Goal: Task Accomplishment & Management: Manage account settings

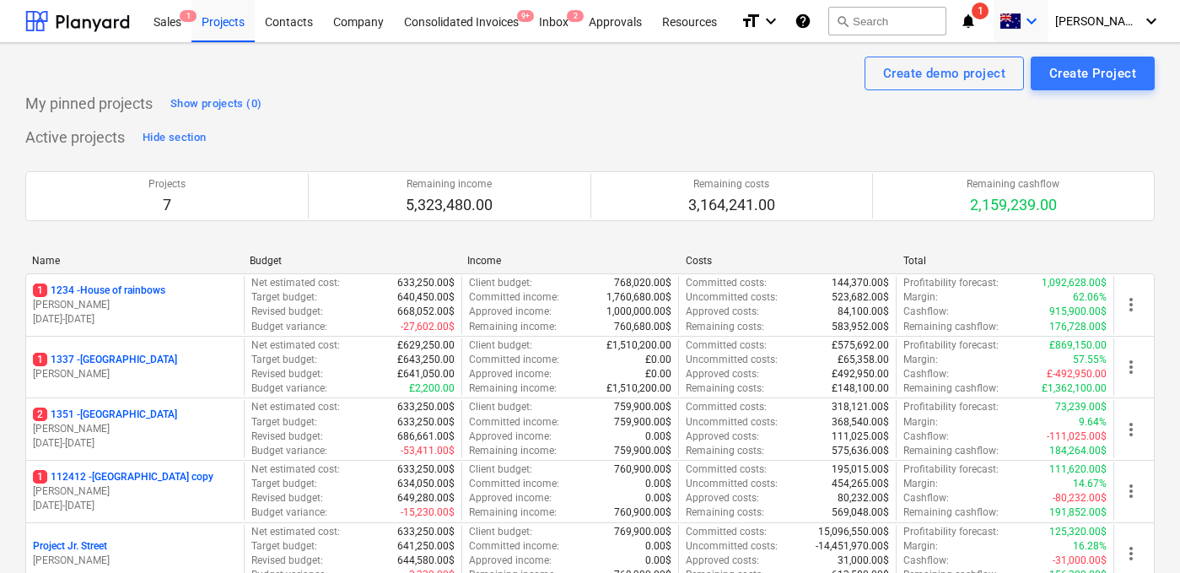
click at [1042, 19] on icon "keyboard_arrow_down" at bounding box center [1032, 21] width 20 height 20
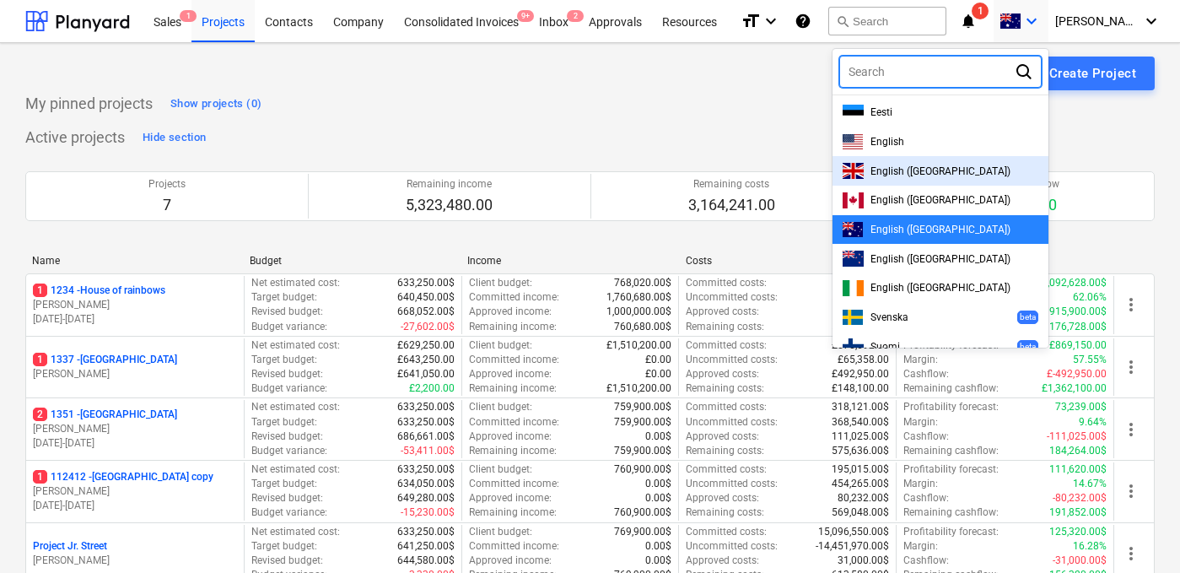
click at [937, 170] on span "English ([GEOGRAPHIC_DATA])" at bounding box center [941, 171] width 140 height 12
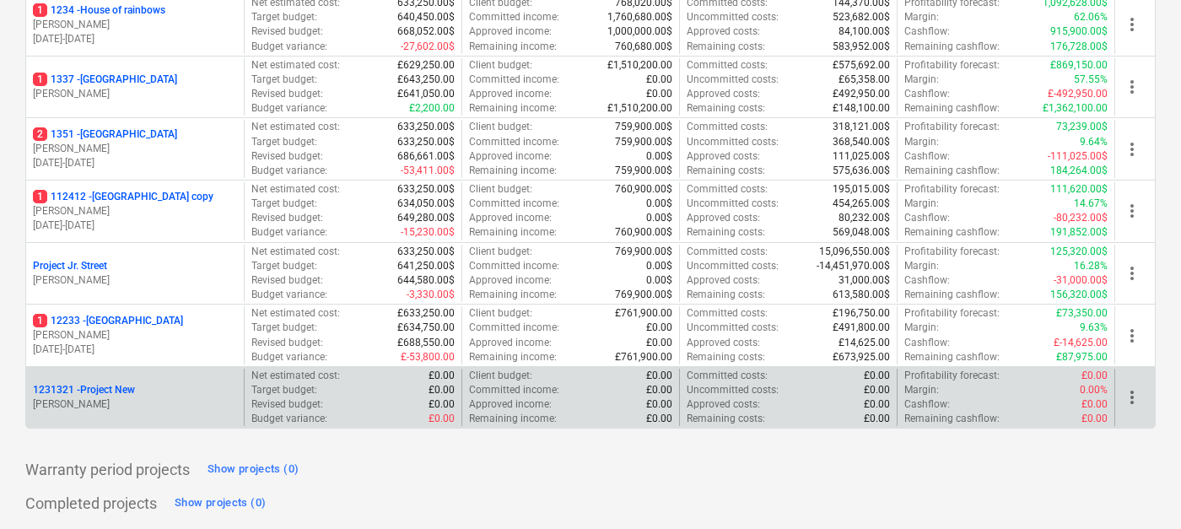
scroll to position [280, 0]
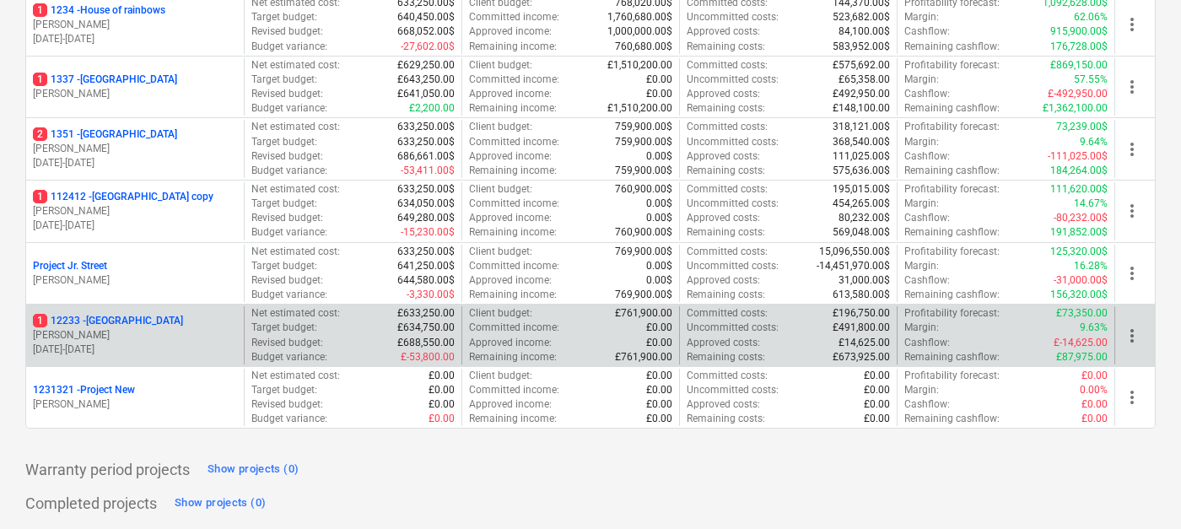
click at [130, 324] on p "1 [STREET_ADDRESS]" at bounding box center [108, 321] width 150 height 14
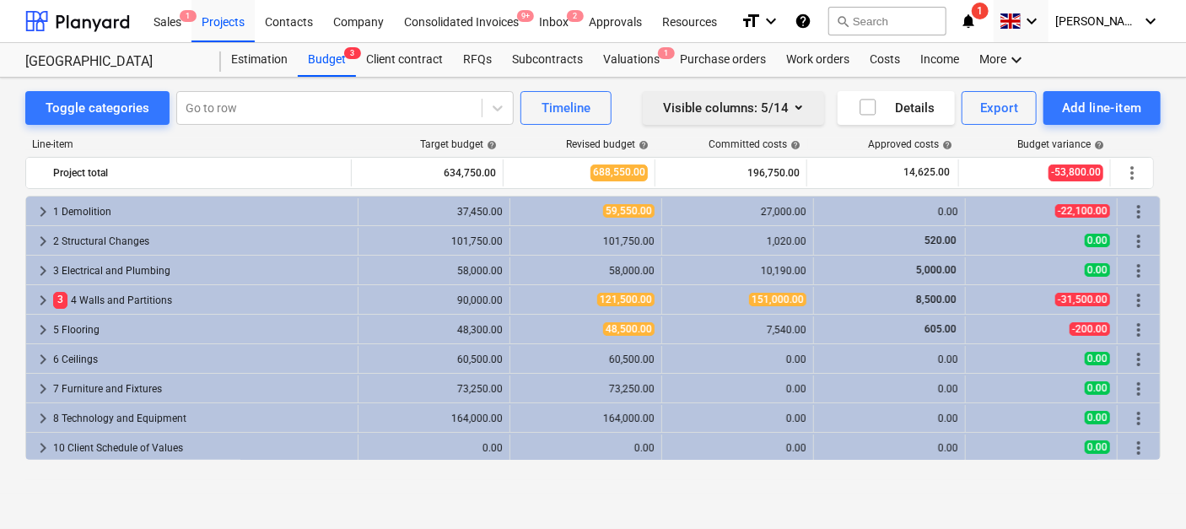
click at [798, 106] on icon "button" at bounding box center [799, 107] width 7 height 4
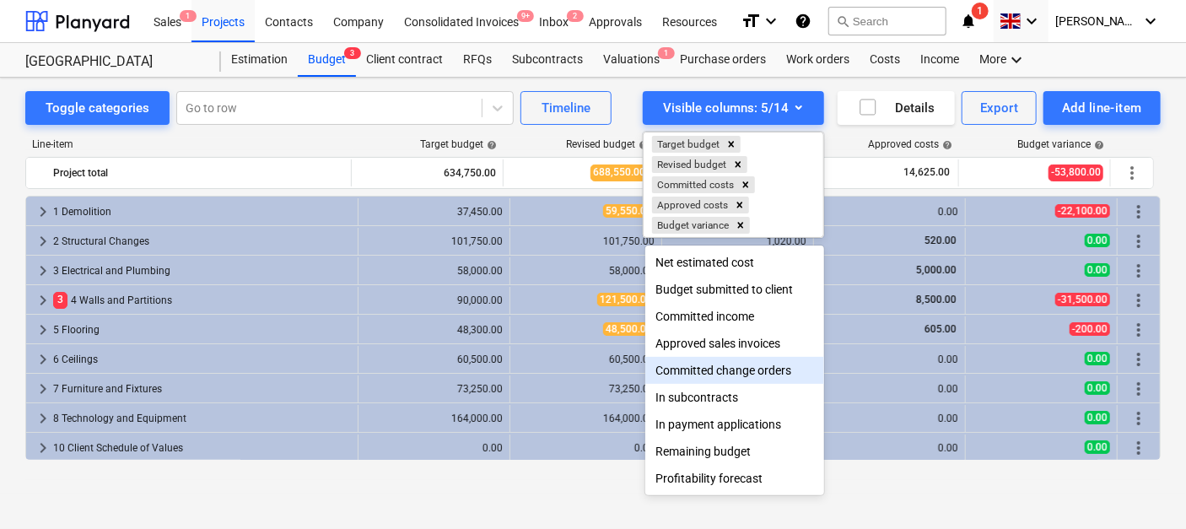
click at [540, 473] on div at bounding box center [593, 264] width 1186 height 529
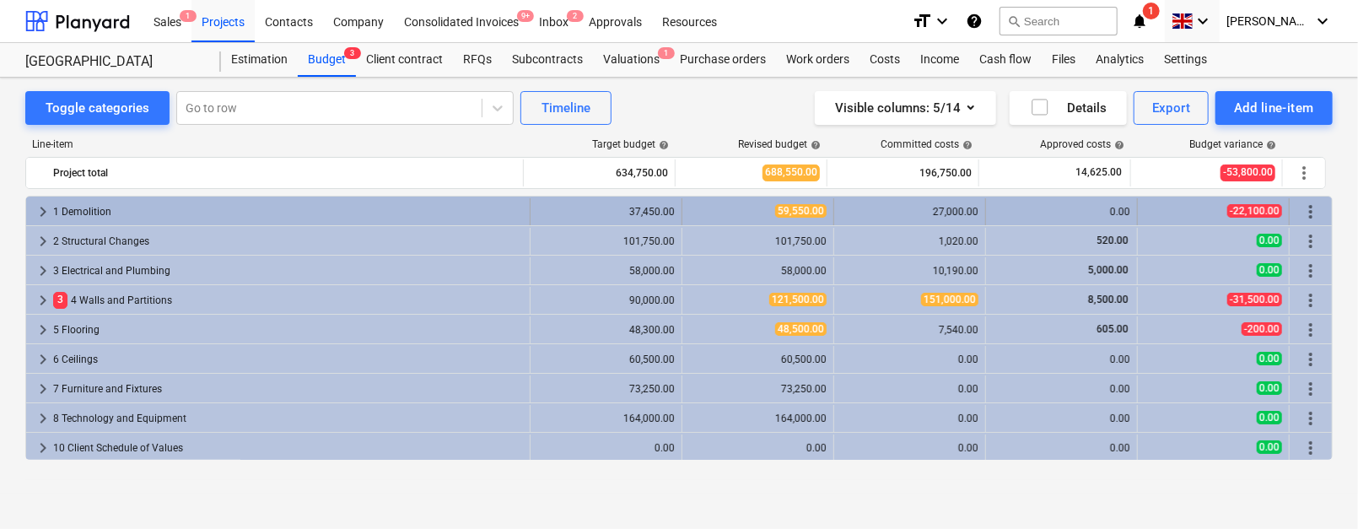
click at [37, 220] on span "keyboard_arrow_right" at bounding box center [43, 212] width 20 height 20
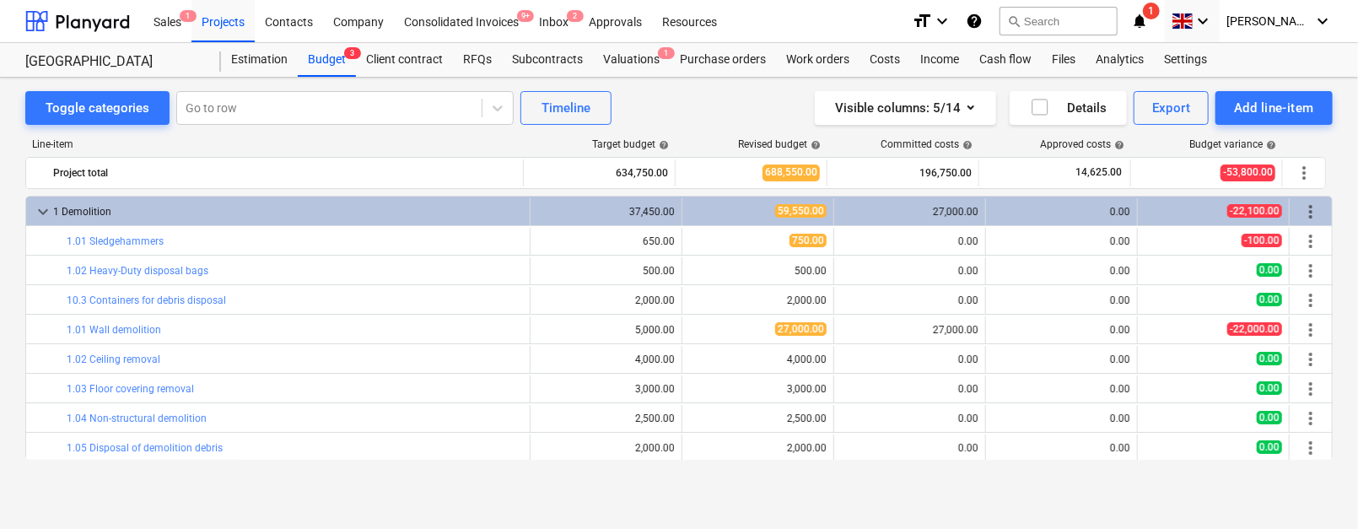
click at [37, 220] on span "keyboard_arrow_down" at bounding box center [43, 212] width 20 height 20
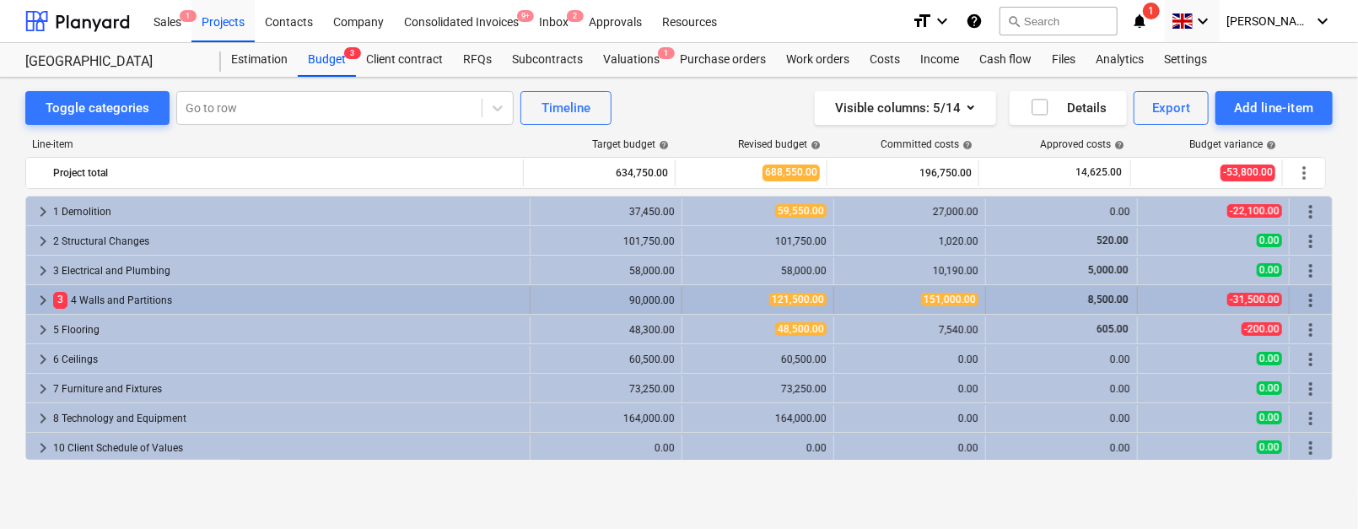
click at [39, 297] on span "keyboard_arrow_right" at bounding box center [43, 300] width 20 height 20
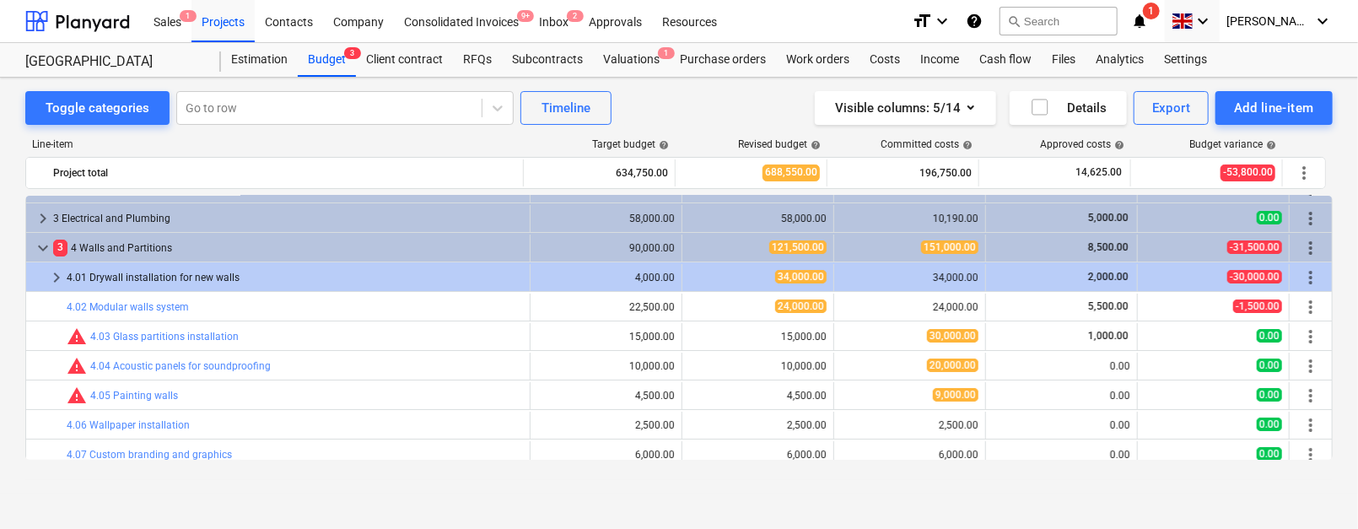
scroll to position [56, 0]
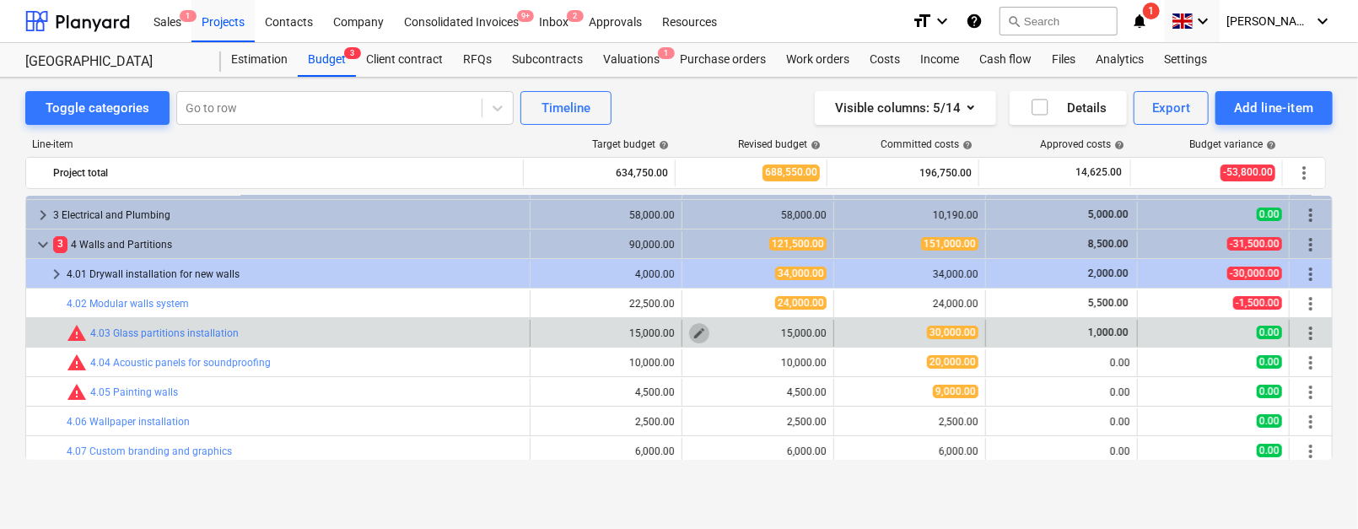
click at [696, 328] on span "edit" at bounding box center [700, 334] width 14 height 14
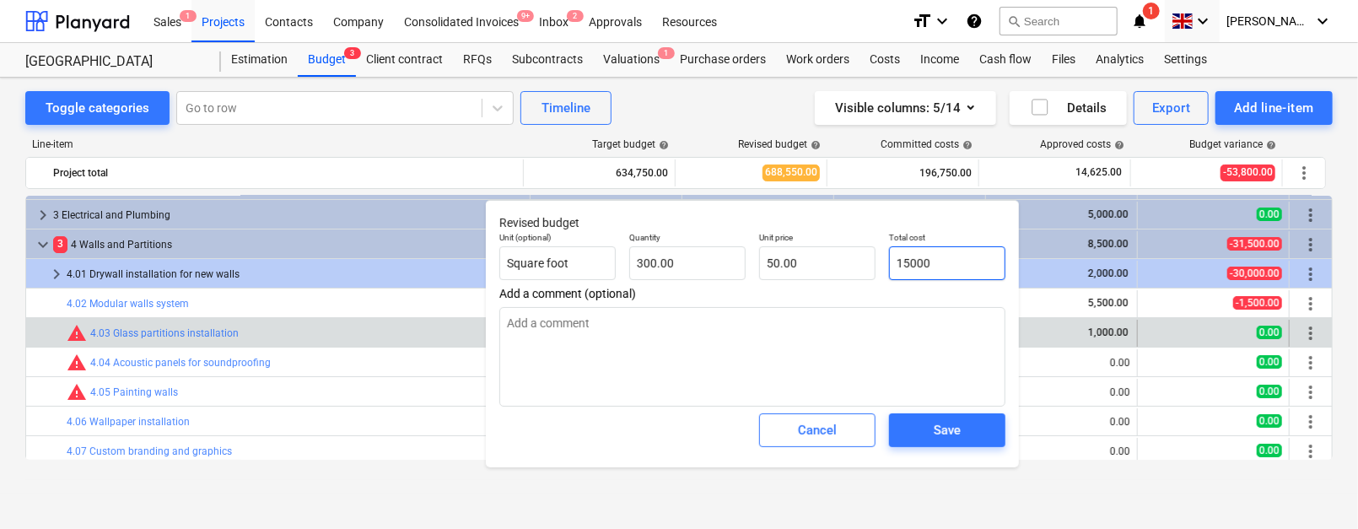
click at [921, 262] on input "15000" at bounding box center [947, 263] width 116 height 34
type input "3"
type textarea "x"
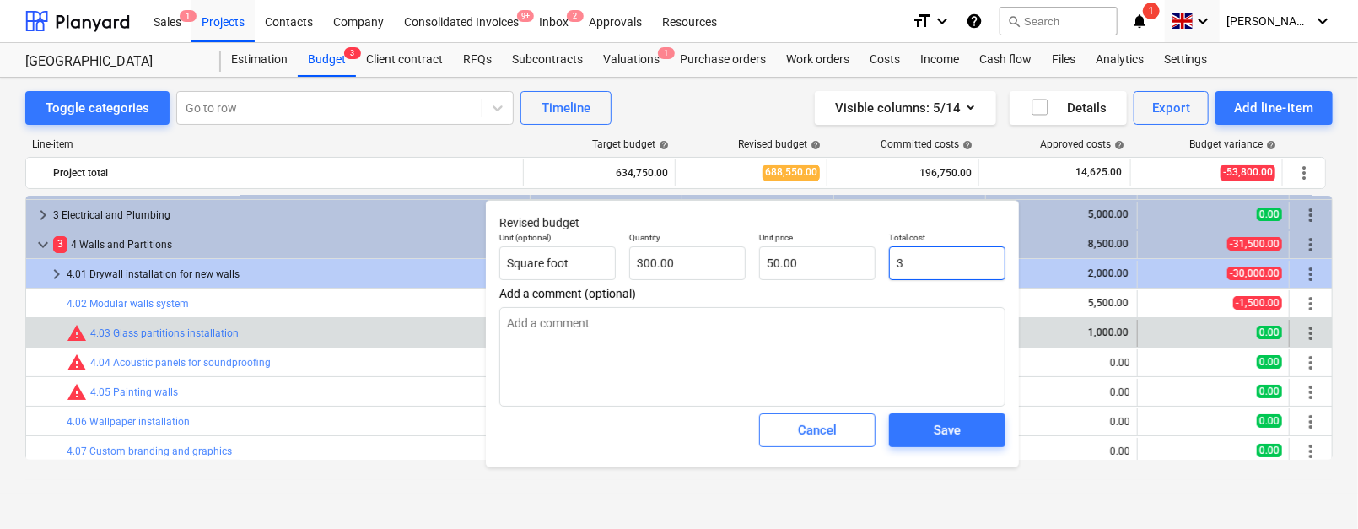
type input "0.01"
type input "30"
type textarea "x"
type input "0.10"
type input "300"
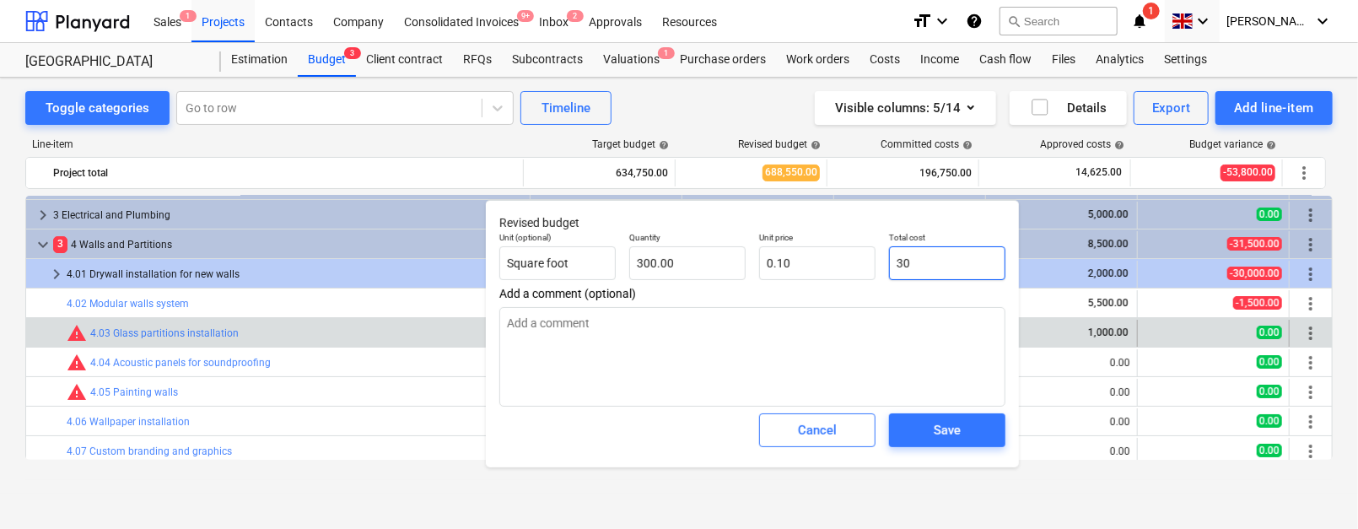
type textarea "x"
type input "1.00"
type input "3000"
type textarea "x"
type input "10.00"
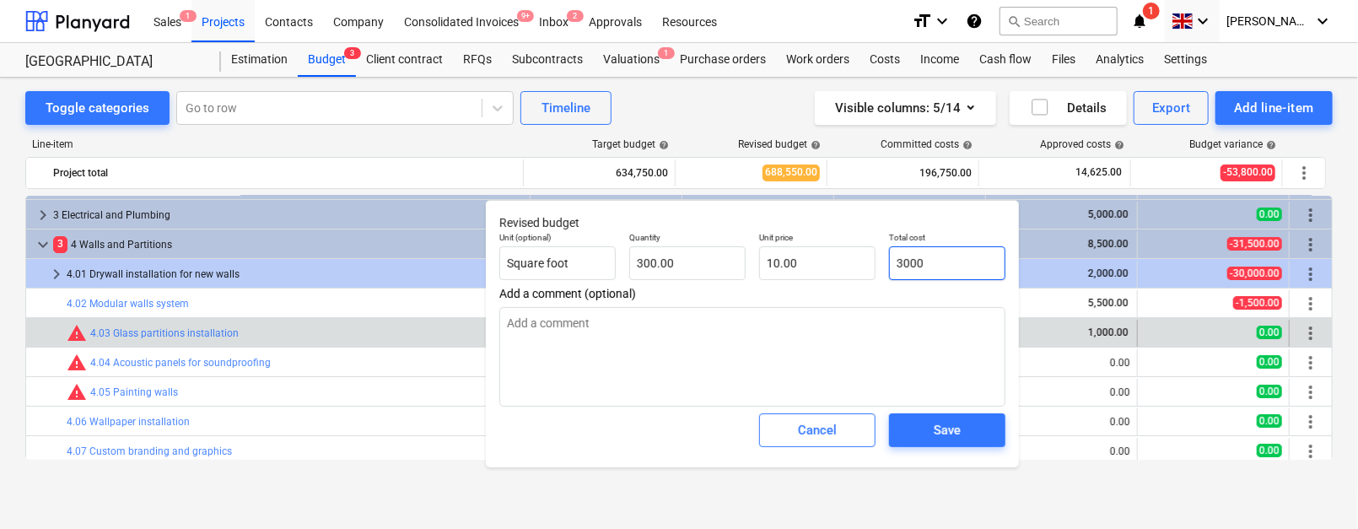
type input "30000"
type textarea "x"
type input "100.00"
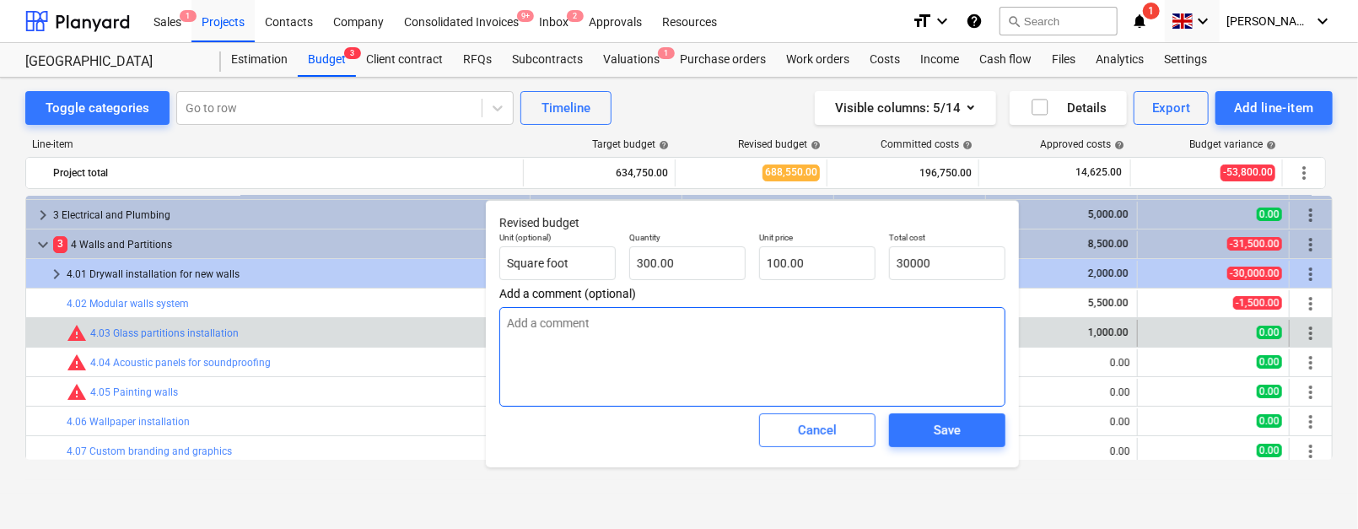
type input "30,000.00"
click at [829, 327] on textarea at bounding box center [753, 357] width 506 height 100
type textarea "x"
type textarea "I"
type textarea "x"
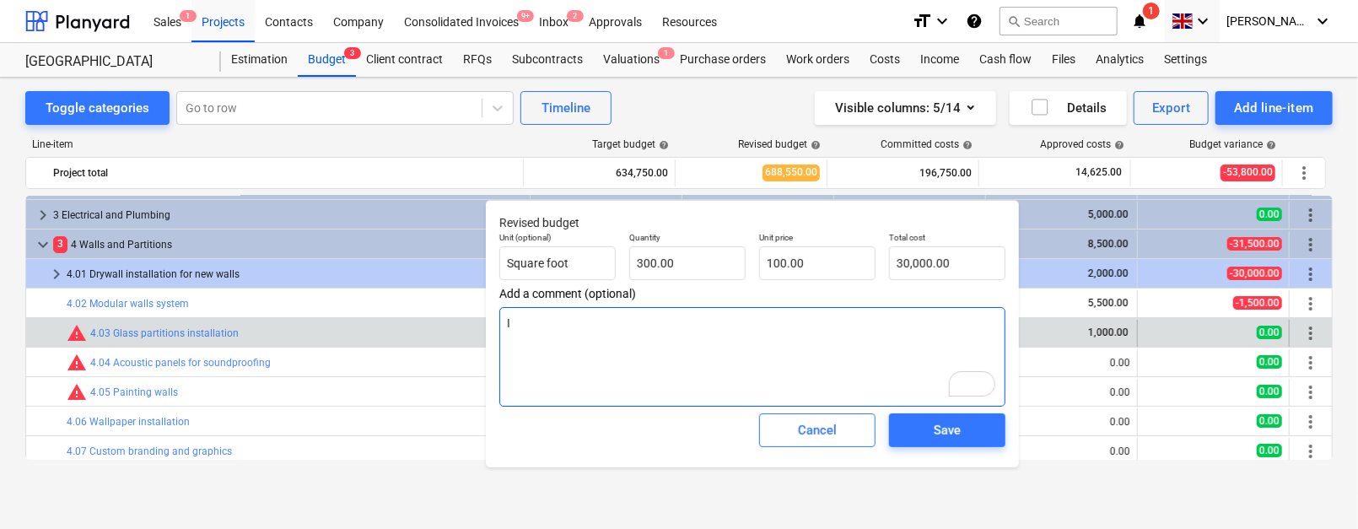
type textarea "IN"
type textarea "x"
type textarea "INc"
type textarea "x"
type textarea "INcr"
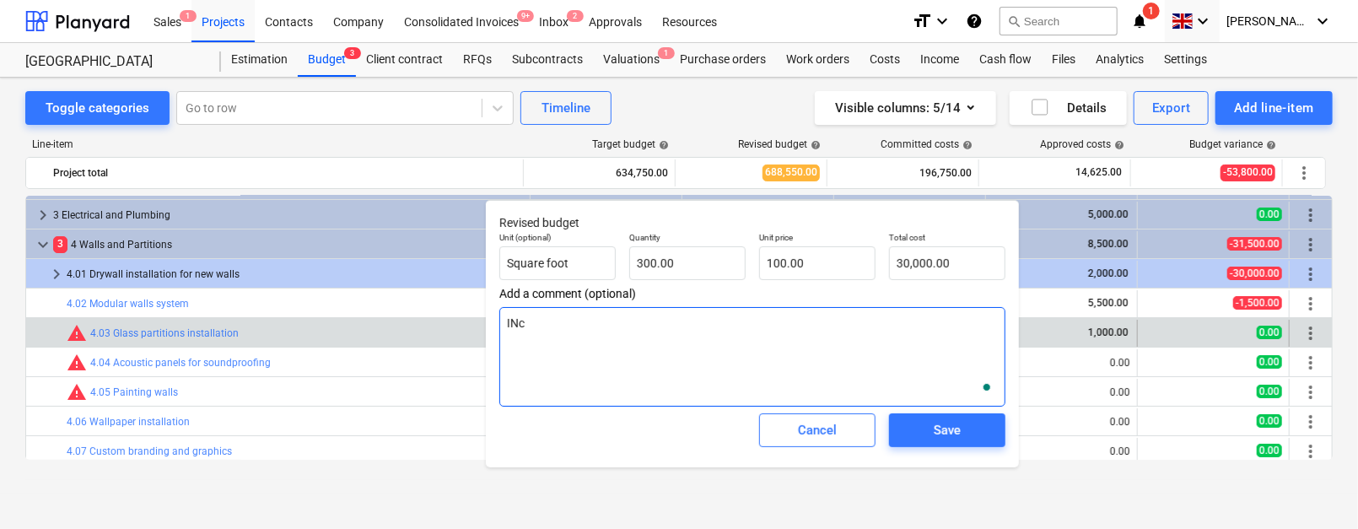
type textarea "x"
type textarea "INcre"
type textarea "x"
type textarea "INcrea"
type textarea "x"
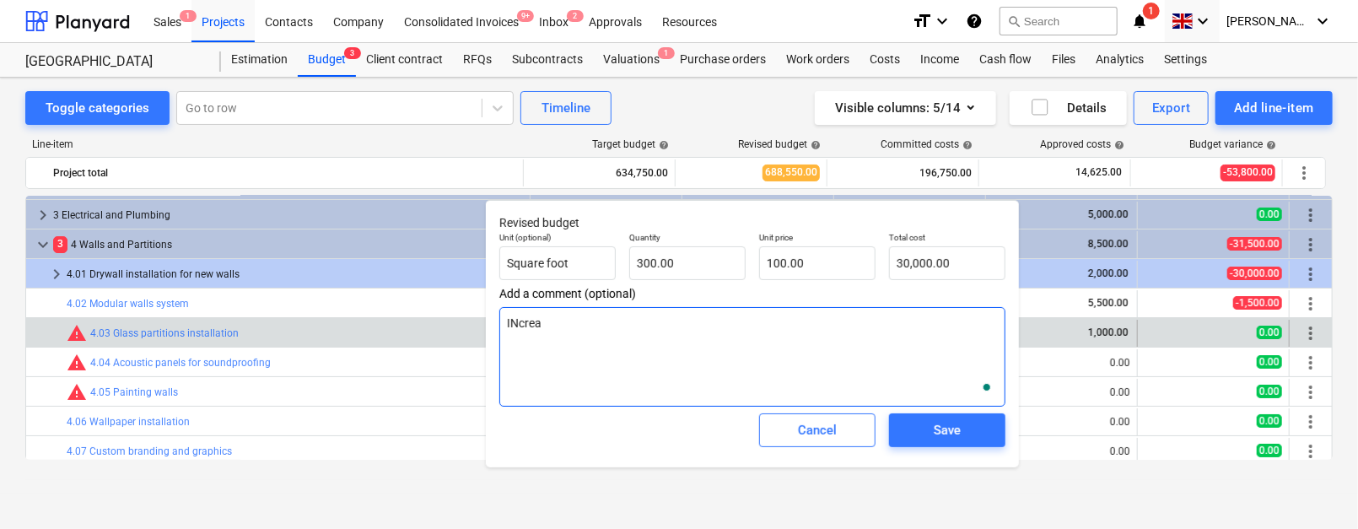
type textarea "INcreat"
type textarea "x"
type textarea "INcrea"
type textarea "x"
type textarea "INcreas"
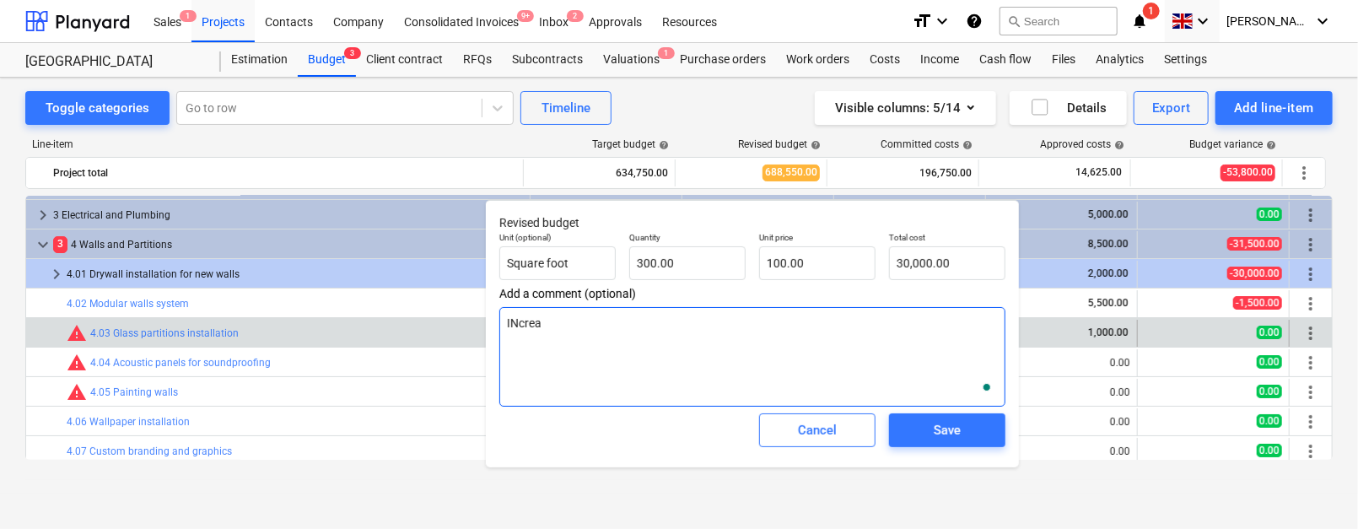
type textarea "x"
type textarea "INcrease"
type textarea "x"
type textarea "INcrease"
type textarea "x"
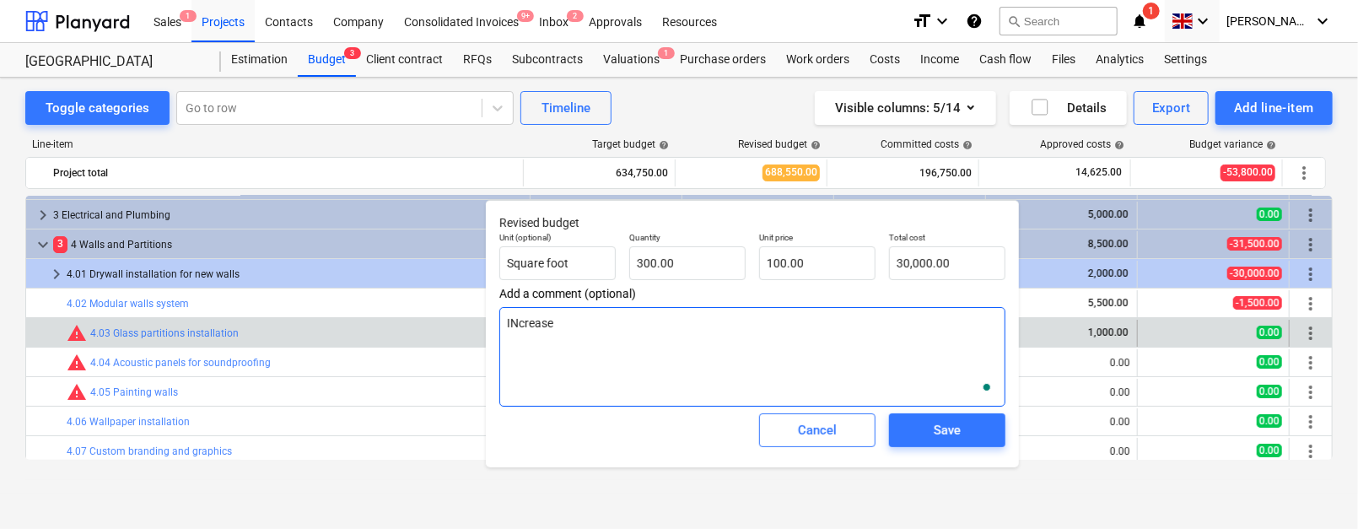
type textarea "INcrease d"
type textarea "x"
type textarea "INcrease du"
type textarea "x"
type textarea "INcrease due"
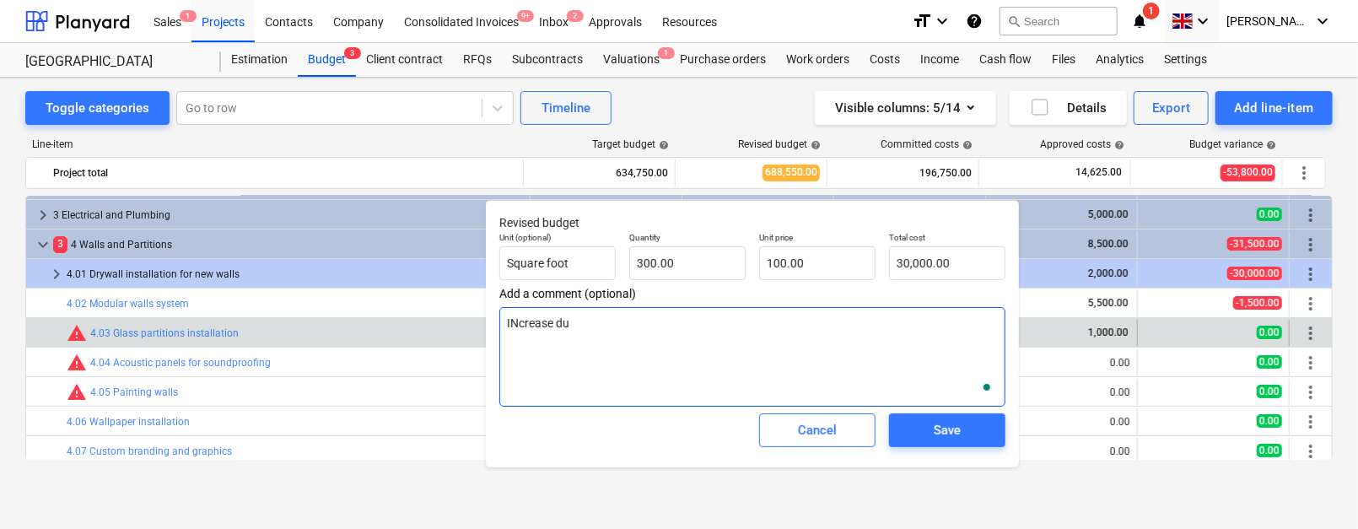
type textarea "x"
type textarea "INcrease due"
type textarea "x"
type textarea "INcrease due t"
type textarea "x"
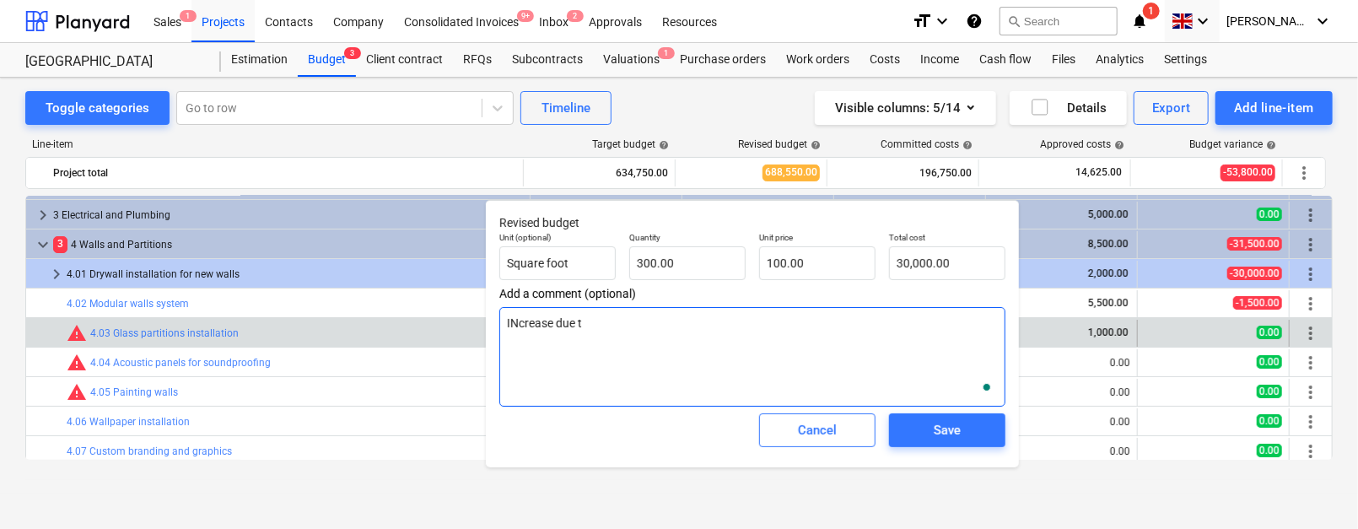
type textarea "INcrease due tp"
type textarea "x"
type textarea "INcrease due t"
type textarea "x"
type textarea "INcrease due to"
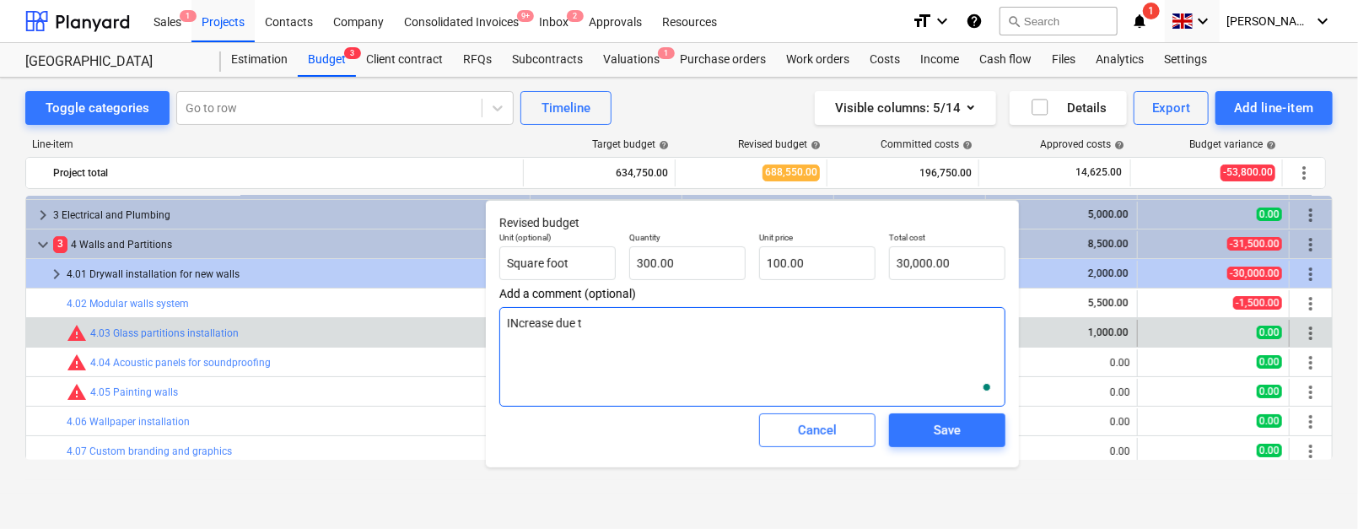
type textarea "x"
type textarea "INcrease due to"
type textarea "x"
type textarea "INcrease due to p"
type textarea "x"
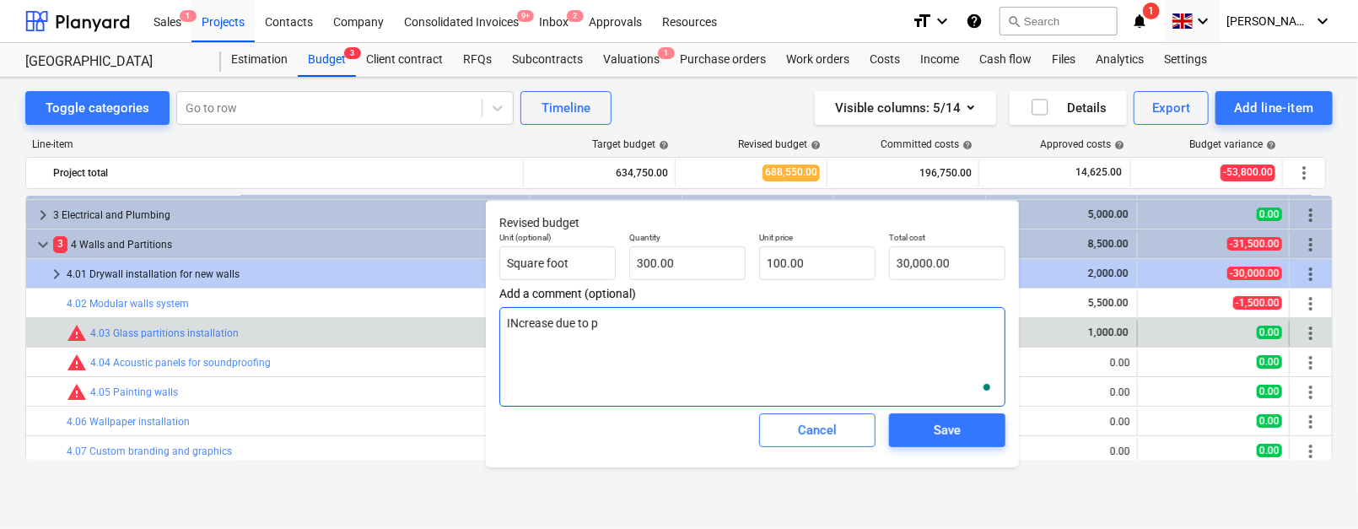
type textarea "INcrease due to pr"
type textarea "x"
type textarea "INcrease due to pri"
type textarea "x"
type textarea "INcrease due to pric"
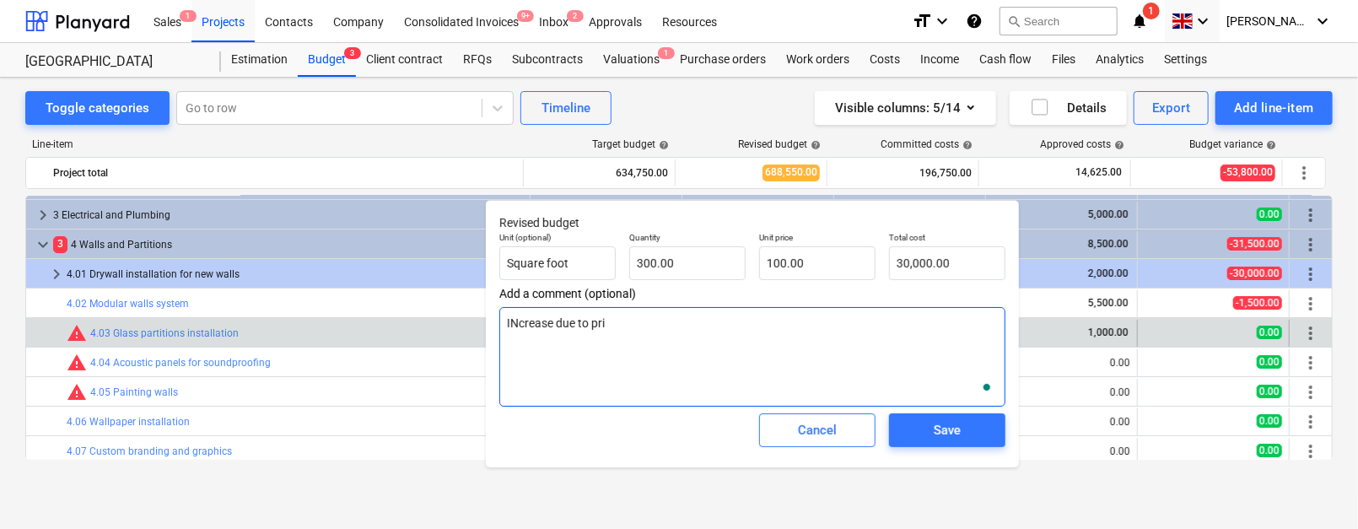
type textarea "x"
type textarea "INcrease due to price"
type textarea "x"
type textarea "INcrease due to price"
type textarea "x"
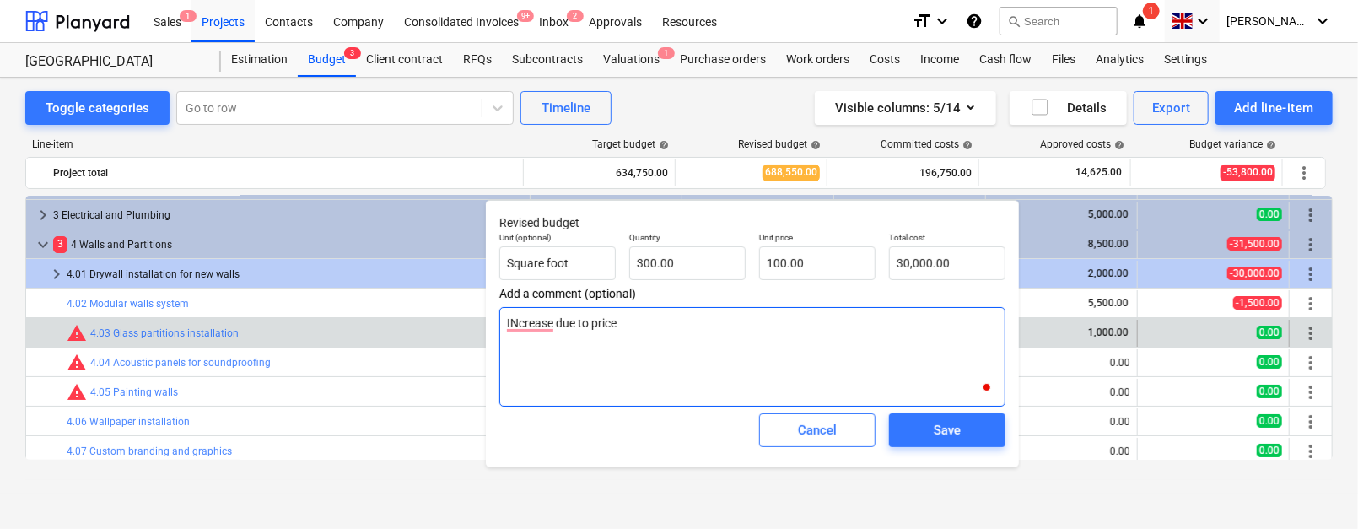
type textarea "INcrease due to price c"
type textarea "x"
type textarea "INcrease due to price ch"
type textarea "x"
type textarea "INcrease due to price cha"
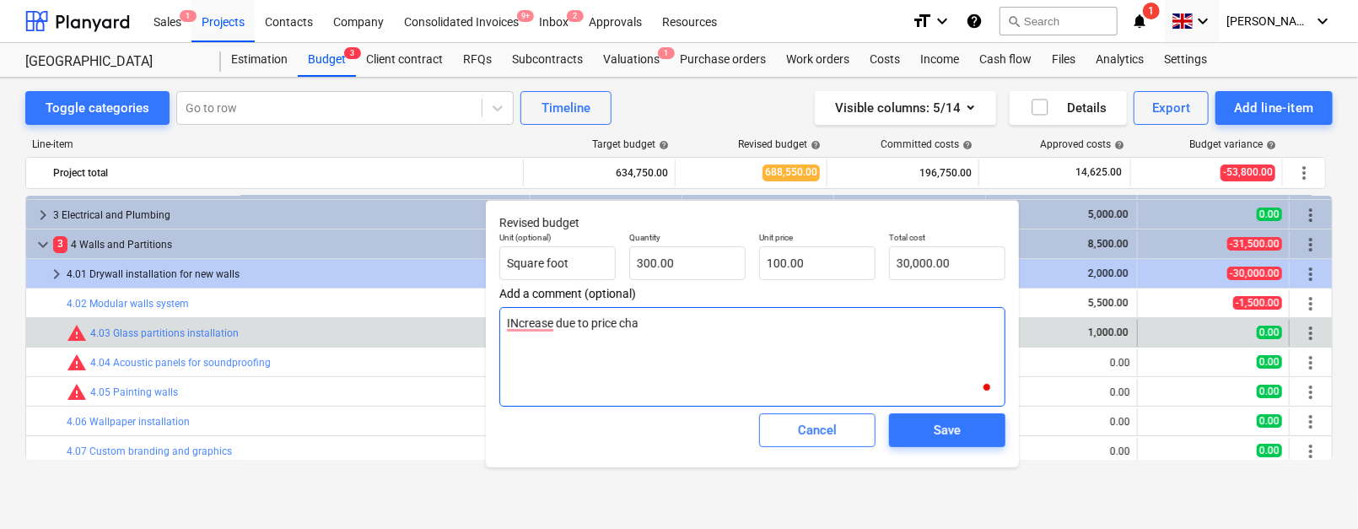
type textarea "x"
type textarea "INcrease due to price [PERSON_NAME]"
type textarea "x"
type textarea "INcrease due to [PERSON_NAME]"
type textarea "x"
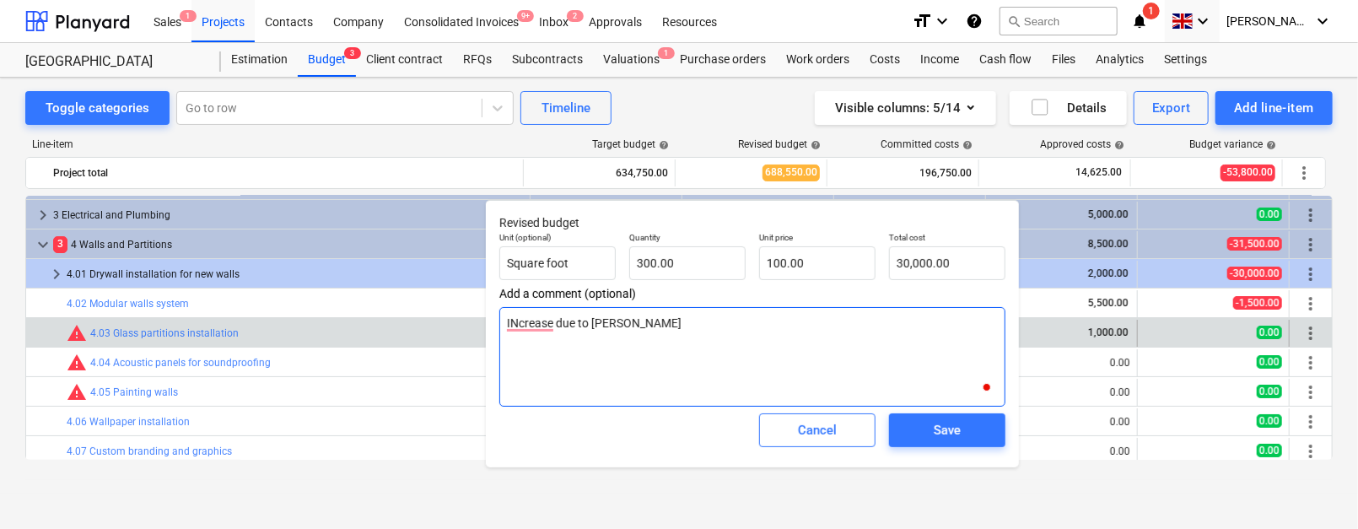
type textarea "INcrease due to price change"
type textarea "x"
type textarea "INcrease due to price changes"
type textarea "x"
type textarea "INcrease due to price changes."
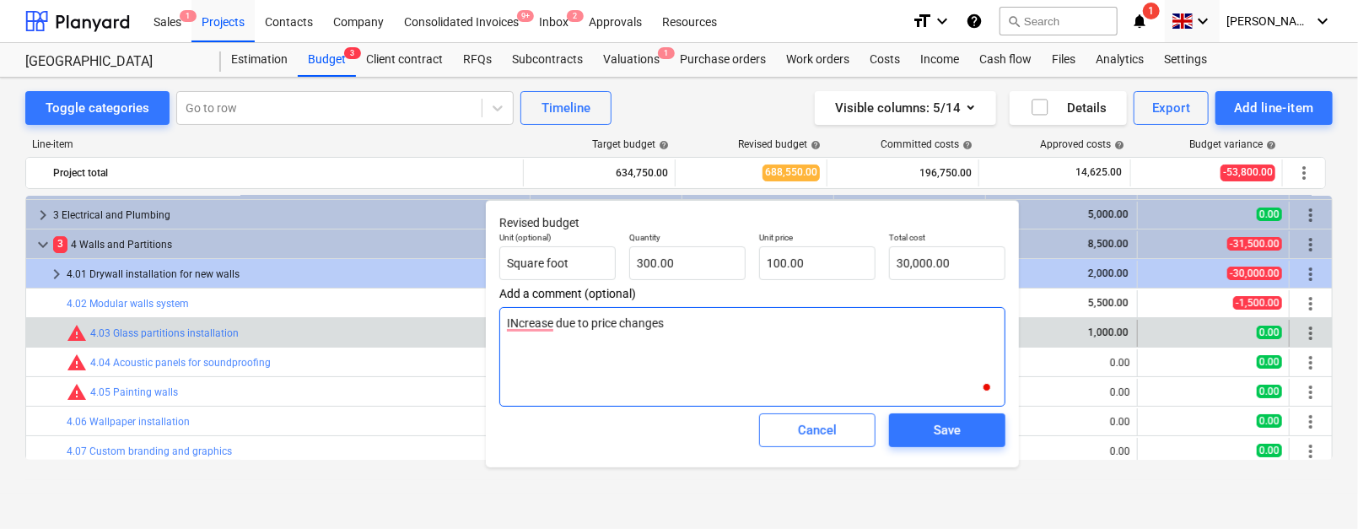
type textarea "x"
type textarea "INcrease due to price changes."
type textarea "x"
type textarea "INcrease due to price changes."
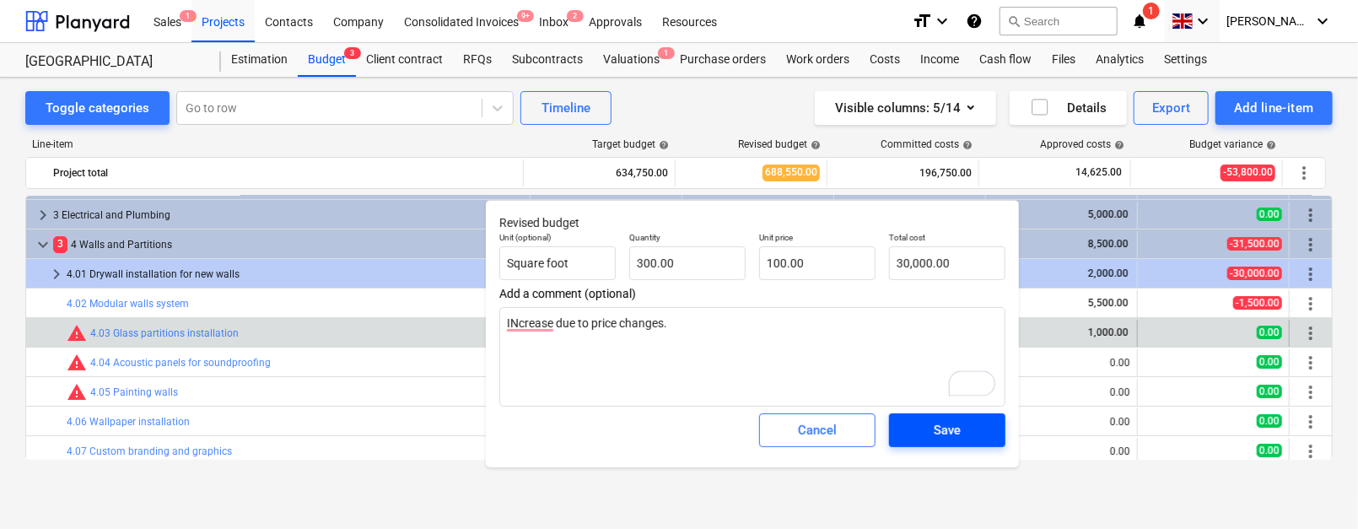
click at [934, 428] on div "Save" at bounding box center [947, 430] width 27 height 22
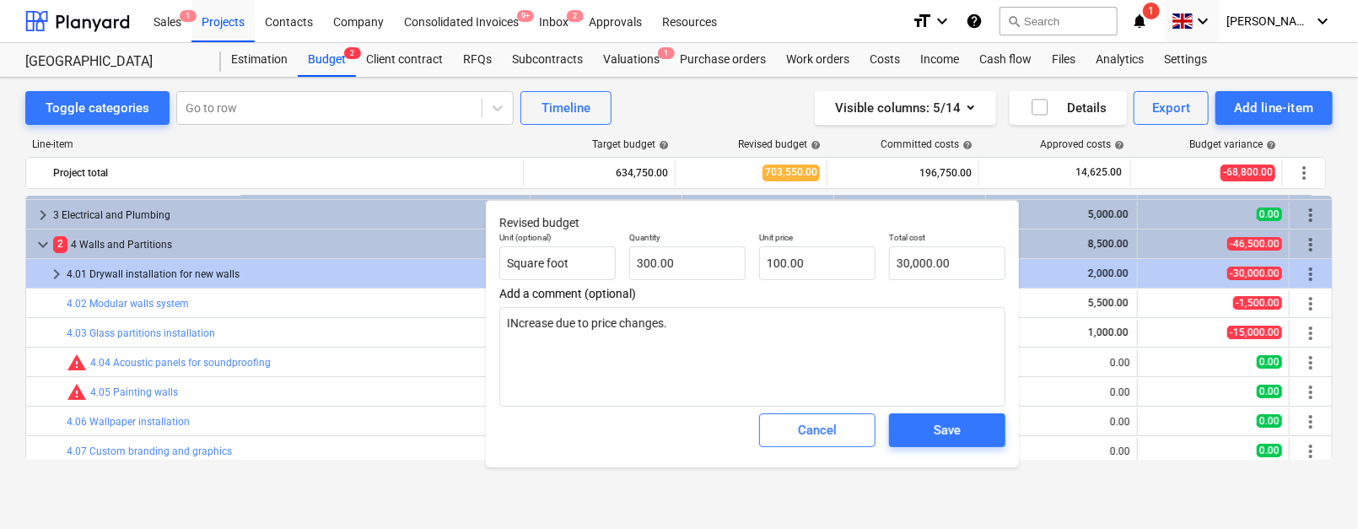
type textarea "x"
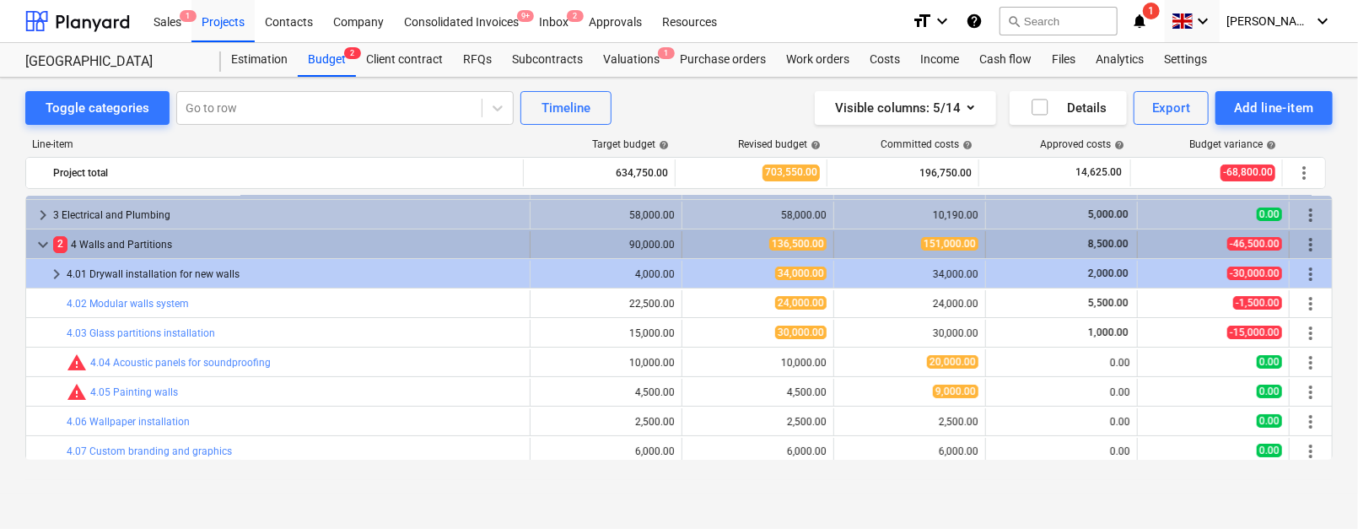
click at [32, 246] on div "keyboard_arrow_down 2 4 Walls and Partitions" at bounding box center [278, 244] width 505 height 27
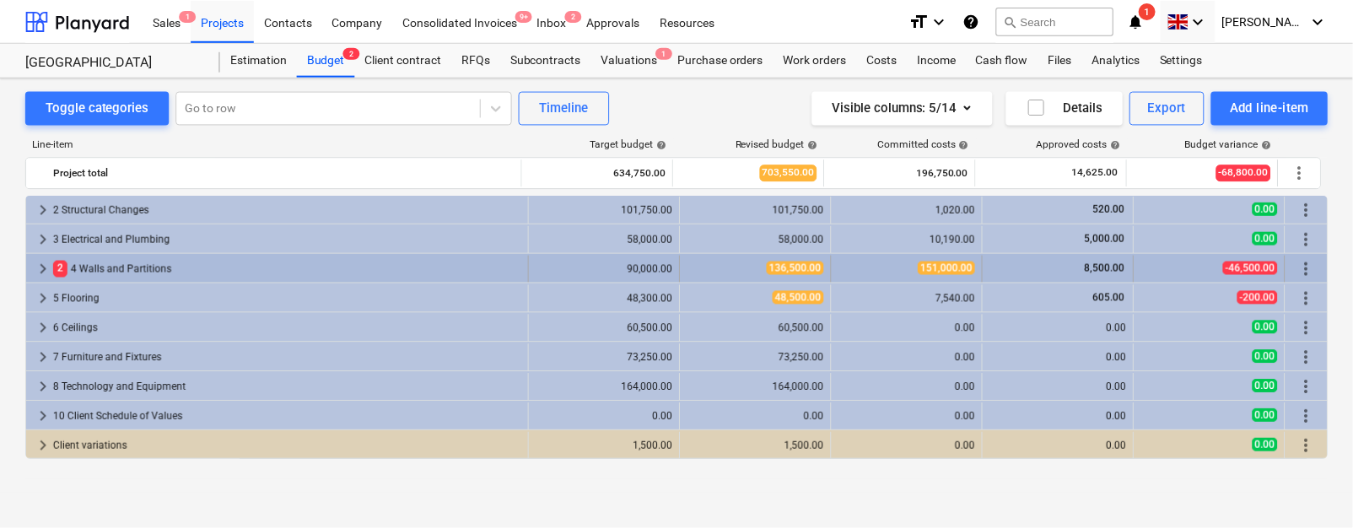
scroll to position [0, 0]
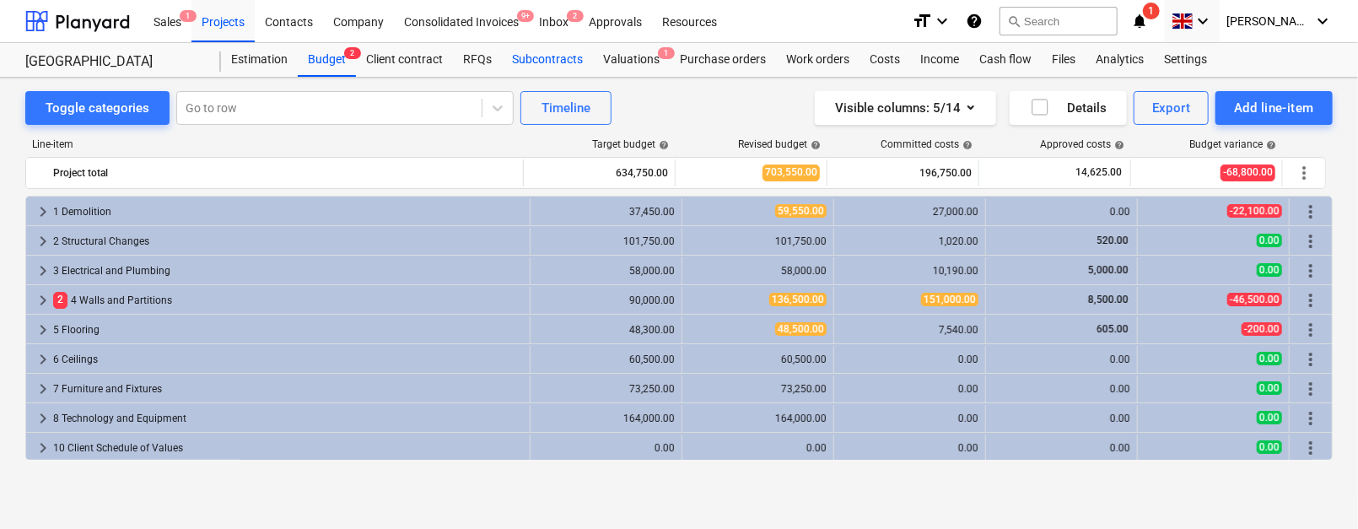
click at [554, 63] on div "Subcontracts" at bounding box center [547, 60] width 91 height 34
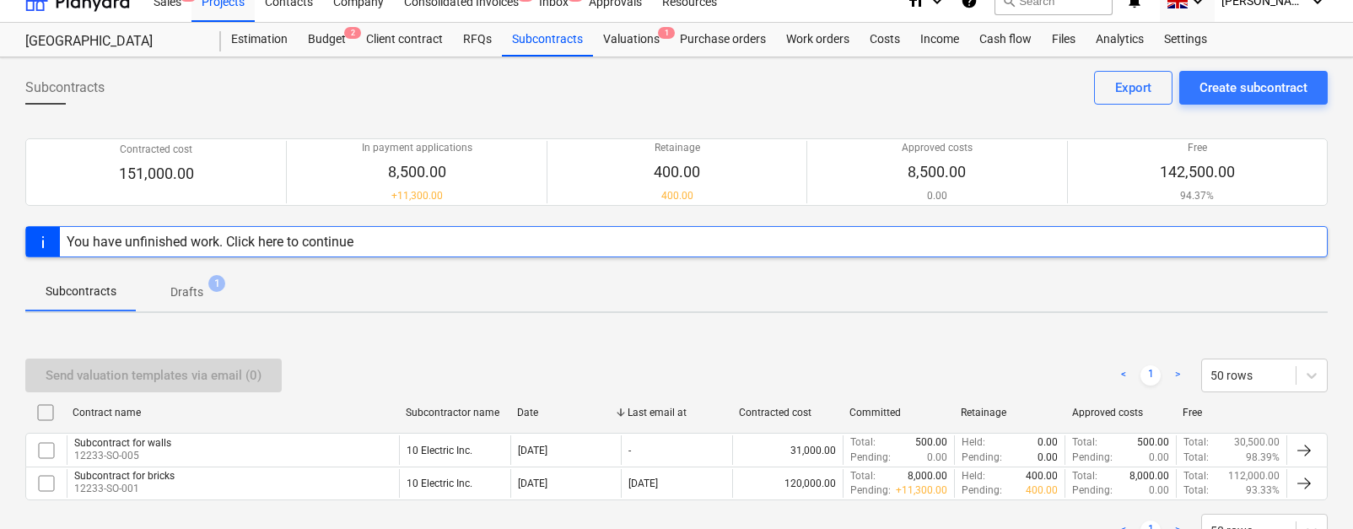
scroll to position [96, 0]
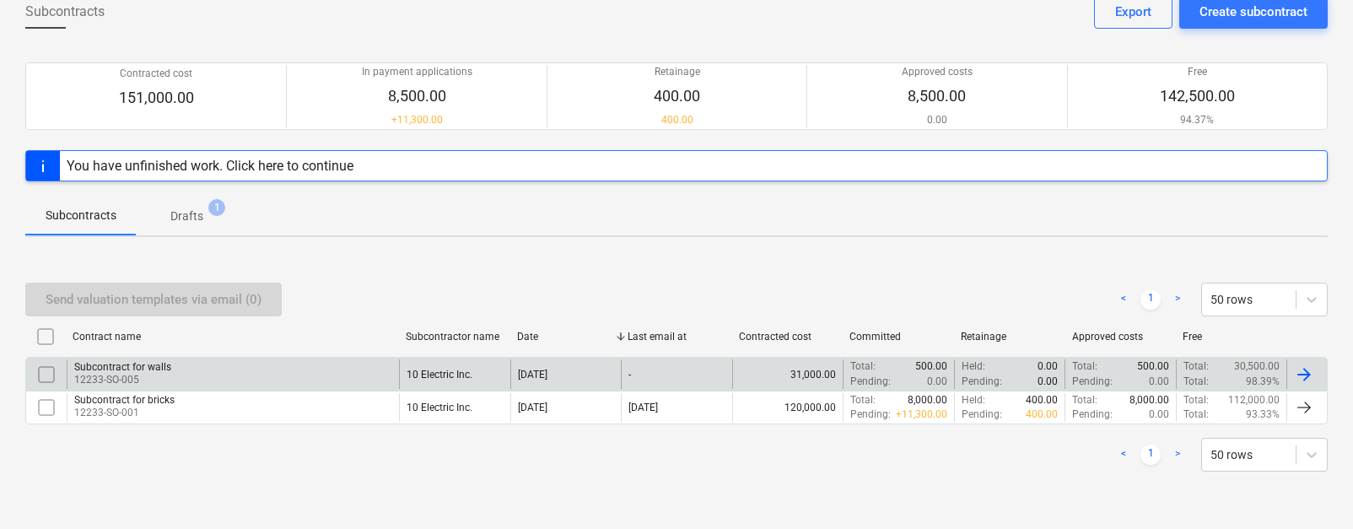
click at [142, 363] on div "Subcontract for walls" at bounding box center [122, 367] width 97 height 12
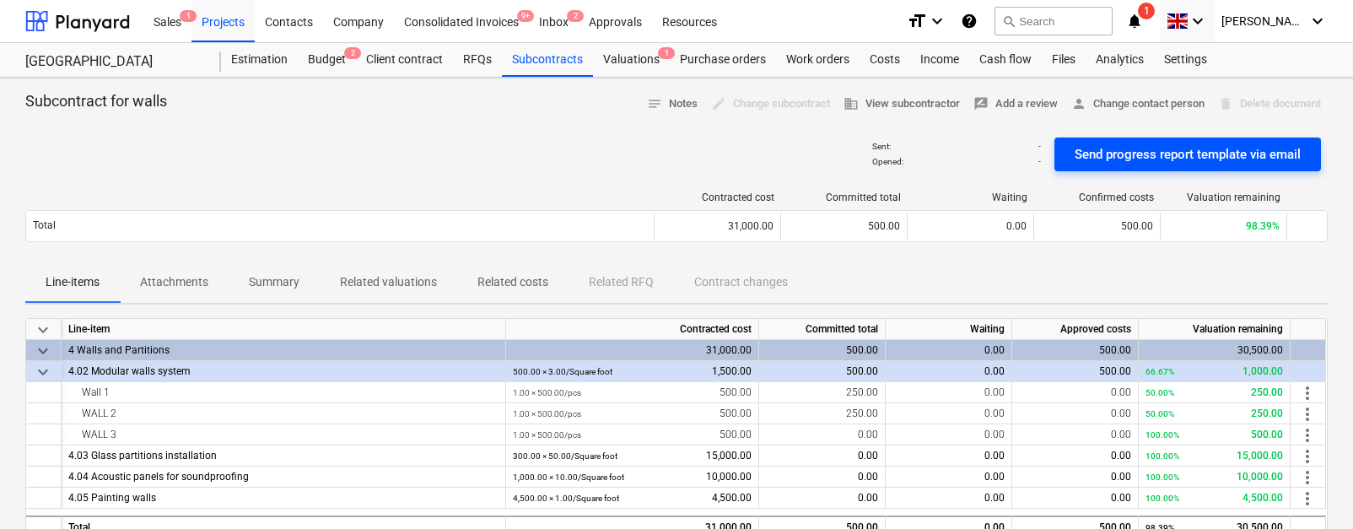
click at [1119, 153] on div "Send progress report template via email" at bounding box center [1188, 154] width 226 height 22
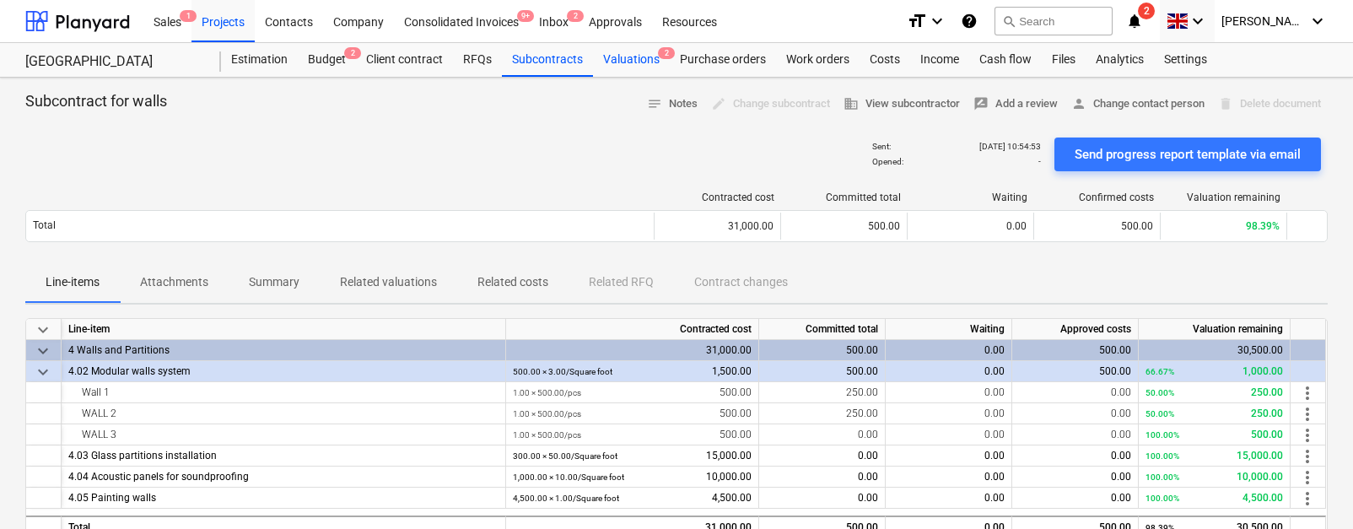
click at [639, 61] on div "Valuations 2" at bounding box center [631, 60] width 77 height 34
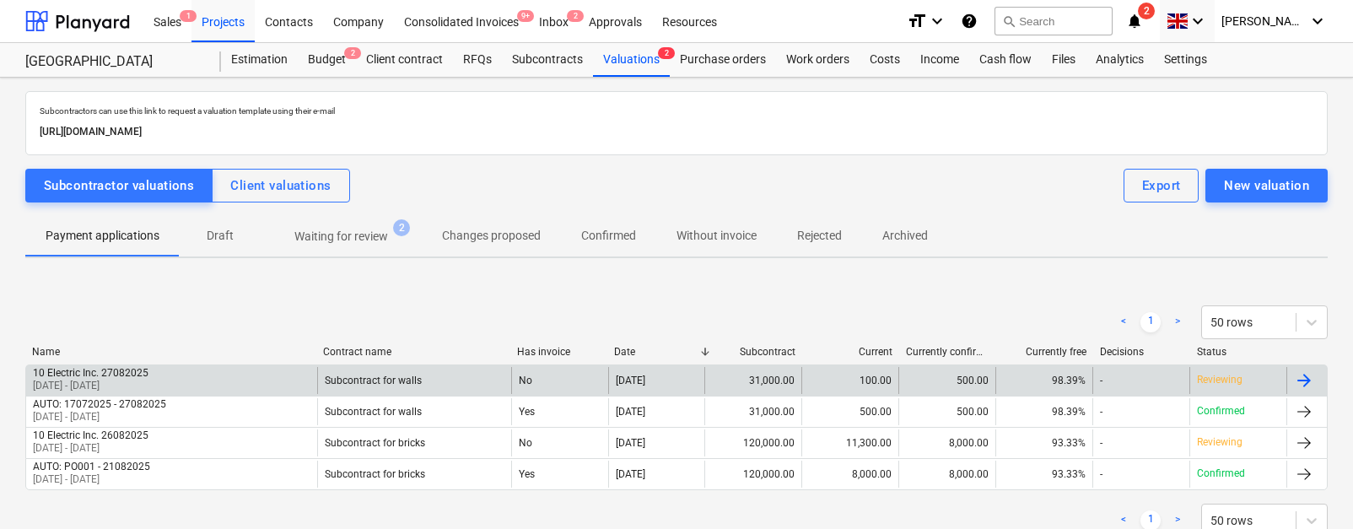
click at [212, 382] on div "10 Electric Inc. 27082025 [DATE] - [DATE]" at bounding box center [171, 380] width 291 height 27
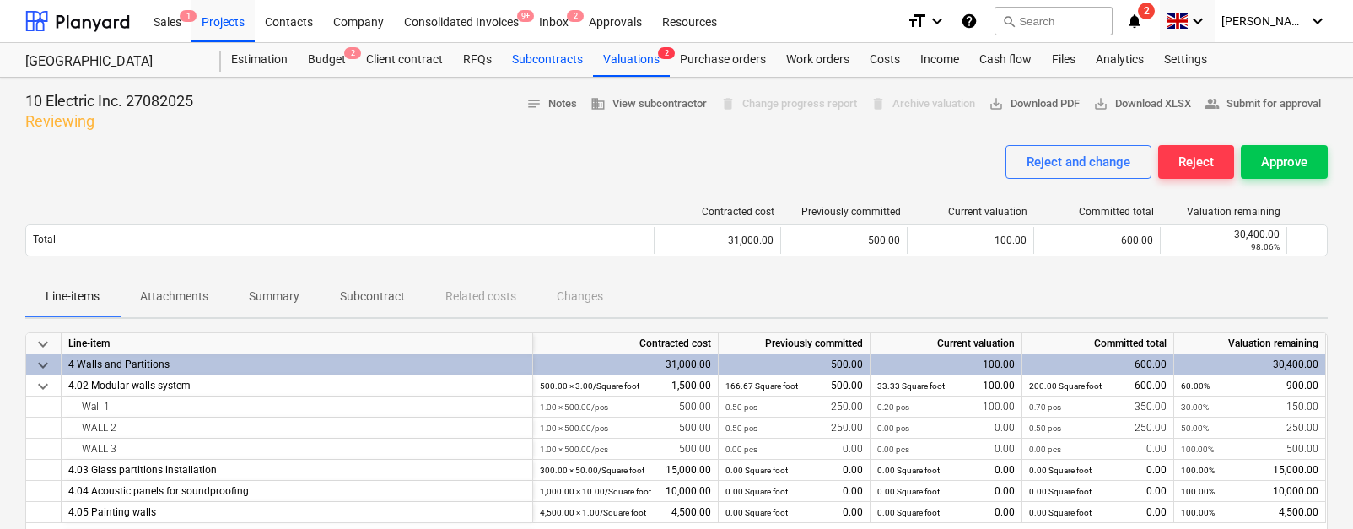
click at [561, 55] on div "Subcontracts" at bounding box center [547, 60] width 91 height 34
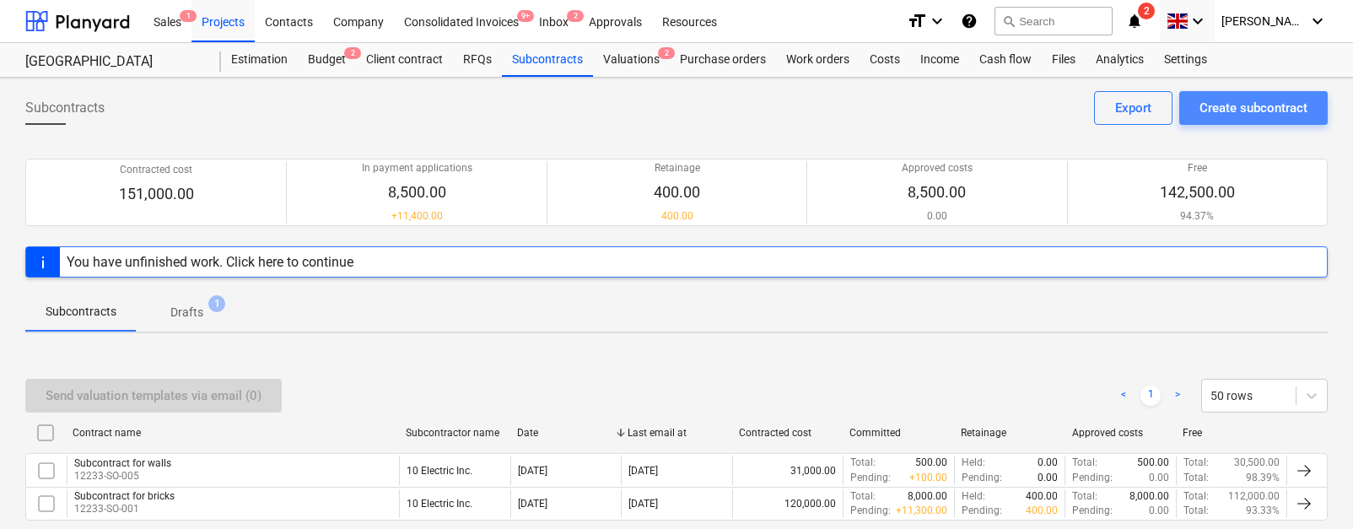
click at [1185, 105] on div "Create subcontract" at bounding box center [1254, 108] width 108 height 22
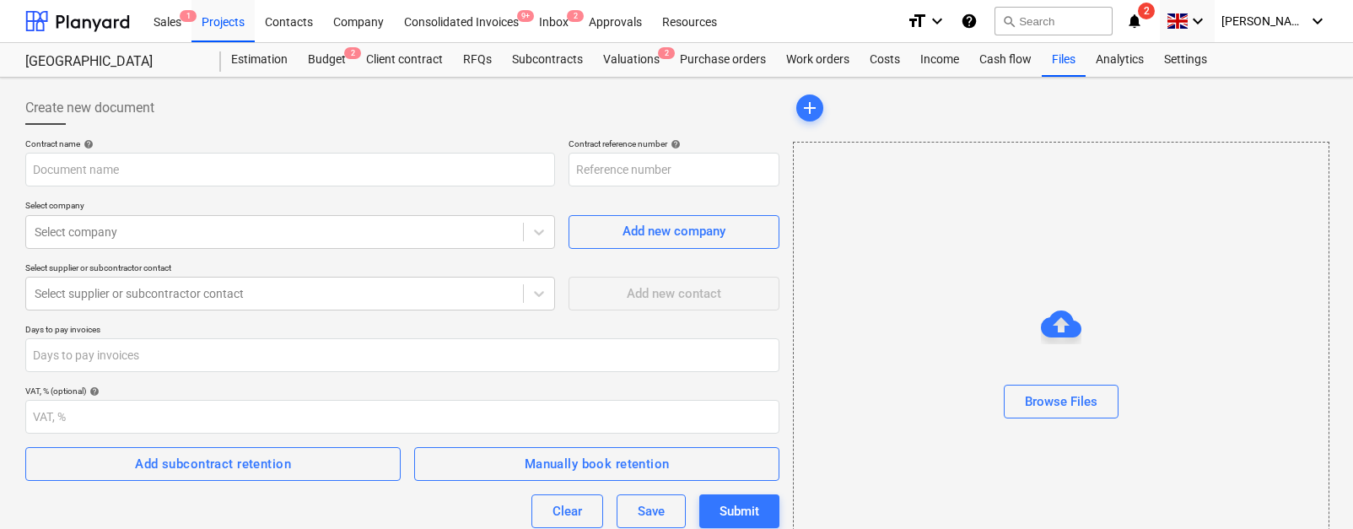
type input "12233-SO-006"
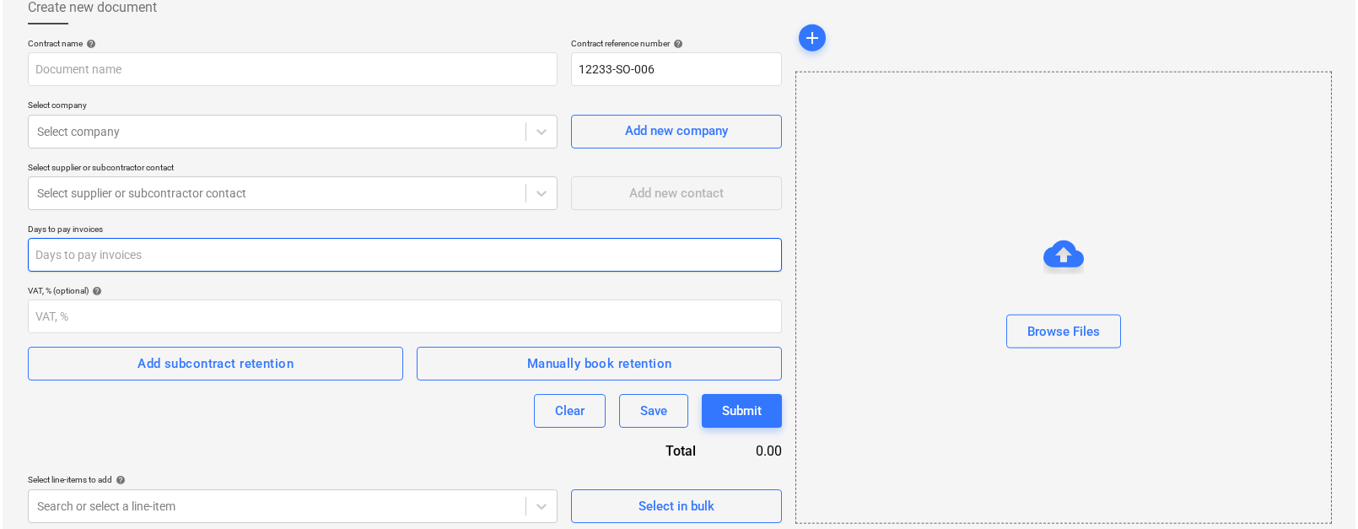
scroll to position [107, 0]
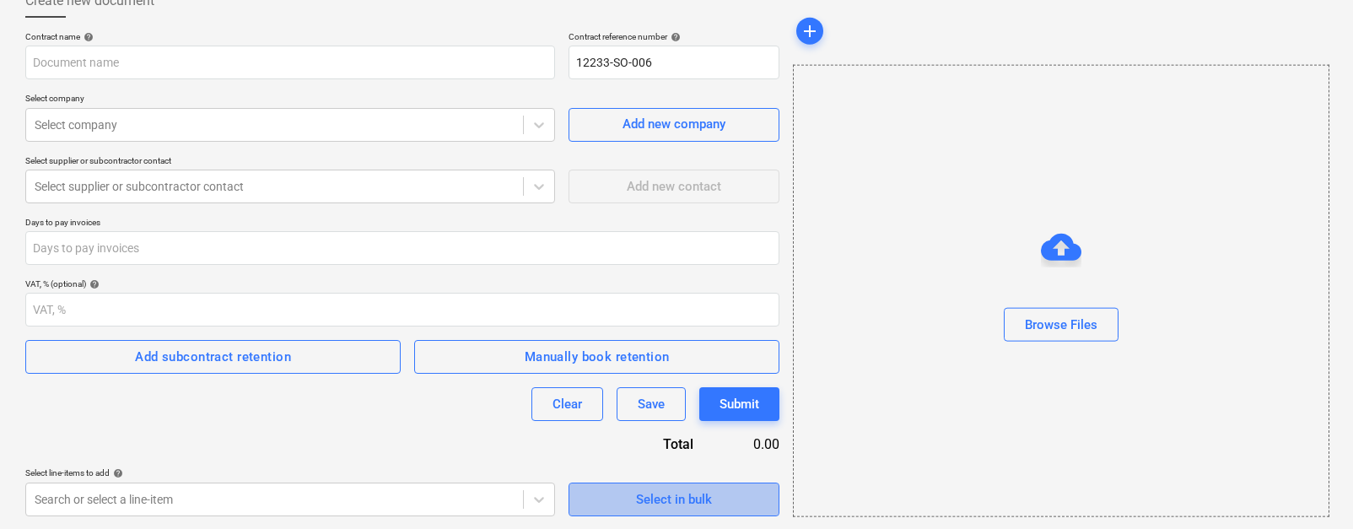
click at [600, 497] on span "Select in bulk" at bounding box center [674, 500] width 169 height 22
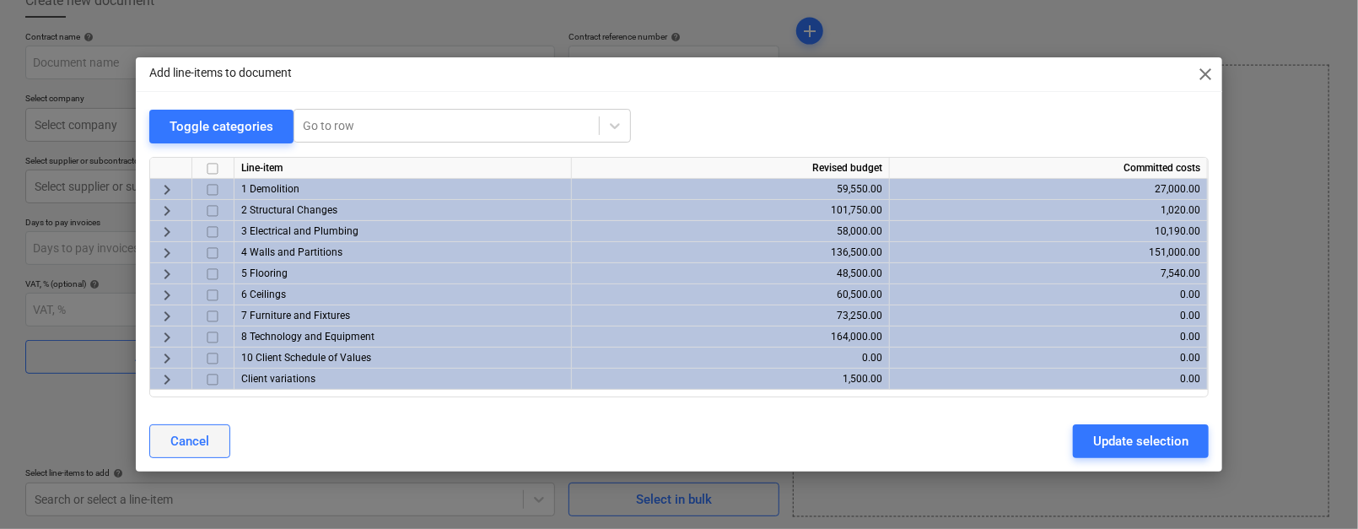
click at [197, 439] on div "Cancel" at bounding box center [189, 441] width 39 height 22
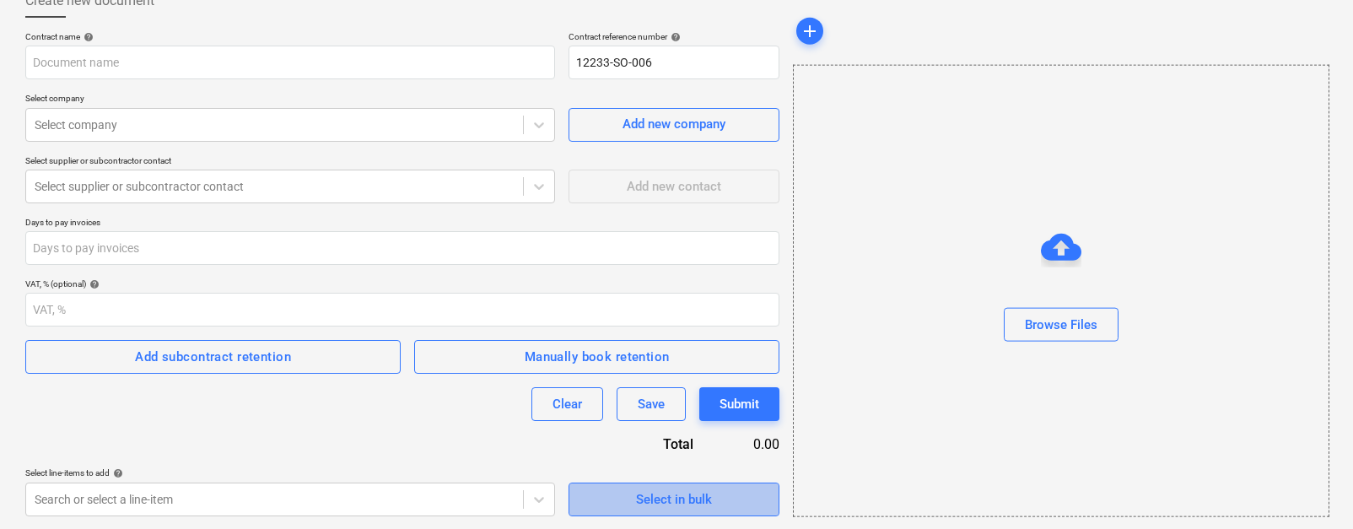
click at [655, 498] on div "Select in bulk" at bounding box center [674, 500] width 76 height 22
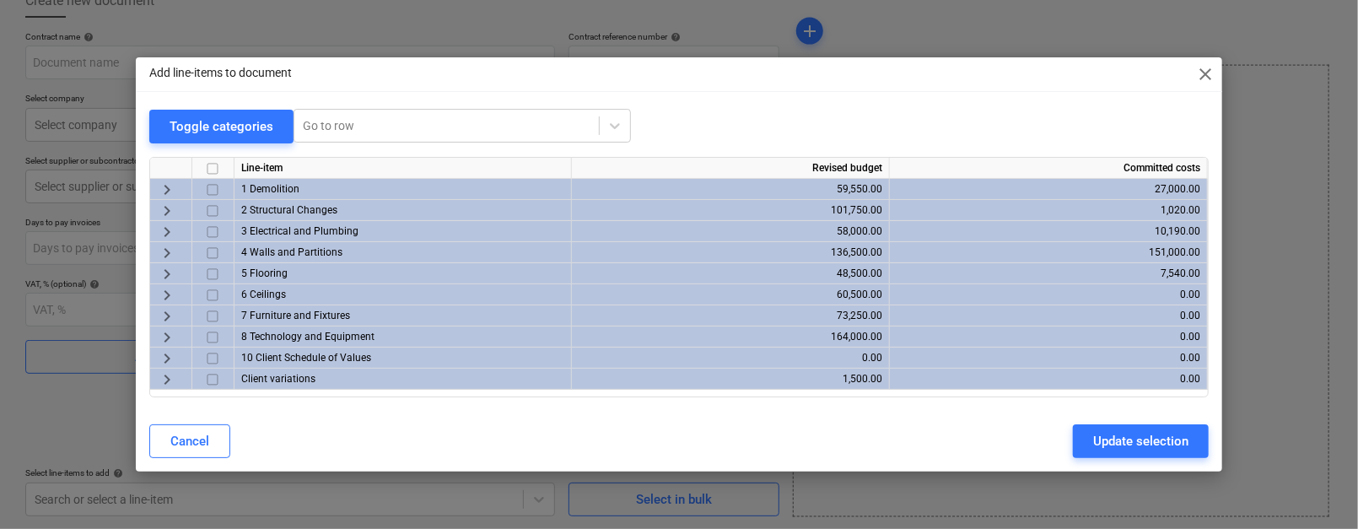
click at [168, 295] on span "keyboard_arrow_right" at bounding box center [167, 295] width 20 height 20
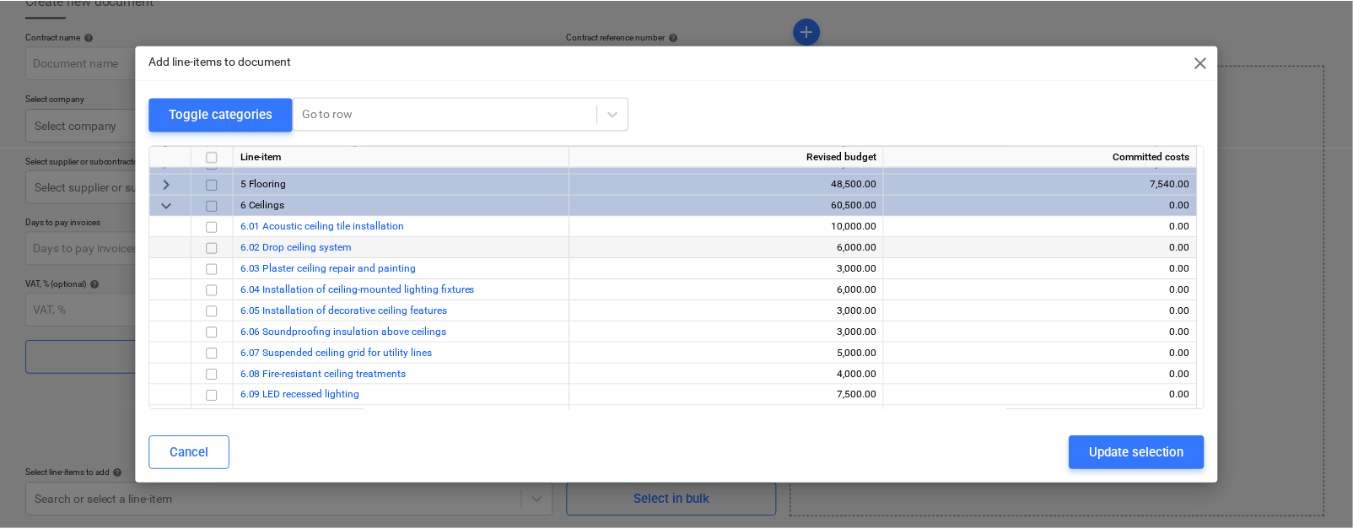
scroll to position [77, 0]
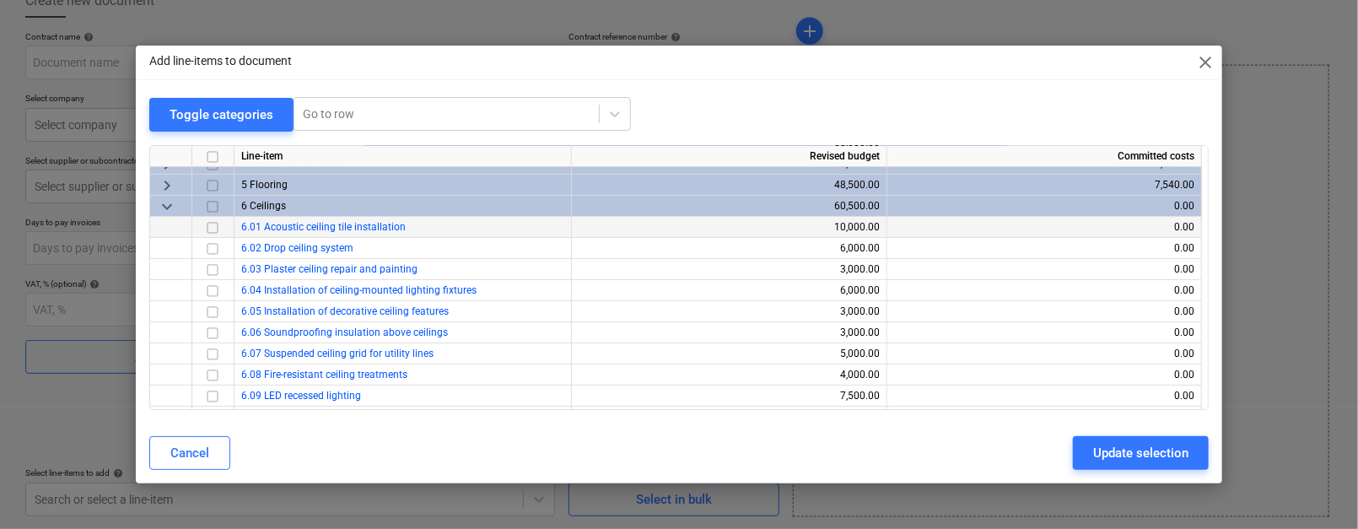
click at [210, 226] on input "checkbox" at bounding box center [213, 227] width 20 height 20
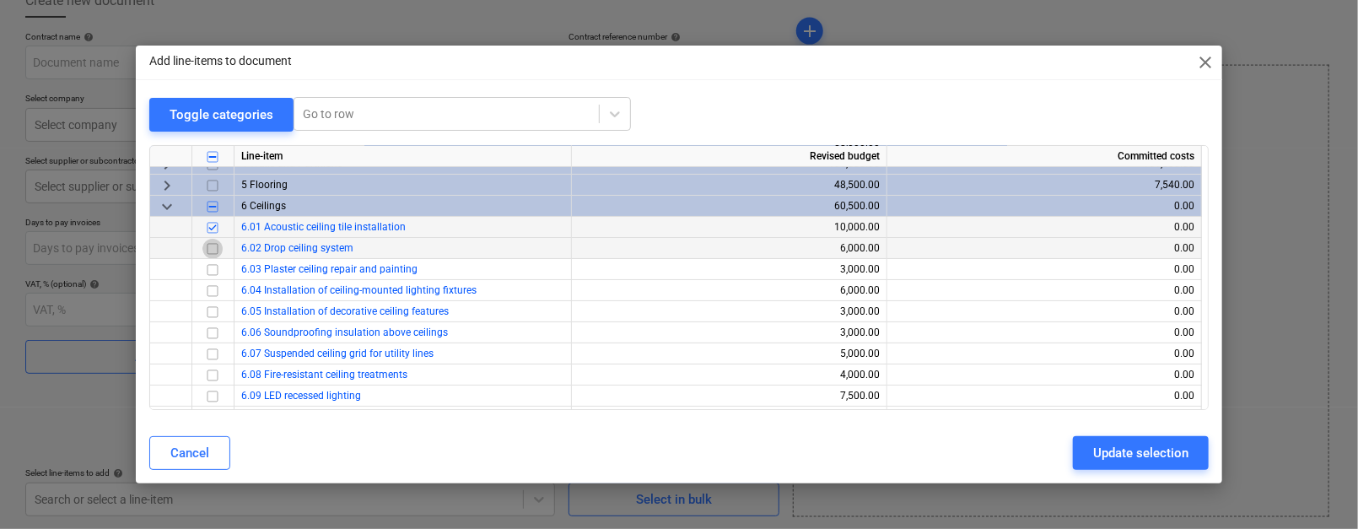
click at [210, 239] on input "checkbox" at bounding box center [213, 248] width 20 height 20
click at [210, 269] on input "checkbox" at bounding box center [213, 269] width 20 height 20
click at [210, 301] on div at bounding box center [213, 311] width 42 height 21
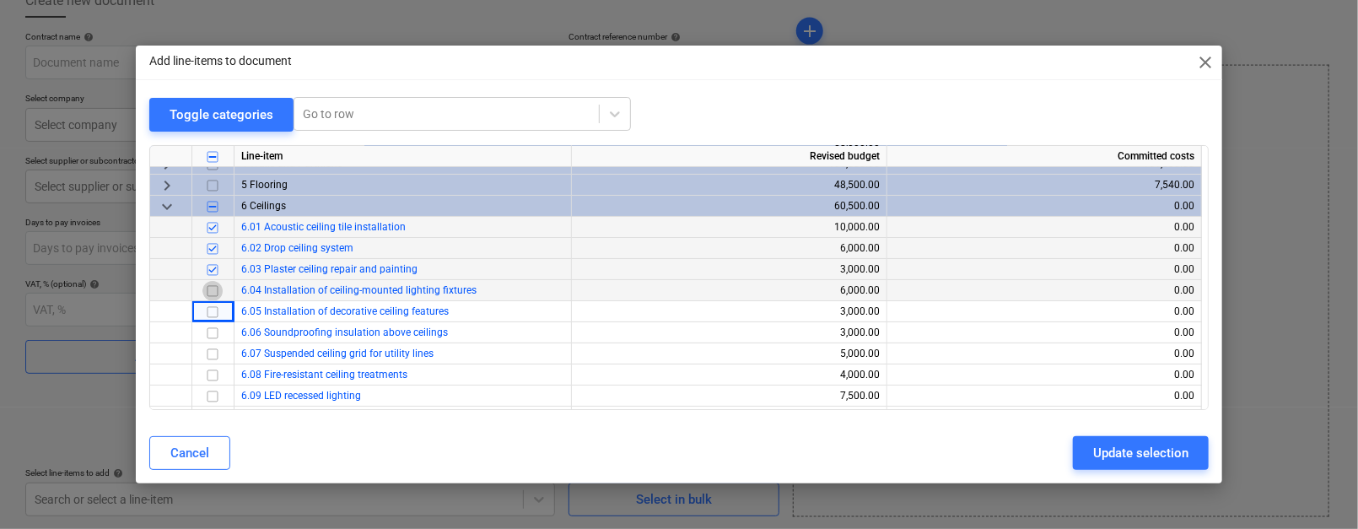
click at [214, 285] on input "checkbox" at bounding box center [213, 290] width 20 height 20
click at [1102, 451] on div "Update selection" at bounding box center [1141, 453] width 95 height 22
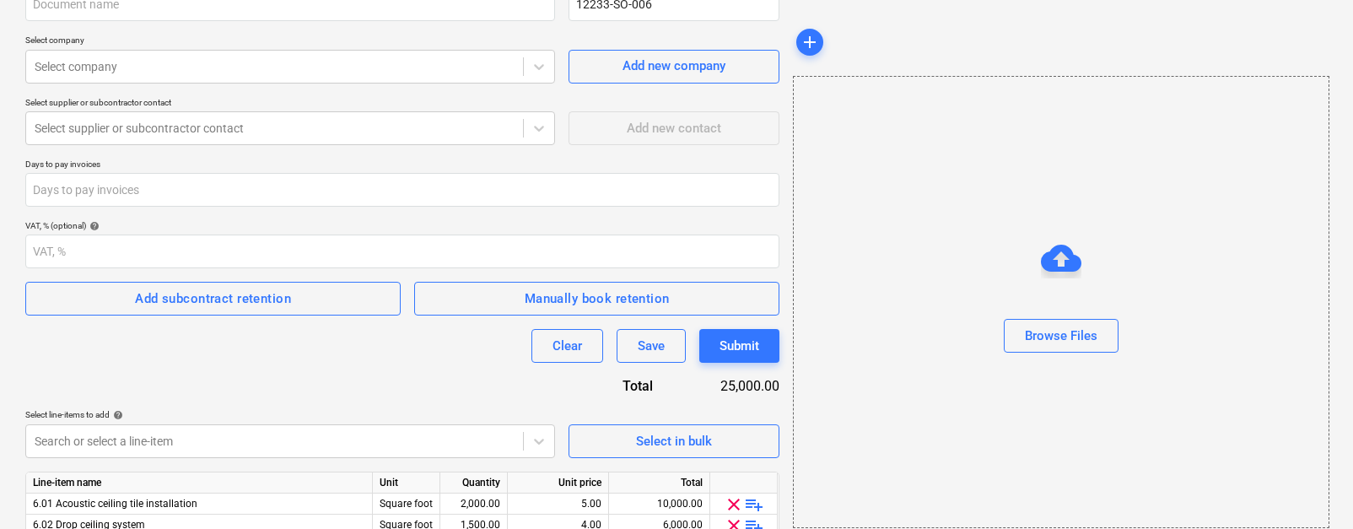
scroll to position [282, 0]
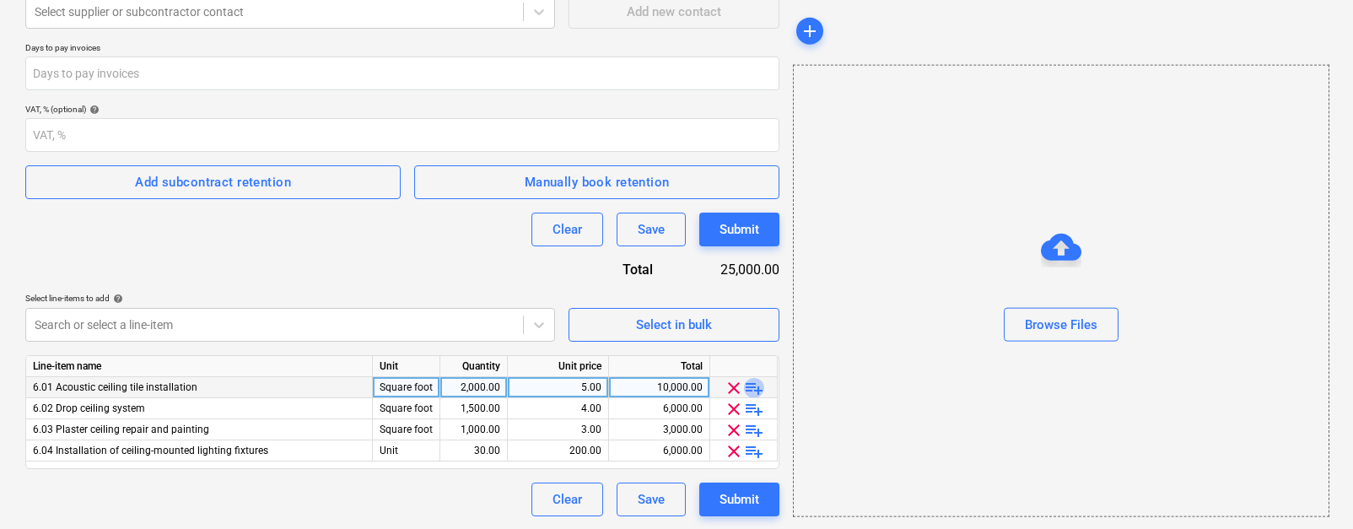
click at [752, 384] on span "playlist_add" at bounding box center [754, 388] width 20 height 20
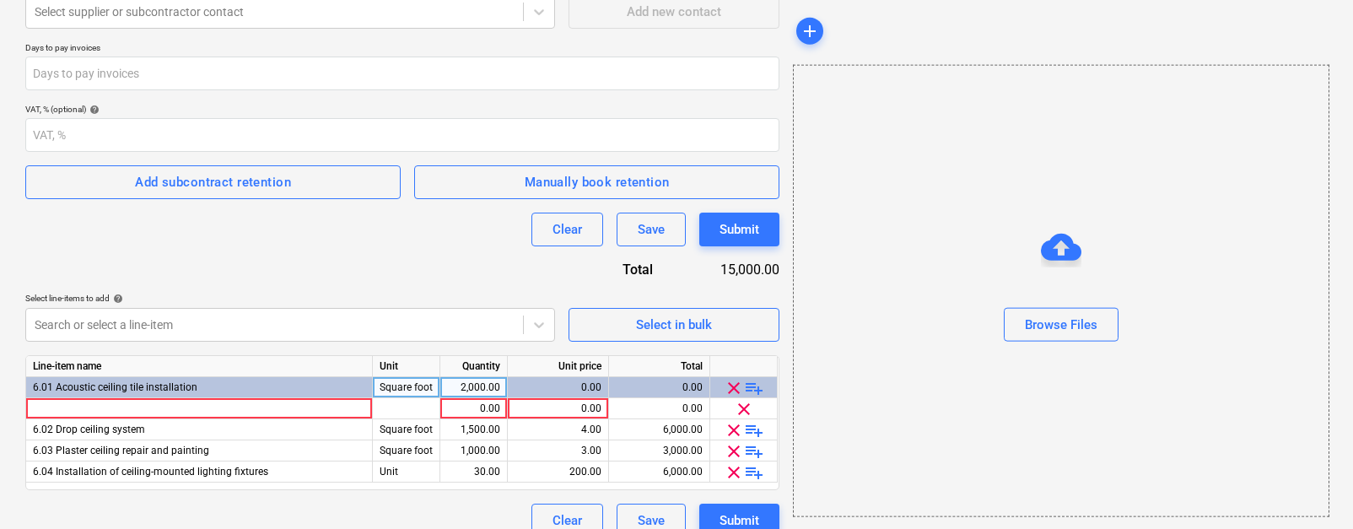
click at [752, 384] on span "playlist_add" at bounding box center [754, 388] width 20 height 20
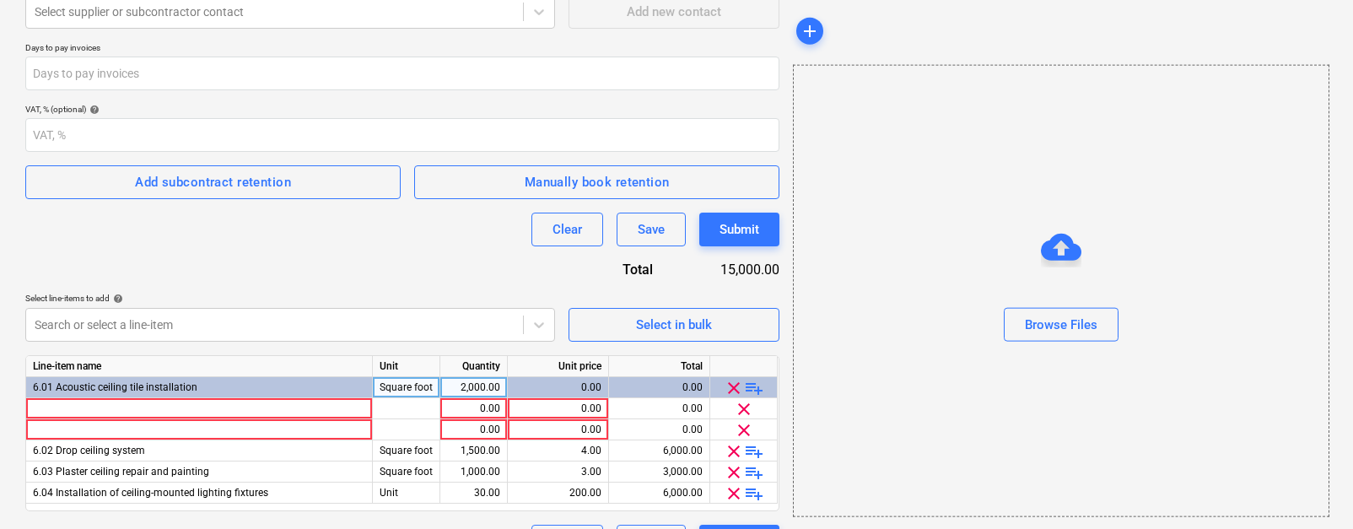
click at [752, 384] on span "playlist_add" at bounding box center [754, 388] width 20 height 20
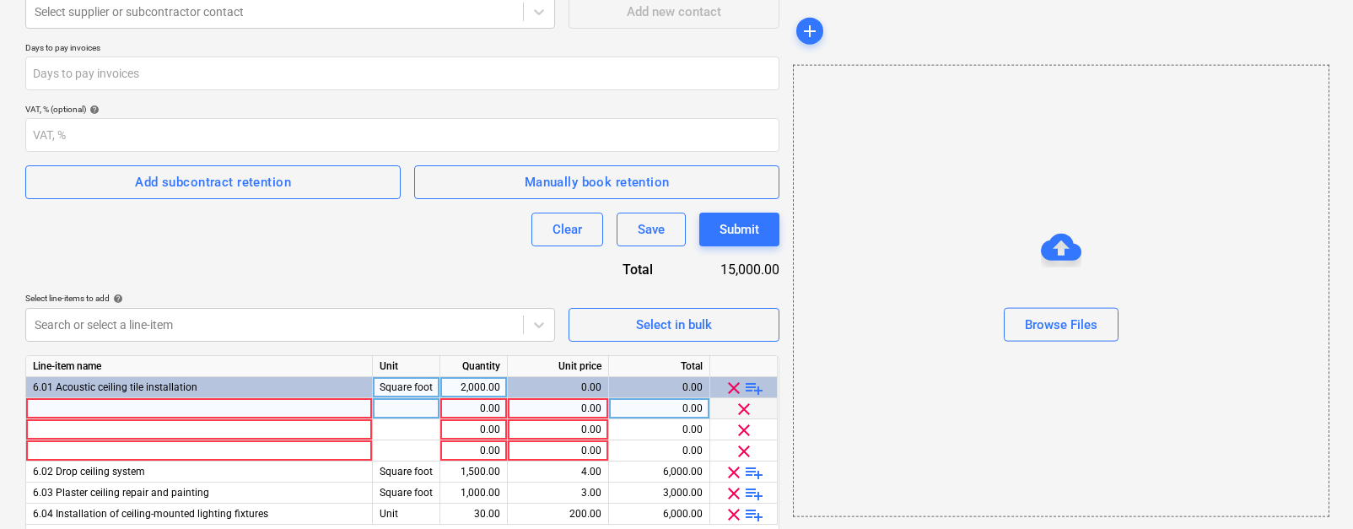
click at [250, 408] on div at bounding box center [199, 408] width 347 height 21
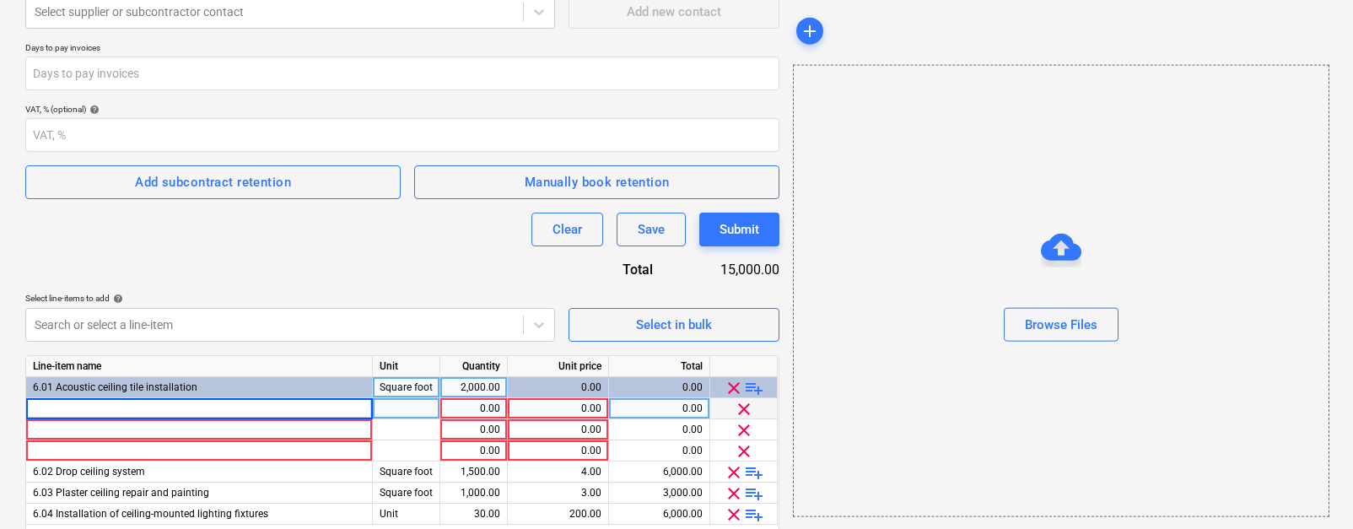
scroll to position [0, 0]
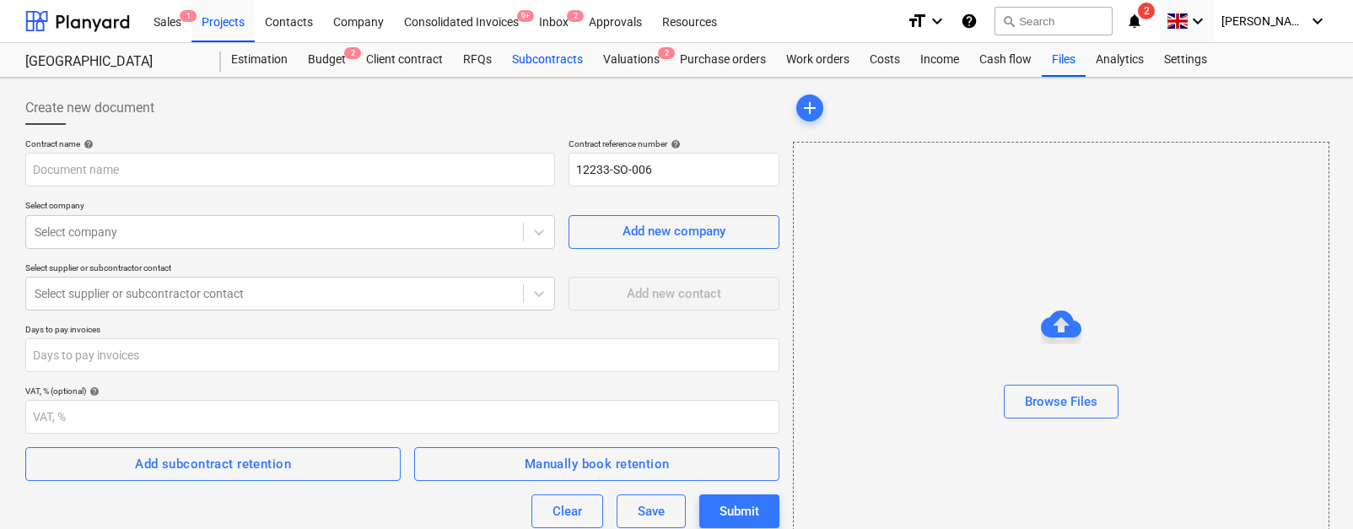
click at [544, 64] on div "Subcontracts" at bounding box center [547, 60] width 91 height 34
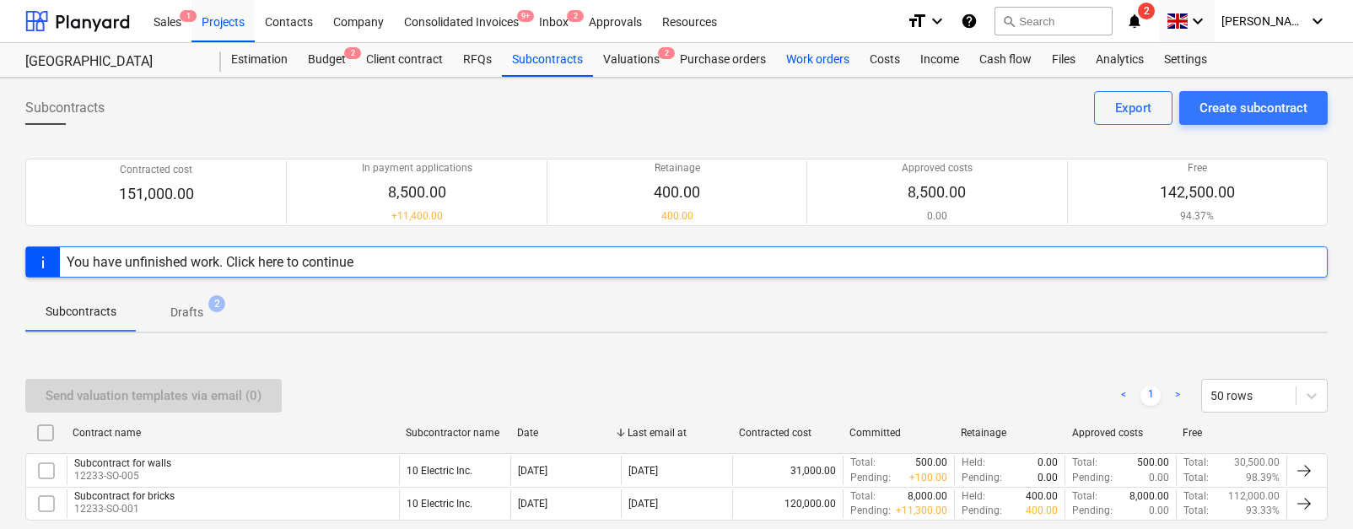
click at [821, 66] on div "Work orders" at bounding box center [818, 60] width 84 height 34
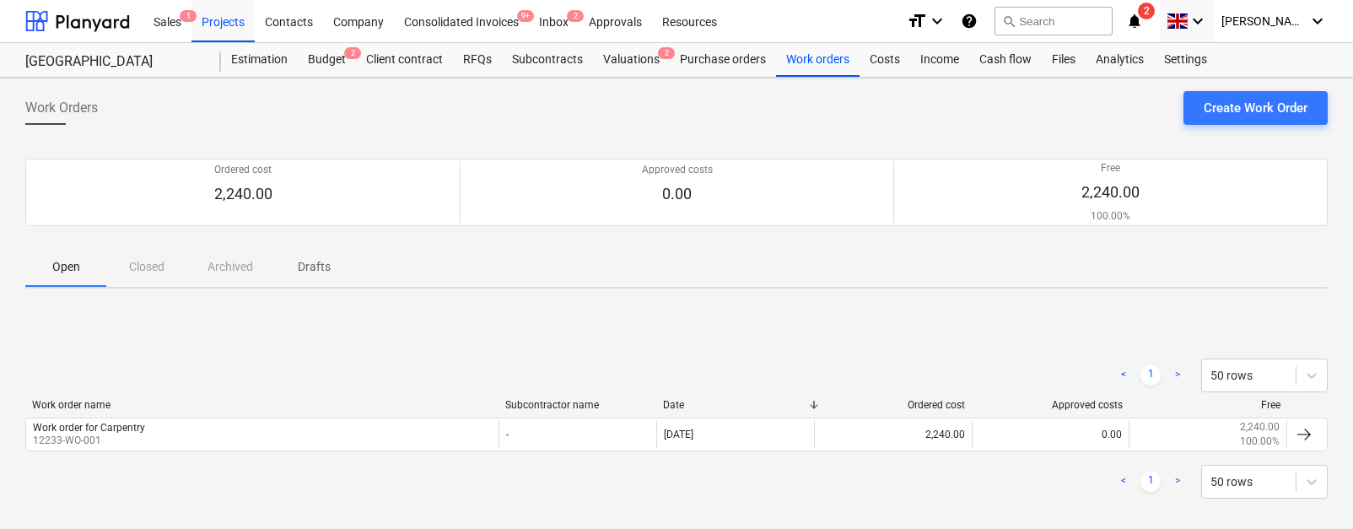
scroll to position [29, 0]
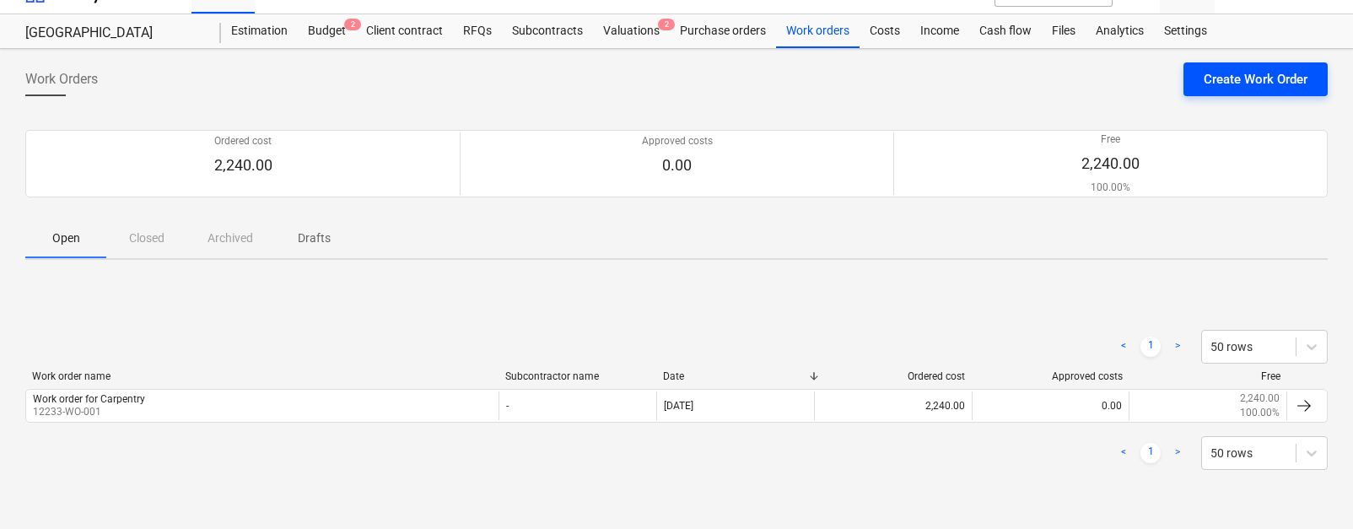
click at [1185, 73] on div "Create Work Order" at bounding box center [1256, 79] width 104 height 22
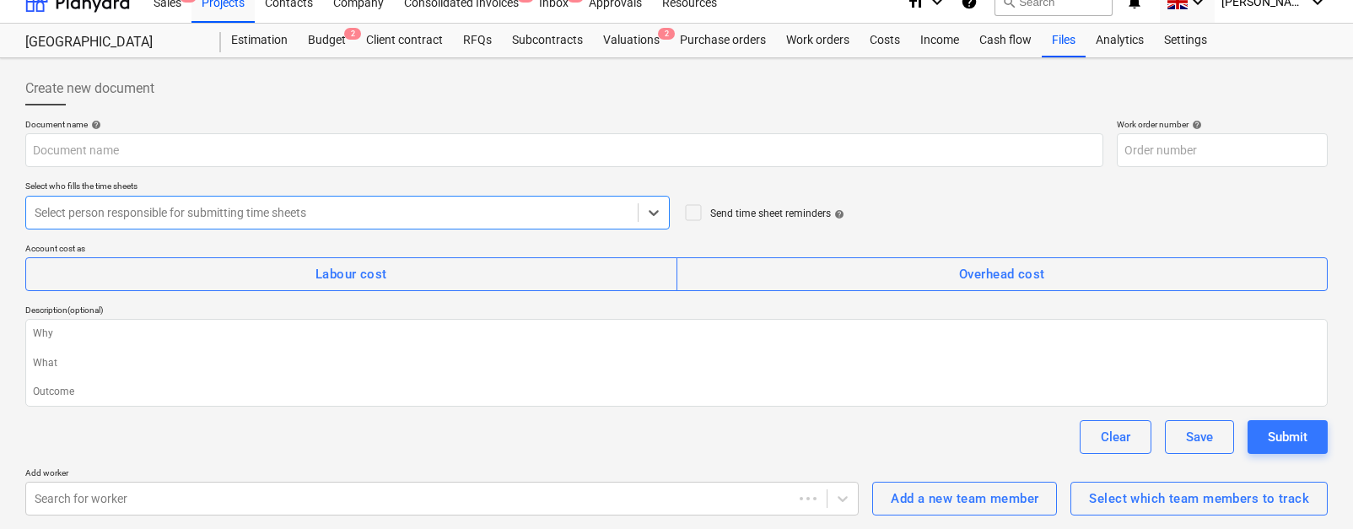
scroll to position [19, 0]
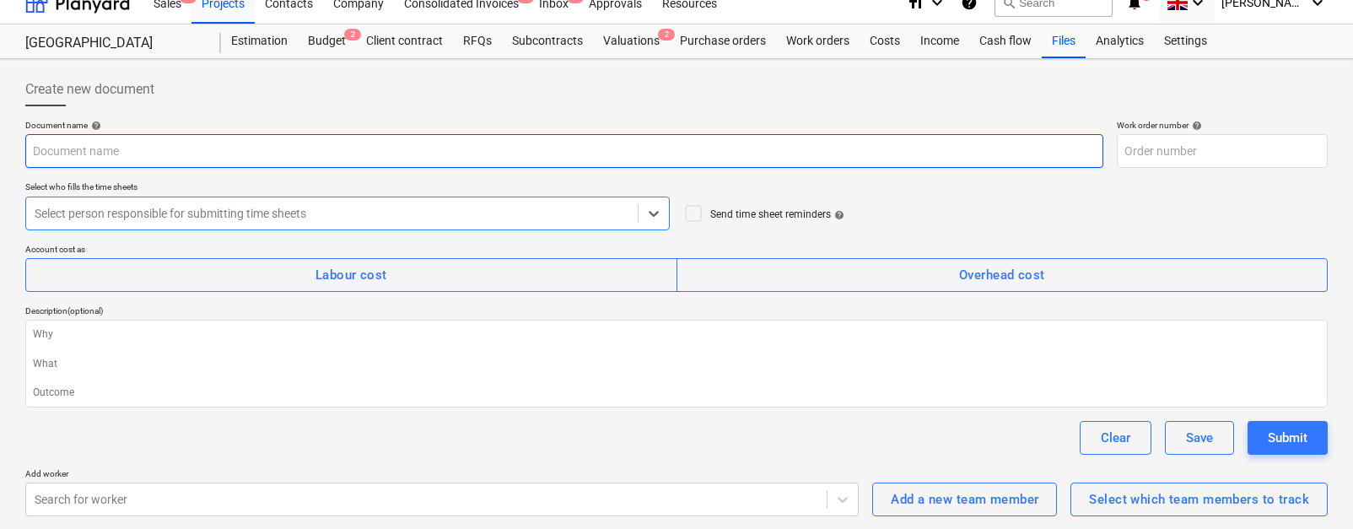
type textarea "x"
type input "12233-WO-003"
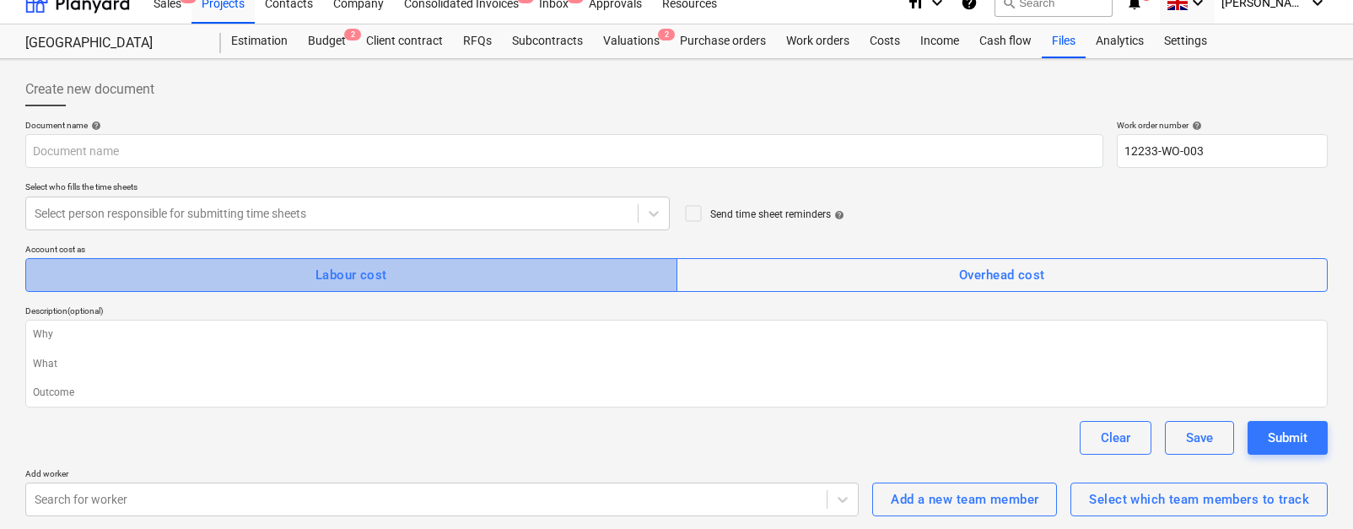
click at [365, 276] on div "Labour cost" at bounding box center [352, 275] width 72 height 22
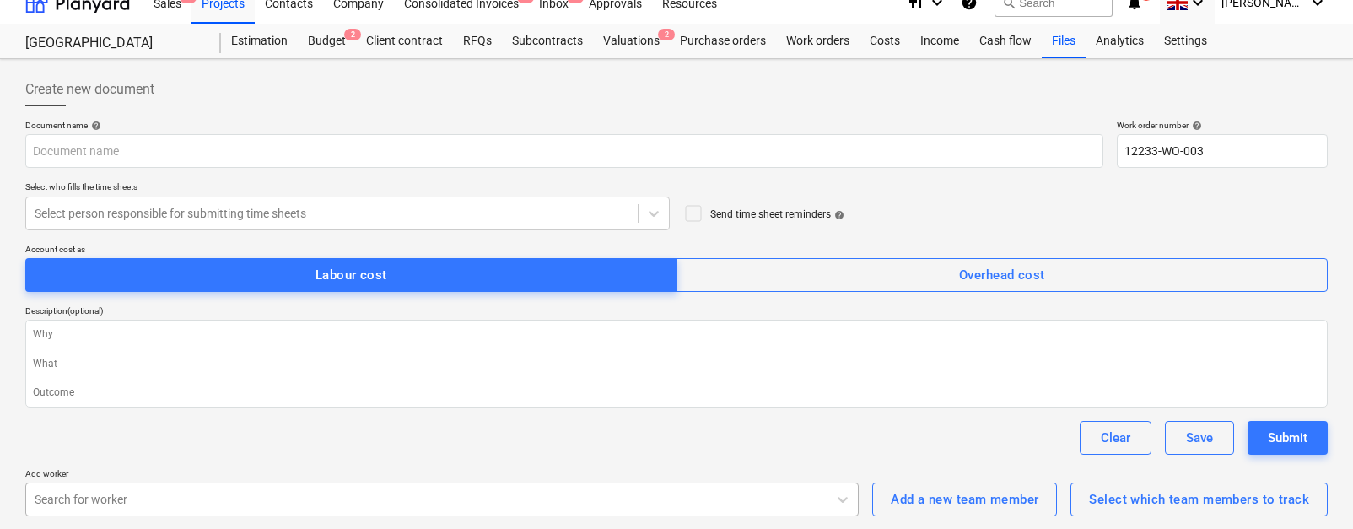
scroll to position [268, 0]
click at [306, 483] on body "Sales 1 Projects Contacts Company Consolidated Invoices 9+ Inbox 2 Approvals Re…" at bounding box center [676, 245] width 1353 height 529
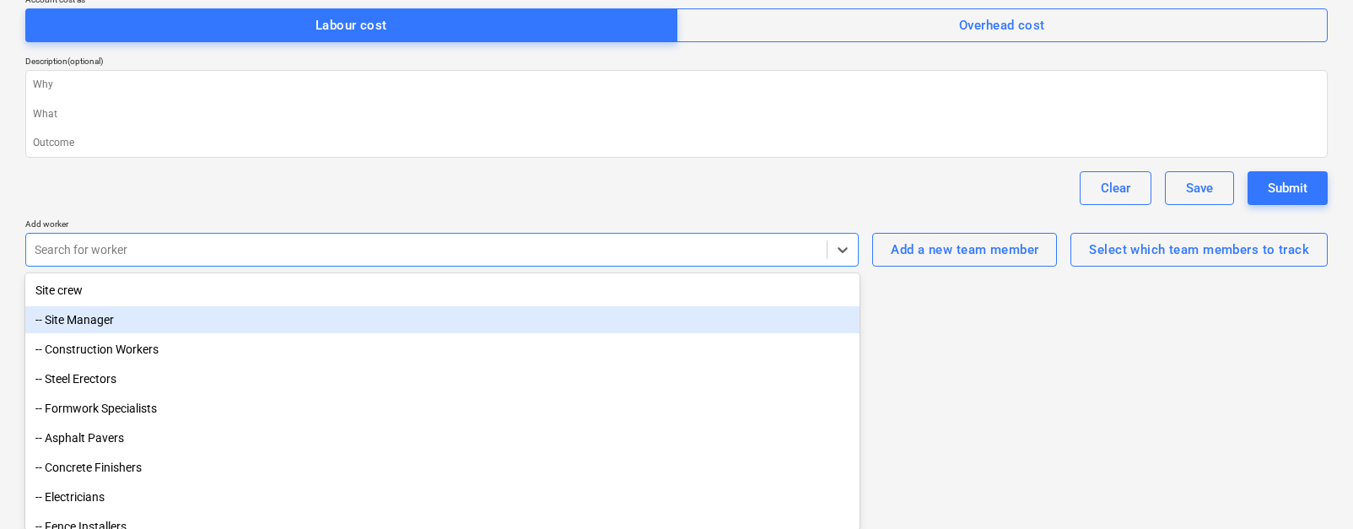
click at [284, 327] on div "-- Site Manager" at bounding box center [442, 319] width 834 height 27
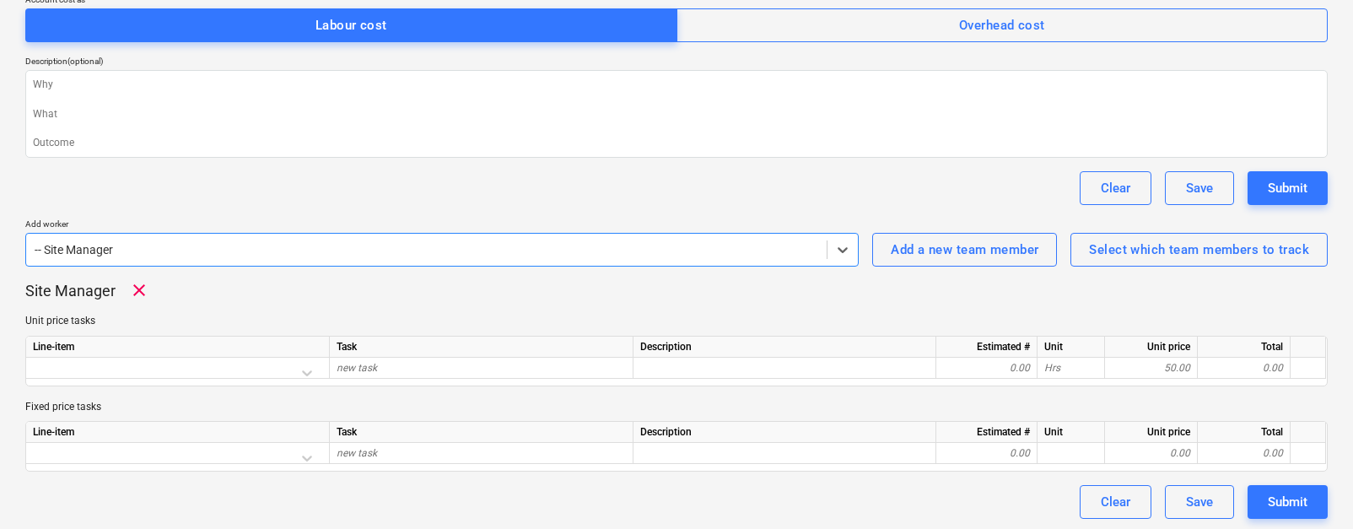
click at [294, 184] on div "Clear Save Submit" at bounding box center [676, 188] width 1303 height 34
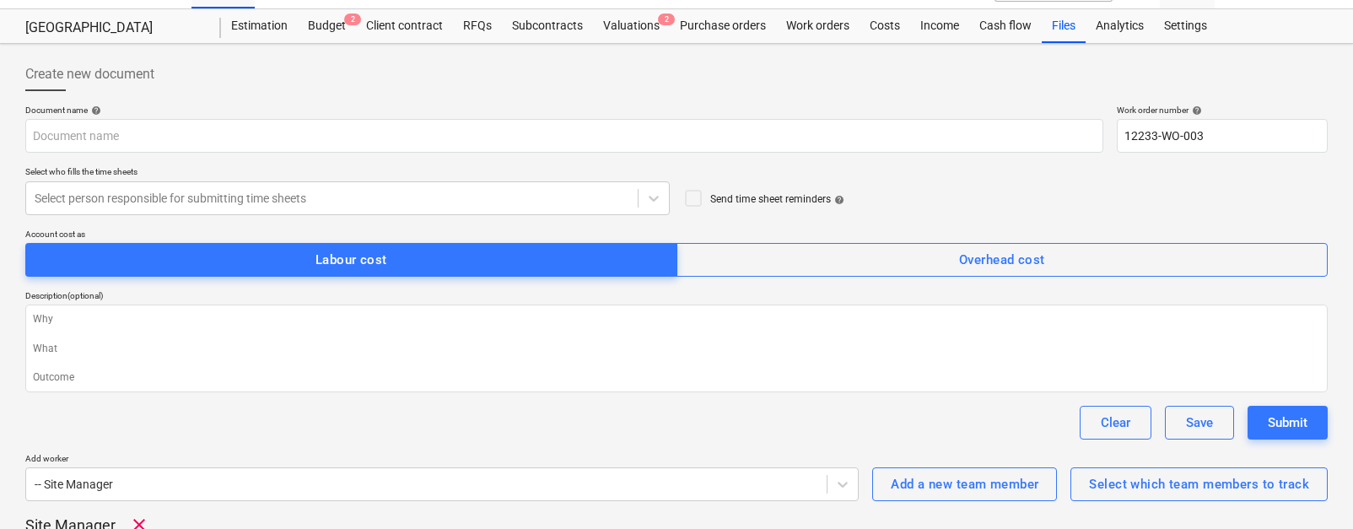
scroll to position [0, 0]
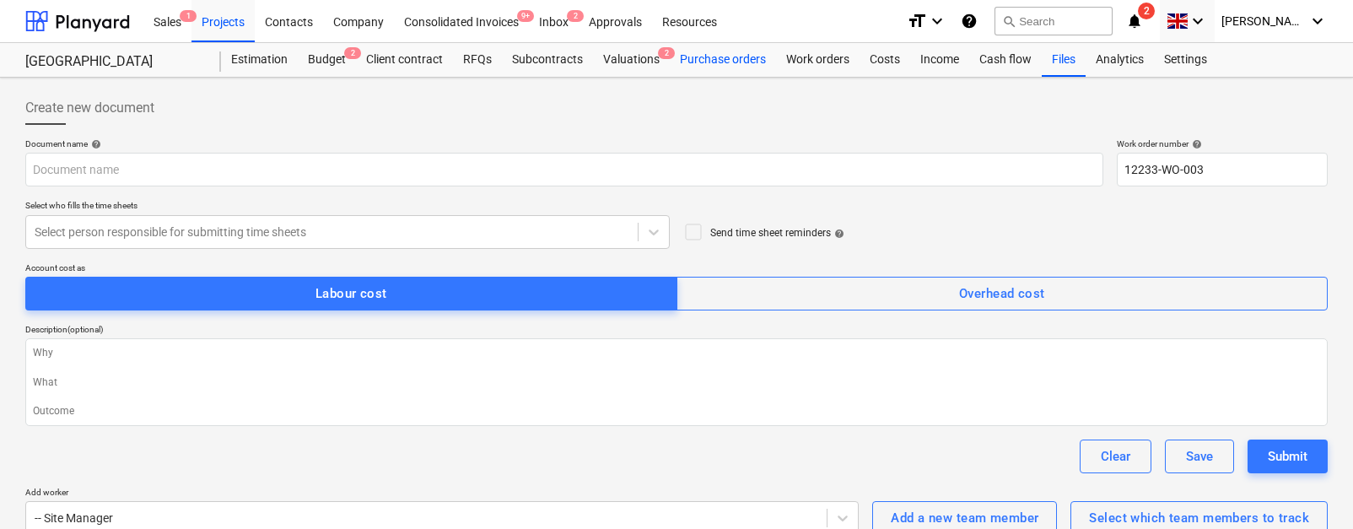
click at [739, 63] on div "Purchase orders" at bounding box center [723, 60] width 106 height 34
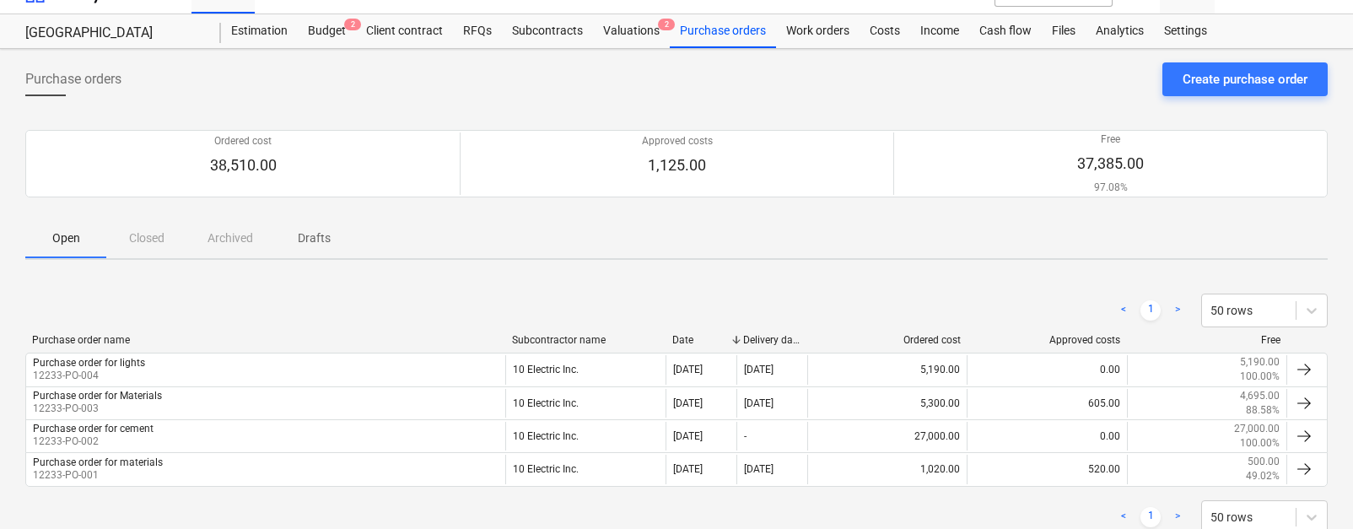
scroll to position [30, 0]
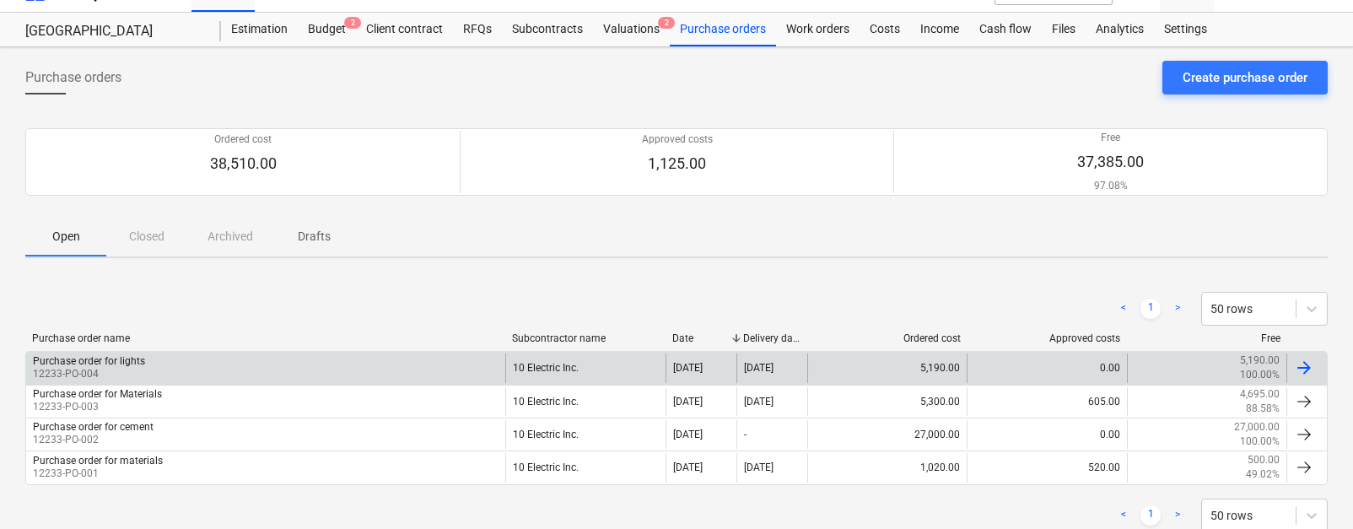
click at [306, 363] on div "Purchase order for lights 12233-PO-004" at bounding box center [265, 368] width 479 height 29
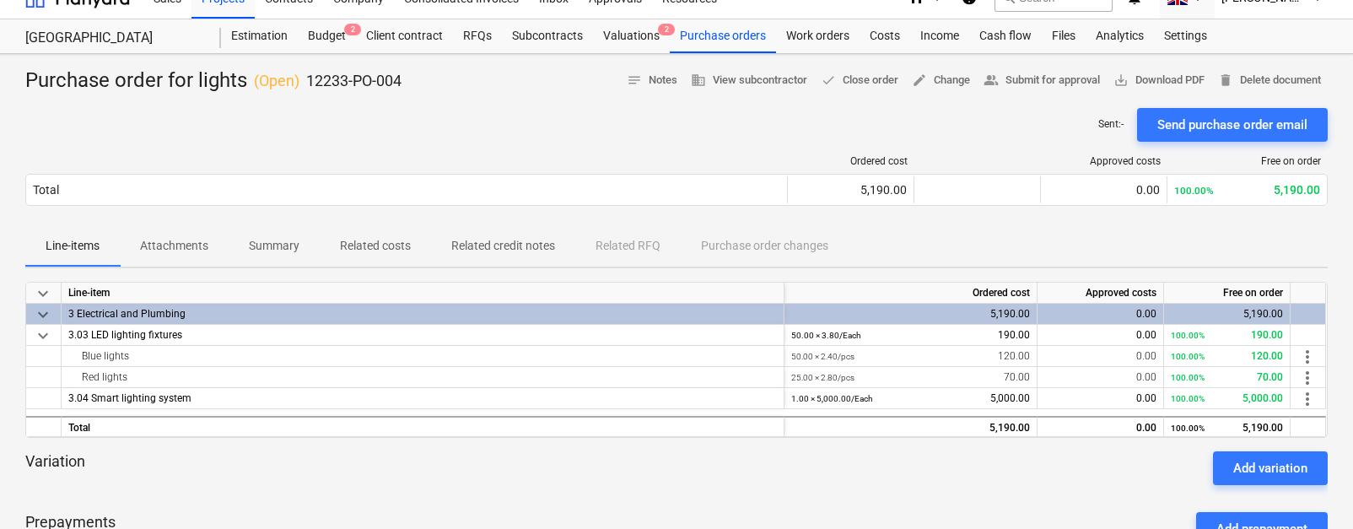
scroll to position [26, 0]
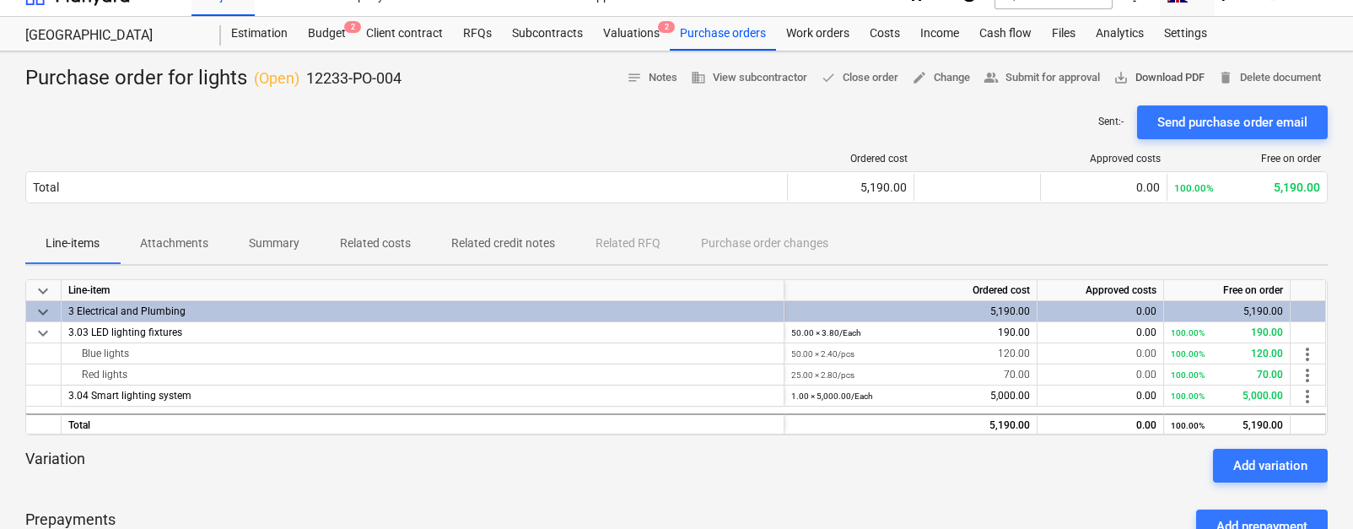
click at [1127, 78] on span "save_alt Download PDF" at bounding box center [1159, 77] width 91 height 19
click at [730, 33] on div "Purchase orders" at bounding box center [723, 34] width 106 height 34
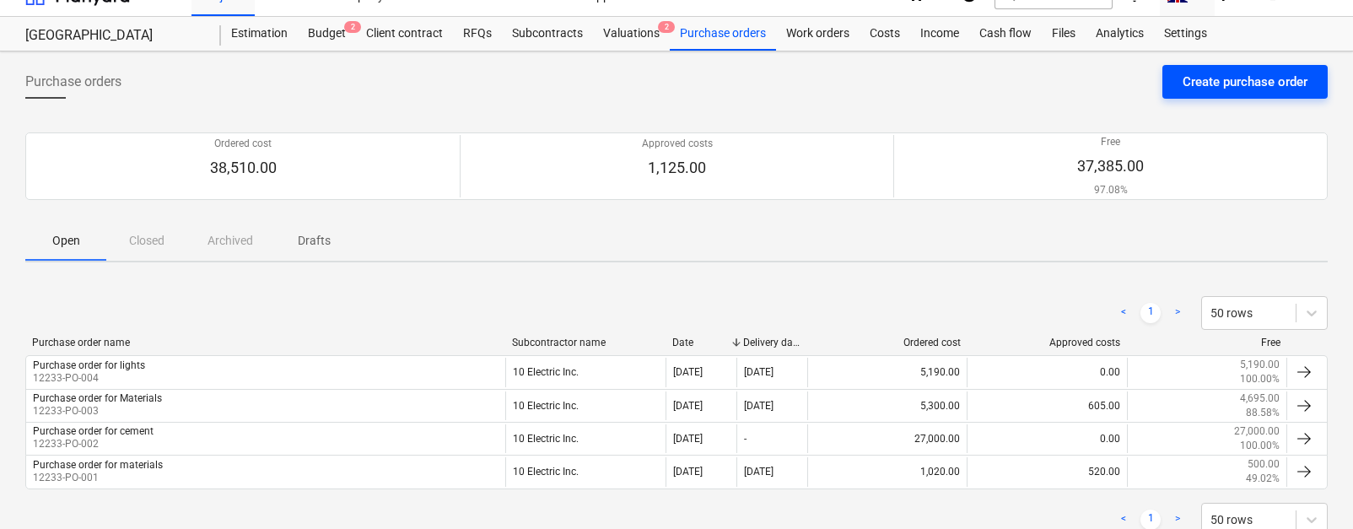
click at [1185, 71] on div "Create purchase order" at bounding box center [1245, 82] width 125 height 22
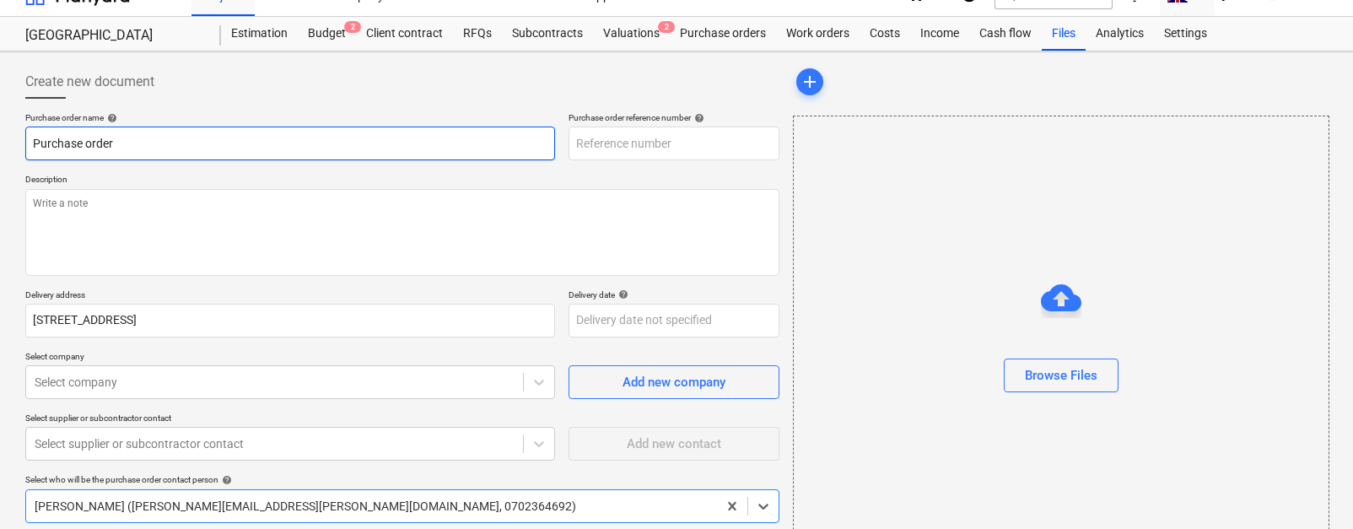
type textarea "x"
type input "12233-PO-005"
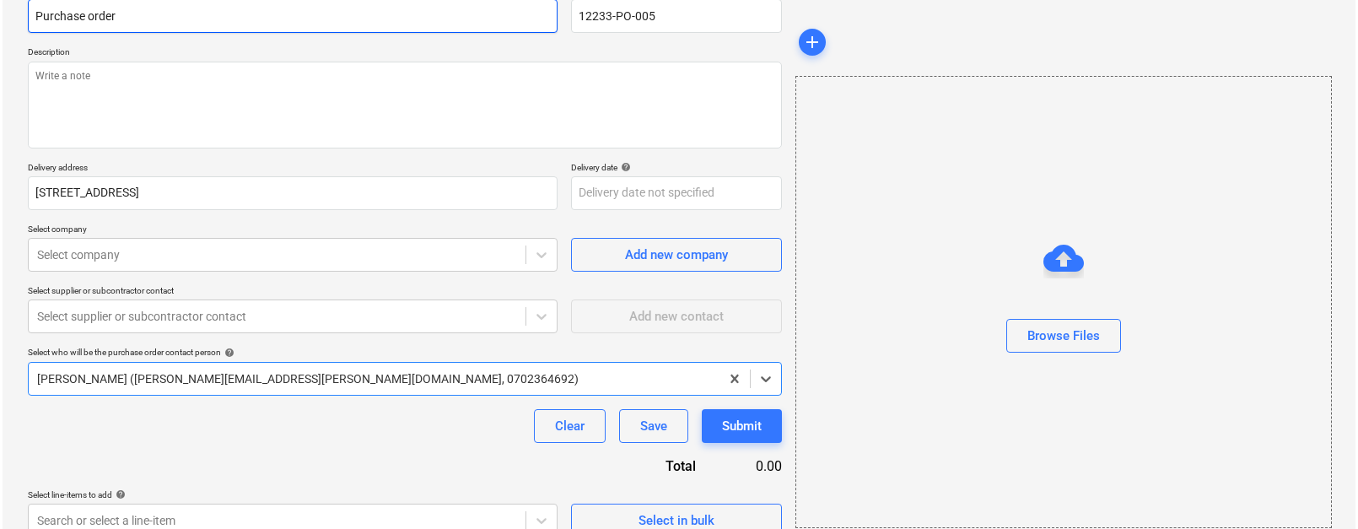
scroll to position [175, 0]
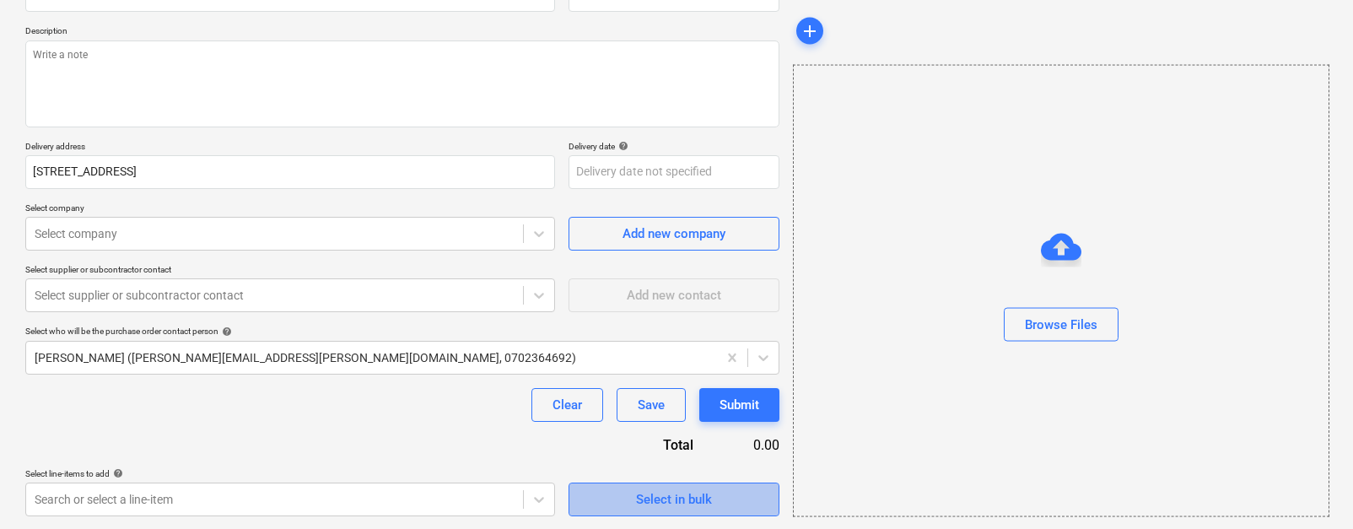
click at [593, 494] on span "Select in bulk" at bounding box center [674, 500] width 169 height 22
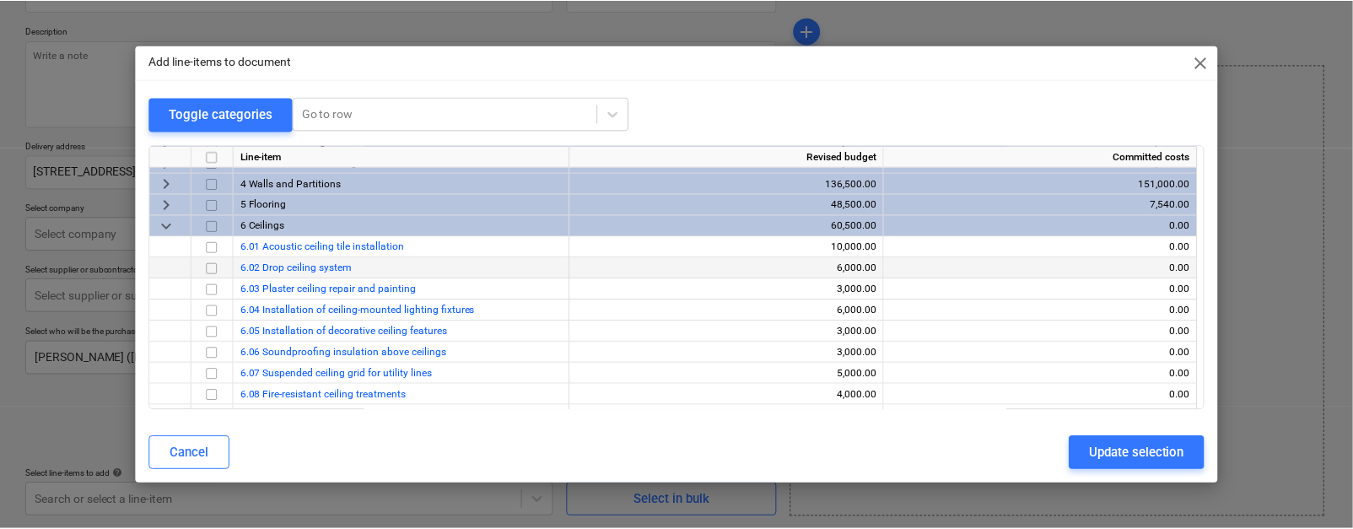
scroll to position [61, 0]
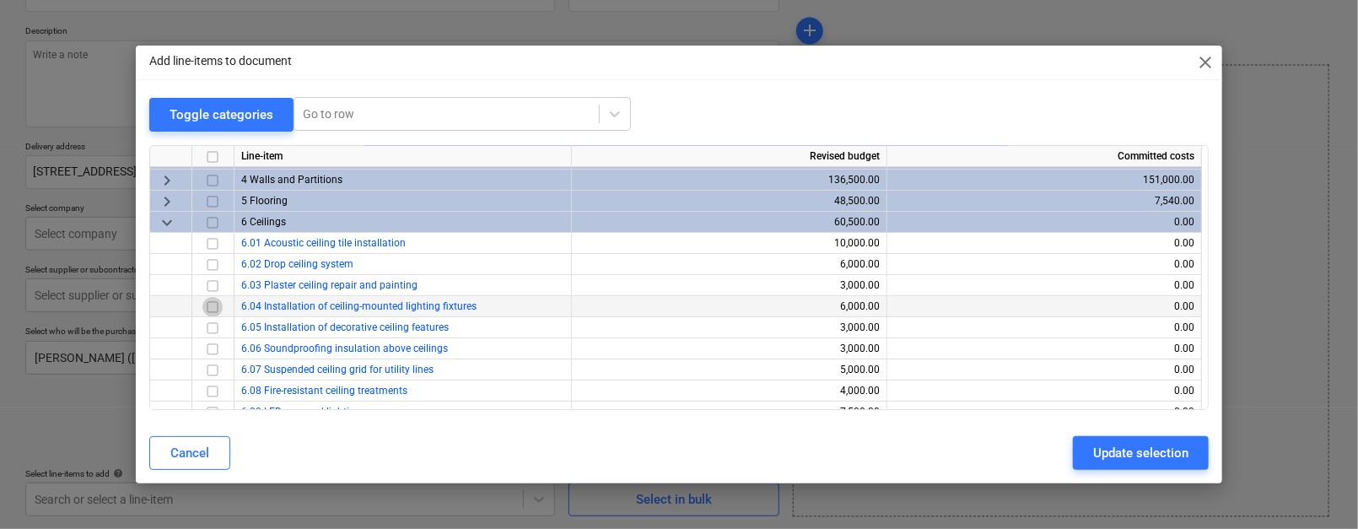
click at [214, 307] on input "checkbox" at bounding box center [213, 306] width 20 height 20
click at [214, 322] on input "checkbox" at bounding box center [213, 327] width 20 height 20
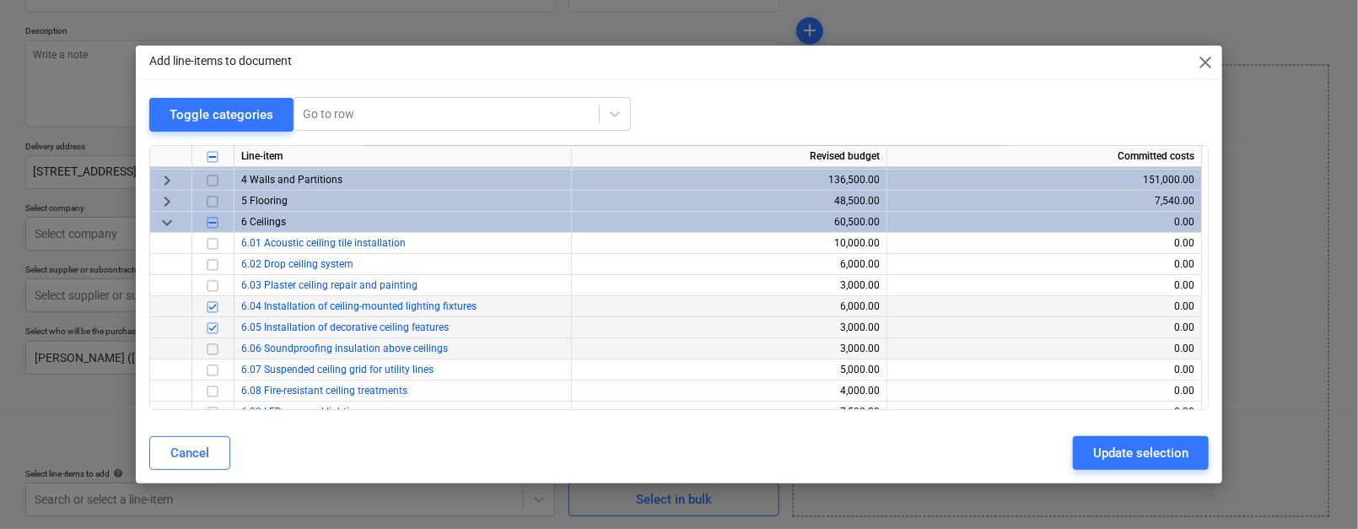
click at [213, 343] on input "checkbox" at bounding box center [213, 348] width 20 height 20
click at [1113, 451] on div "Update selection" at bounding box center [1141, 453] width 95 height 22
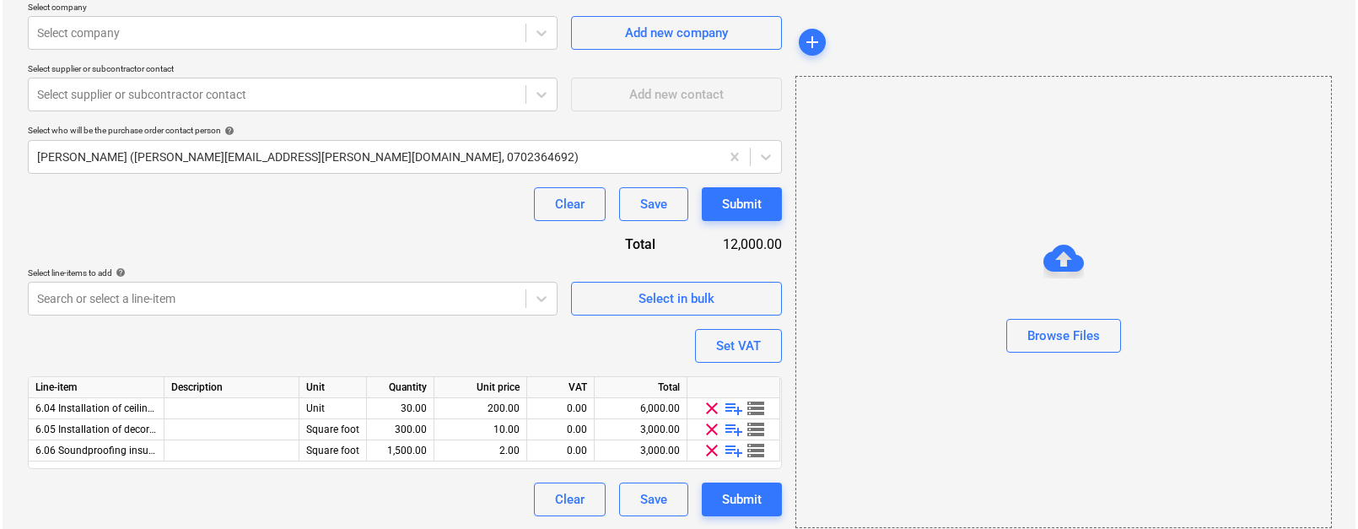
scroll to position [375, 0]
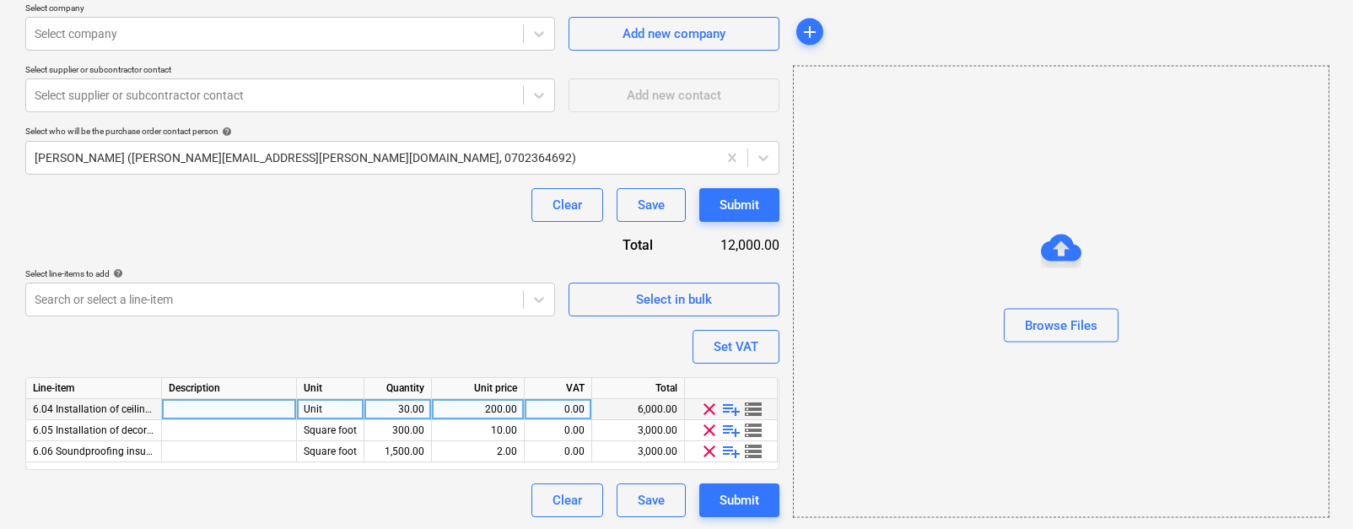
click at [495, 409] on div "200.00" at bounding box center [478, 409] width 78 height 21
click at [489, 359] on div "Purchase order name help Purchase order Purchase order reference number help 12…" at bounding box center [402, 140] width 754 height 753
click at [730, 408] on span "playlist_add" at bounding box center [731, 409] width 20 height 20
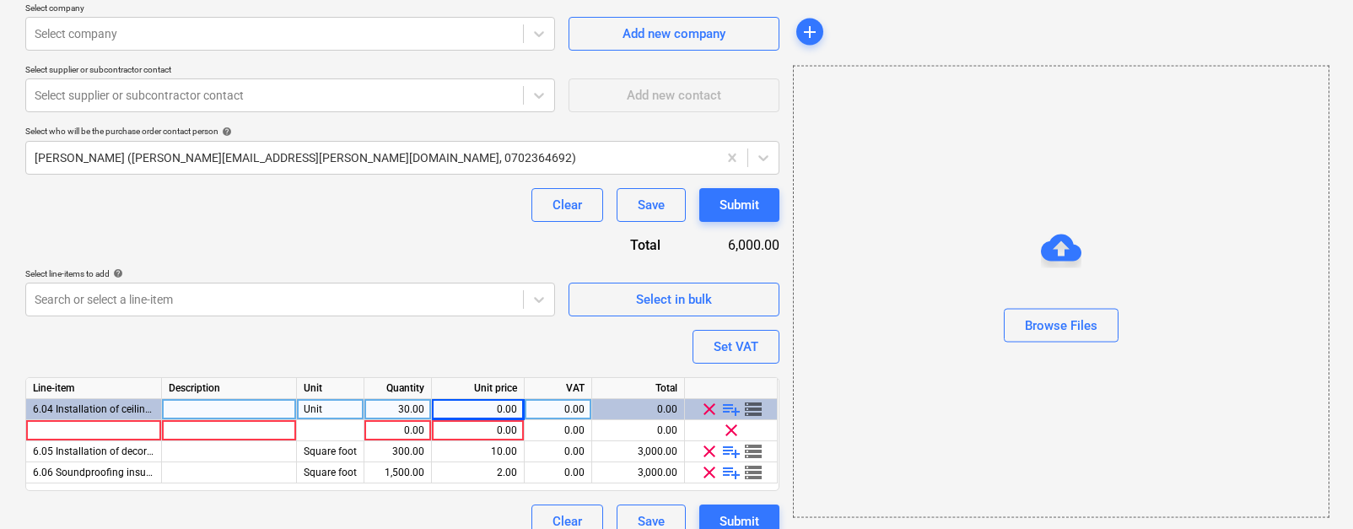
click at [730, 408] on span "playlist_add" at bounding box center [731, 409] width 20 height 20
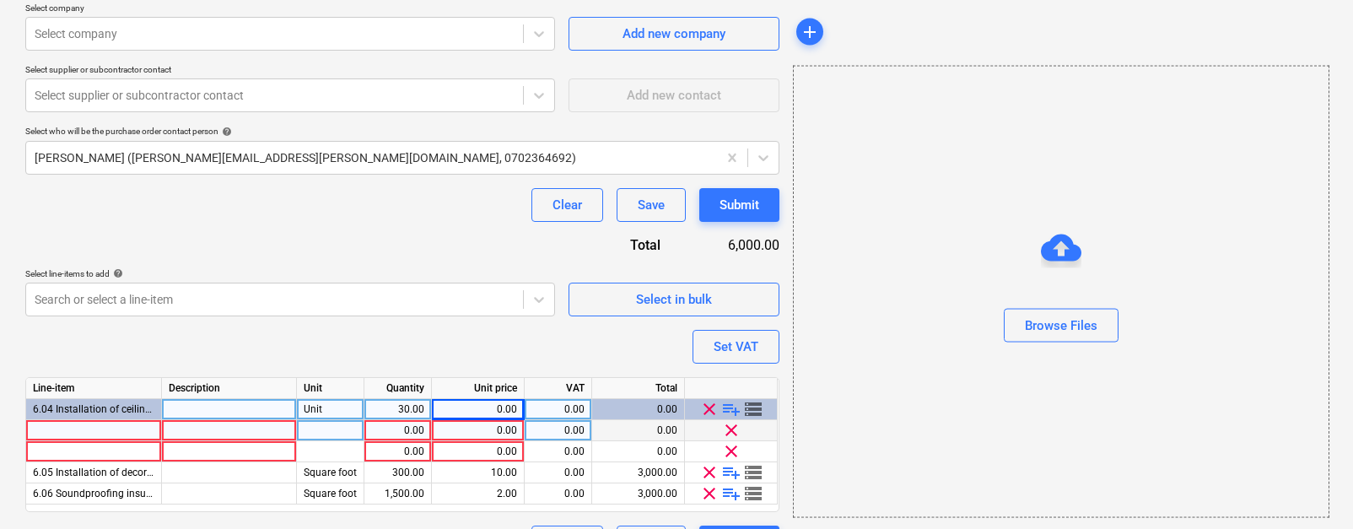
click at [145, 420] on div at bounding box center [94, 430] width 136 height 21
click at [133, 432] on input at bounding box center [93, 430] width 135 height 20
click at [733, 429] on span "clear" at bounding box center [731, 430] width 20 height 20
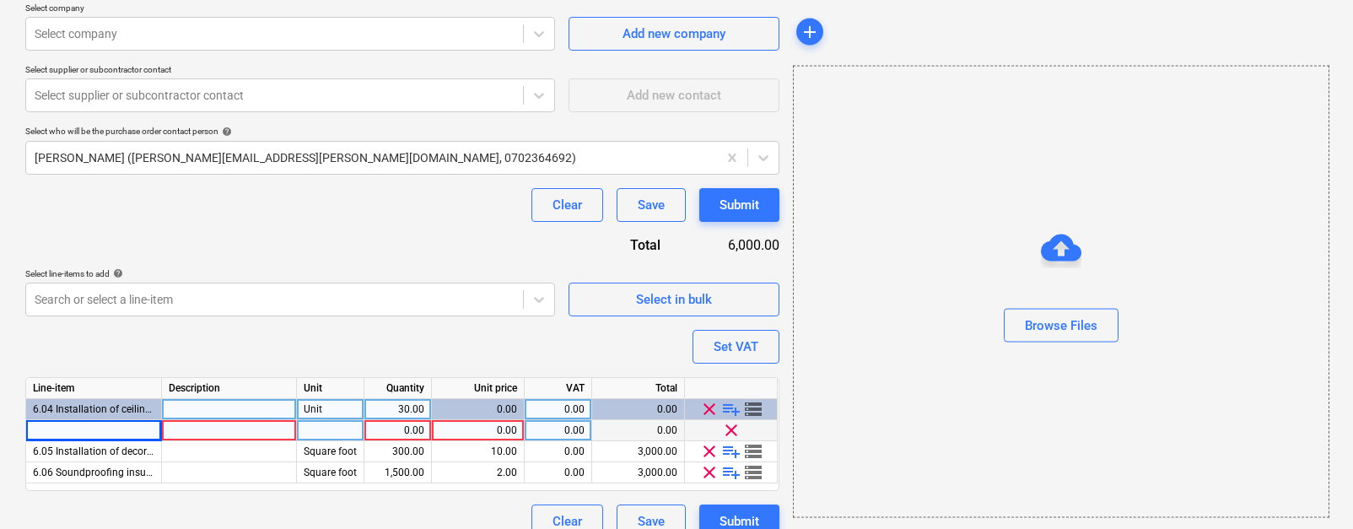
click at [731, 429] on span "clear" at bounding box center [731, 430] width 20 height 20
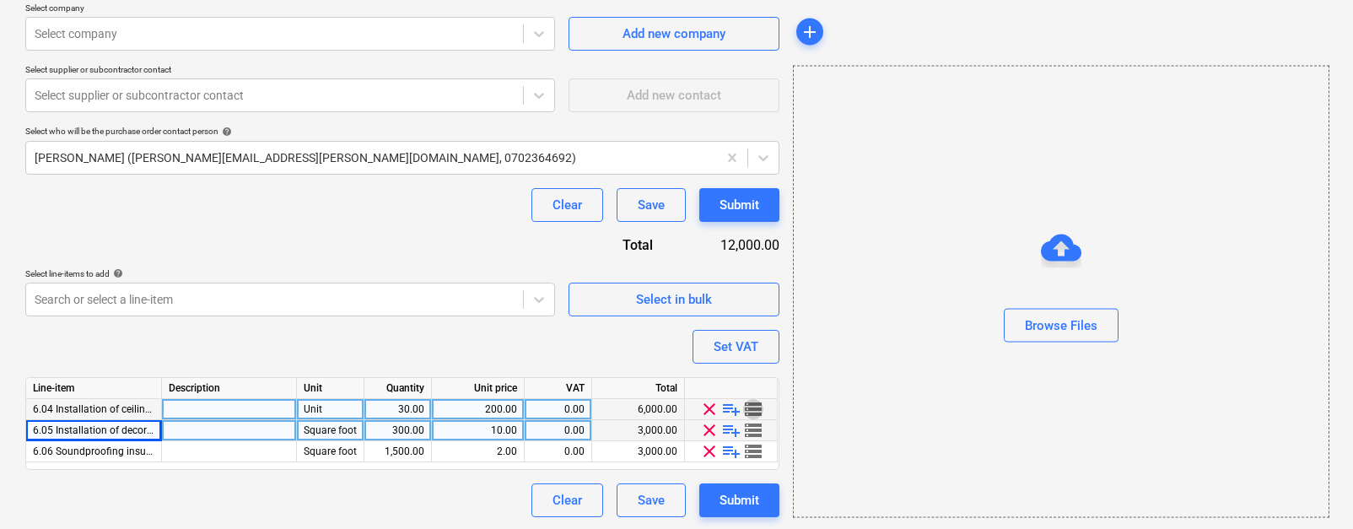
click at [754, 403] on span "storage" at bounding box center [753, 409] width 20 height 20
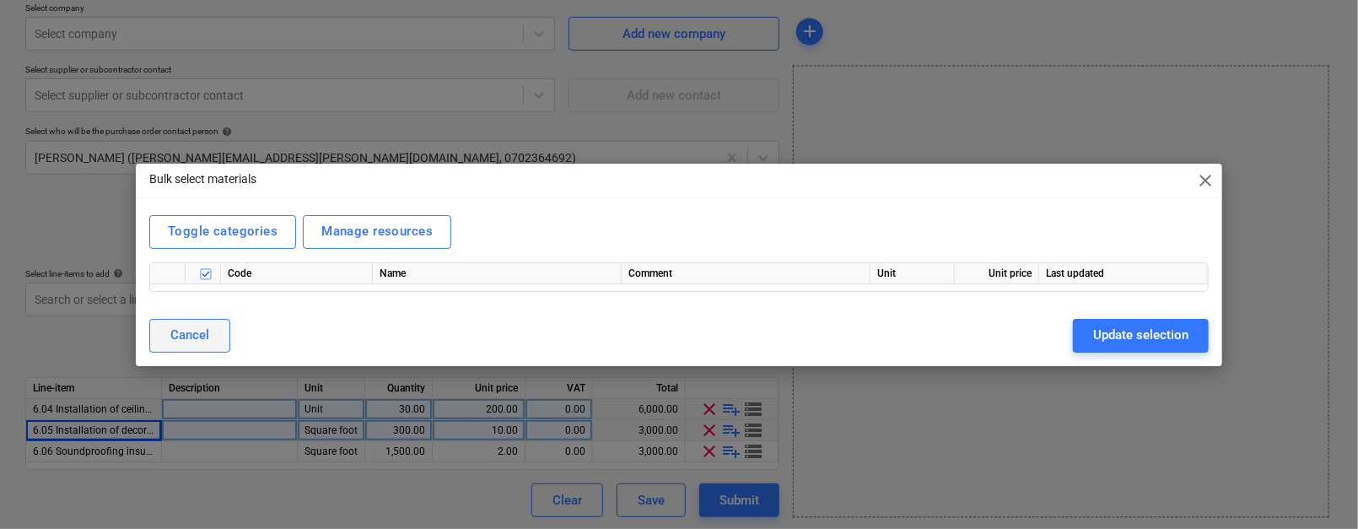
click at [184, 338] on div "Cancel" at bounding box center [189, 335] width 39 height 22
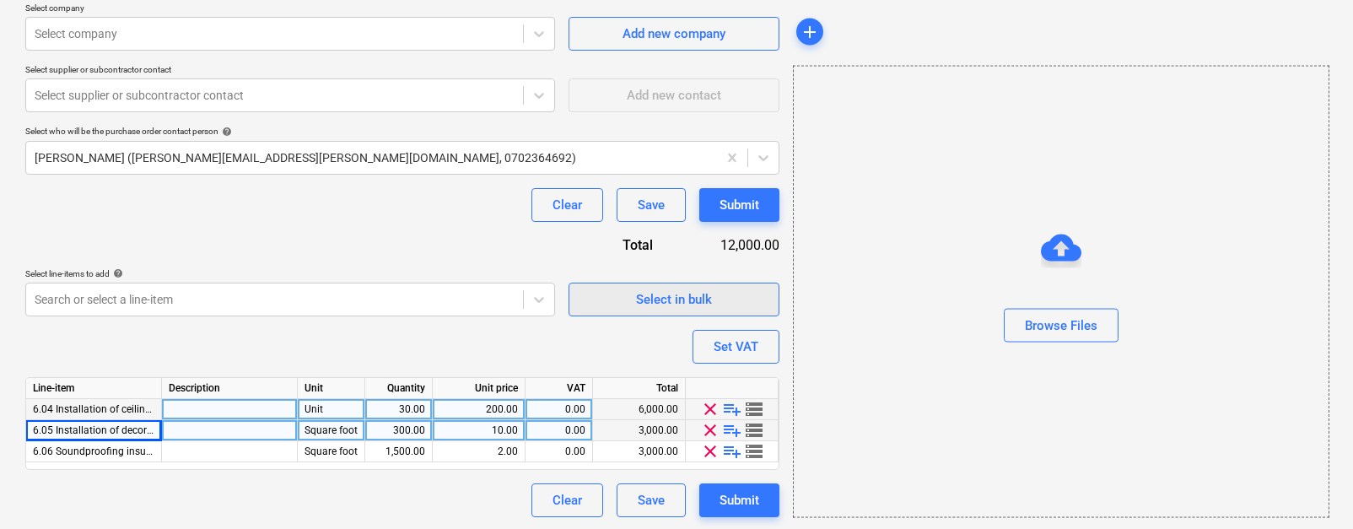
click at [679, 301] on div "Select in bulk" at bounding box center [674, 300] width 76 height 22
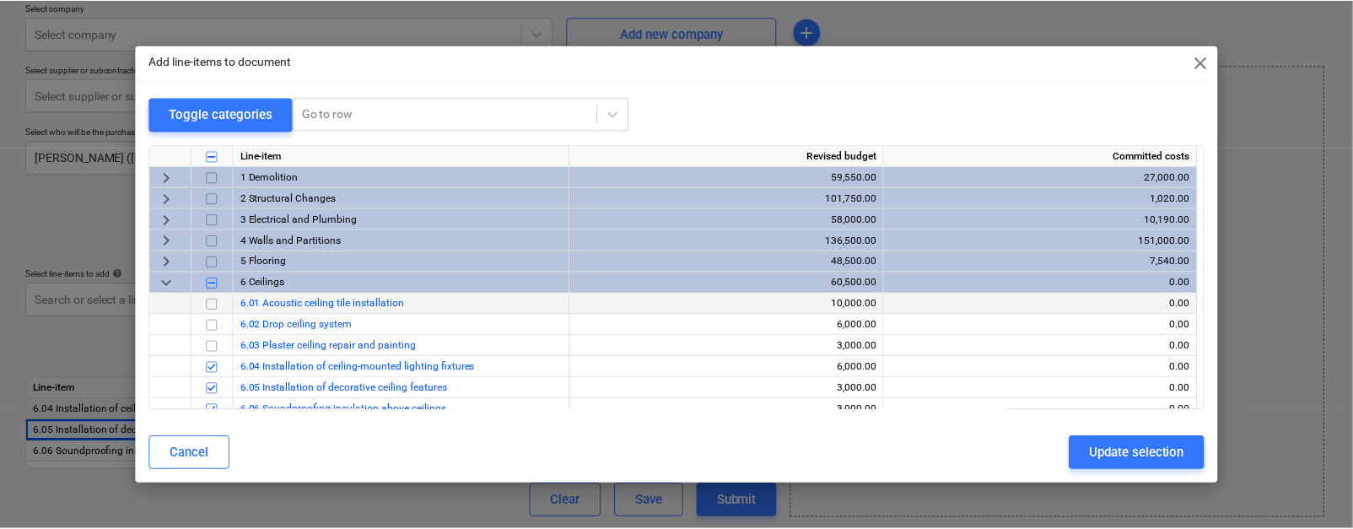
scroll to position [41, 0]
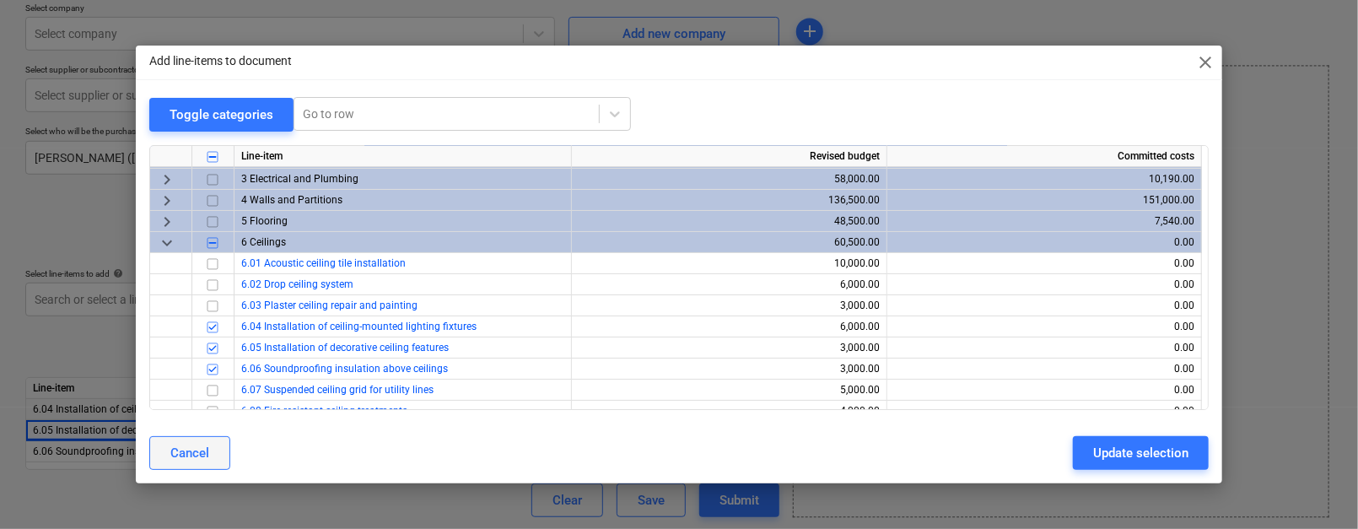
click at [205, 443] on div "Cancel" at bounding box center [189, 453] width 39 height 22
type textarea "x"
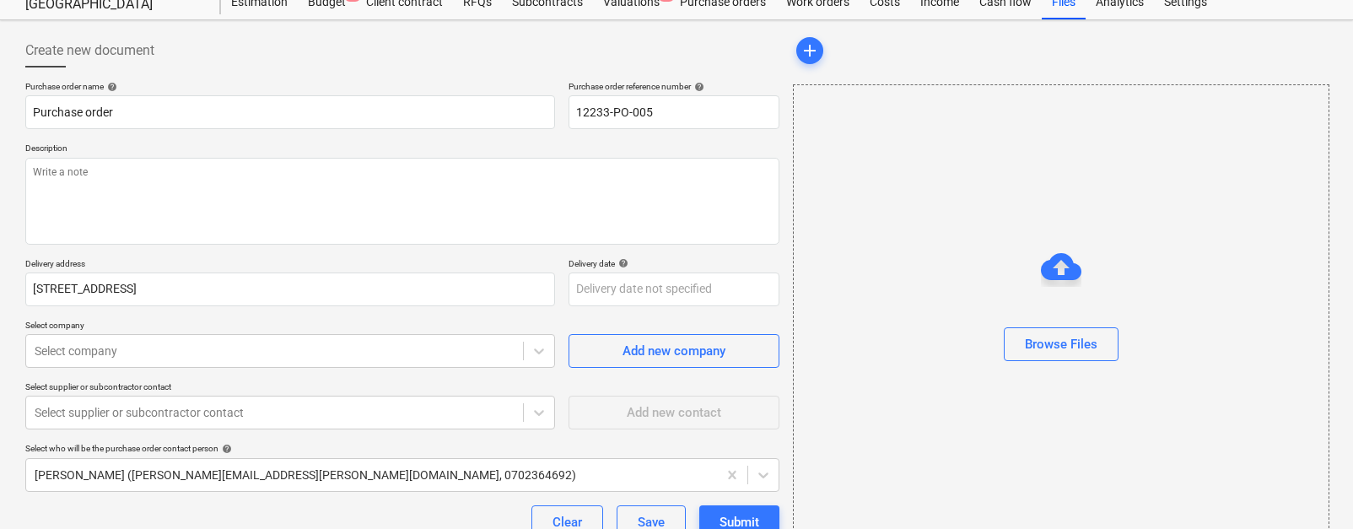
scroll to position [0, 0]
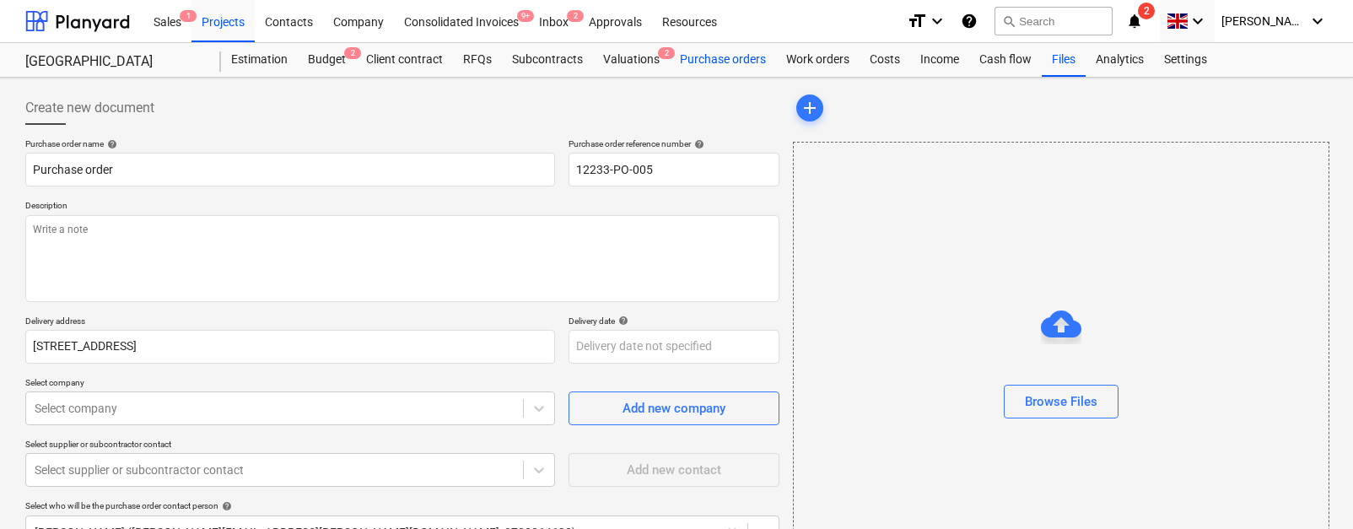
click at [735, 69] on div "Purchase orders" at bounding box center [723, 60] width 106 height 34
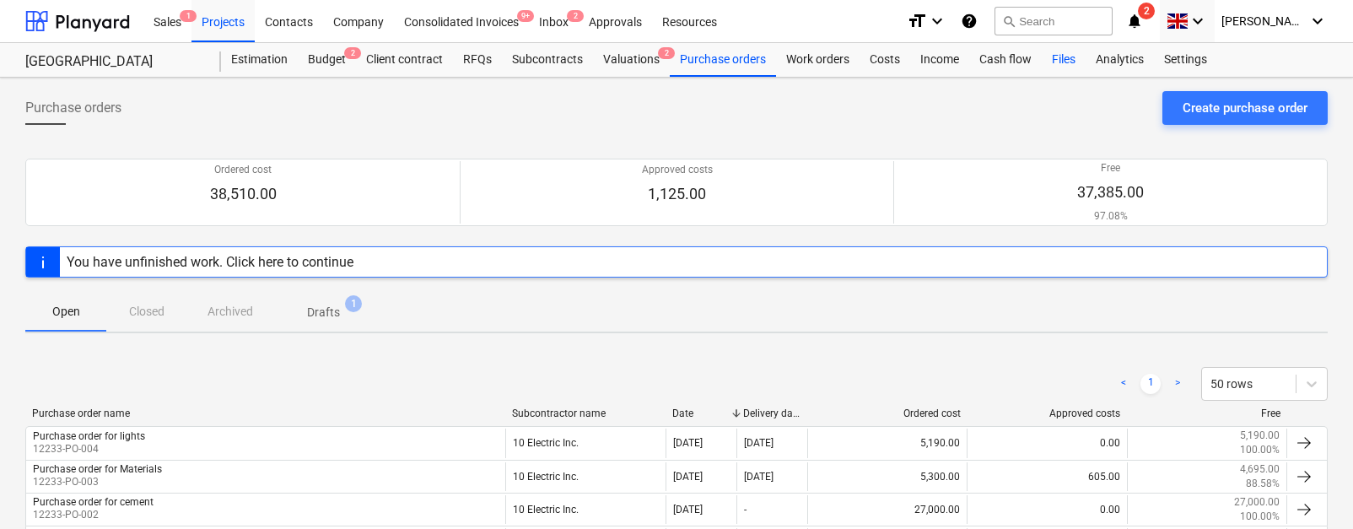
click at [1051, 59] on div "Files" at bounding box center [1064, 60] width 44 height 34
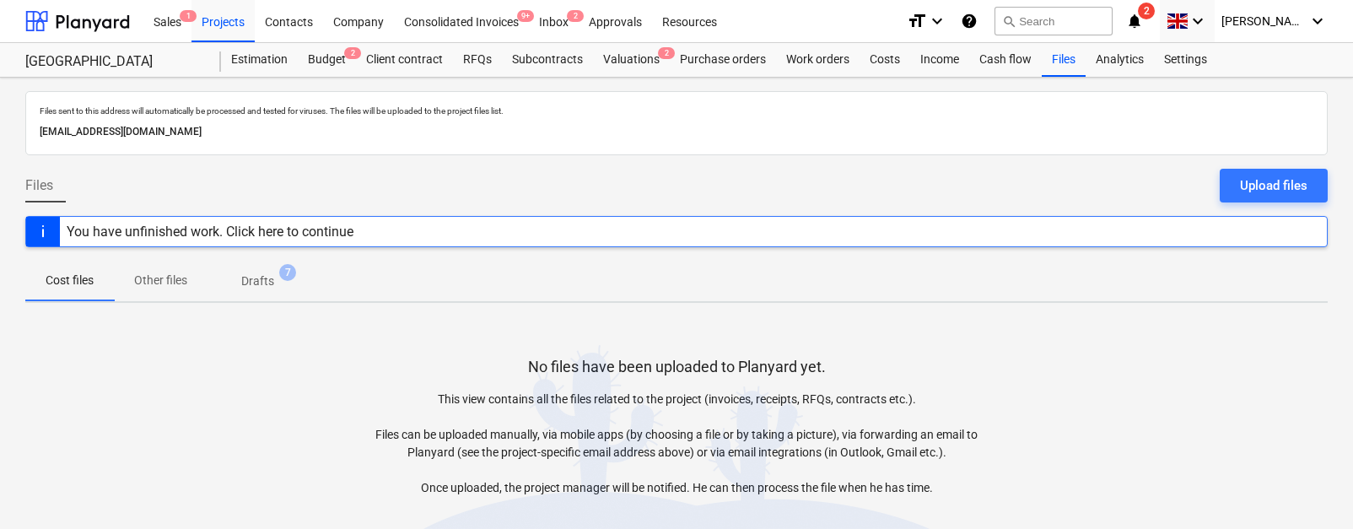
scroll to position [66, 0]
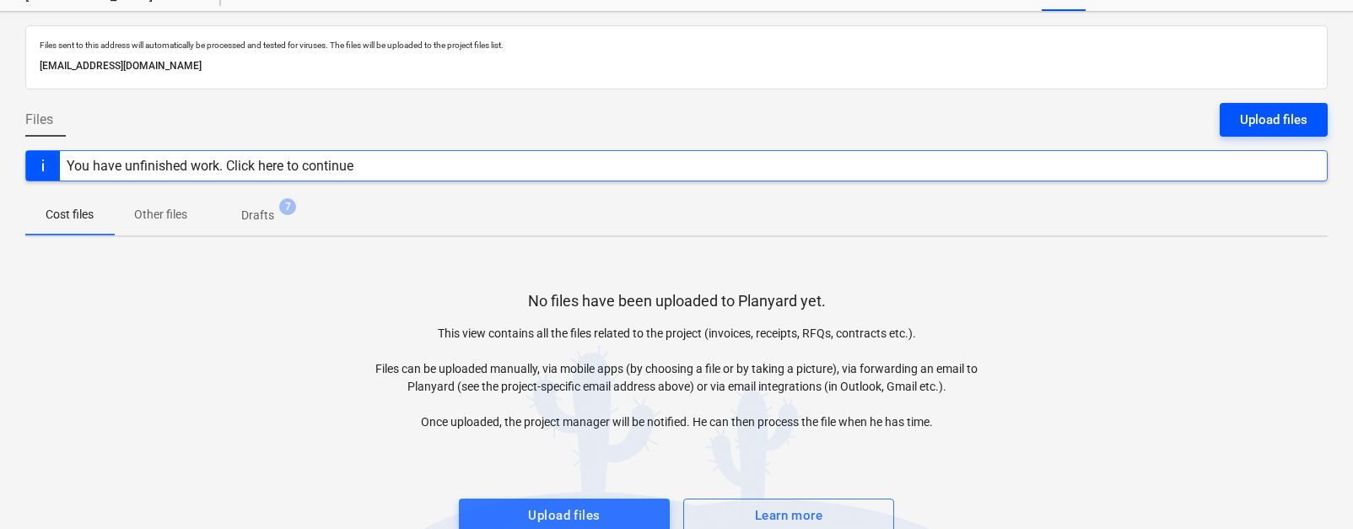
click at [1185, 124] on div "Upload files" at bounding box center [1274, 120] width 68 height 22
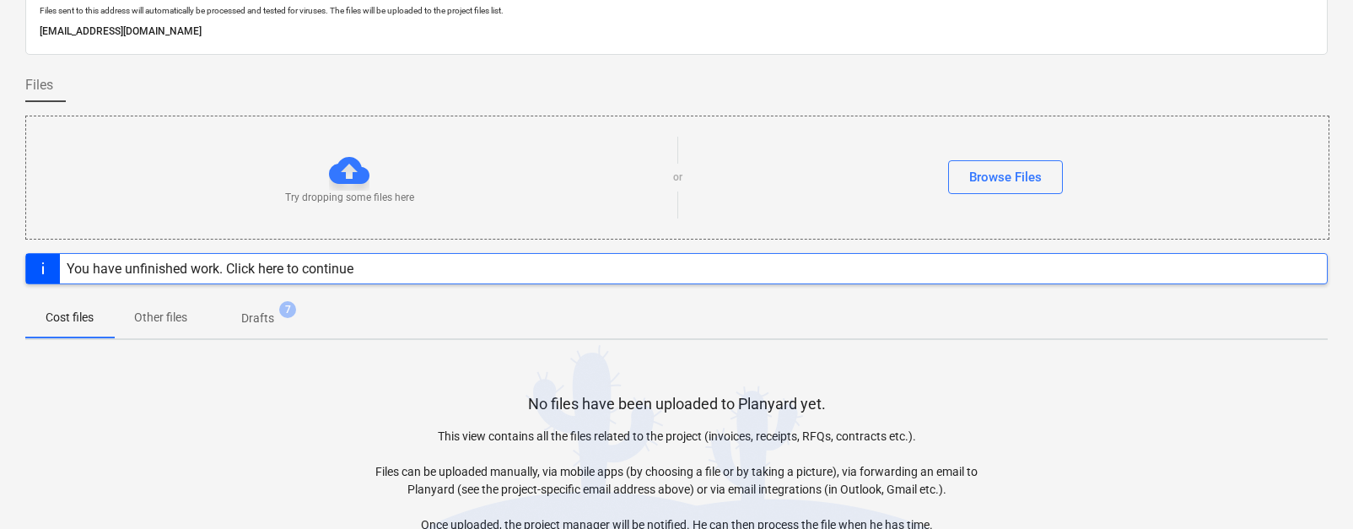
scroll to position [101, 0]
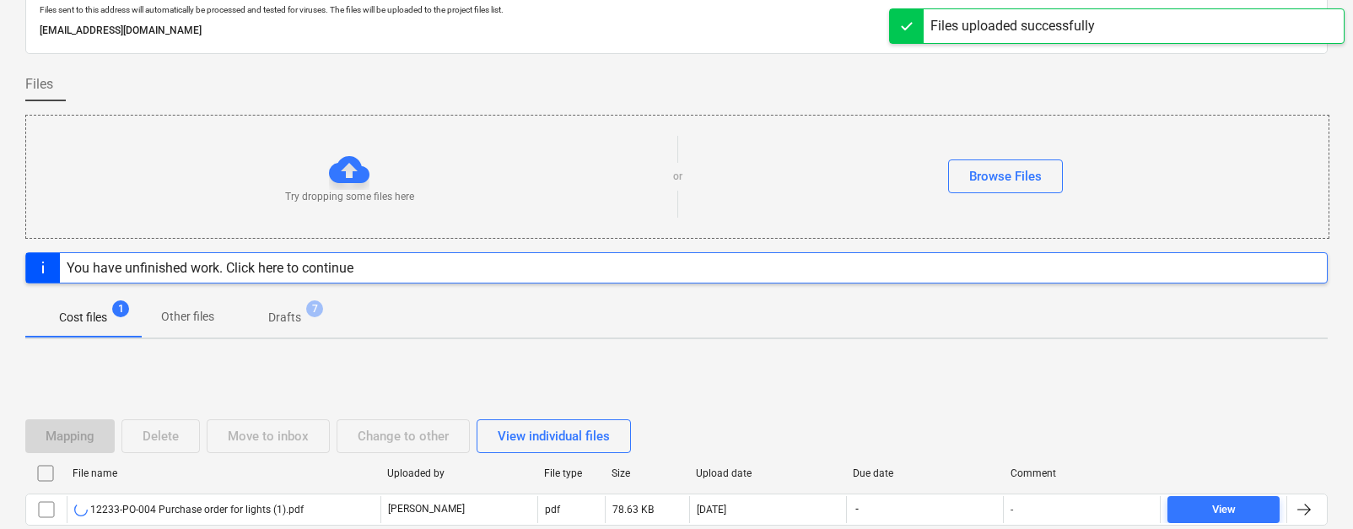
scroll to position [182, 0]
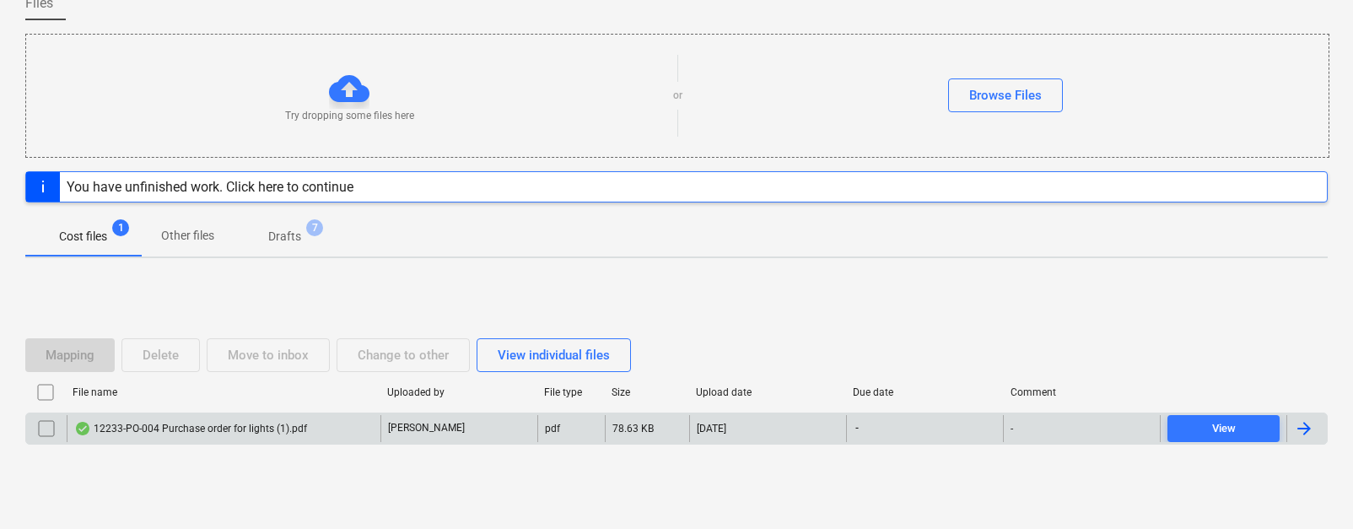
click at [193, 422] on div "12233-PO-004 Purchase order for lights (1).pdf" at bounding box center [190, 429] width 233 height 14
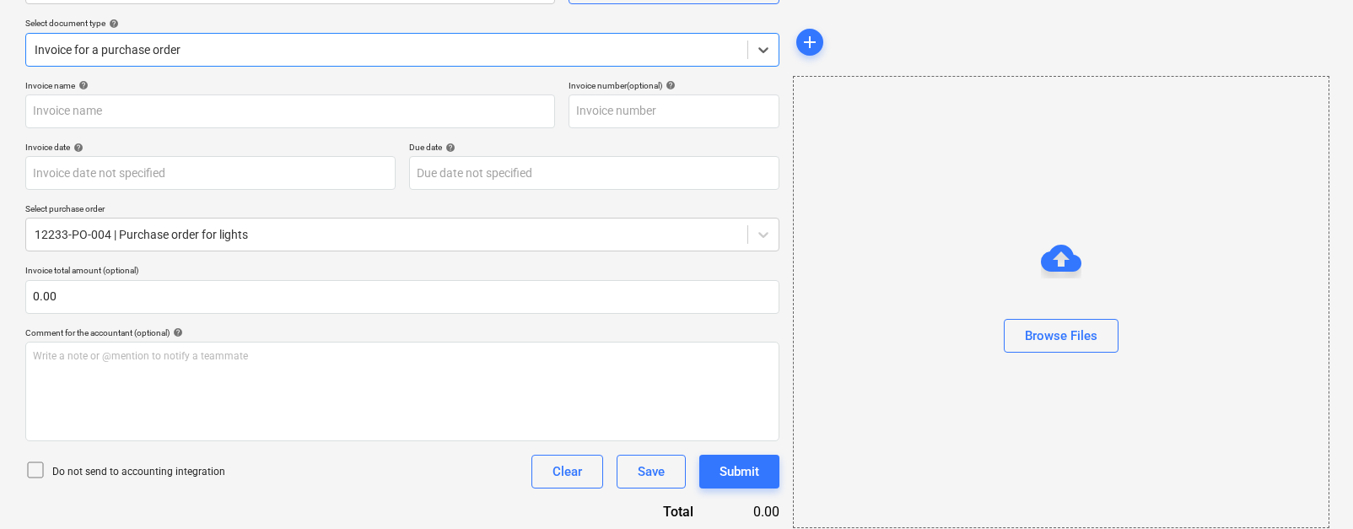
type input "12233-PO-004"
type input "[DATE]"
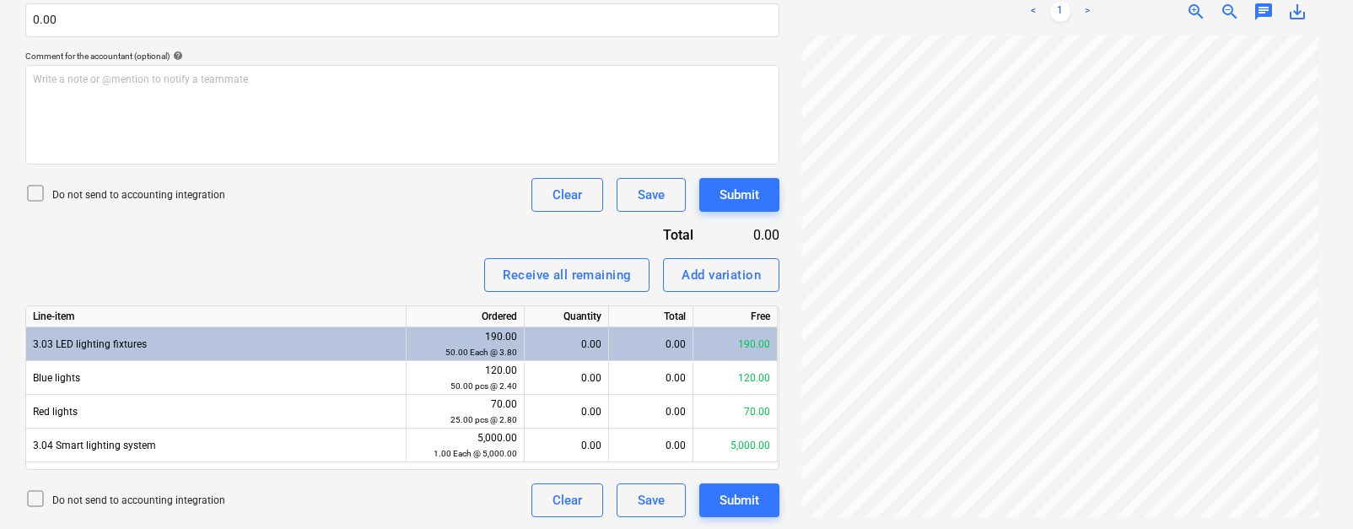
scroll to position [460, 0]
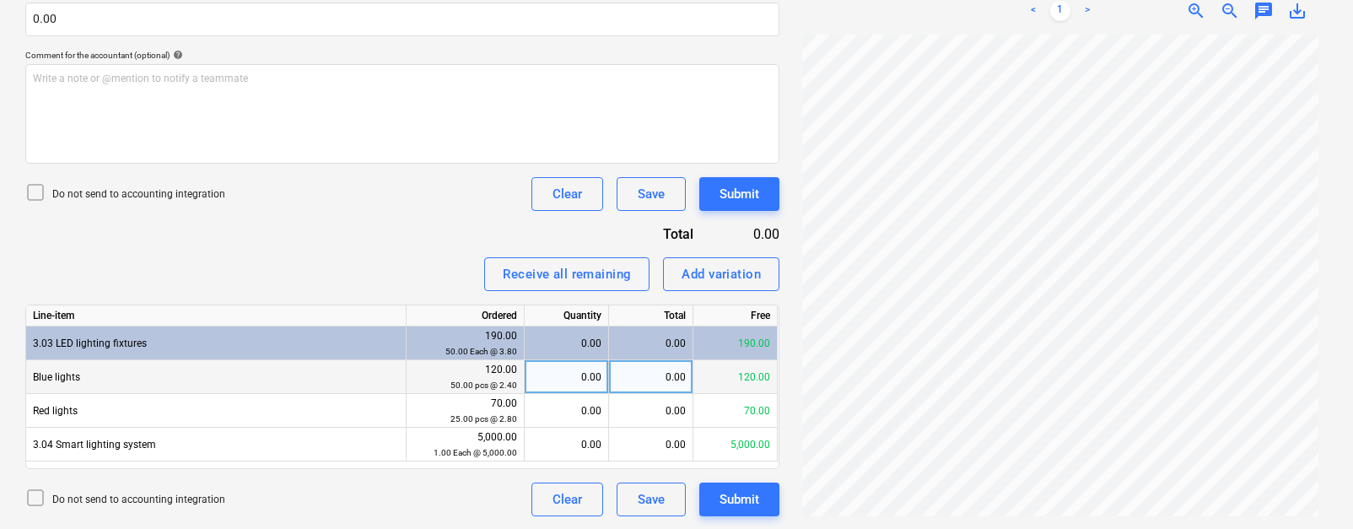
click at [563, 368] on div "0.00" at bounding box center [567, 377] width 70 height 34
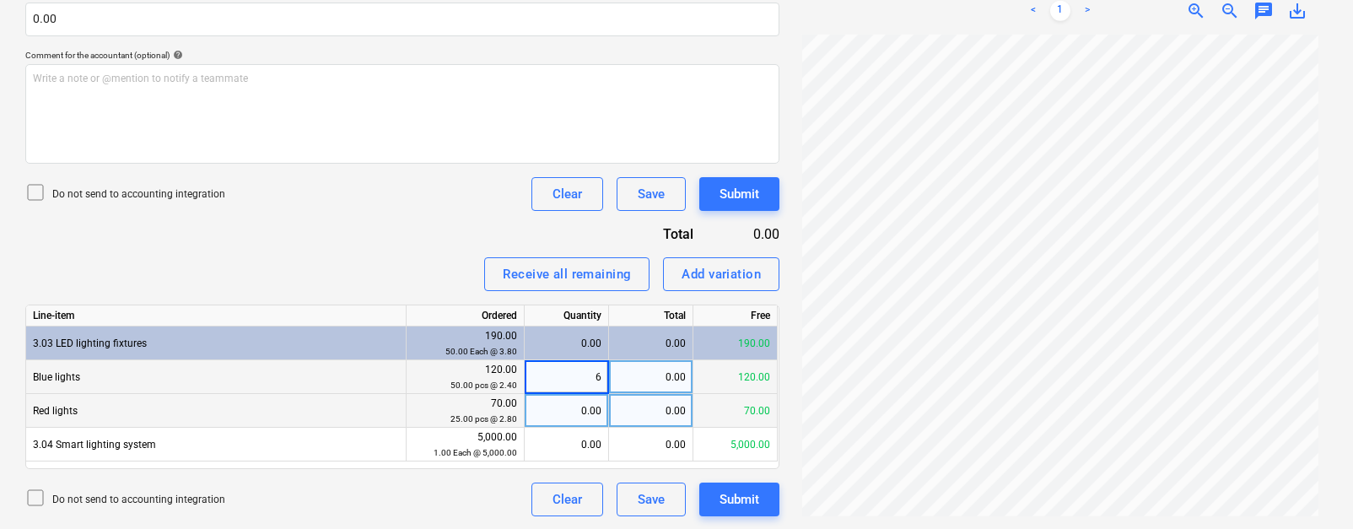
type input "60"
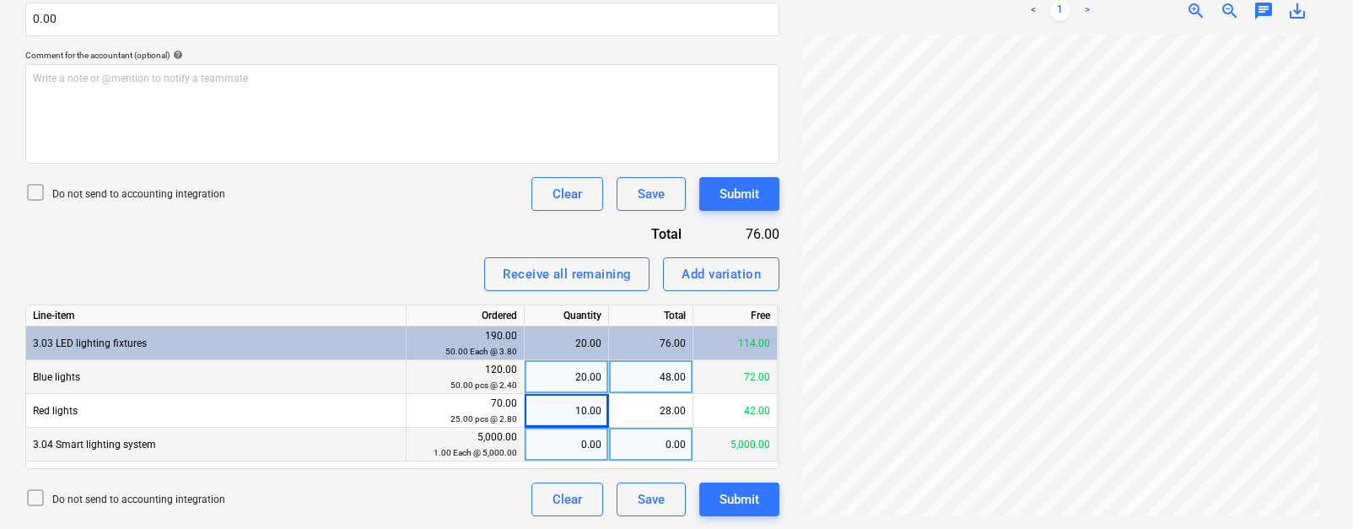
click at [564, 446] on div "0.00" at bounding box center [567, 445] width 70 height 34
type input "2500"
click at [330, 237] on div "Invoice name help 12233-PO-004 Invoice number (optional) help 12233-PO-004 Invo…" at bounding box center [402, 160] width 754 height 714
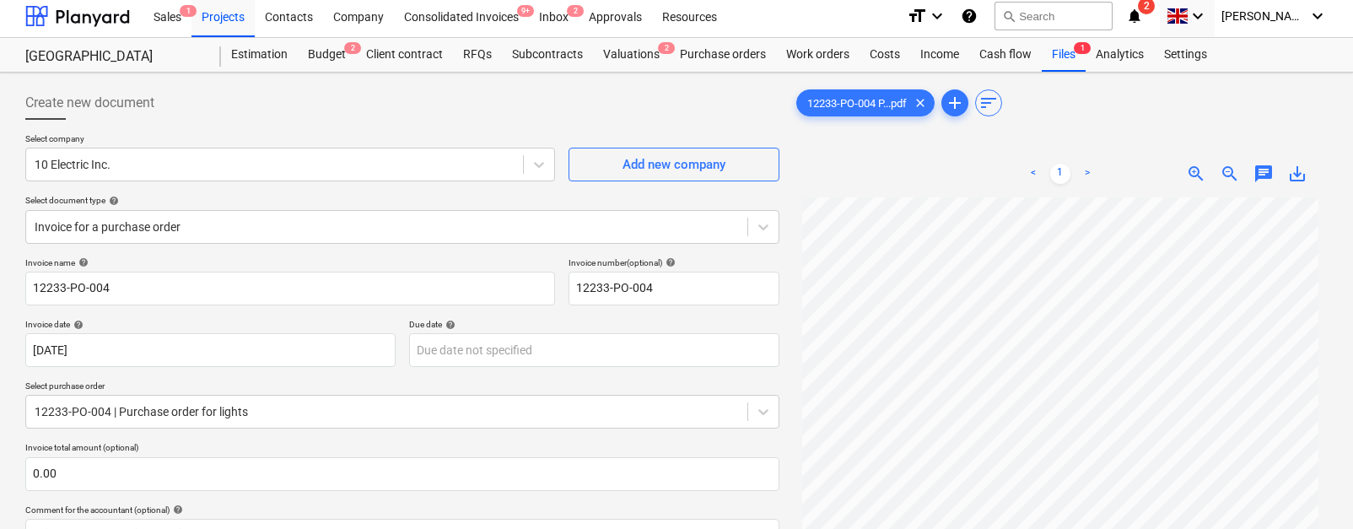
scroll to position [4, 0]
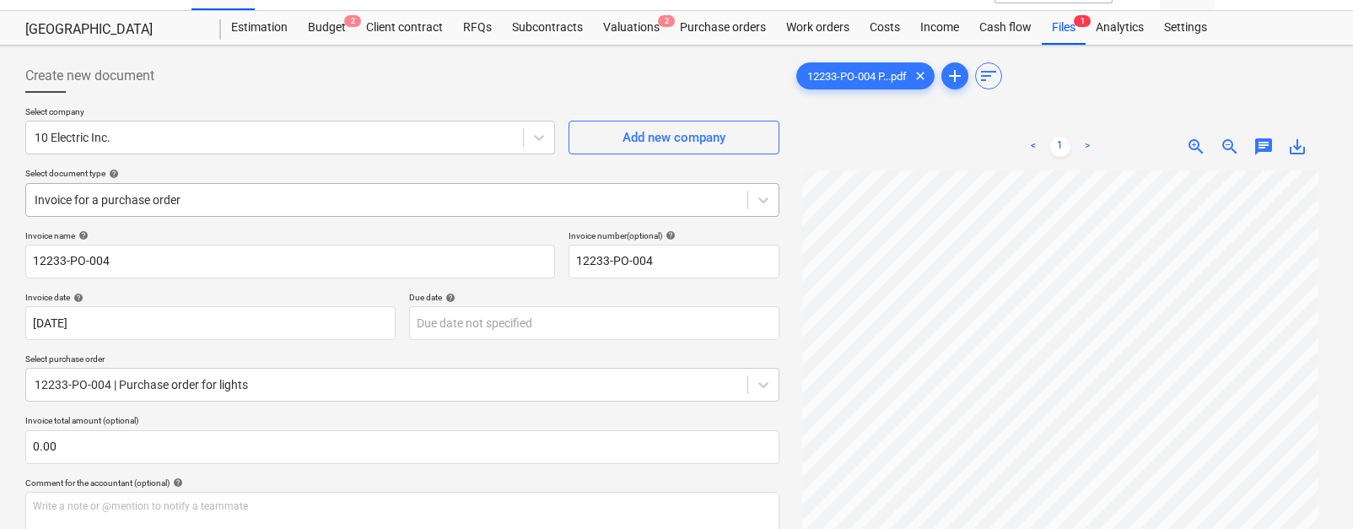
click at [225, 228] on body "Sales 1 Projects Contacts Company Consolidated Invoices 9+ Inbox 2 Approvals Re…" at bounding box center [676, 232] width 1353 height 529
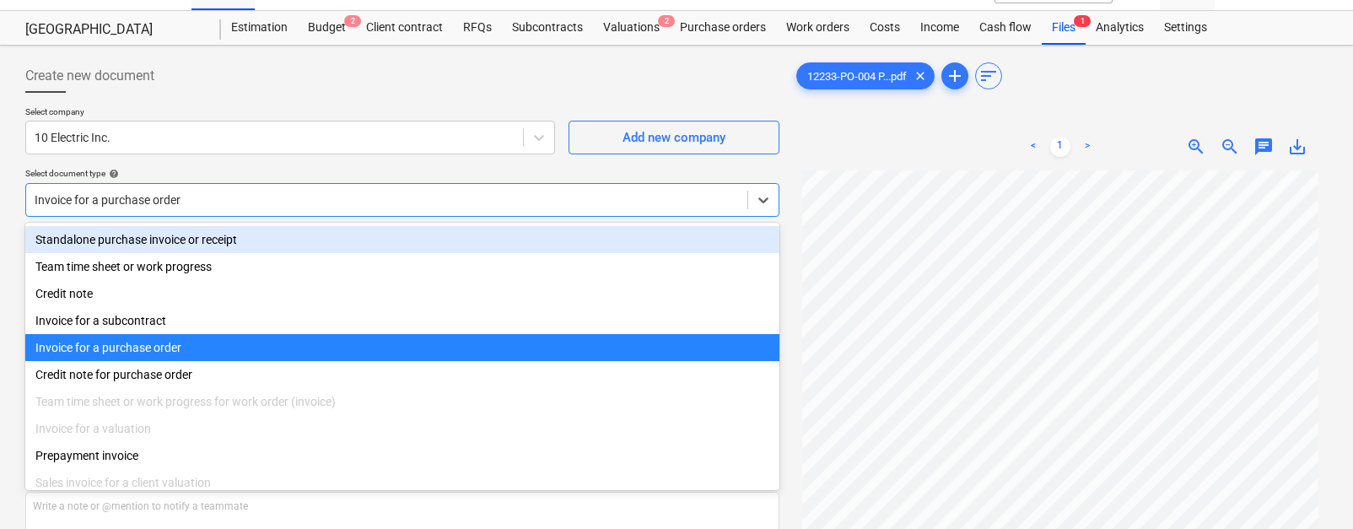
scroll to position [36, 0]
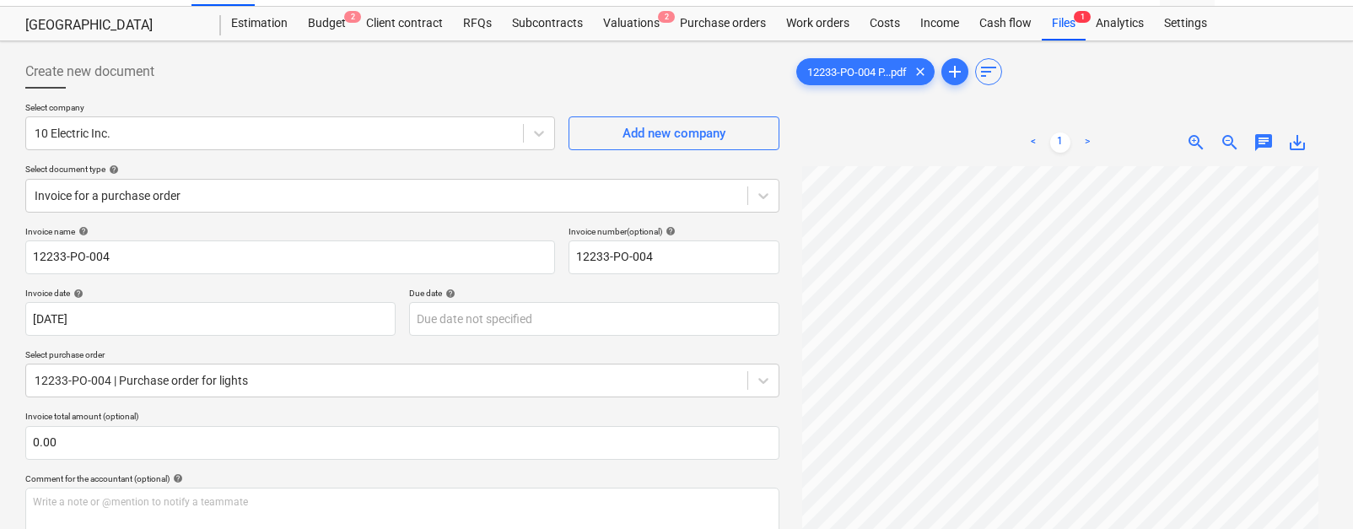
click at [232, 113] on p "Select company" at bounding box center [290, 109] width 530 height 14
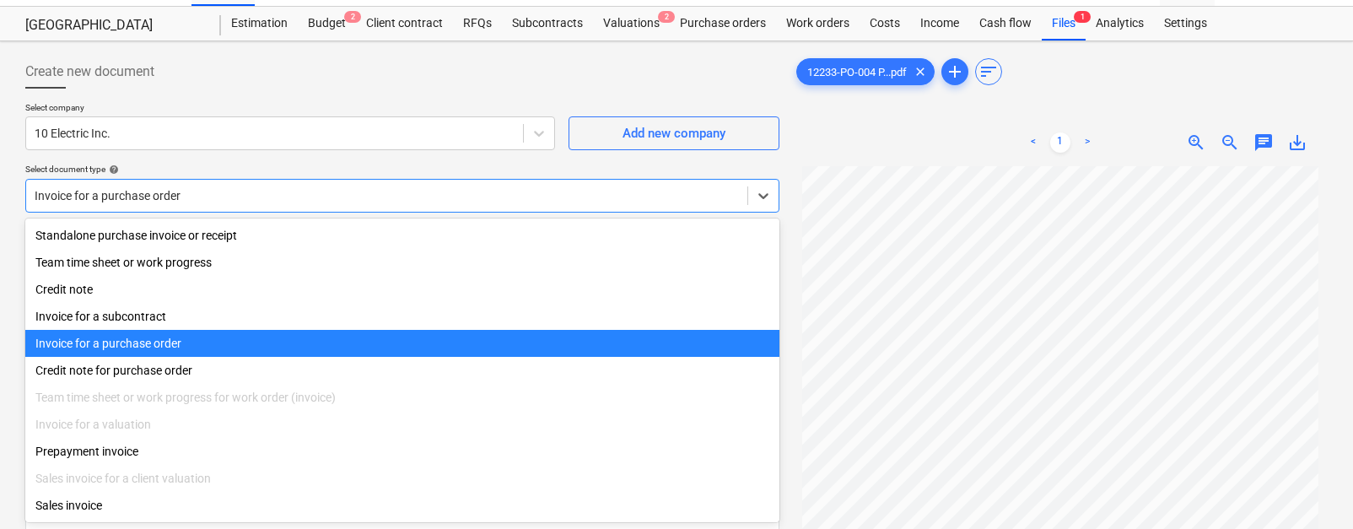
click at [193, 203] on div "Invoice for a purchase order" at bounding box center [386, 196] width 721 height 24
click at [175, 348] on div "Invoice for a purchase order" at bounding box center [402, 343] width 754 height 27
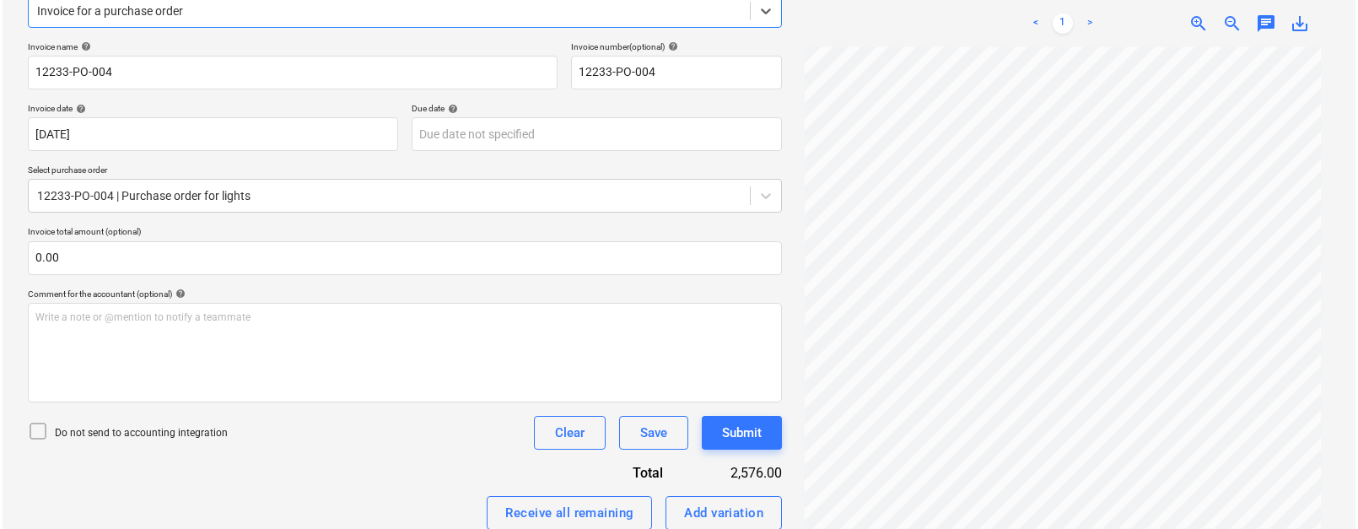
scroll to position [460, 0]
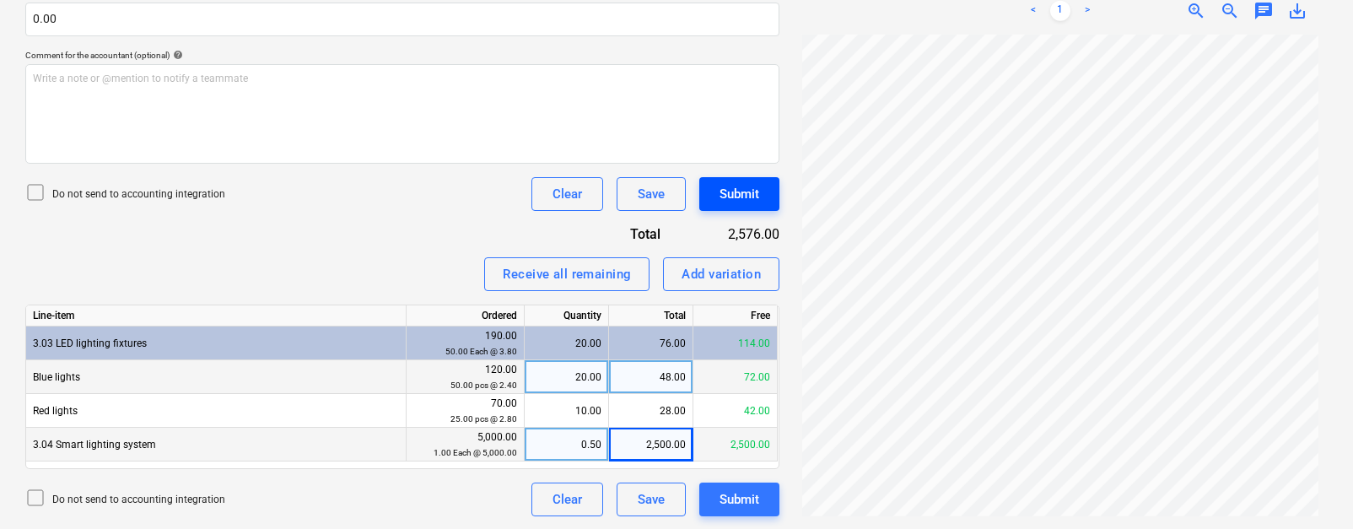
click at [746, 195] on div "Submit" at bounding box center [740, 194] width 40 height 22
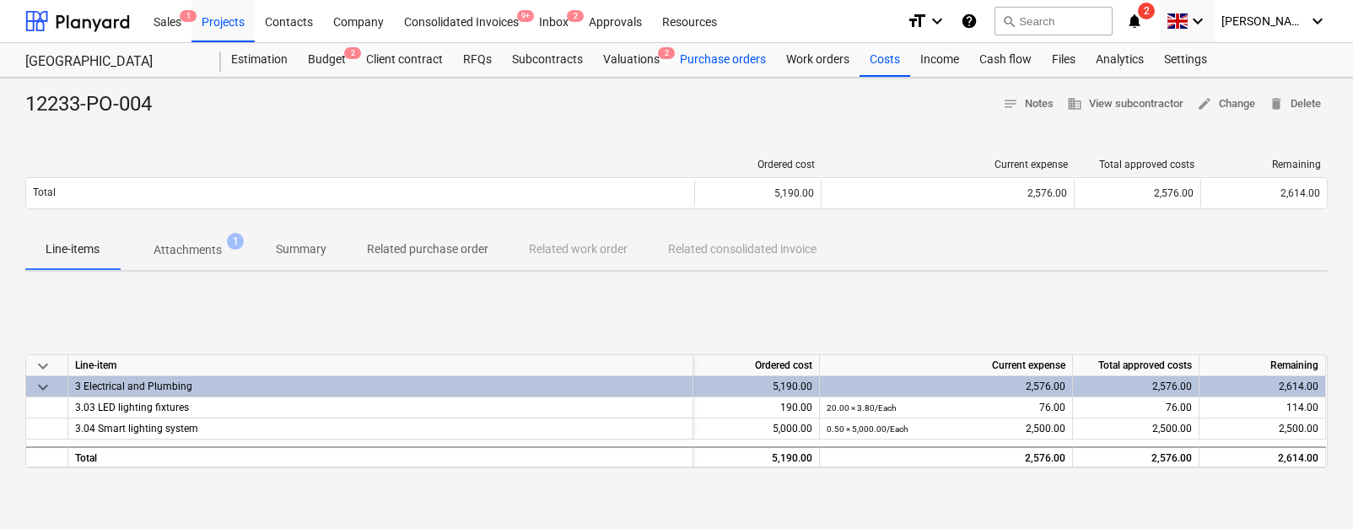
click at [702, 70] on div "Purchase orders" at bounding box center [723, 60] width 106 height 34
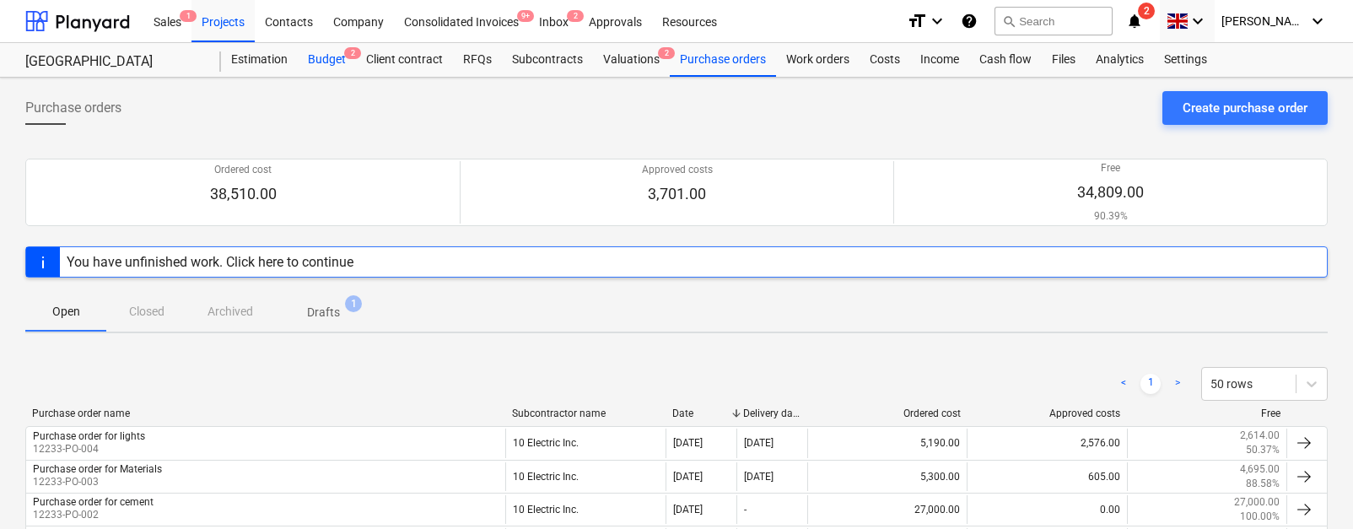
click at [316, 58] on div "Budget 2" at bounding box center [327, 60] width 58 height 34
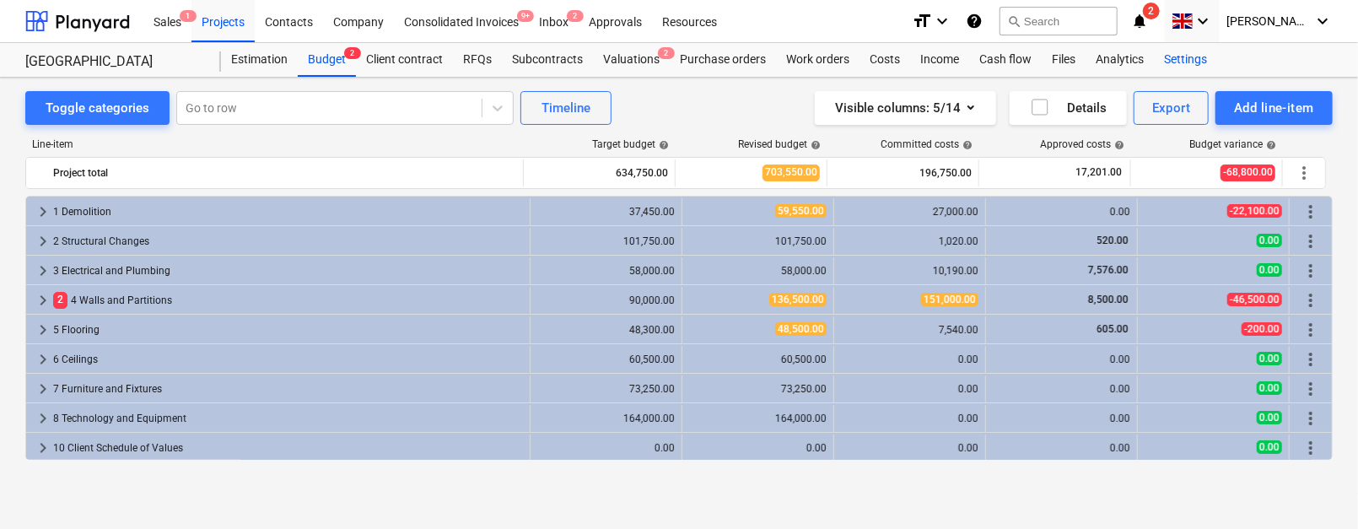
click at [1184, 53] on div "Settings" at bounding box center [1185, 60] width 63 height 34
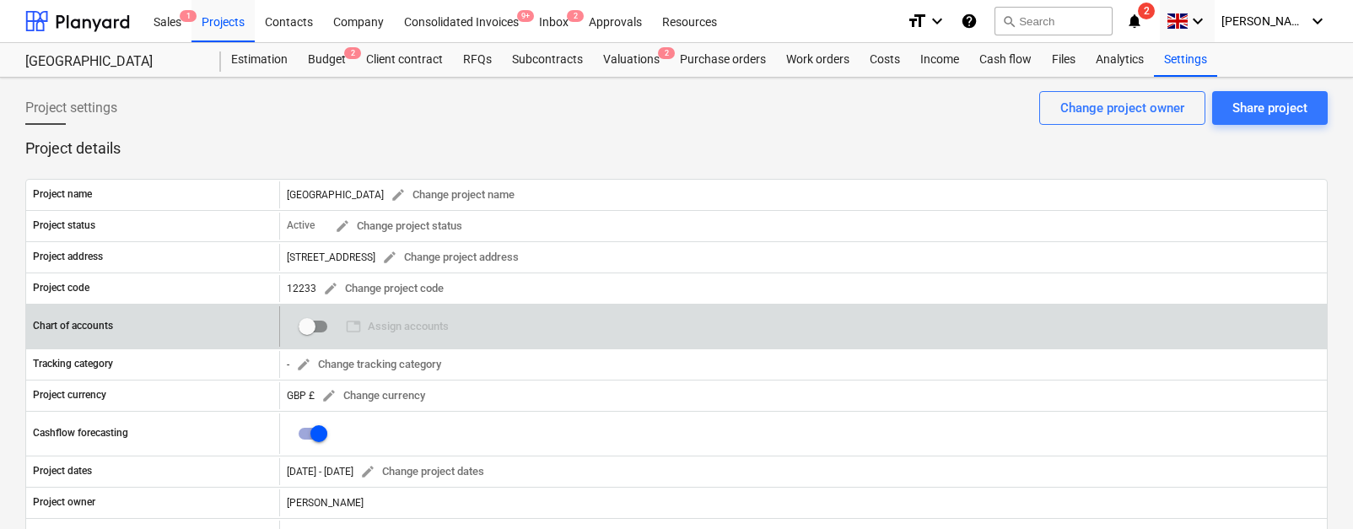
click at [317, 326] on input "checkbox" at bounding box center [307, 326] width 41 height 41
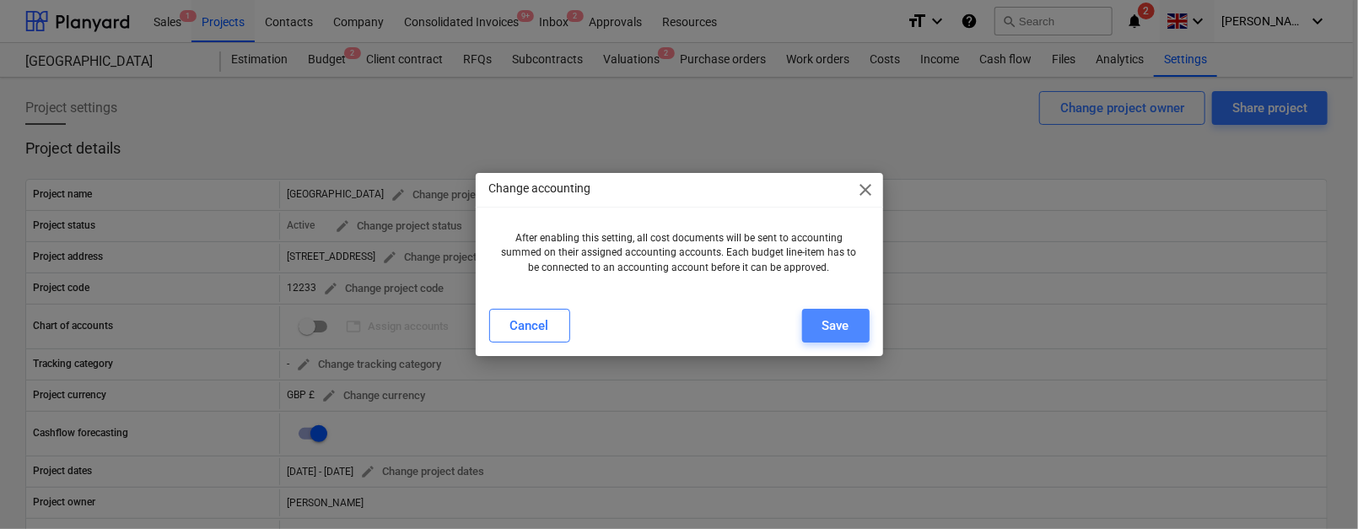
click at [847, 321] on div "Save" at bounding box center [836, 326] width 27 height 22
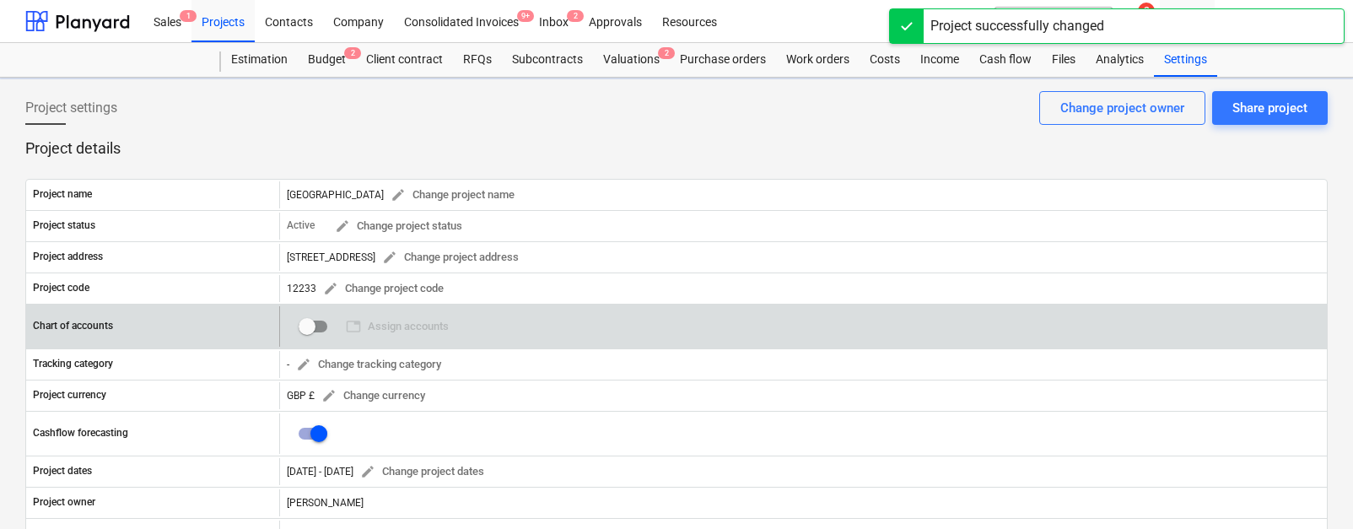
checkbox input "true"
click at [398, 326] on span "table Assign accounts" at bounding box center [397, 326] width 103 height 19
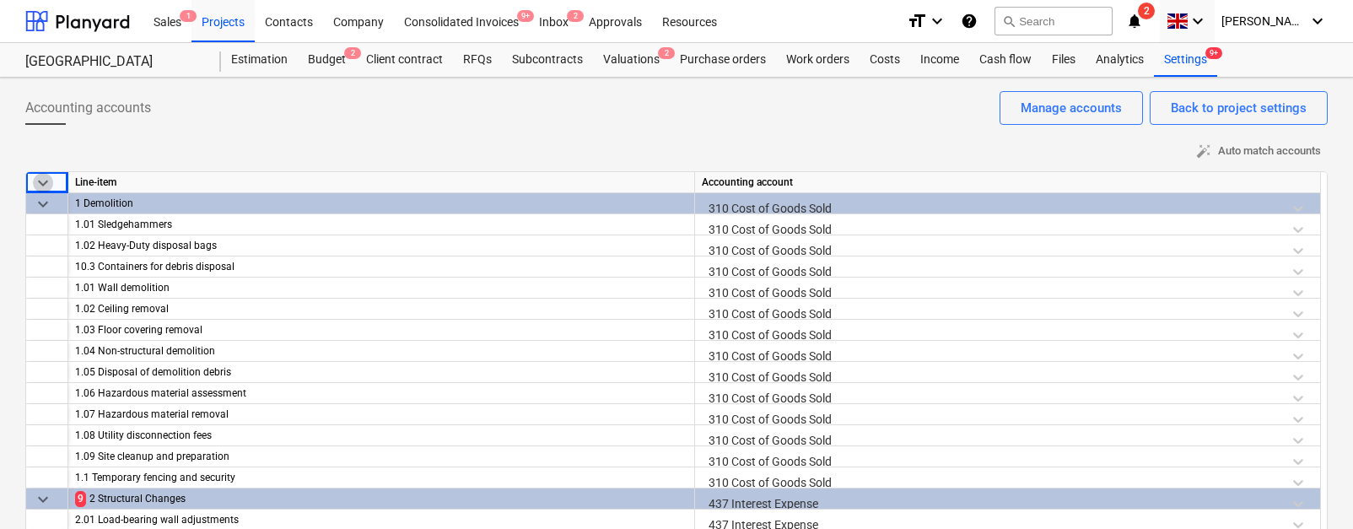
click at [45, 179] on span "keyboard_arrow_down" at bounding box center [43, 183] width 20 height 20
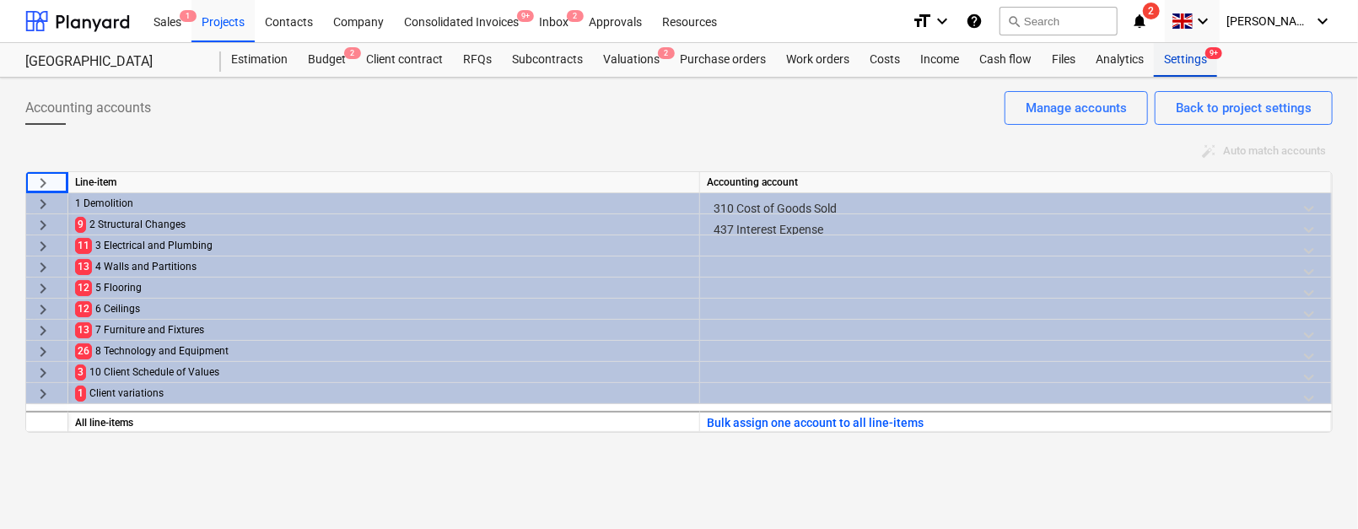
click at [1185, 71] on div "Settings 9+" at bounding box center [1185, 60] width 63 height 34
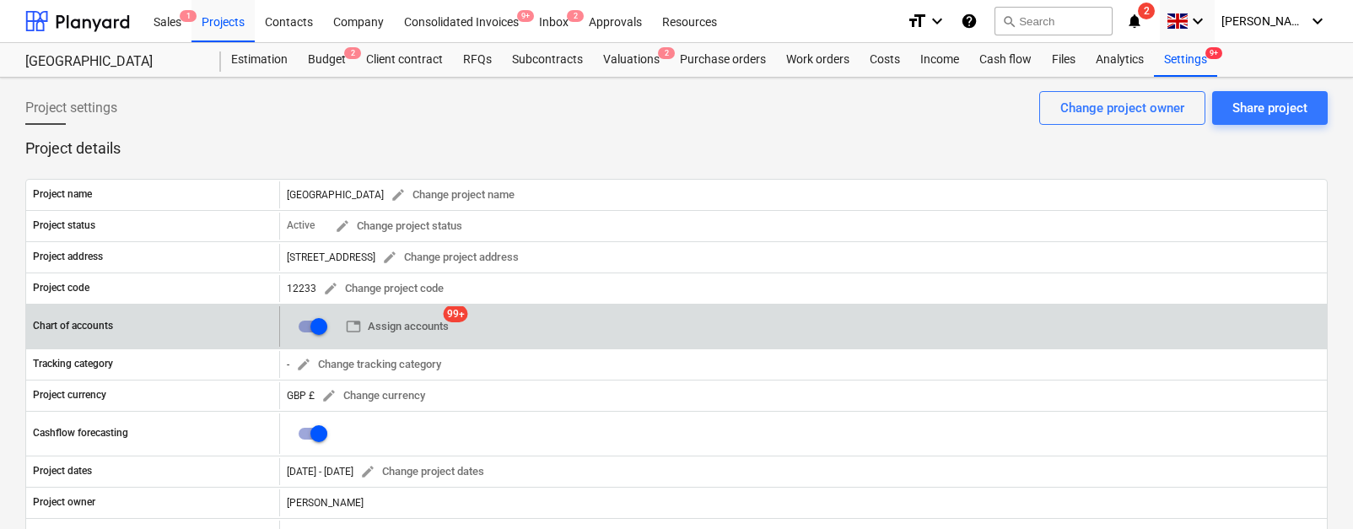
click at [309, 335] on input "checkbox" at bounding box center [319, 326] width 41 height 41
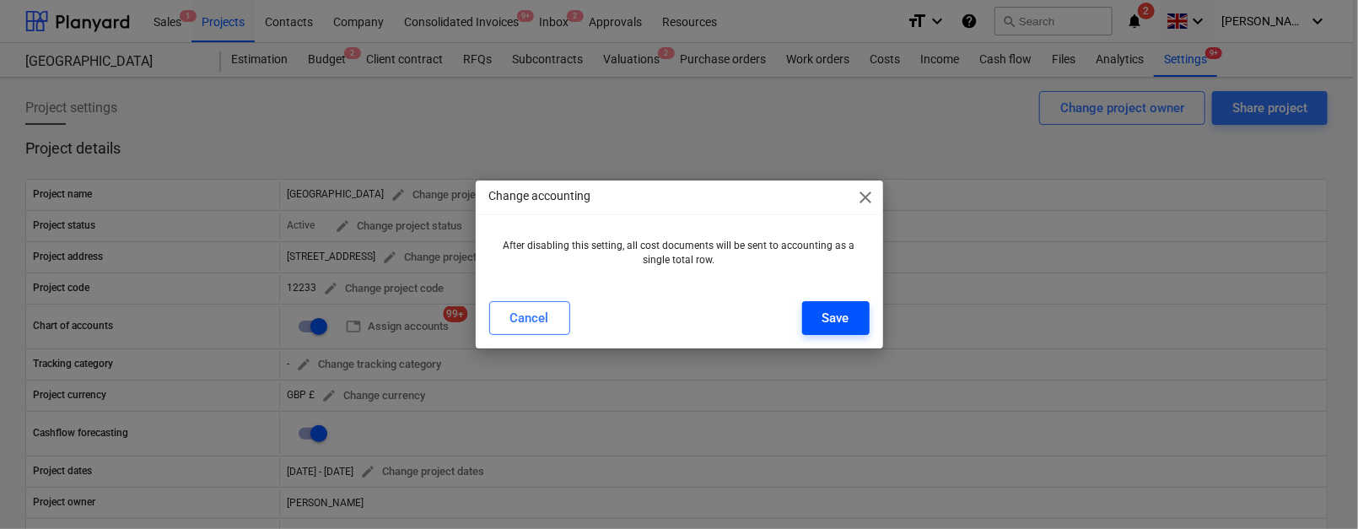
click at [827, 304] on button "Save" at bounding box center [836, 318] width 68 height 34
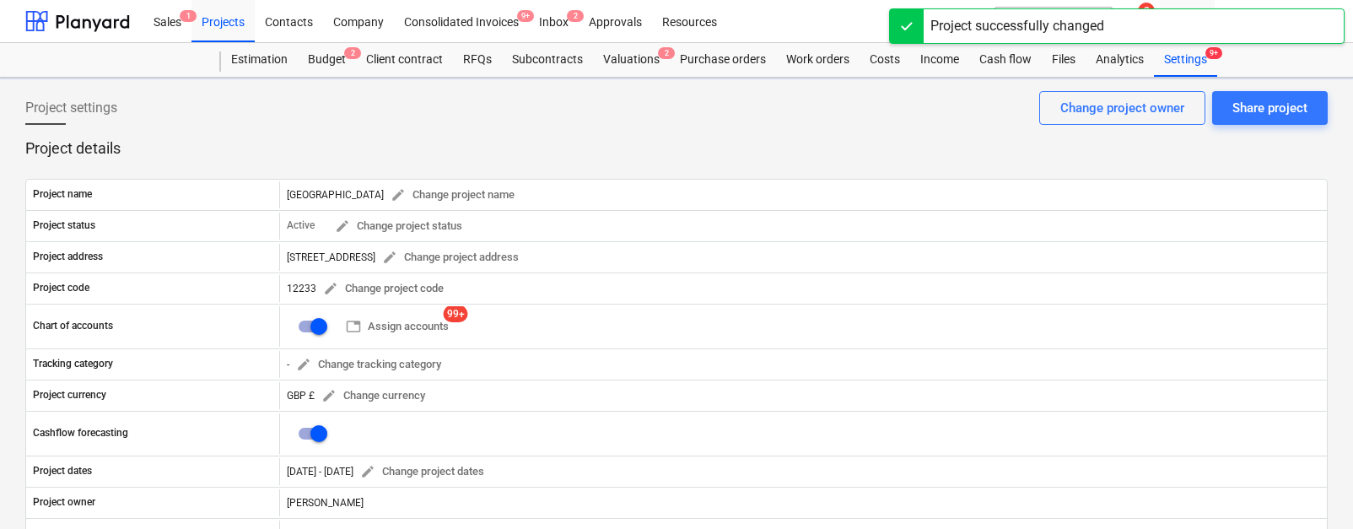
checkbox input "false"
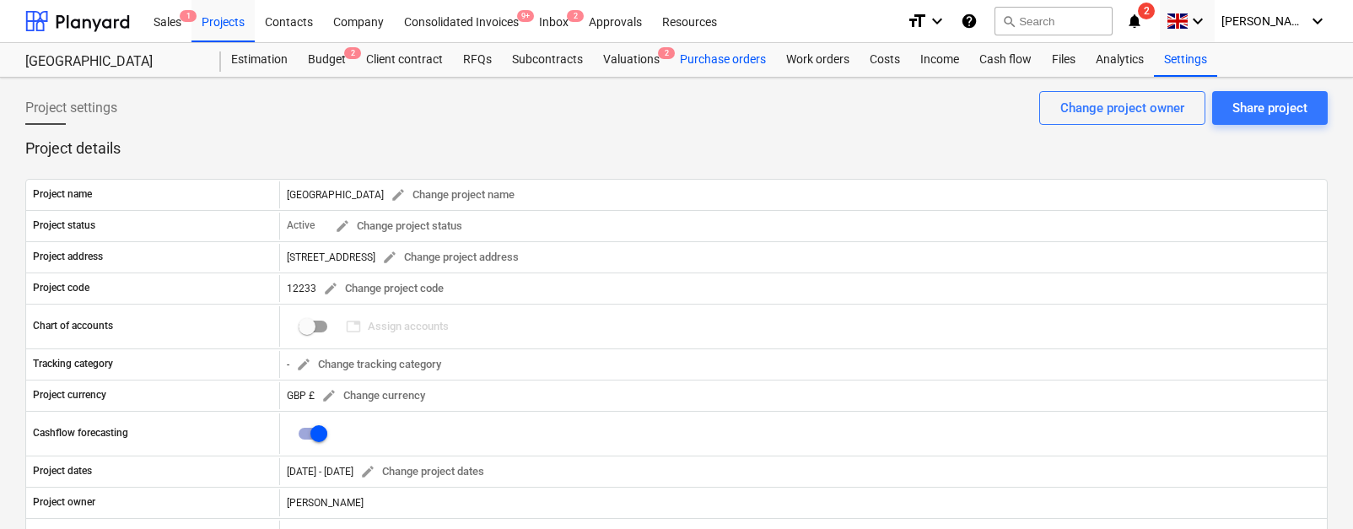
click at [723, 68] on div "Purchase orders" at bounding box center [723, 60] width 106 height 34
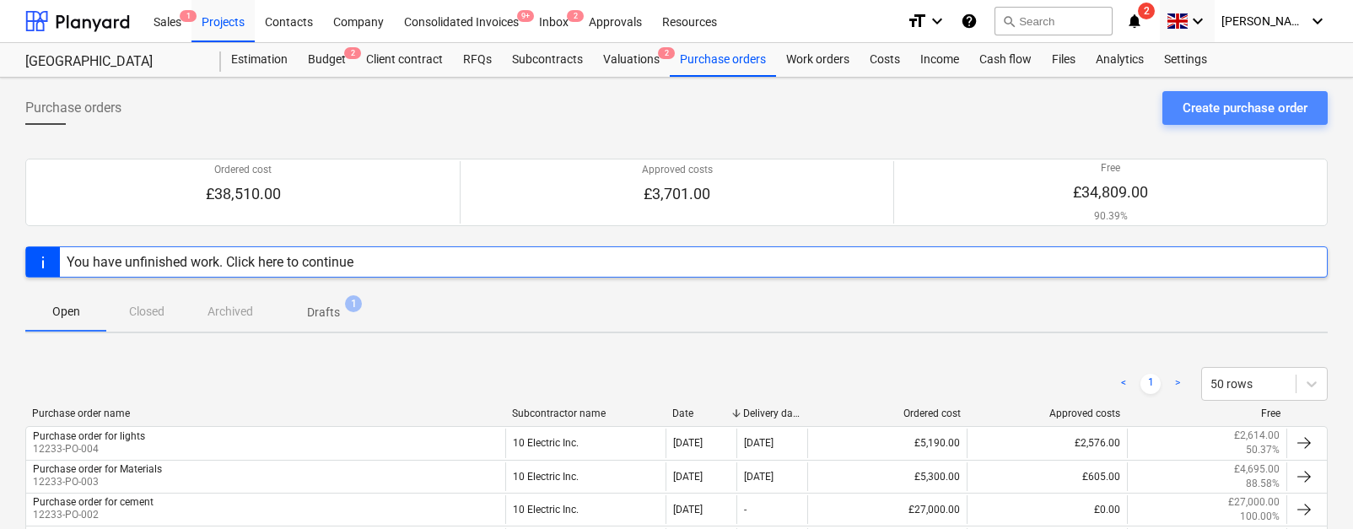
click at [1184, 113] on div "Create purchase order" at bounding box center [1245, 108] width 125 height 22
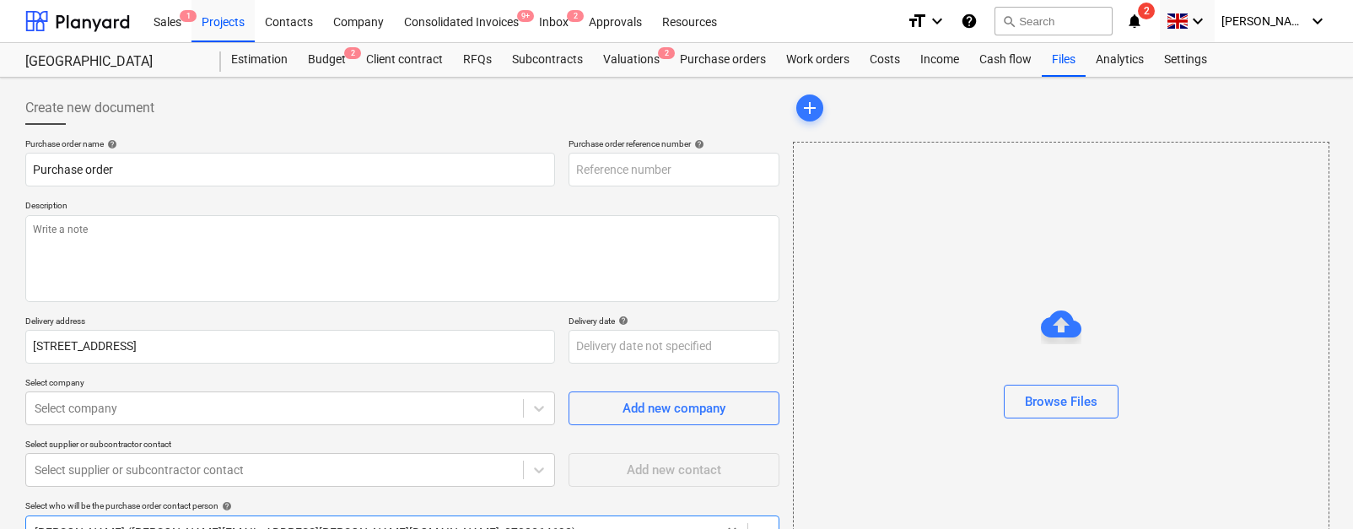
scroll to position [9, 0]
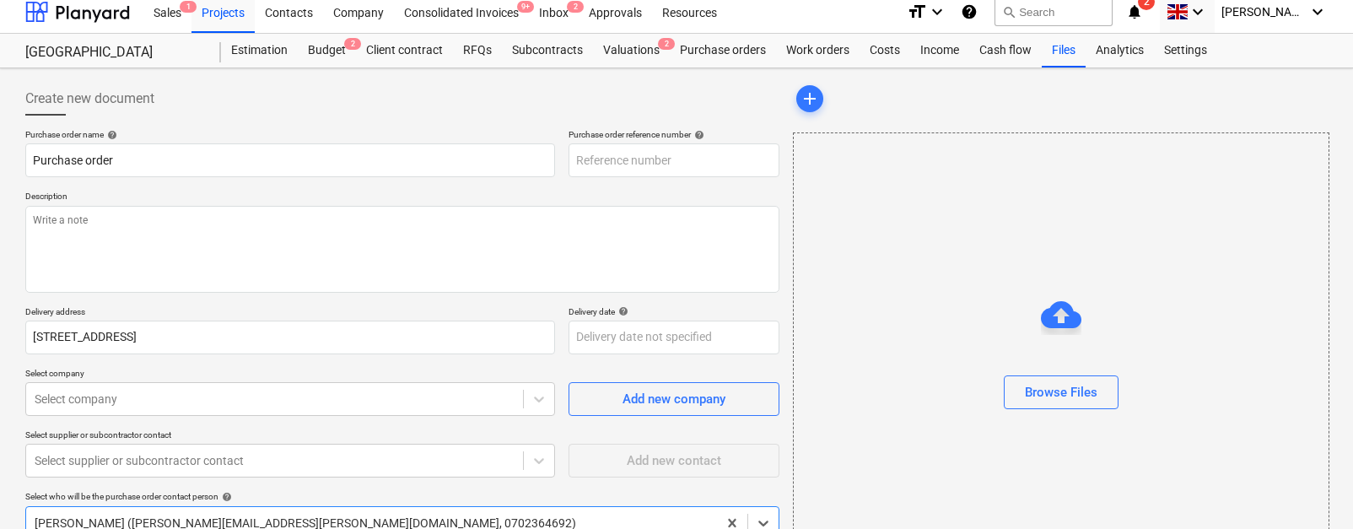
type textarea "x"
type input "12233-PO-006"
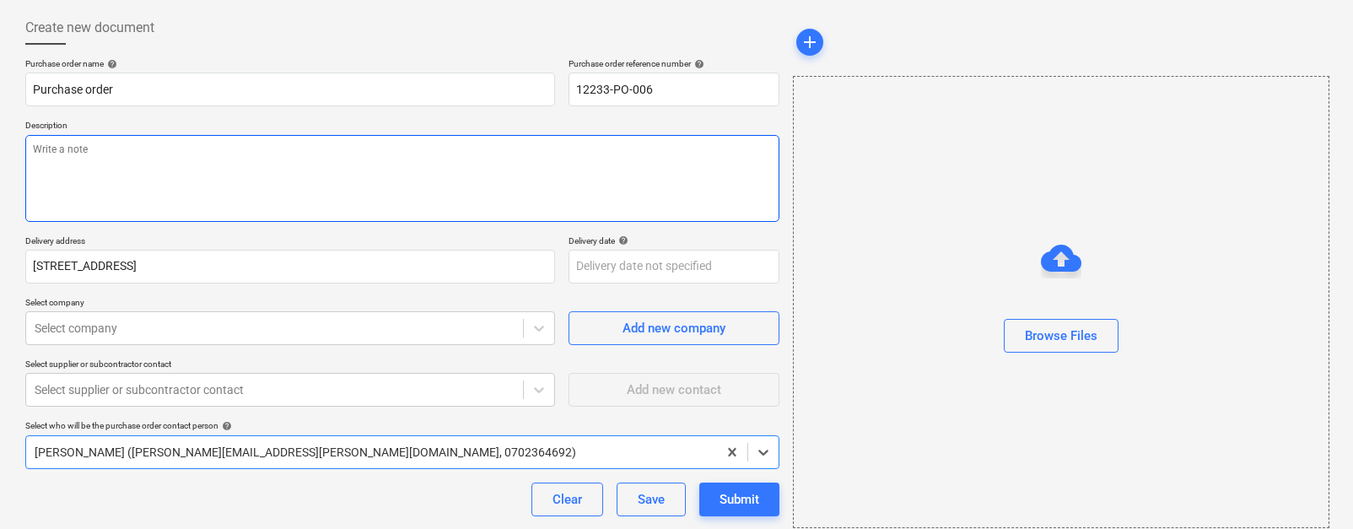
scroll to position [175, 0]
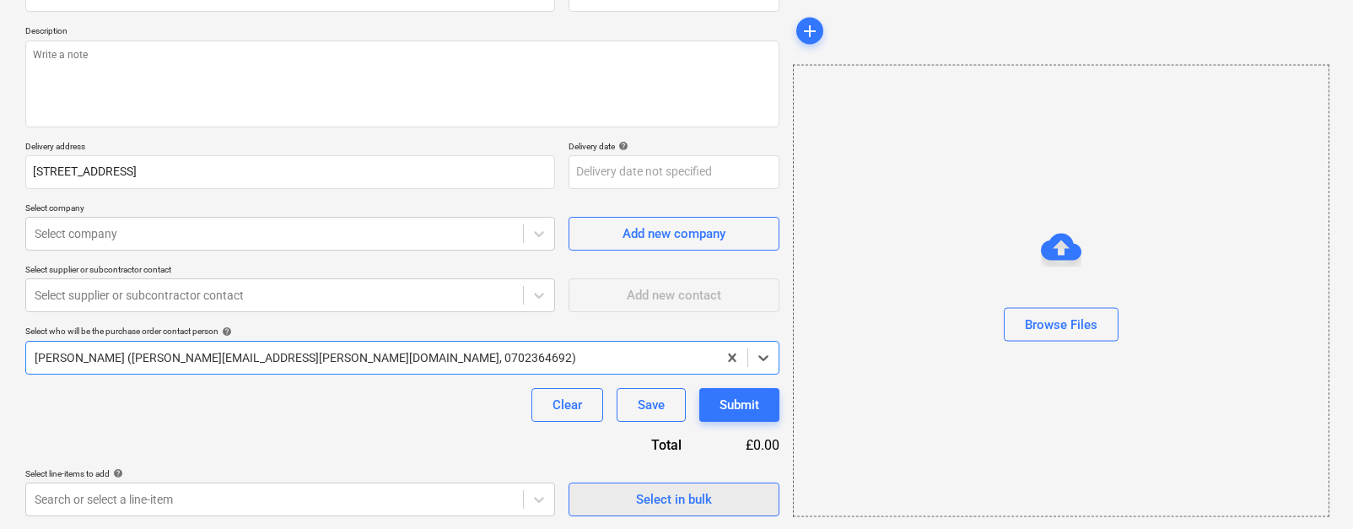
click at [611, 486] on button "Select in bulk" at bounding box center [674, 500] width 211 height 34
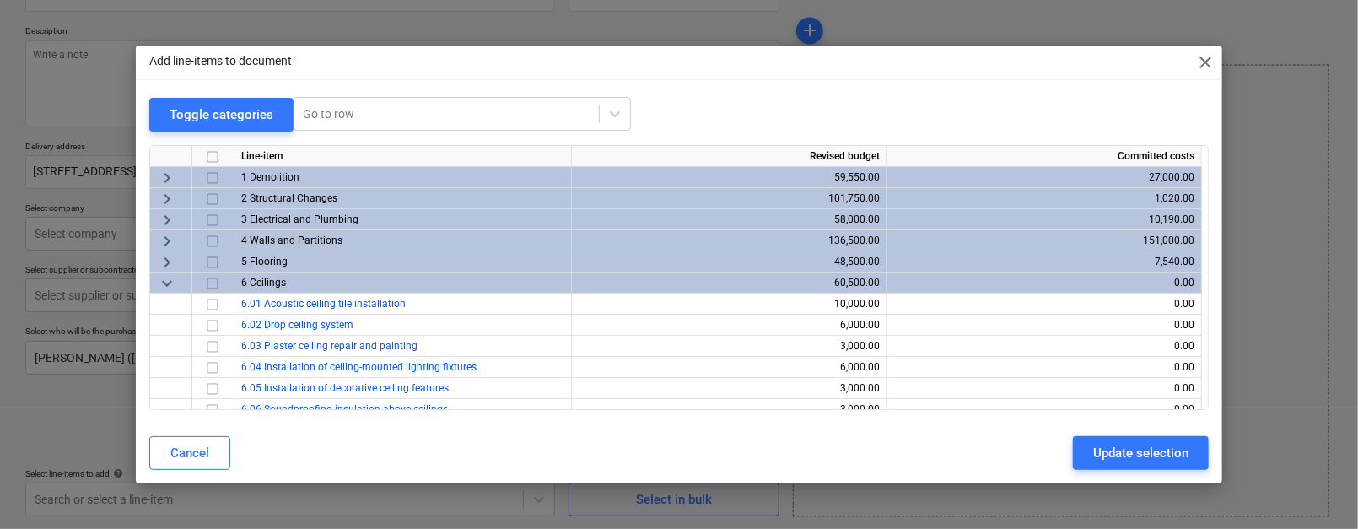
click at [1185, 59] on span "close" at bounding box center [1206, 62] width 20 height 20
type textarea "x"
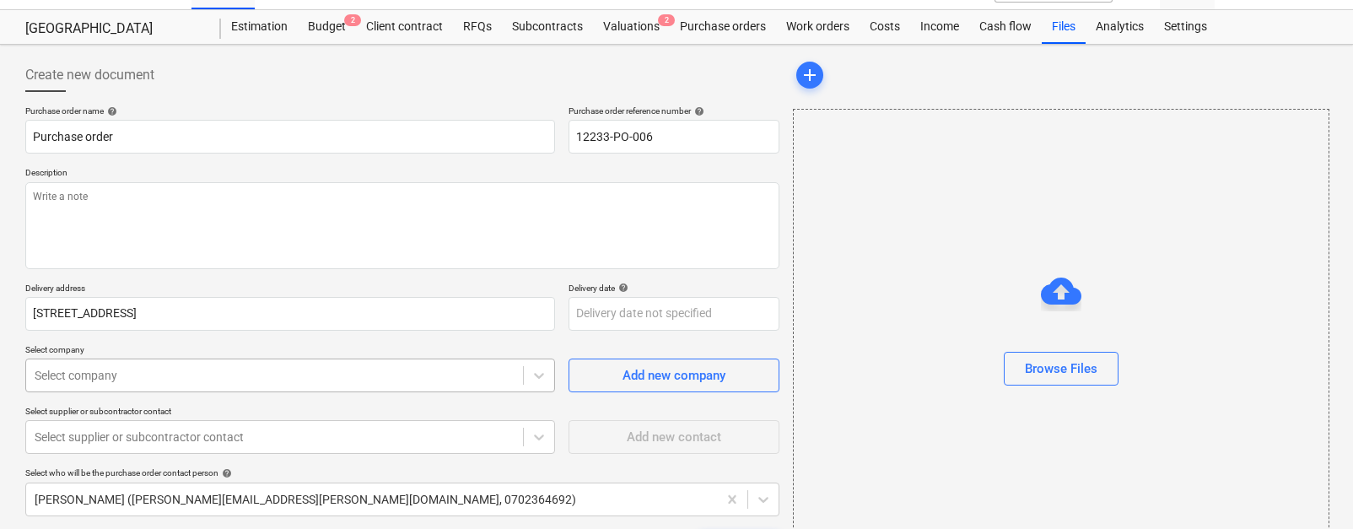
scroll to position [0, 0]
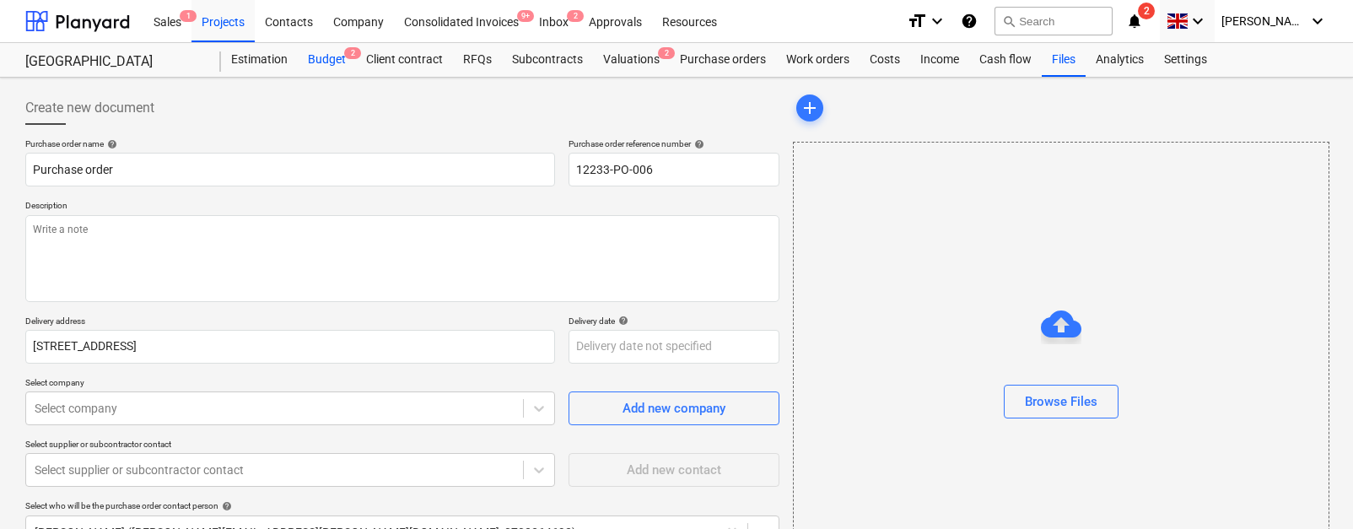
click at [321, 63] on div "Budget 2" at bounding box center [327, 60] width 58 height 34
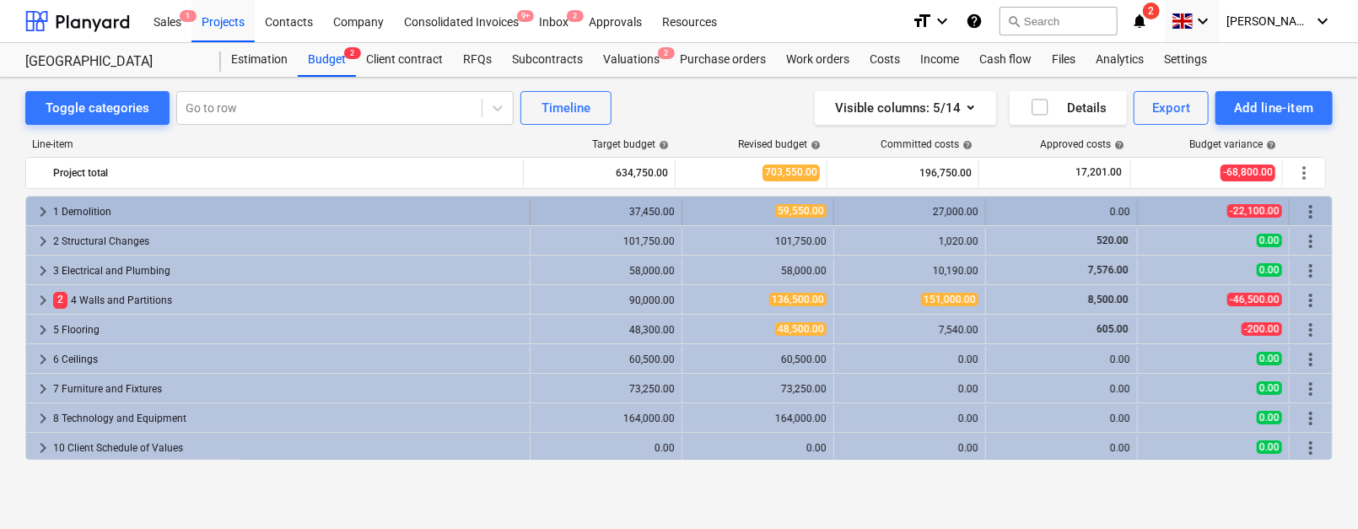
click at [37, 211] on span "keyboard_arrow_right" at bounding box center [43, 212] width 20 height 20
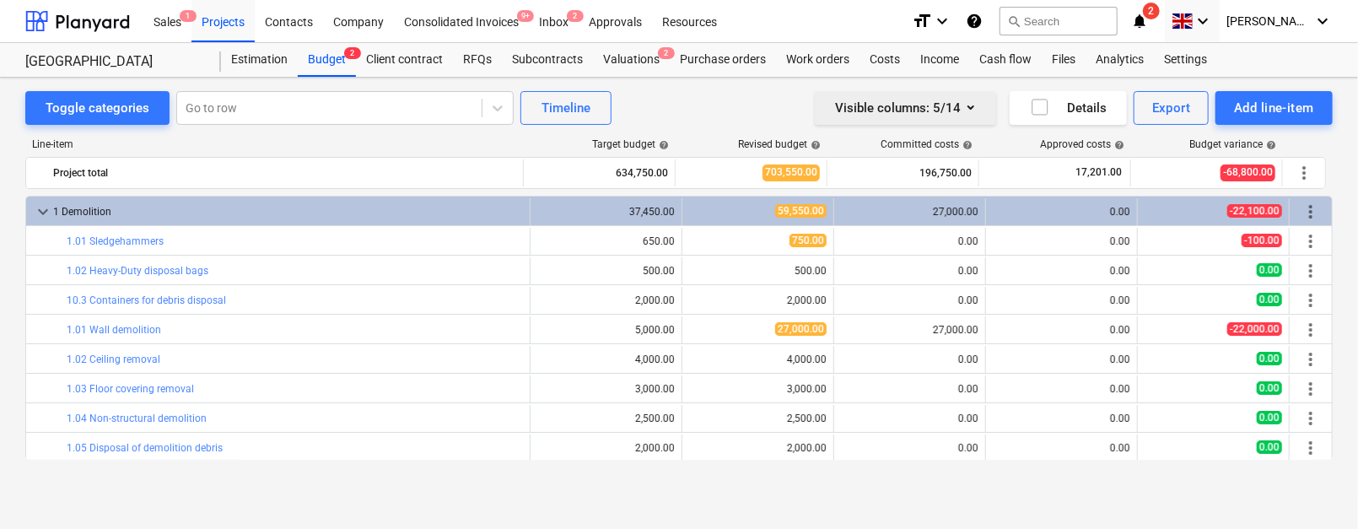
click at [942, 111] on div "Visible columns : 5/14" at bounding box center [905, 108] width 141 height 22
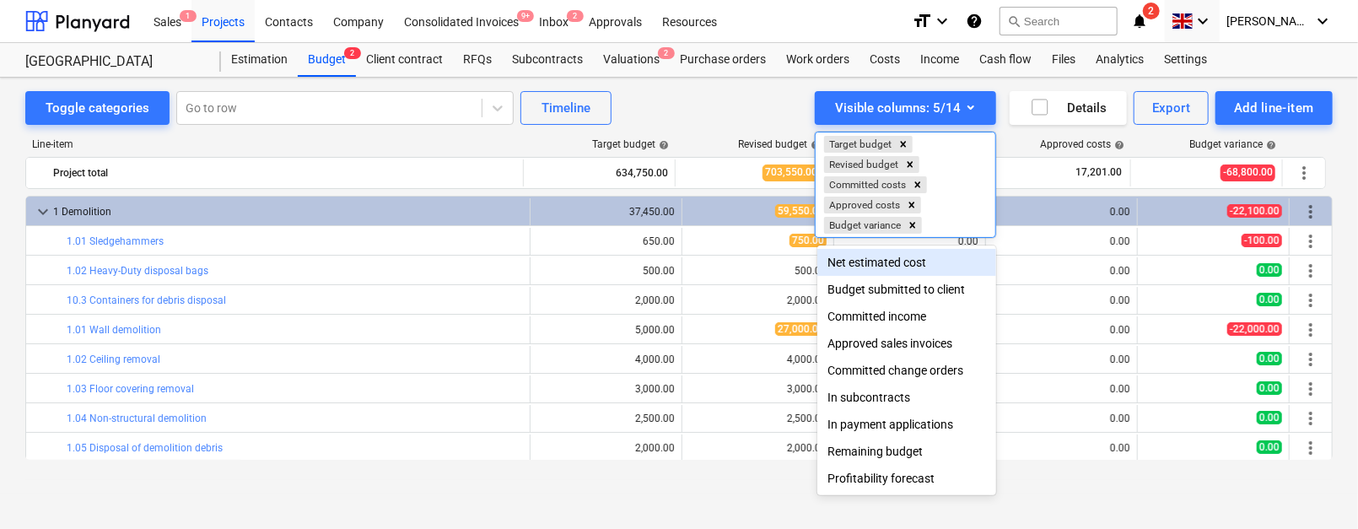
click at [716, 115] on div at bounding box center [679, 264] width 1358 height 529
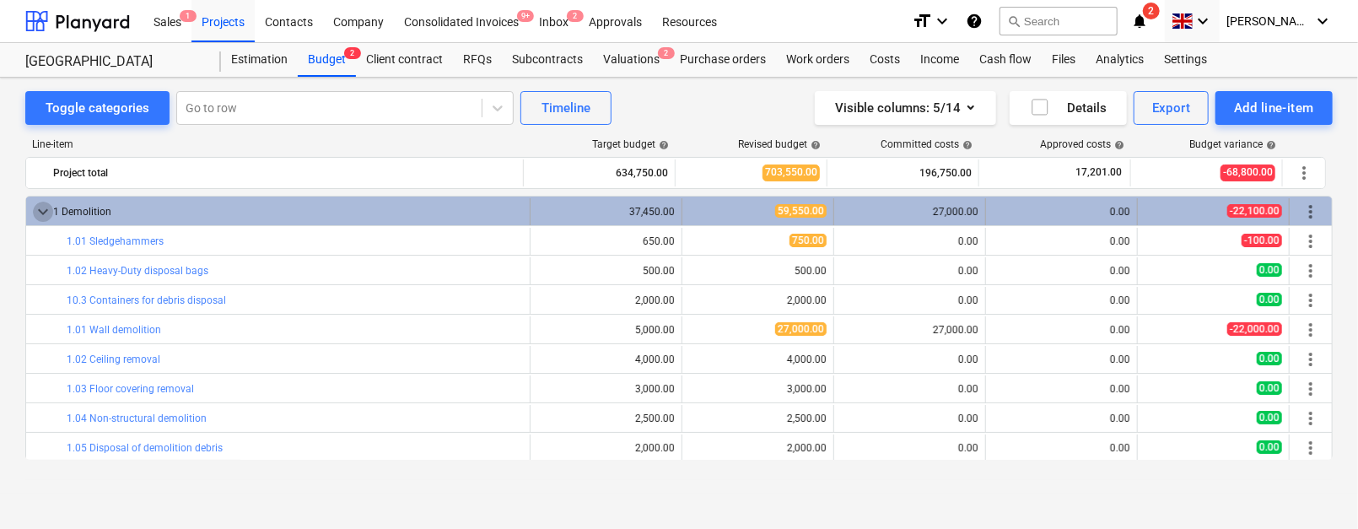
click at [51, 210] on span "keyboard_arrow_down" at bounding box center [43, 212] width 20 height 20
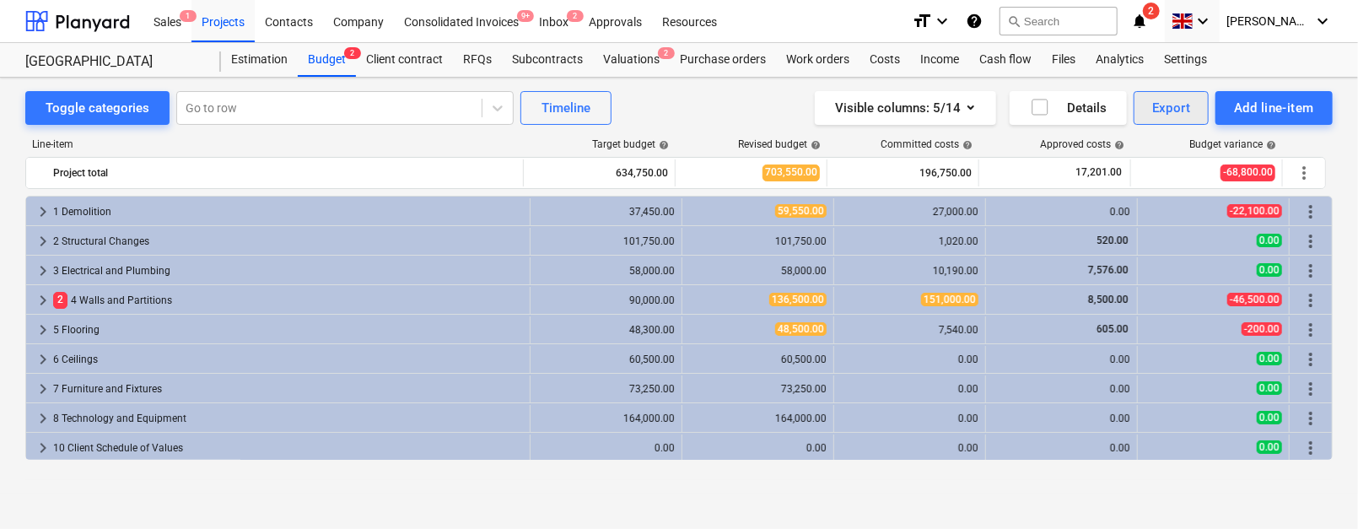
click at [1166, 109] on div "Export" at bounding box center [1172, 108] width 39 height 22
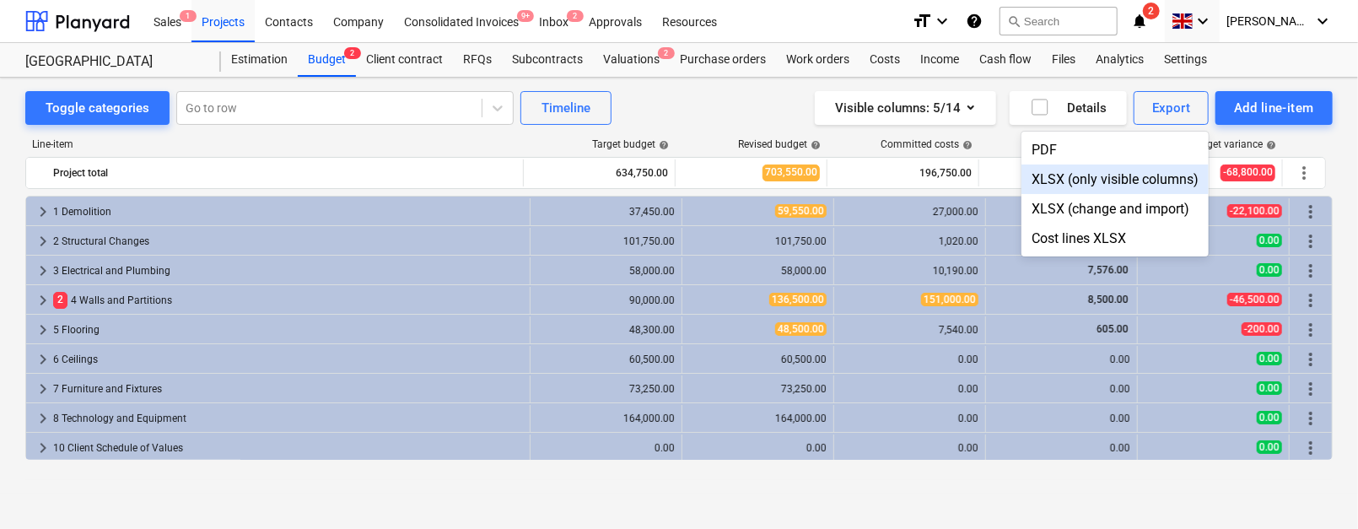
click at [35, 214] on div at bounding box center [679, 264] width 1358 height 529
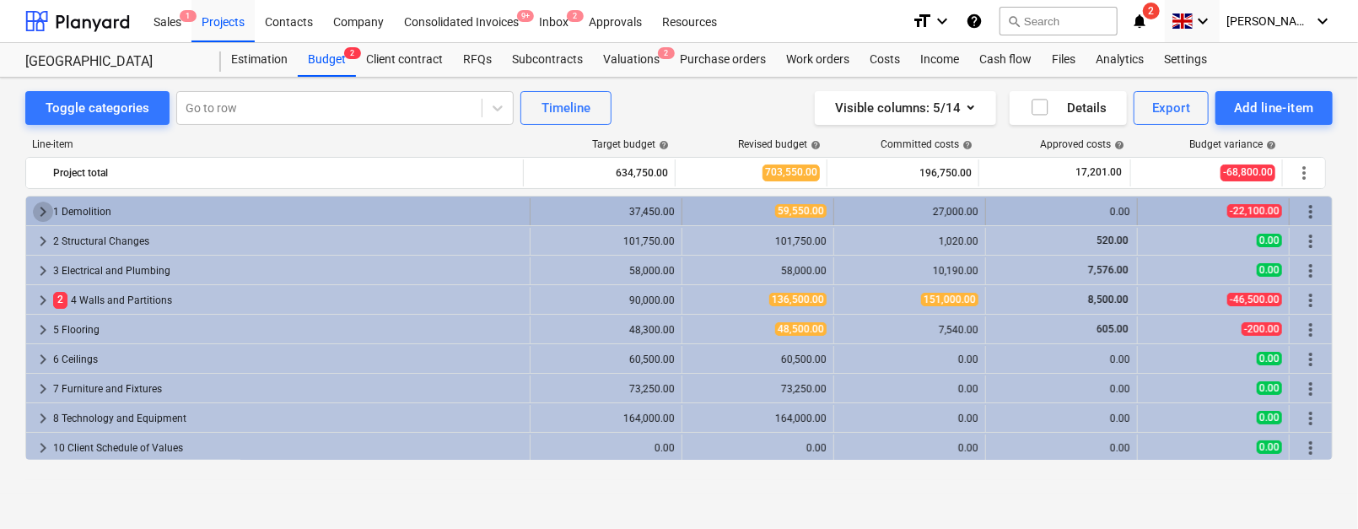
click at [41, 214] on span "keyboard_arrow_right" at bounding box center [43, 212] width 20 height 20
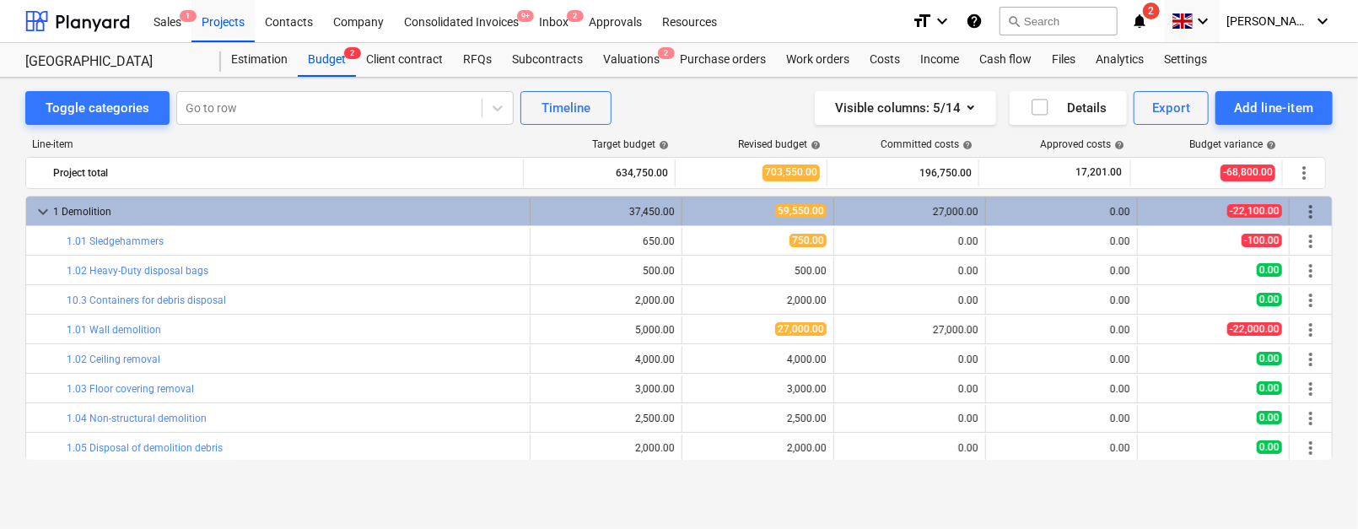
click at [43, 208] on span "keyboard_arrow_down" at bounding box center [43, 212] width 20 height 20
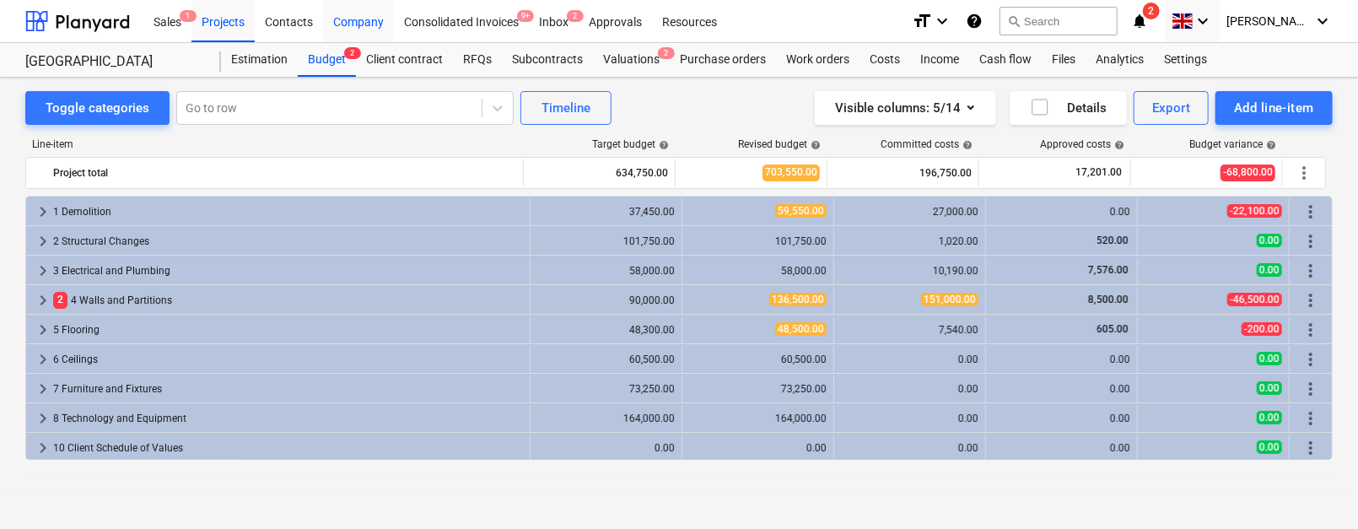
click at [363, 15] on div "Company" at bounding box center [358, 20] width 71 height 43
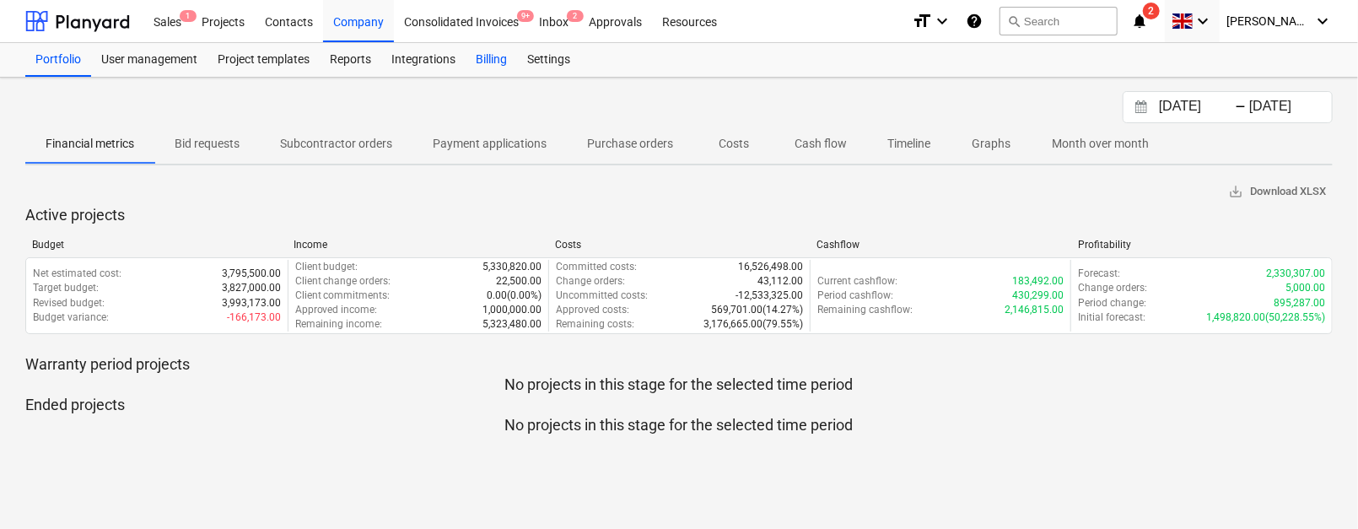
drag, startPoint x: 491, startPoint y: 62, endPoint x: 204, endPoint y: 60, distance: 286.9
click at [165, 56] on div "User management" at bounding box center [149, 60] width 116 height 34
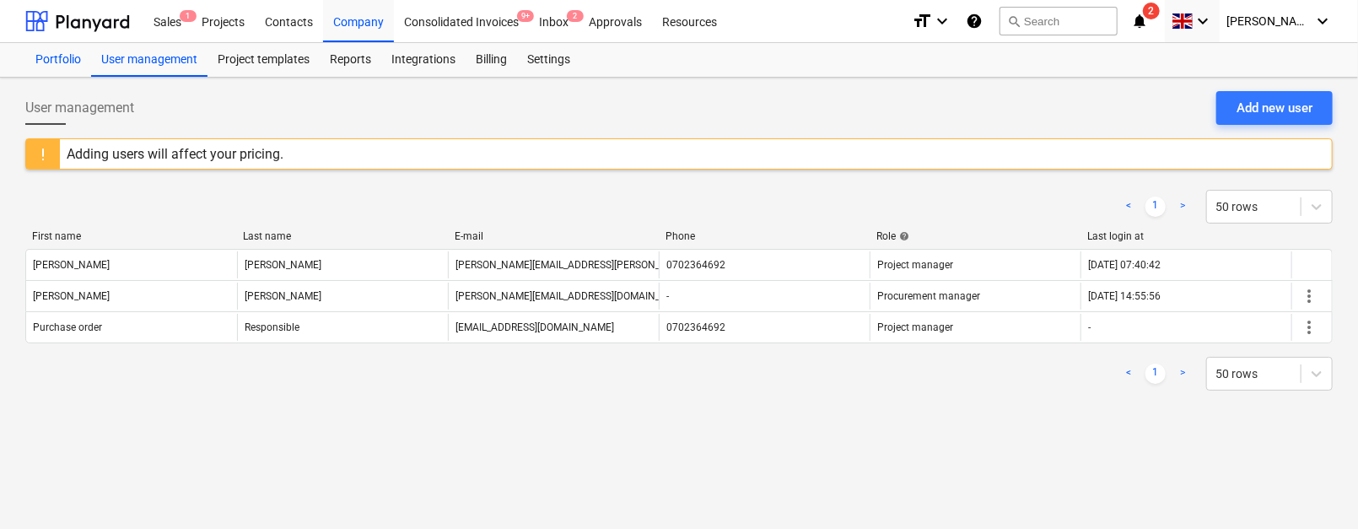
click at [58, 71] on div "Portfolio" at bounding box center [58, 60] width 66 height 34
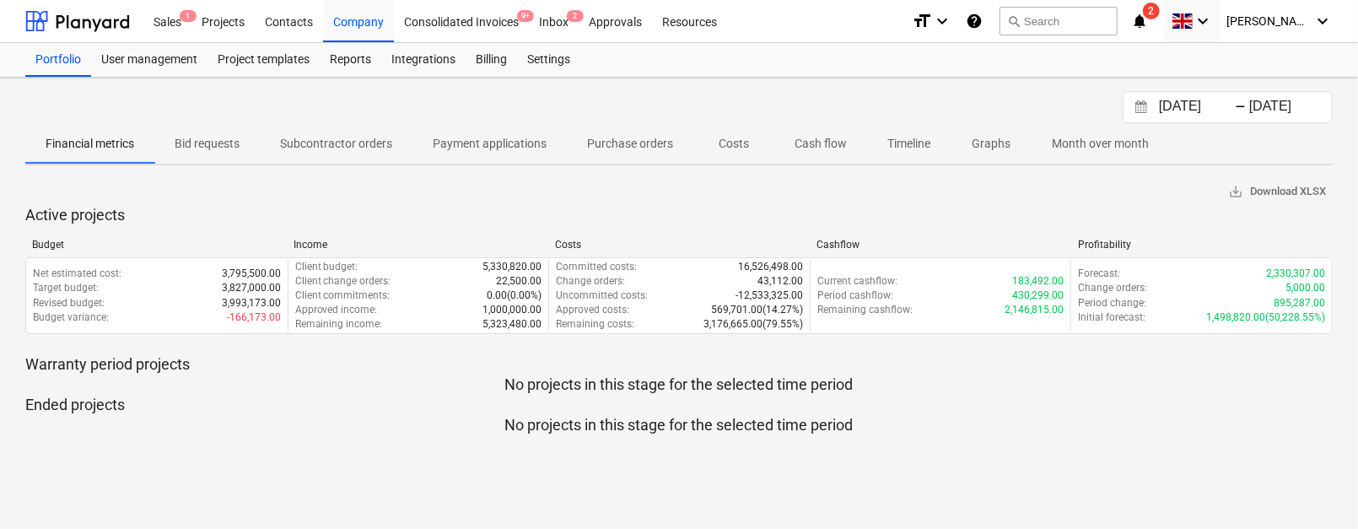
click at [915, 138] on p "Timeline" at bounding box center [909, 144] width 43 height 18
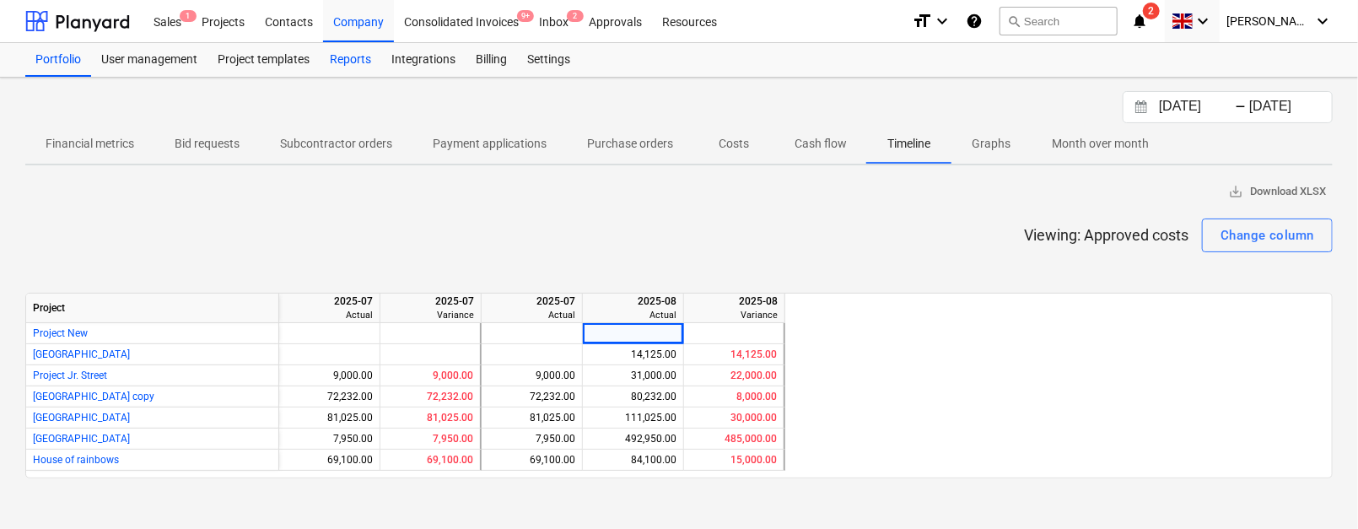
click at [332, 60] on div "Reports" at bounding box center [351, 60] width 62 height 34
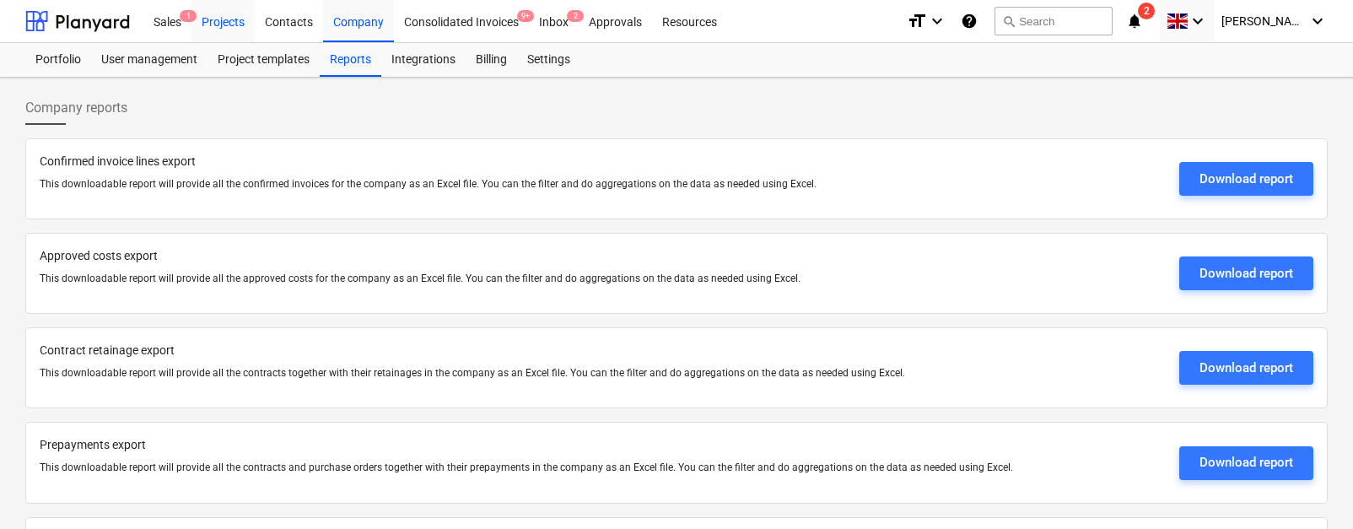
click at [212, 23] on div "Projects" at bounding box center [223, 20] width 63 height 43
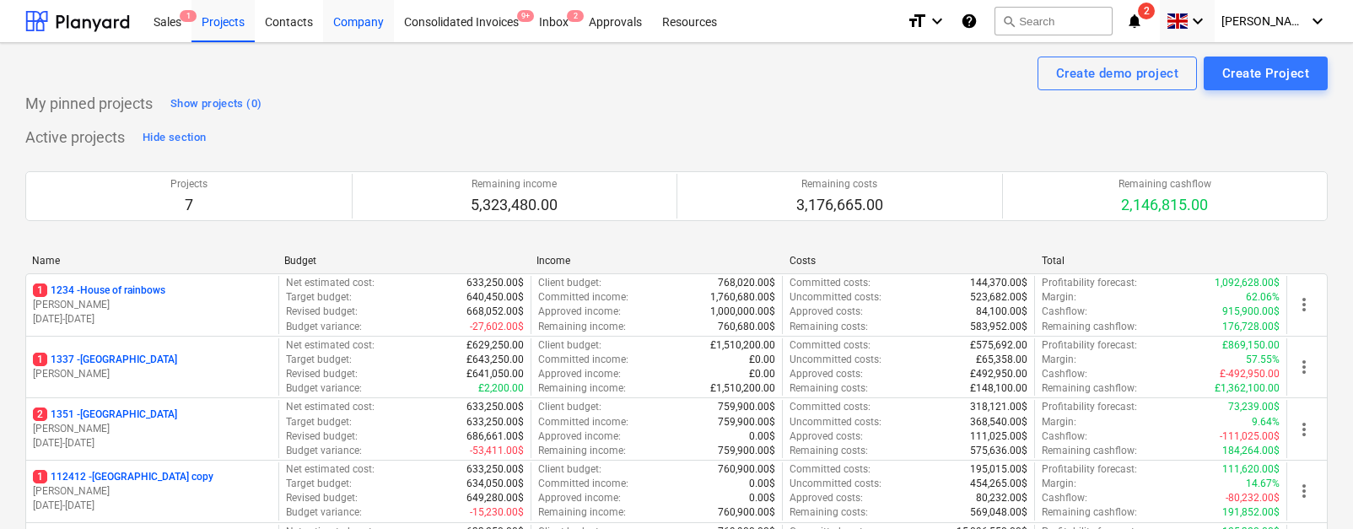
click at [369, 21] on div "Company" at bounding box center [358, 20] width 71 height 43
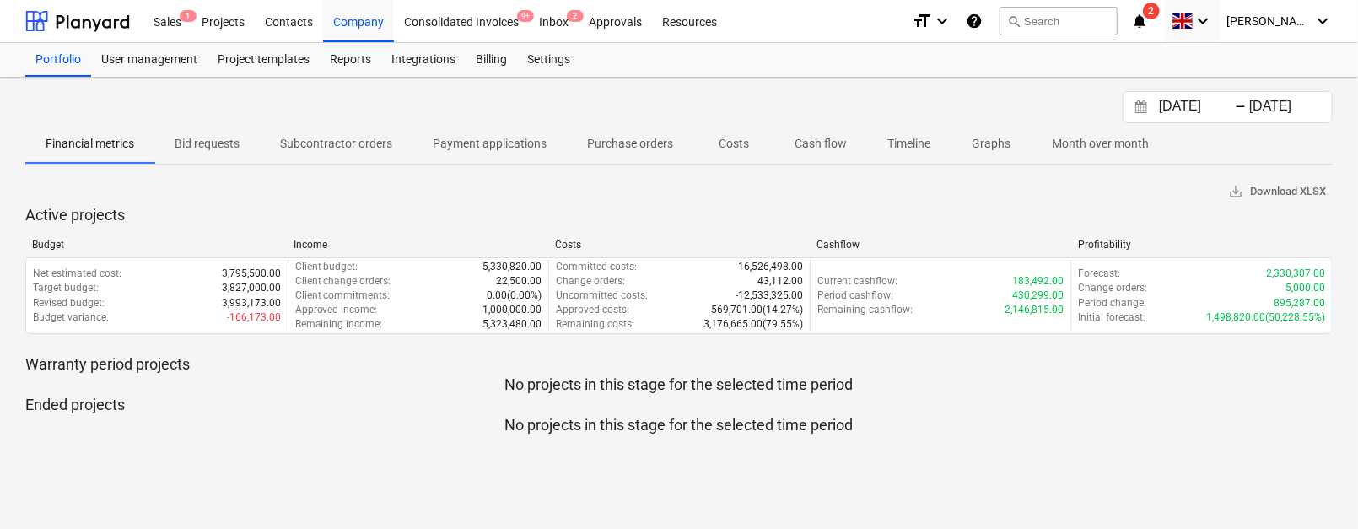
click at [980, 138] on p "Graphs" at bounding box center [991, 144] width 41 height 18
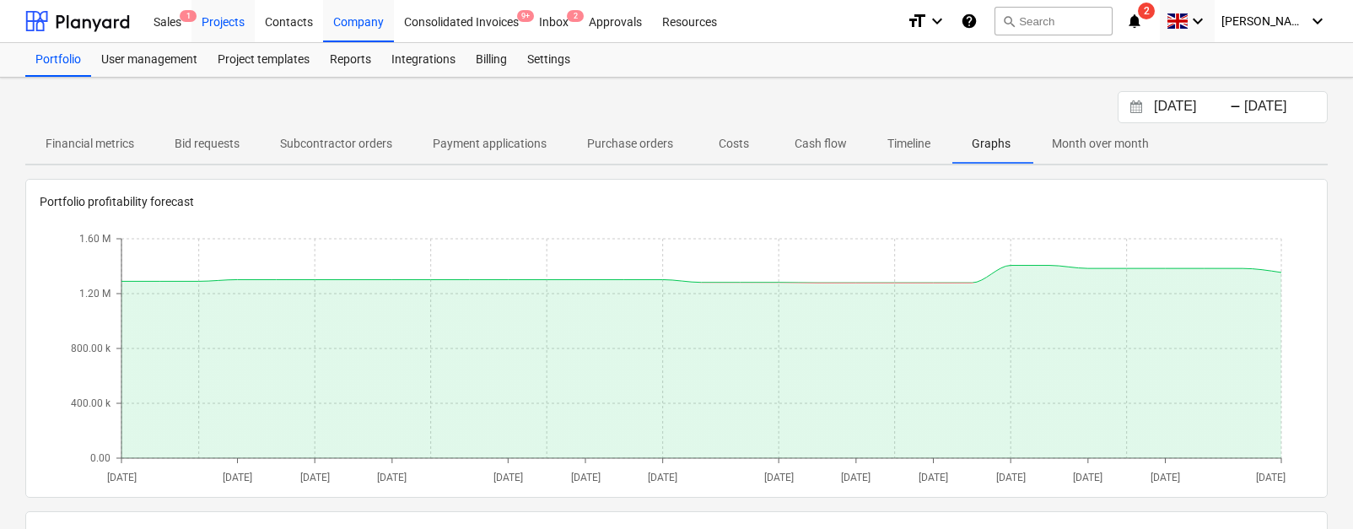
click at [230, 27] on div "Projects" at bounding box center [223, 20] width 63 height 43
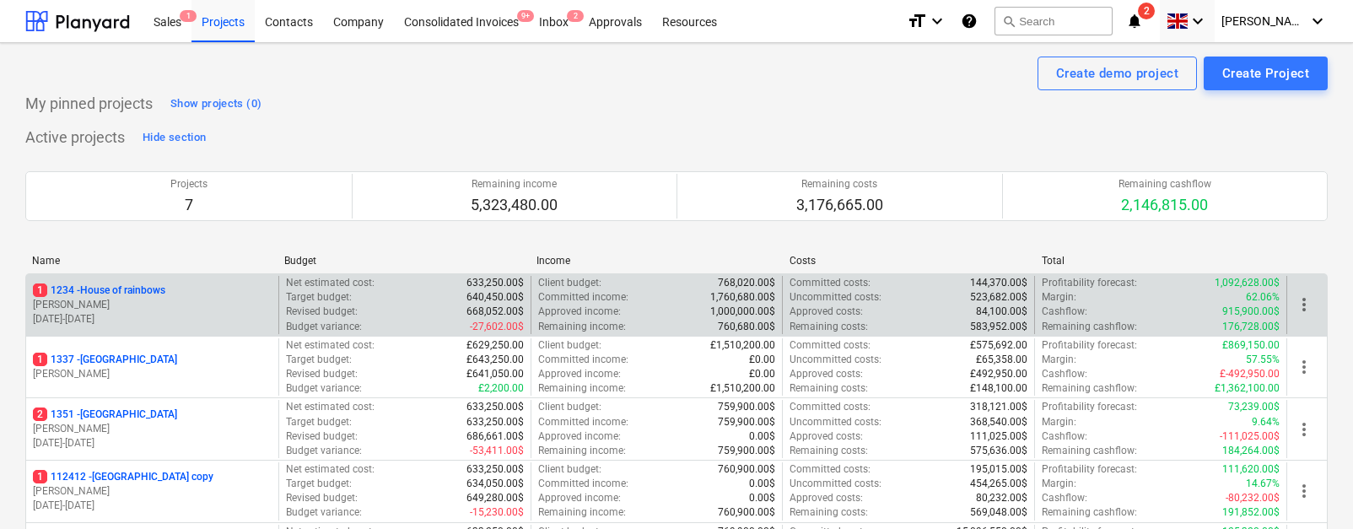
click at [176, 309] on p "[PERSON_NAME]" at bounding box center [152, 305] width 239 height 14
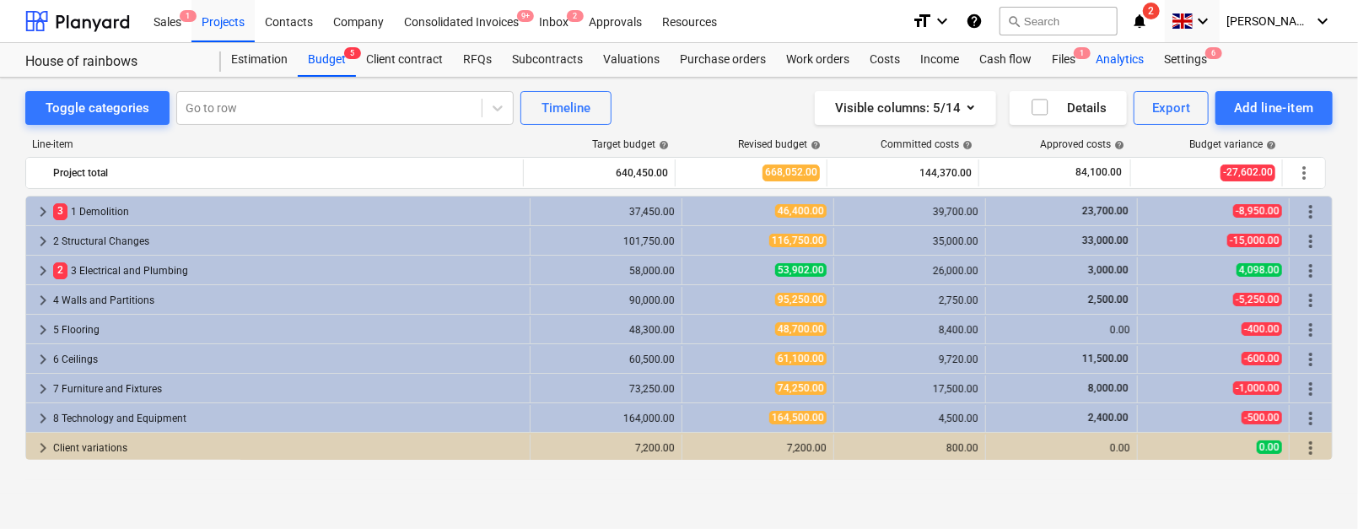
click at [1109, 58] on div "Analytics" at bounding box center [1120, 60] width 68 height 34
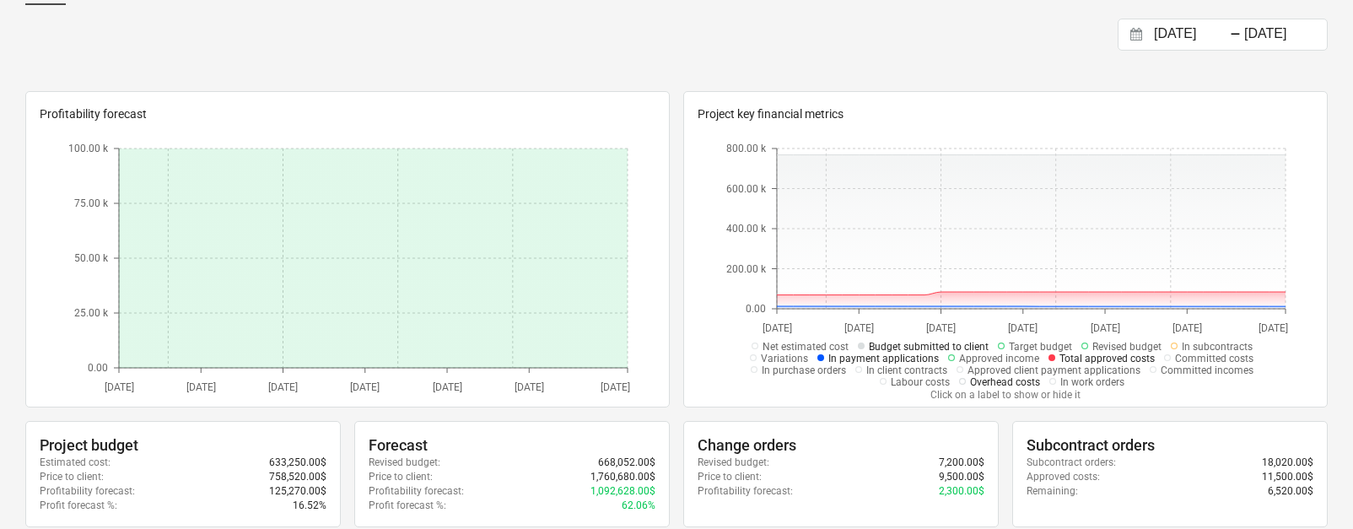
scroll to position [155, 0]
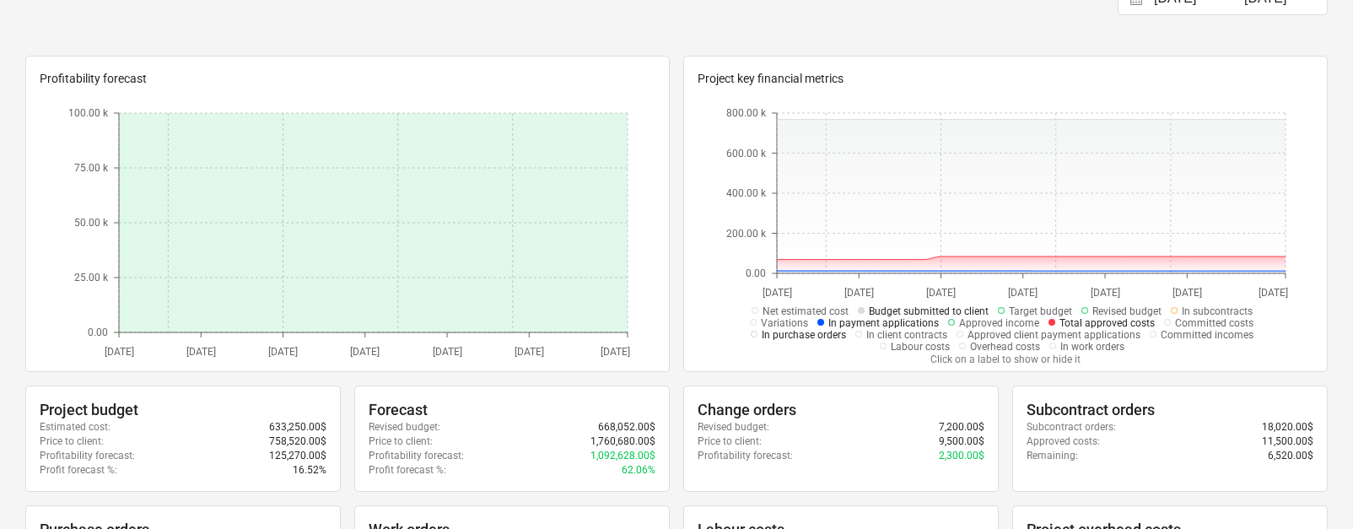
click at [765, 329] on span "In purchase orders" at bounding box center [804, 335] width 84 height 12
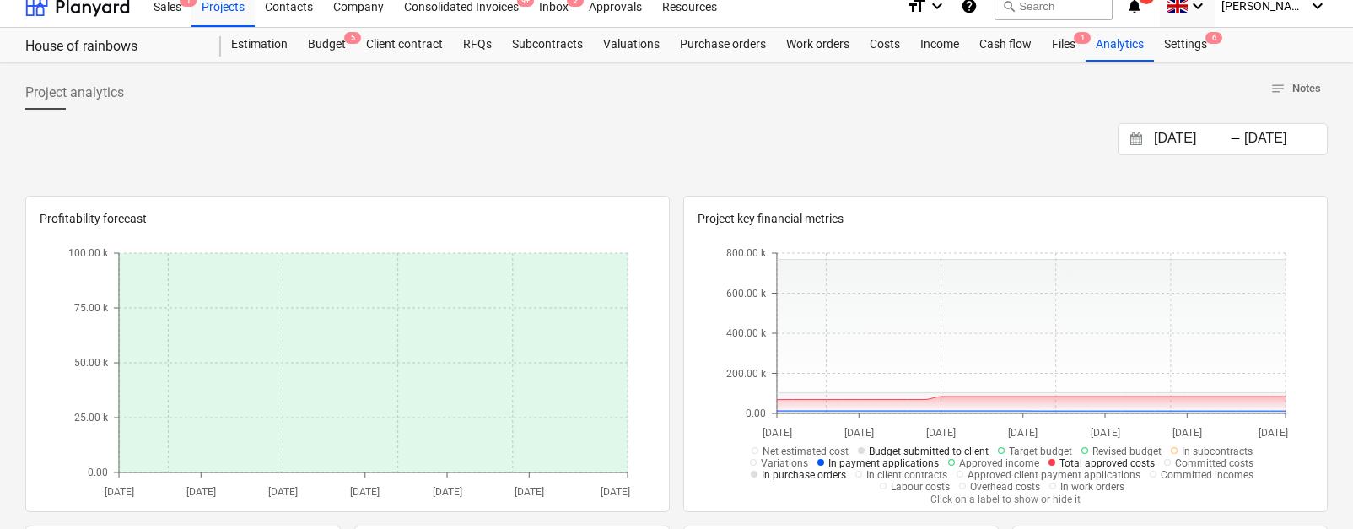
scroll to position [0, 0]
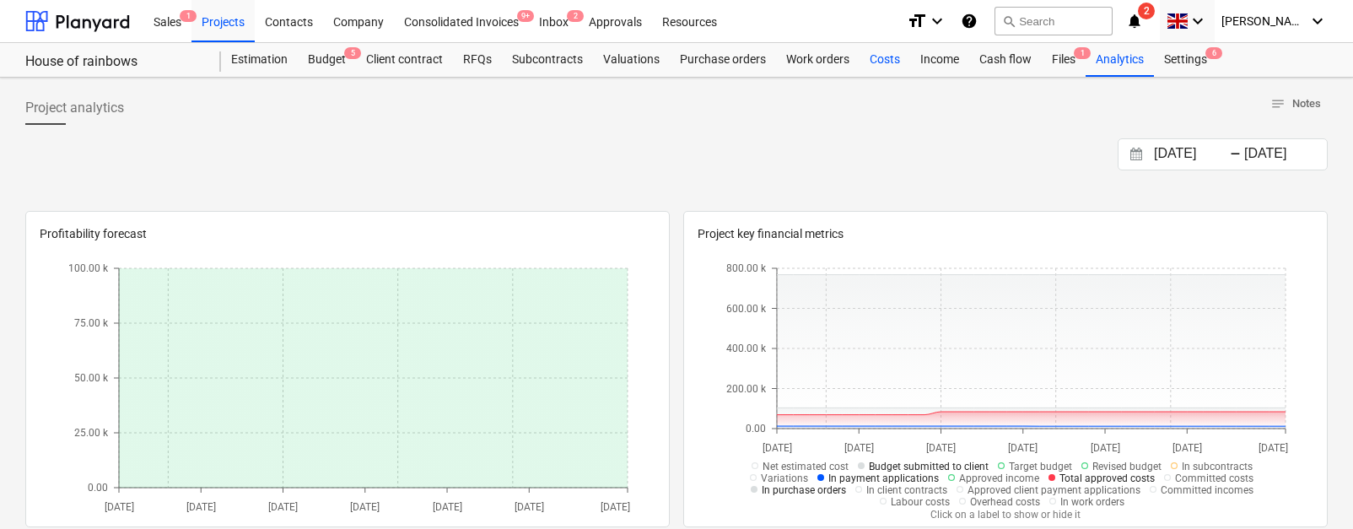
click at [894, 67] on div "Costs" at bounding box center [885, 60] width 51 height 34
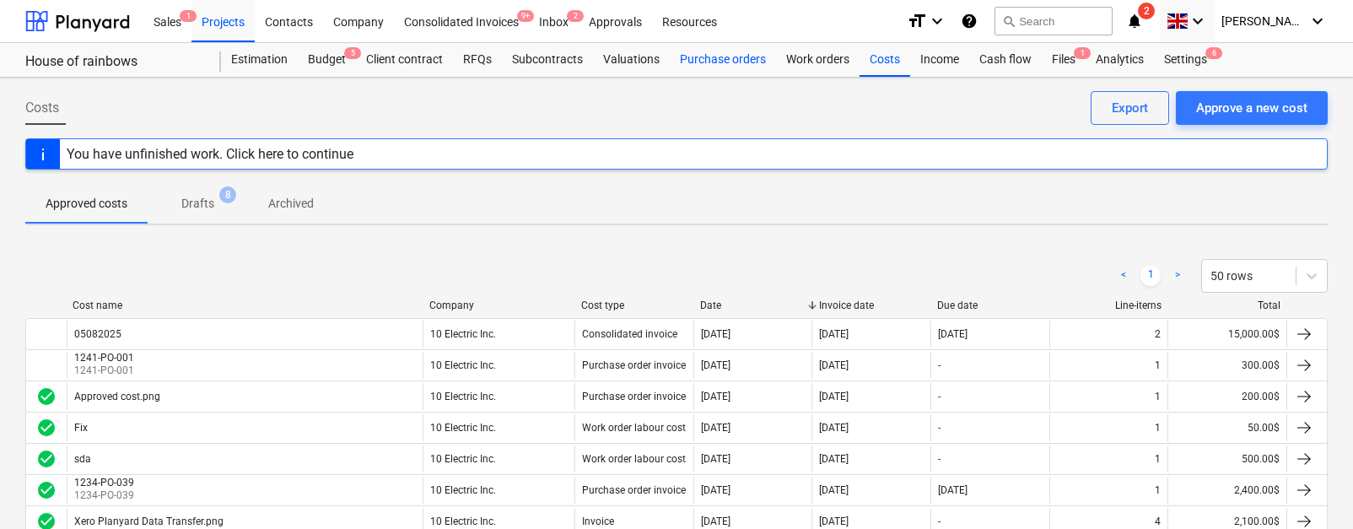
click at [726, 73] on div "Purchase orders" at bounding box center [723, 60] width 106 height 34
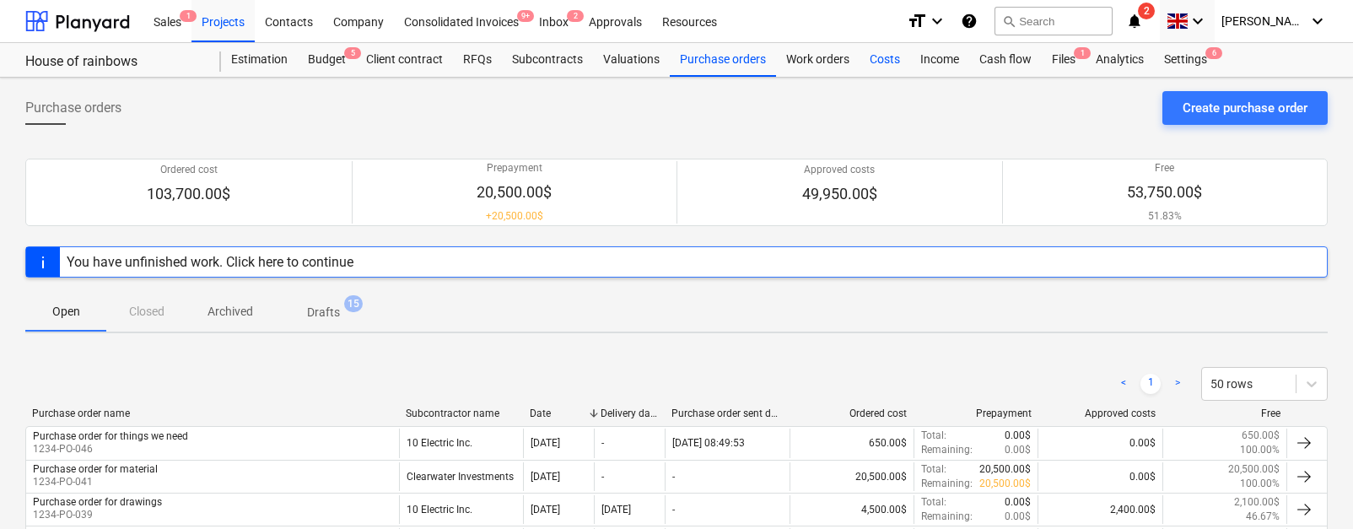
click at [904, 58] on div "Costs" at bounding box center [885, 60] width 51 height 34
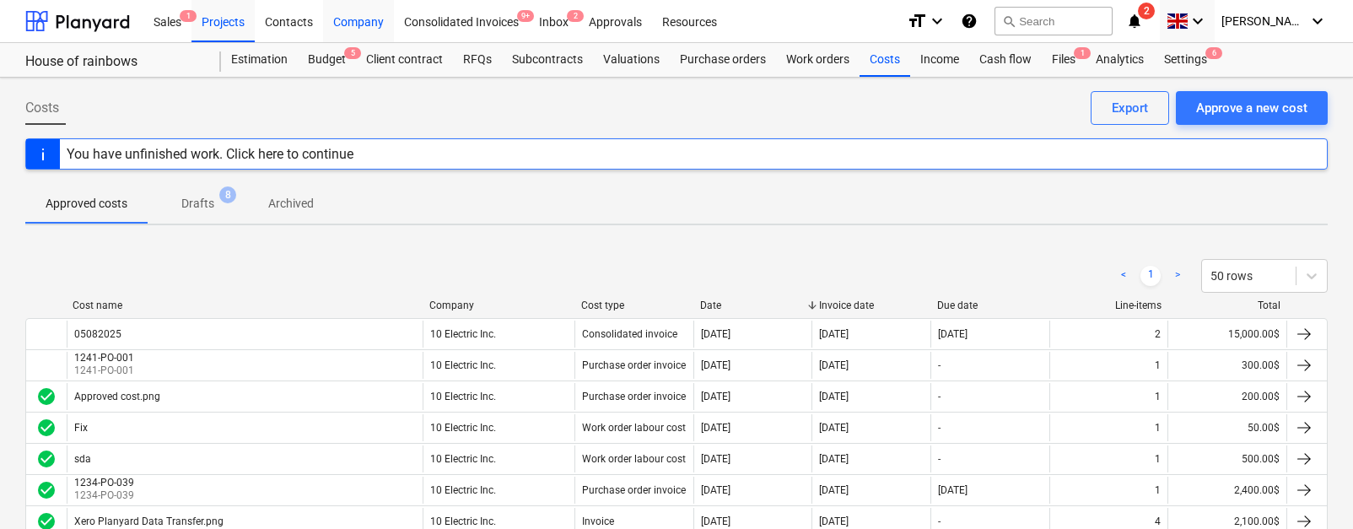
click at [366, 20] on div "Company" at bounding box center [358, 20] width 71 height 43
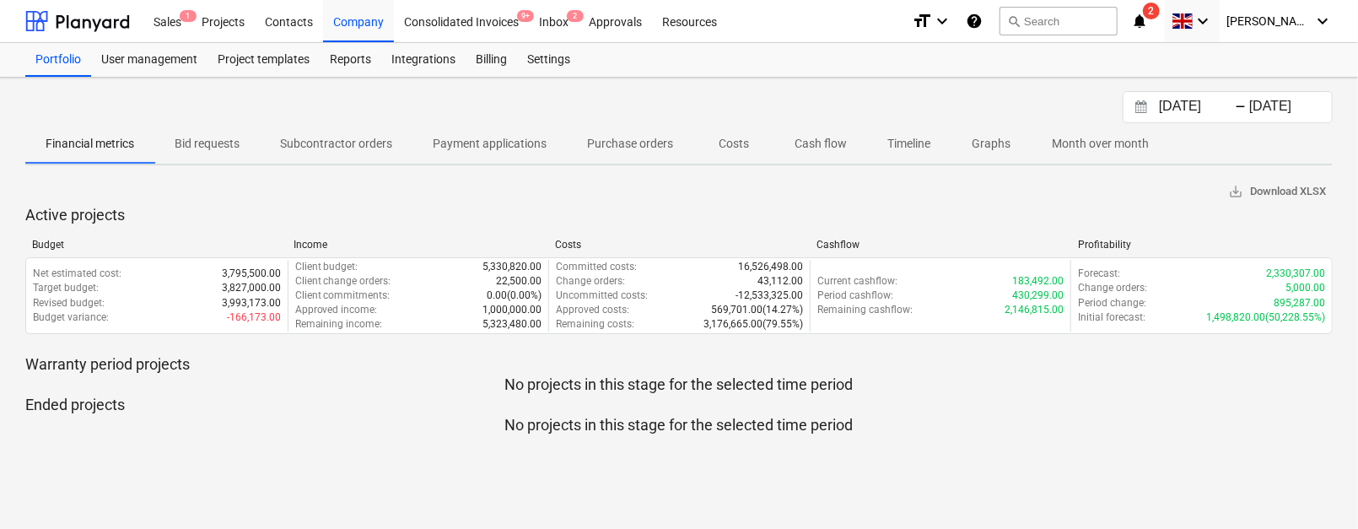
click at [628, 152] on span "Purchase orders" at bounding box center [630, 144] width 127 height 28
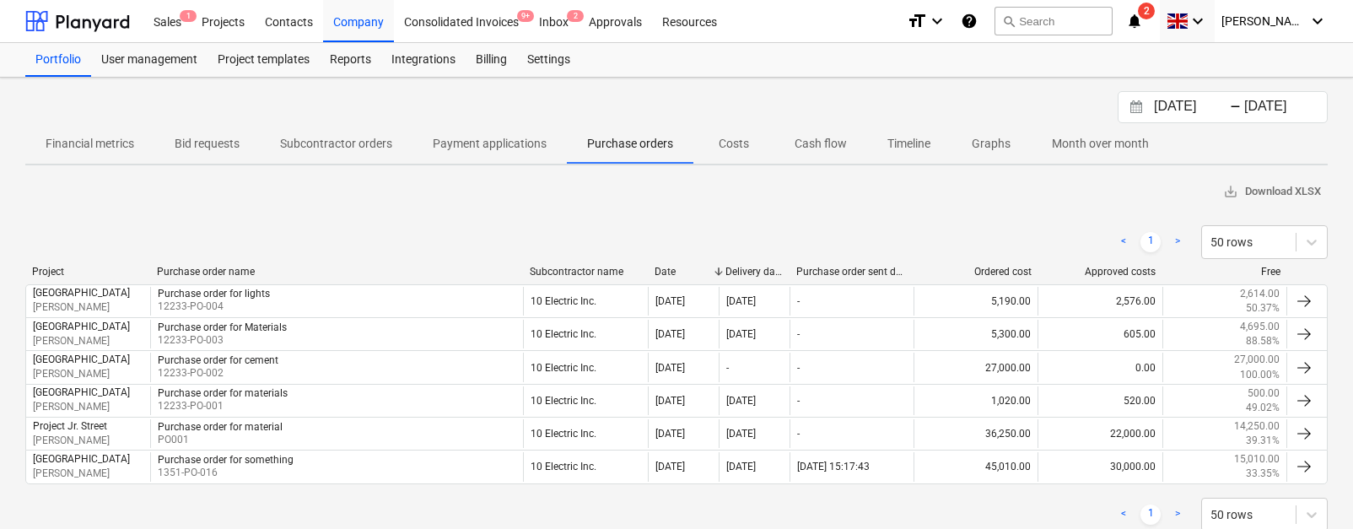
click at [731, 148] on p "Costs" at bounding box center [734, 144] width 41 height 18
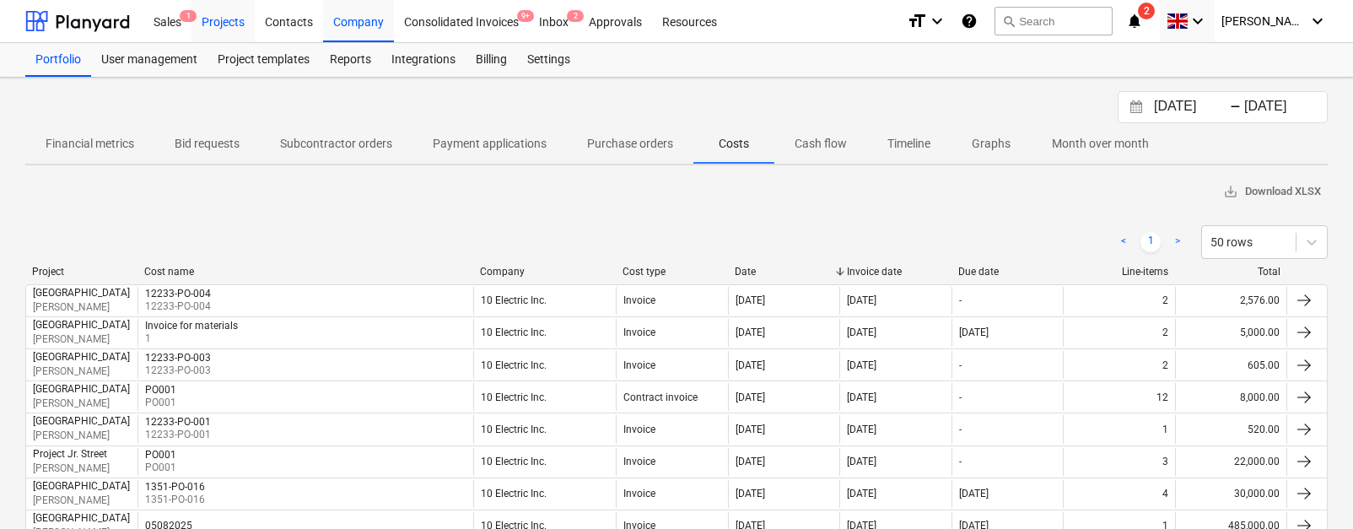
click at [239, 24] on div "Projects" at bounding box center [223, 20] width 63 height 43
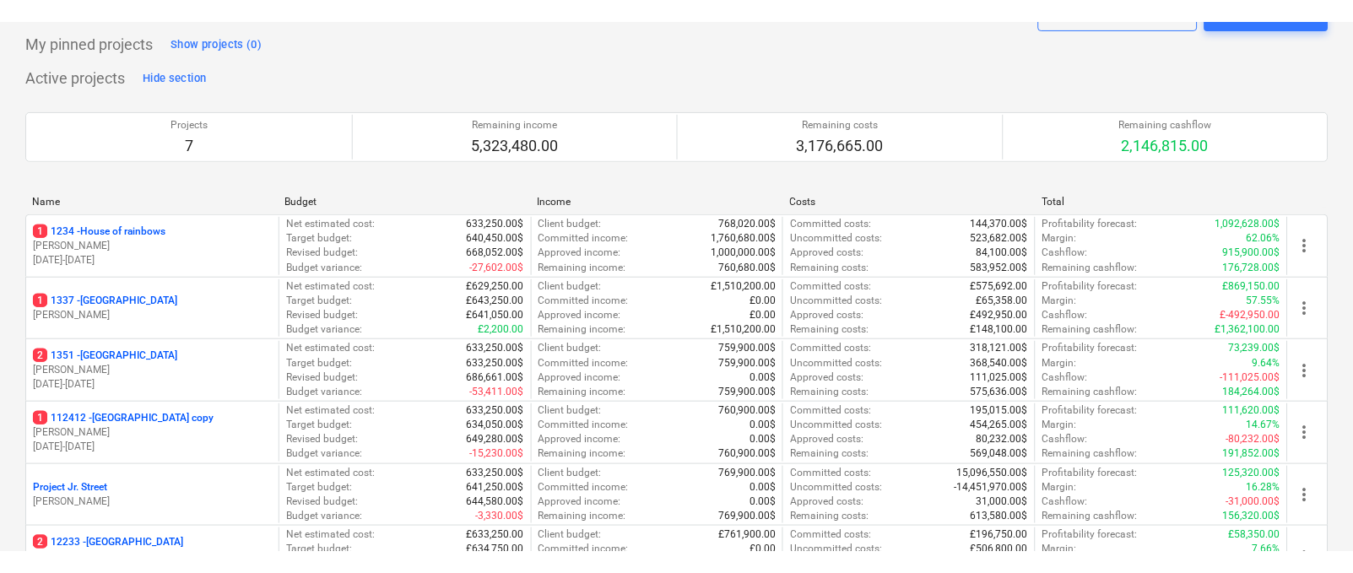
scroll to position [82, 0]
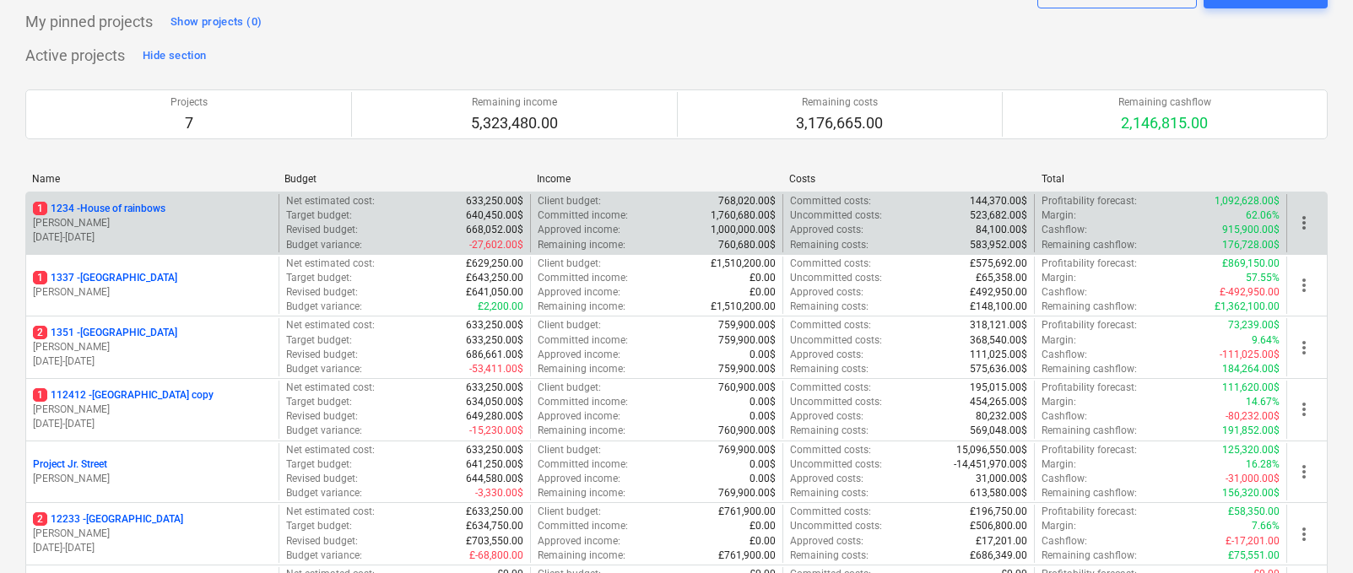
click at [203, 211] on div "1 1234 - House of rainbows" at bounding box center [152, 209] width 239 height 14
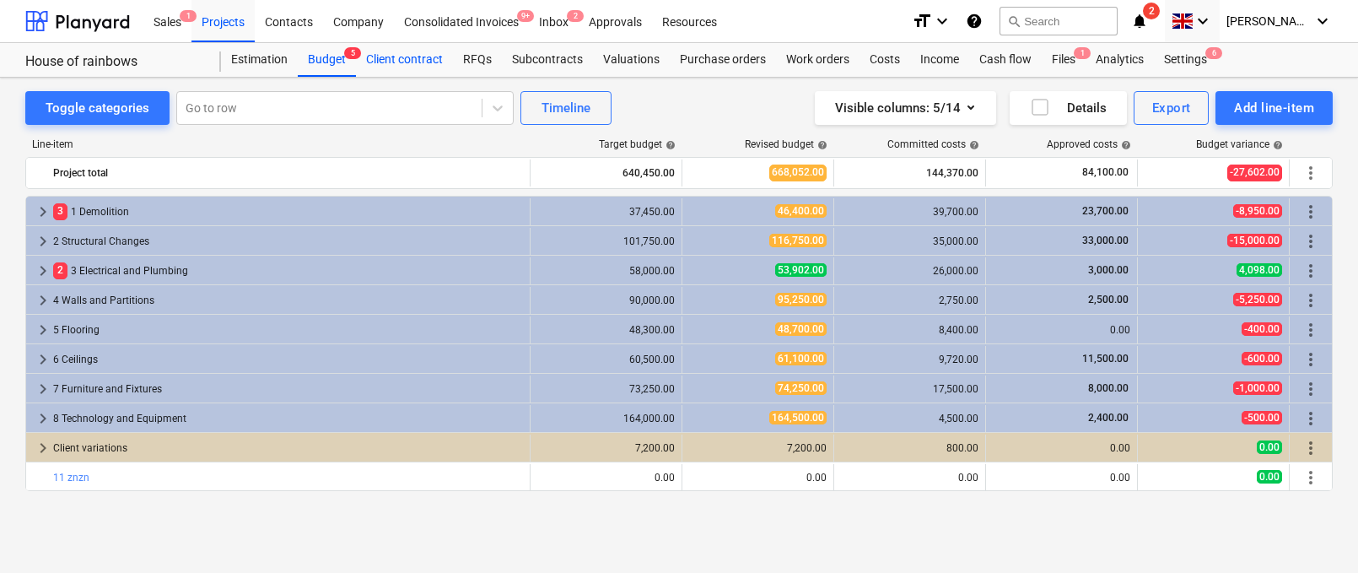
click at [398, 55] on div "Client contract" at bounding box center [404, 60] width 97 height 34
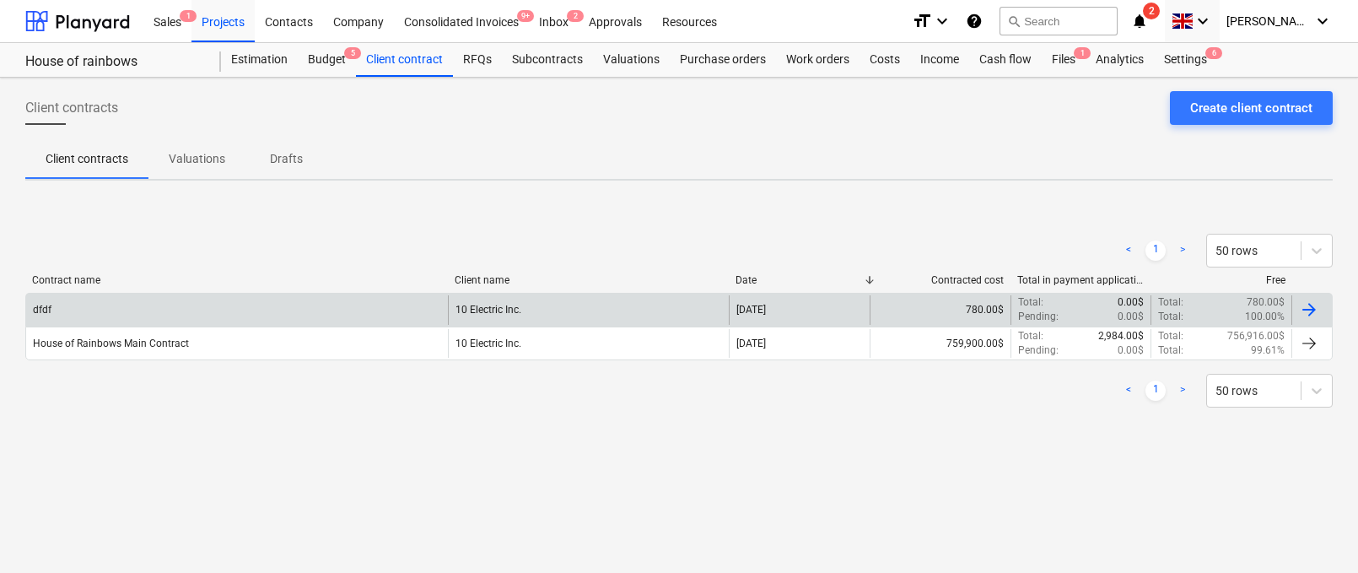
click at [743, 314] on div "[DATE]" at bounding box center [752, 310] width 30 height 12
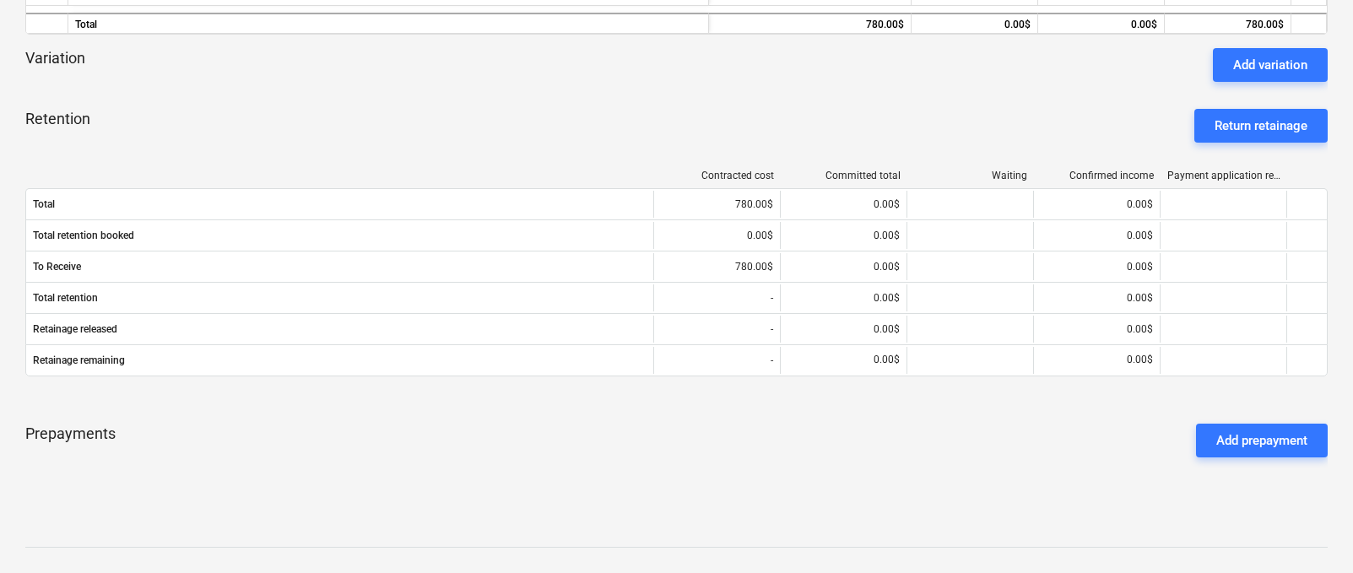
scroll to position [385, 0]
click at [1185, 69] on div "Add variation" at bounding box center [1270, 64] width 74 height 22
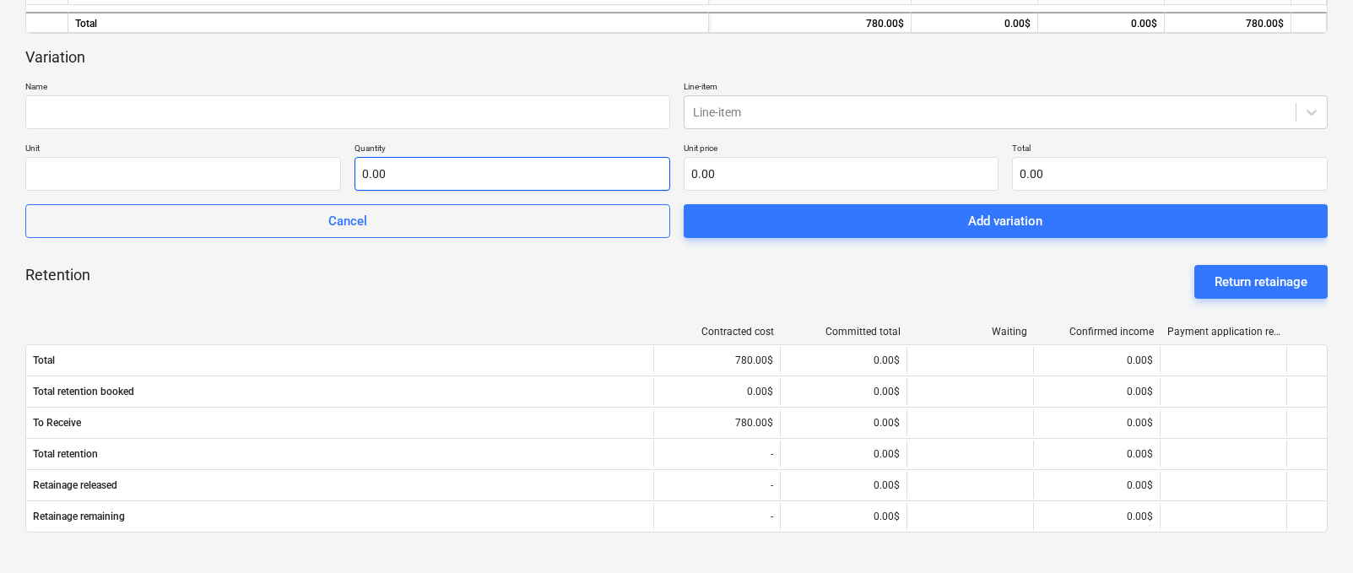
scroll to position [348, 0]
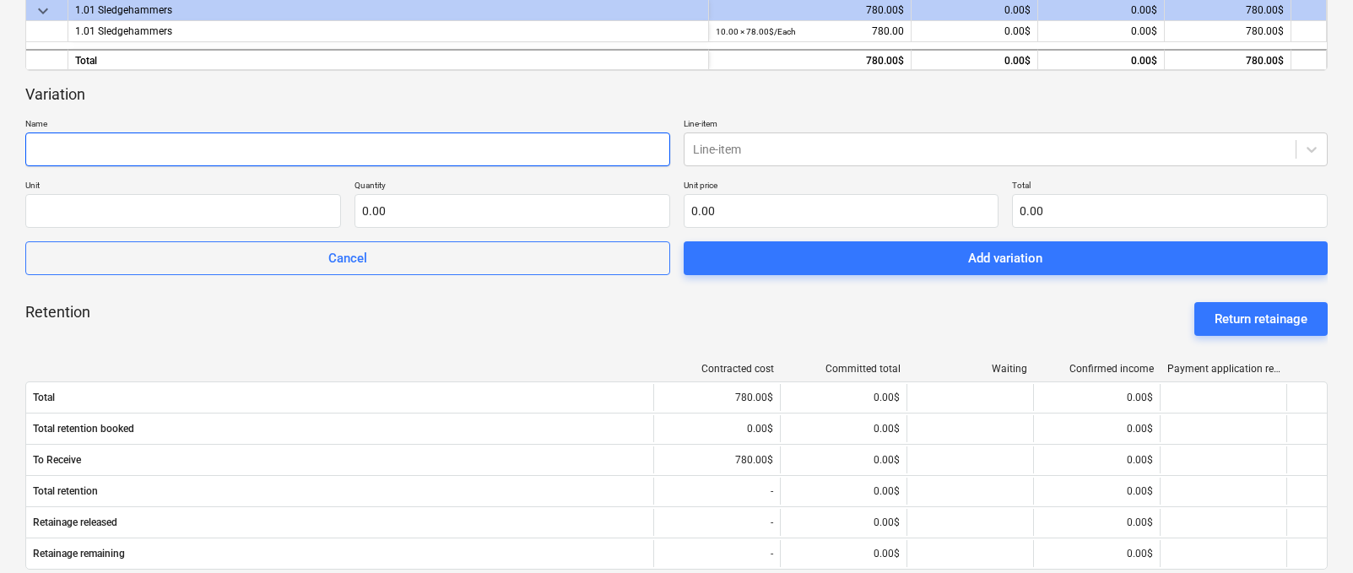
click at [613, 165] on input "text" at bounding box center [347, 149] width 645 height 34
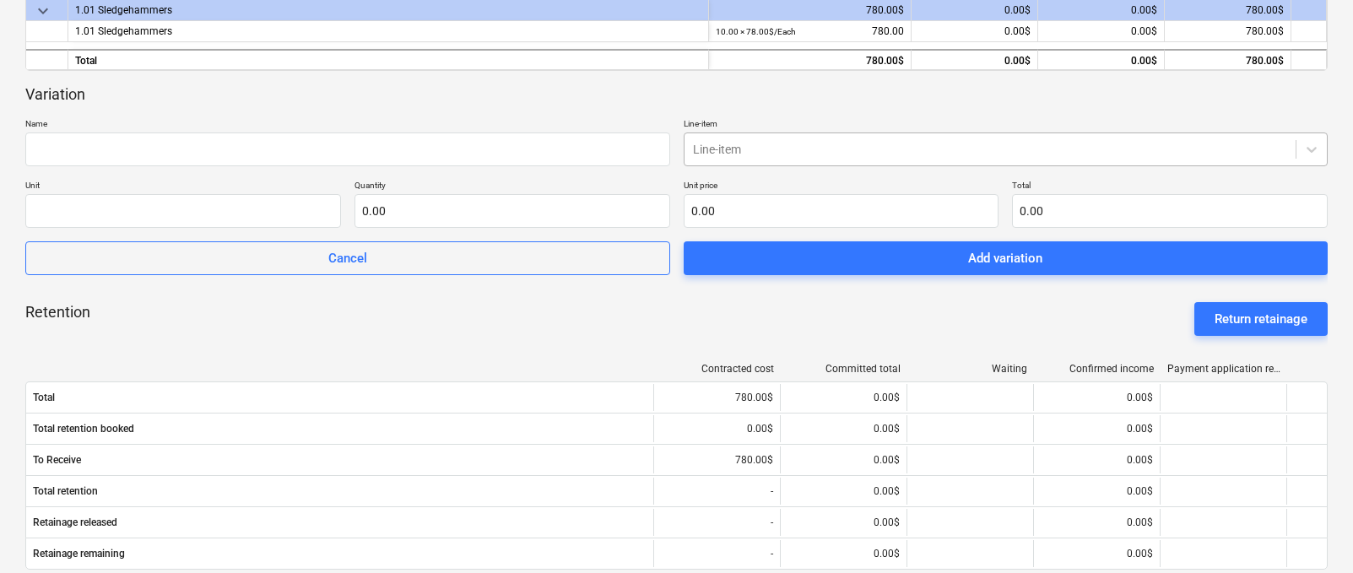
click at [699, 143] on div at bounding box center [990, 149] width 595 height 17
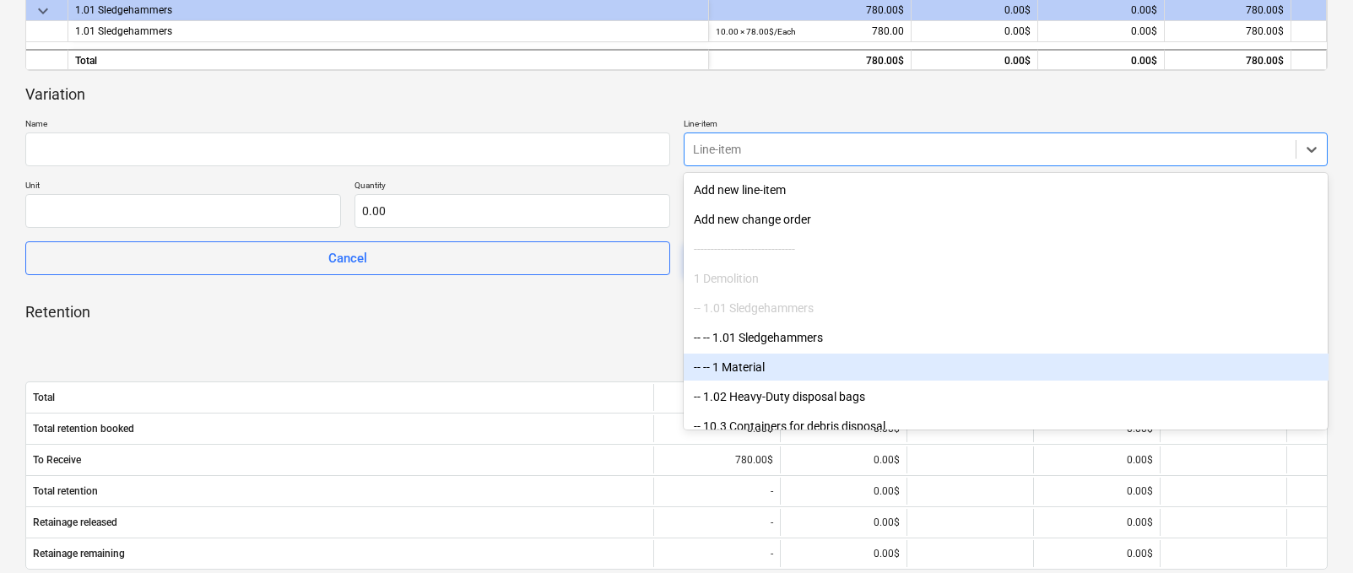
drag, startPoint x: 716, startPoint y: 190, endPoint x: 716, endPoint y: 376, distance: 186.5
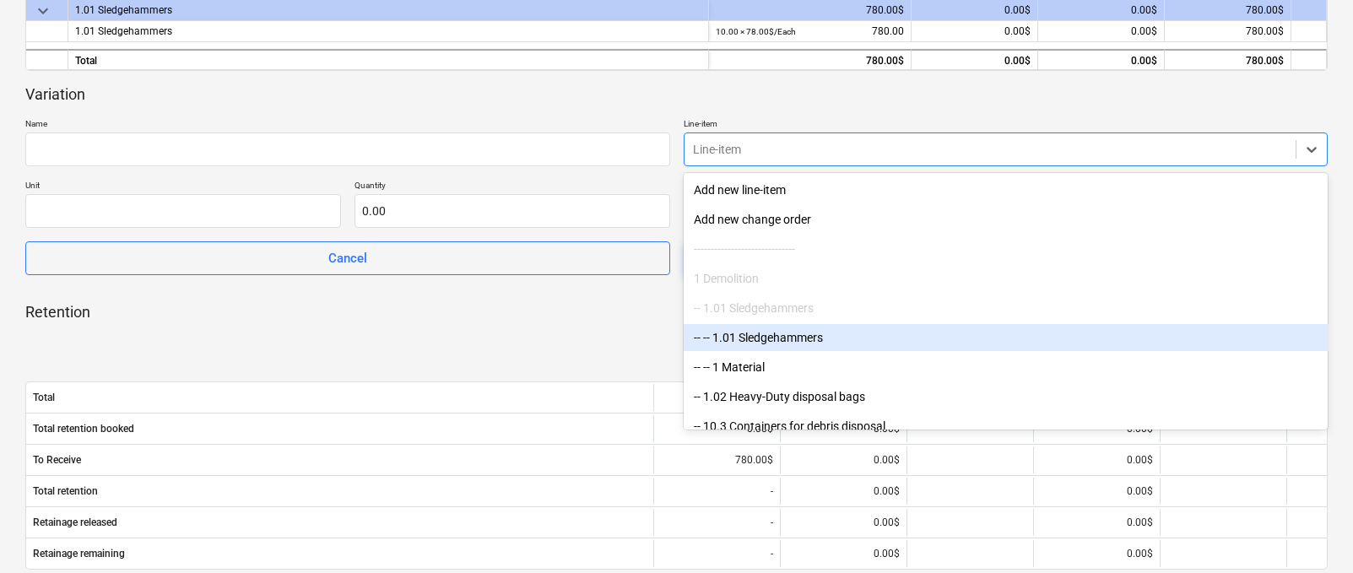
click at [744, 348] on div "-- -- 1.01 Sledgehammers" at bounding box center [1005, 337] width 645 height 27
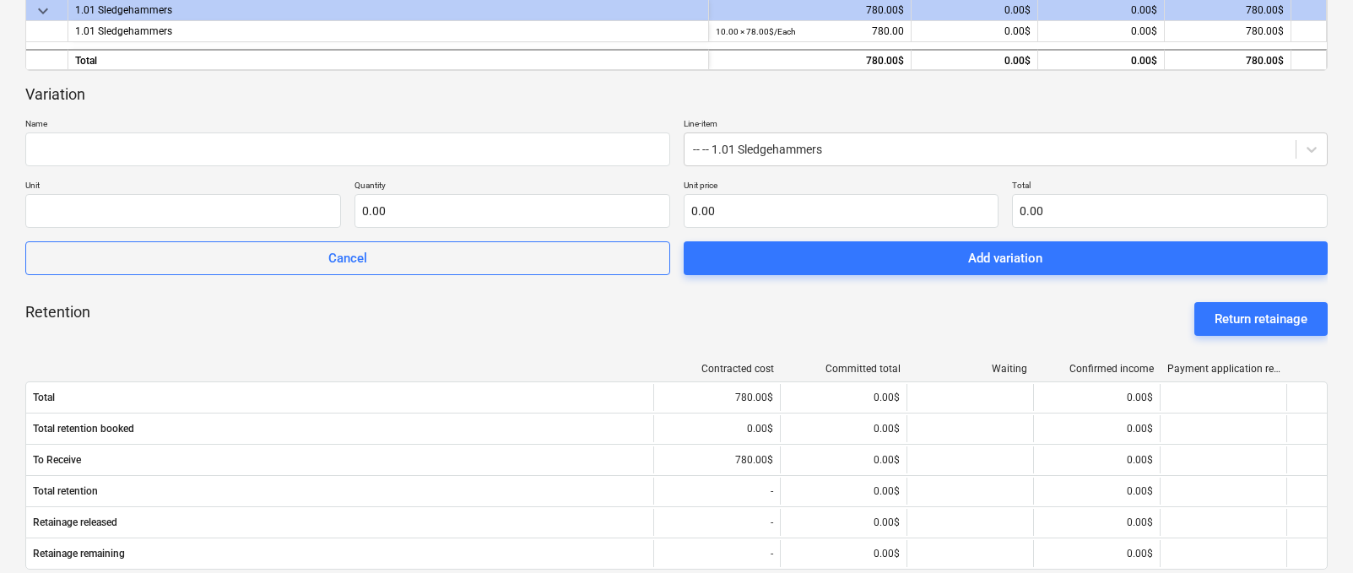
click at [511, 125] on p "Name" at bounding box center [347, 125] width 645 height 14
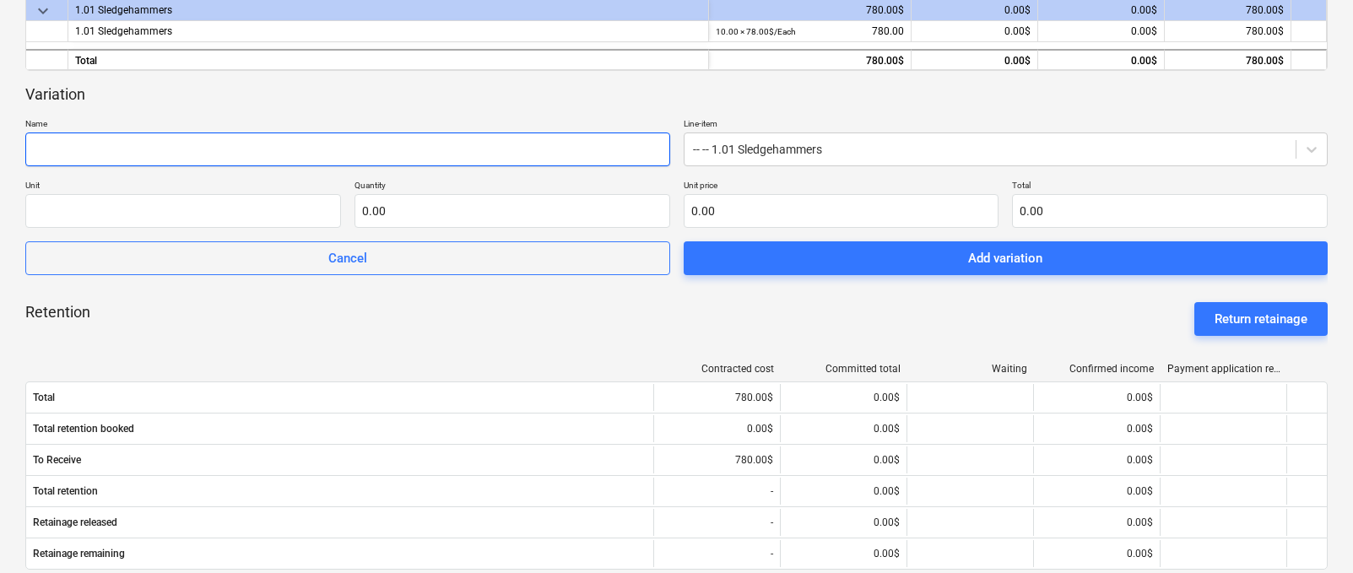
click at [486, 151] on input "text" at bounding box center [347, 149] width 645 height 34
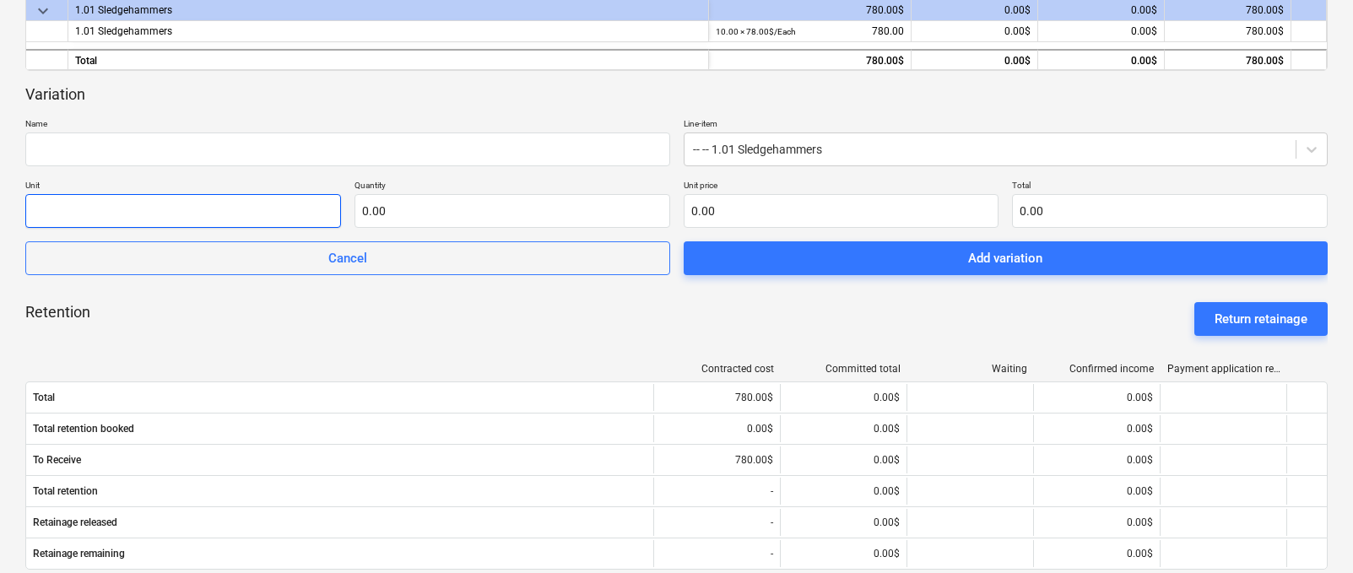
click at [316, 209] on input "text" at bounding box center [183, 211] width 316 height 34
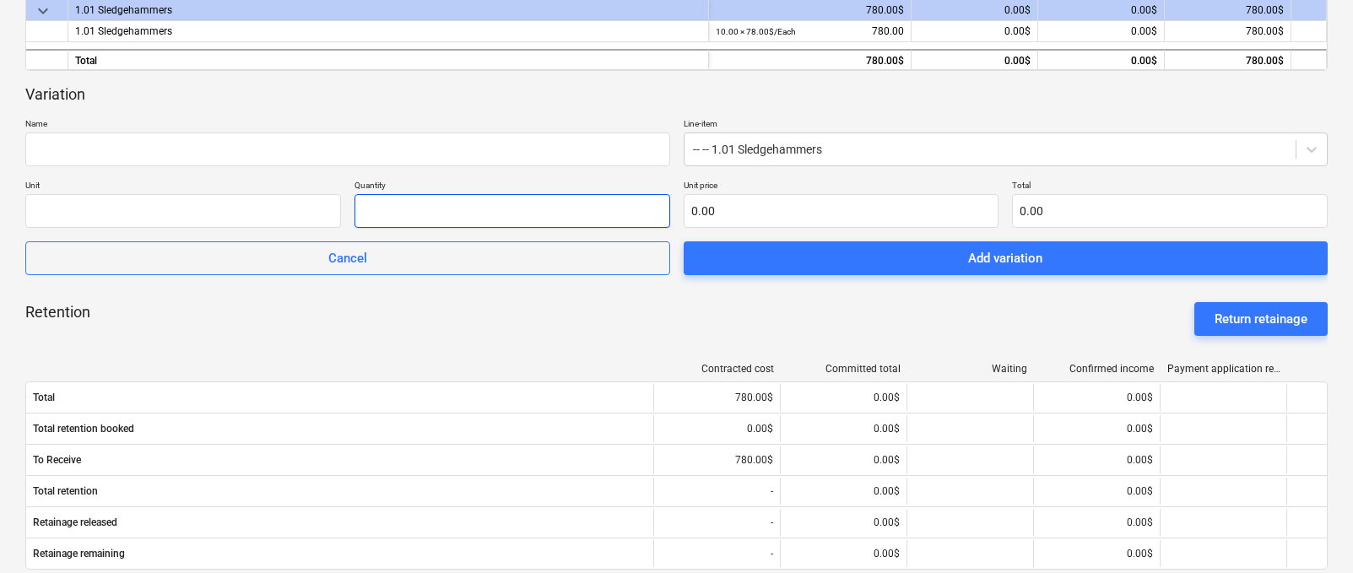
click at [424, 203] on input "text" at bounding box center [512, 211] width 316 height 34
click at [662, 204] on input "text" at bounding box center [512, 211] width 316 height 34
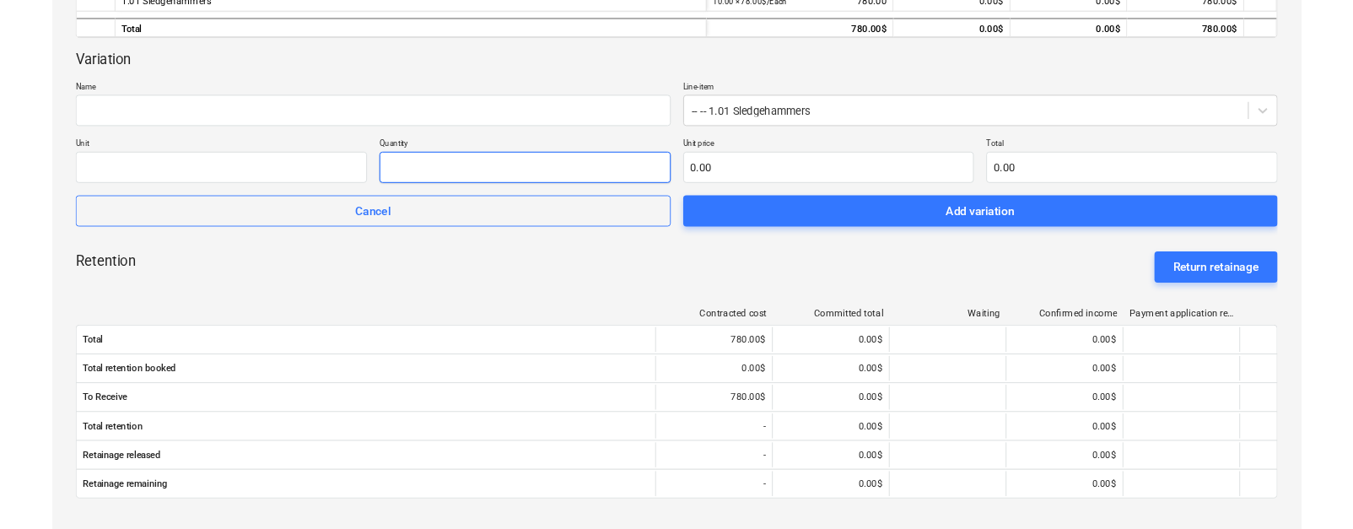
scroll to position [378, 0]
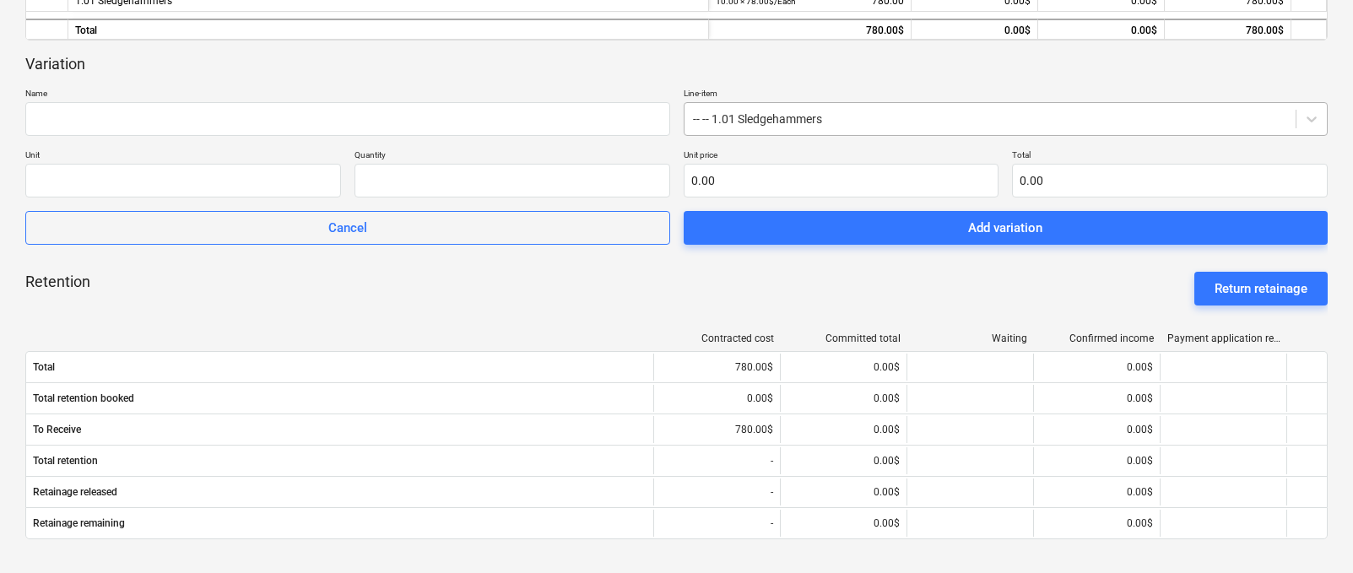
type input "0.00"
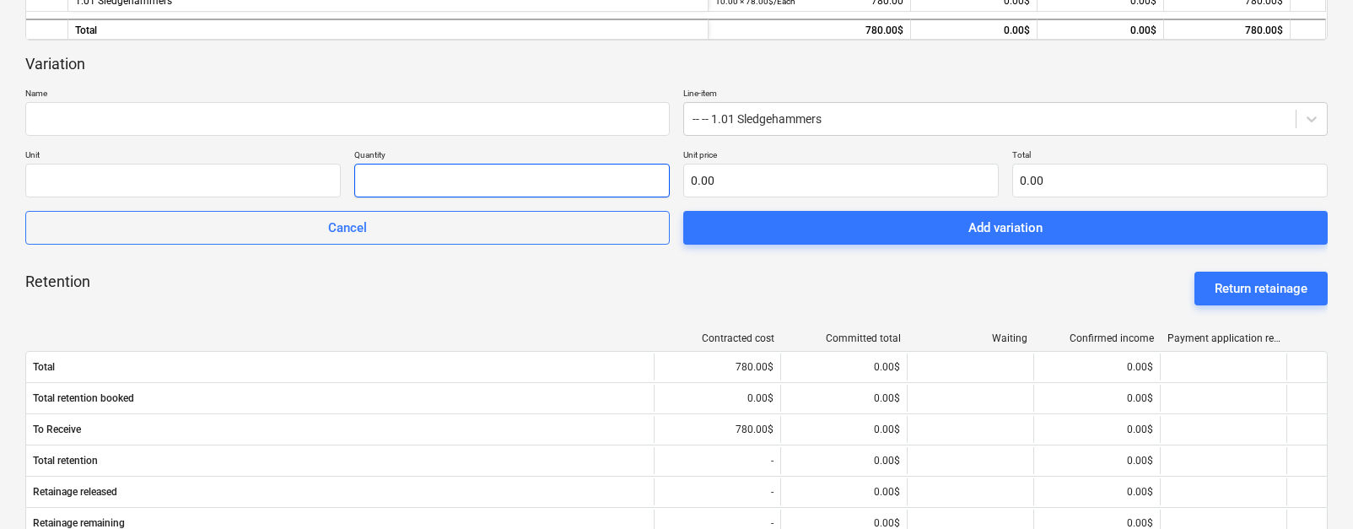
scroll to position [0, 0]
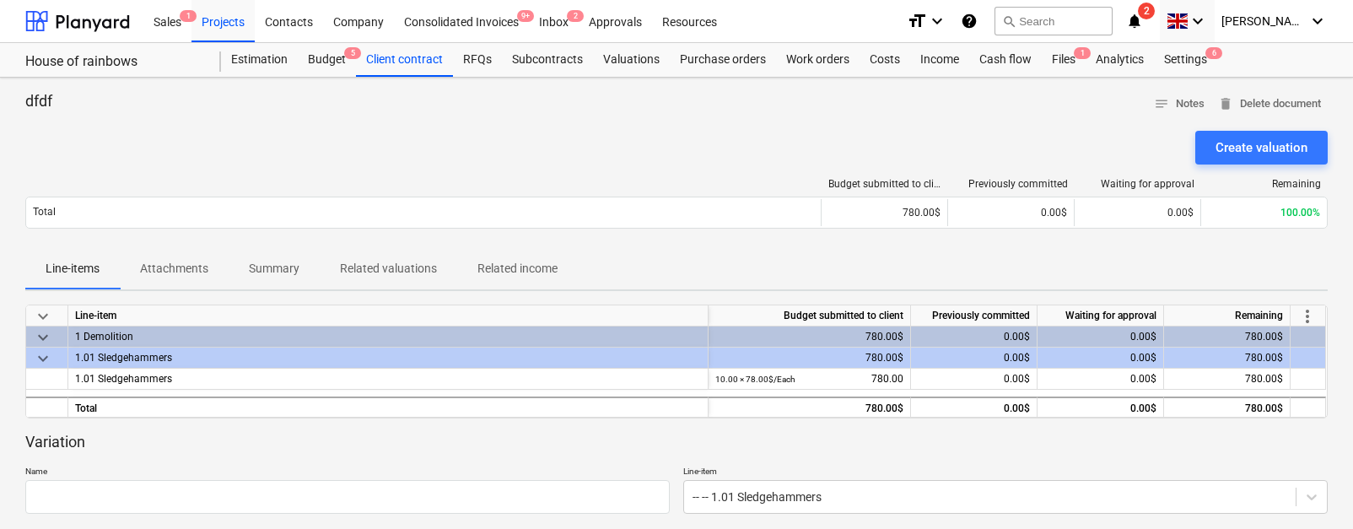
type input "0.00"
click at [545, 43] on div "Subcontracts" at bounding box center [547, 60] width 91 height 34
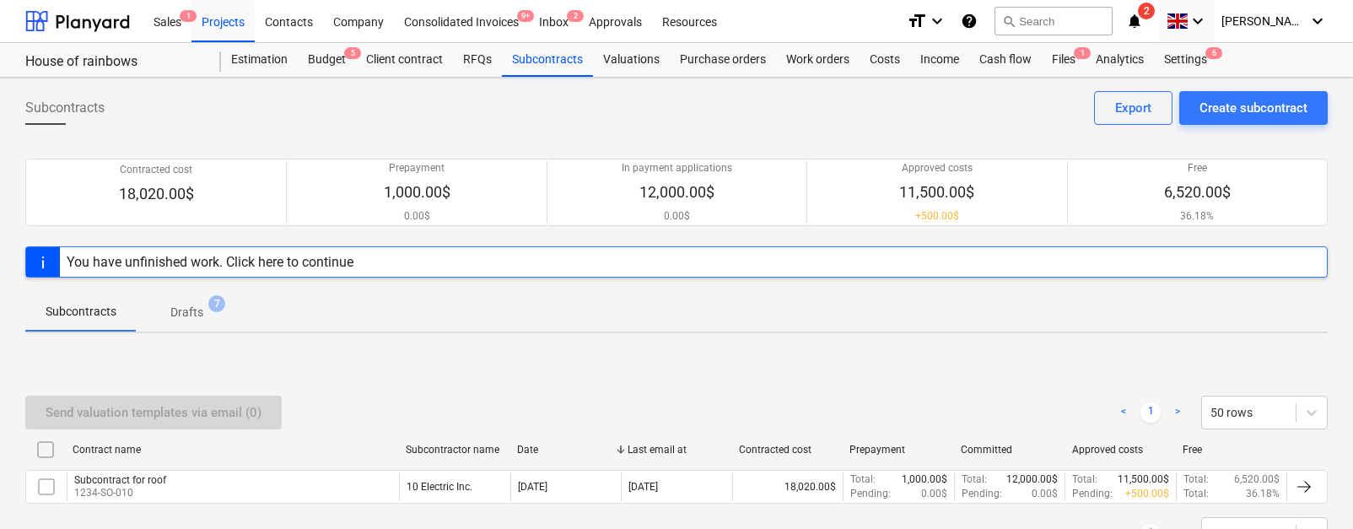
scroll to position [81, 0]
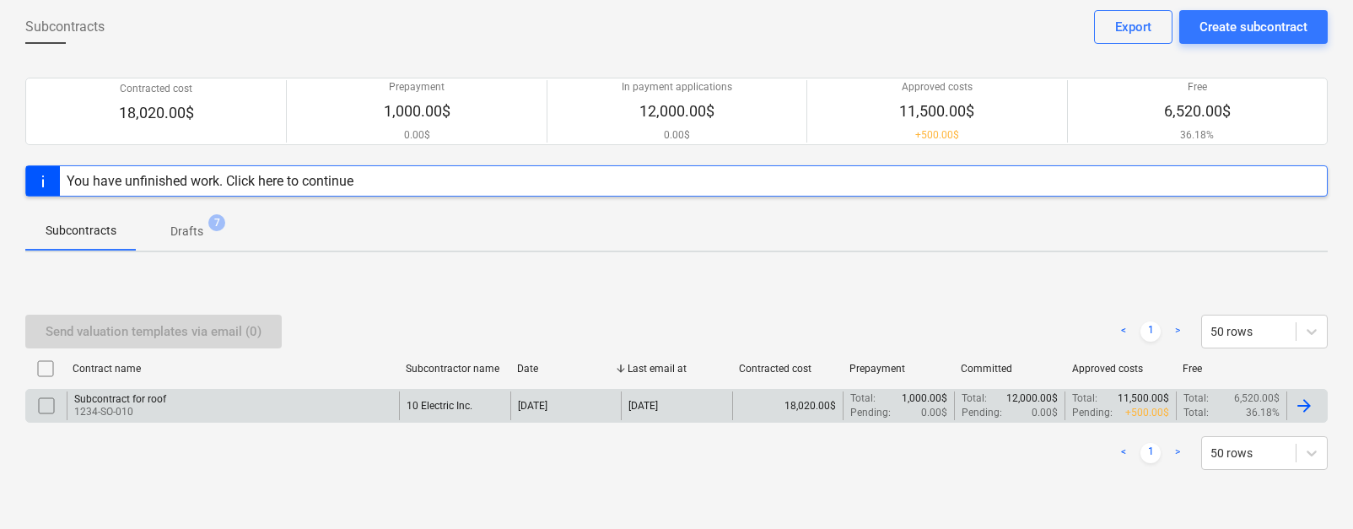
click at [292, 418] on div "Subcontract for roof 1234-SO-010" at bounding box center [233, 406] width 332 height 29
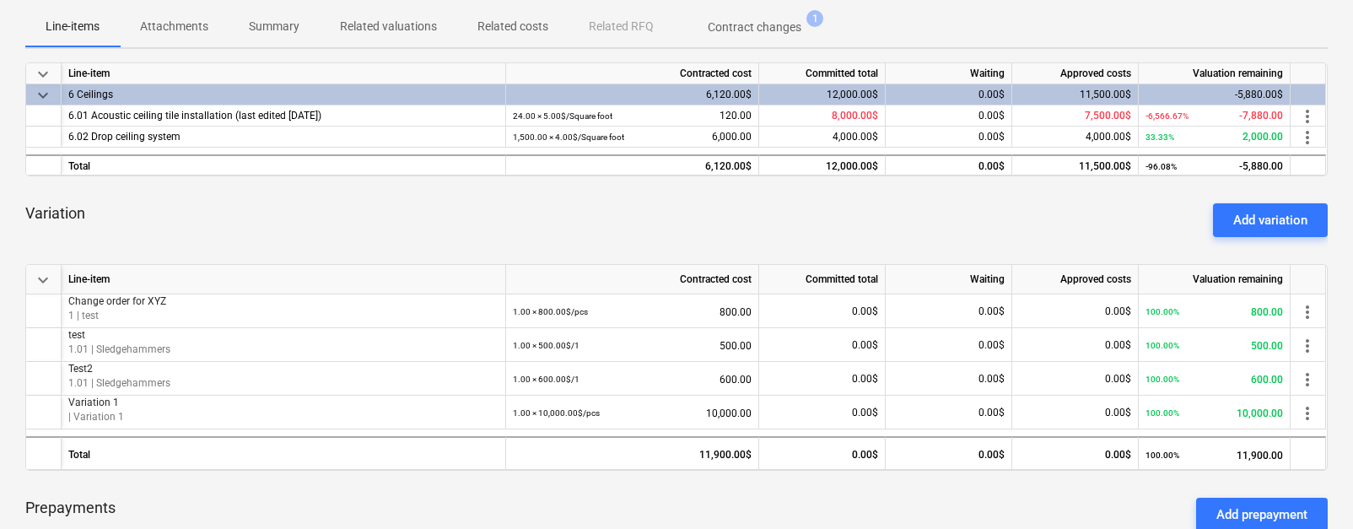
scroll to position [251, 0]
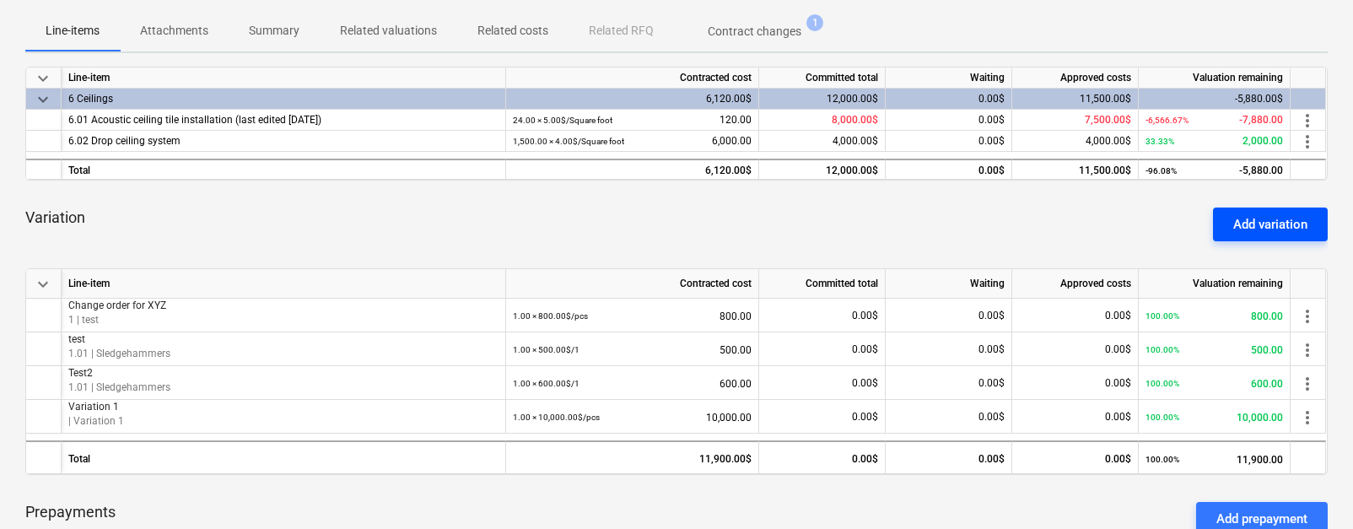
click at [1185, 224] on div "Add variation" at bounding box center [1271, 224] width 74 height 22
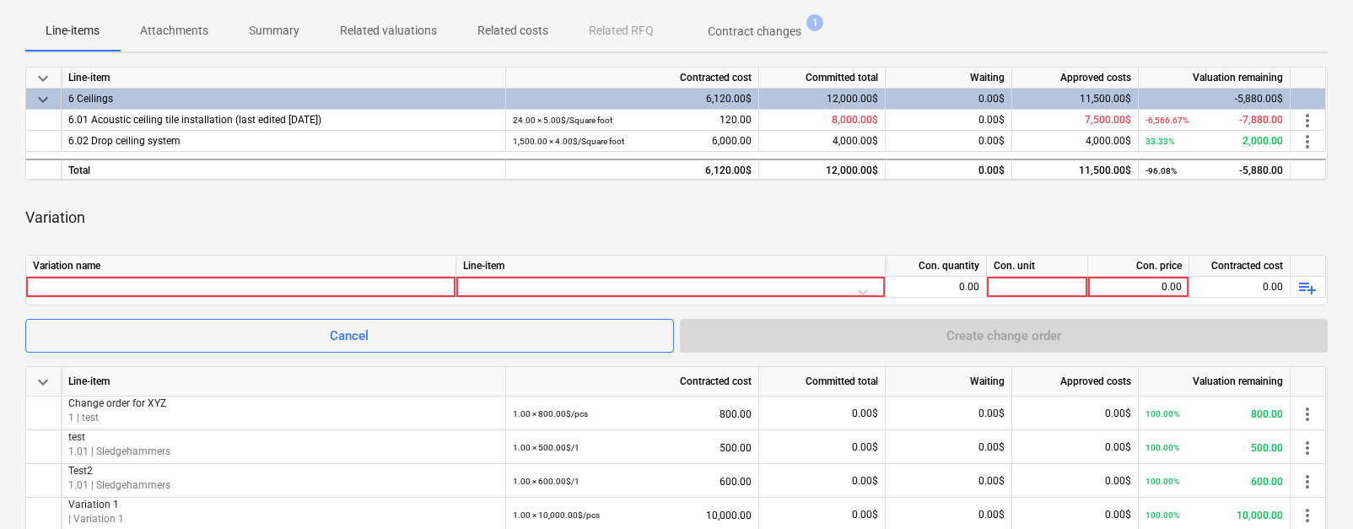
click at [387, 301] on div "Variation name Line-item Con. quantity Con. unit Con. price Contracted cost 0.0…" at bounding box center [676, 280] width 1303 height 51
click at [373, 292] on div at bounding box center [241, 287] width 416 height 20
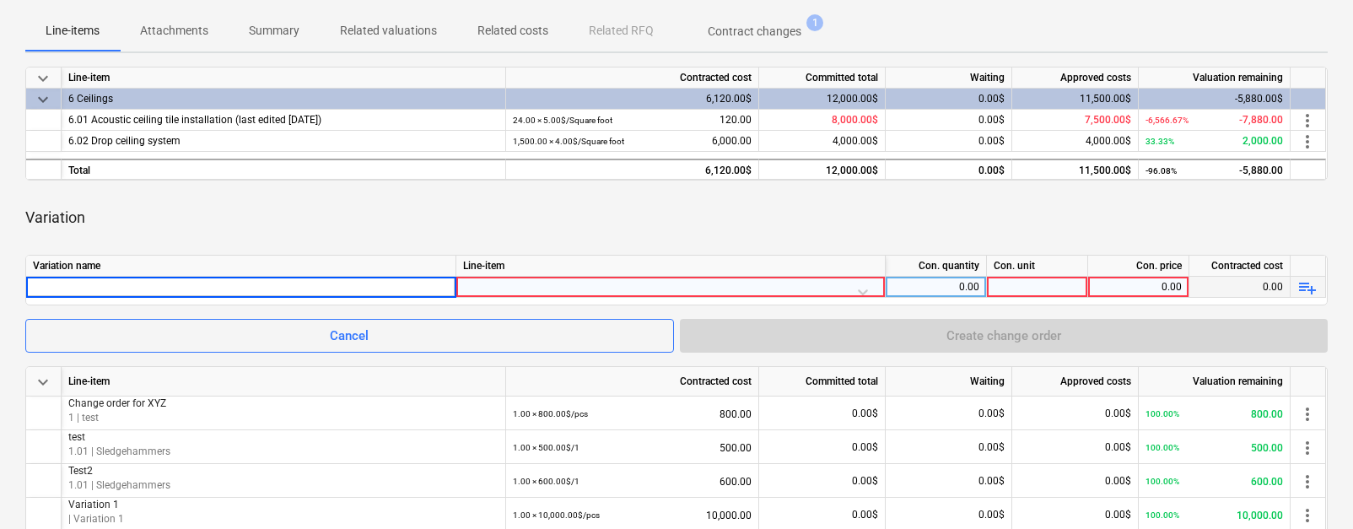
type input "K"
type input "VO1"
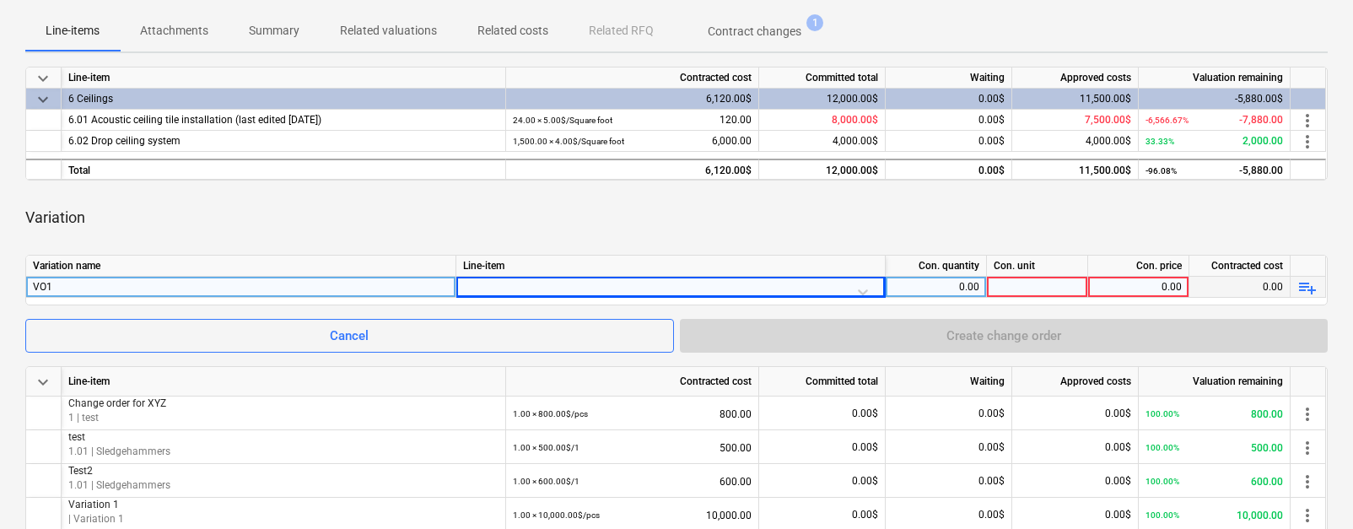
click at [530, 292] on div at bounding box center [670, 292] width 415 height 30
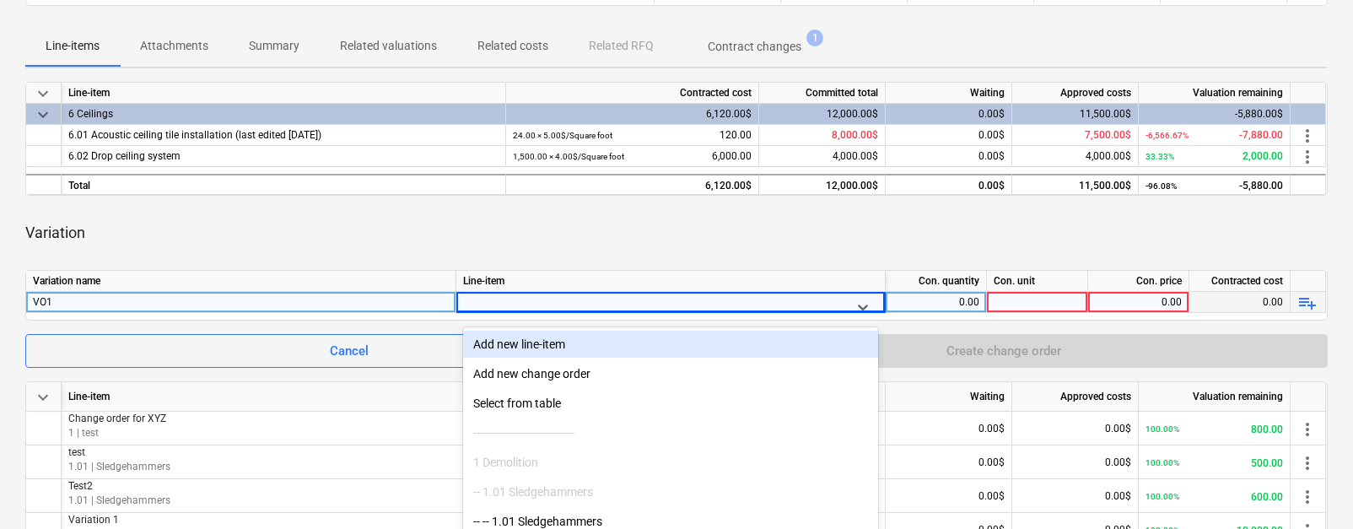
scroll to position [224, 0]
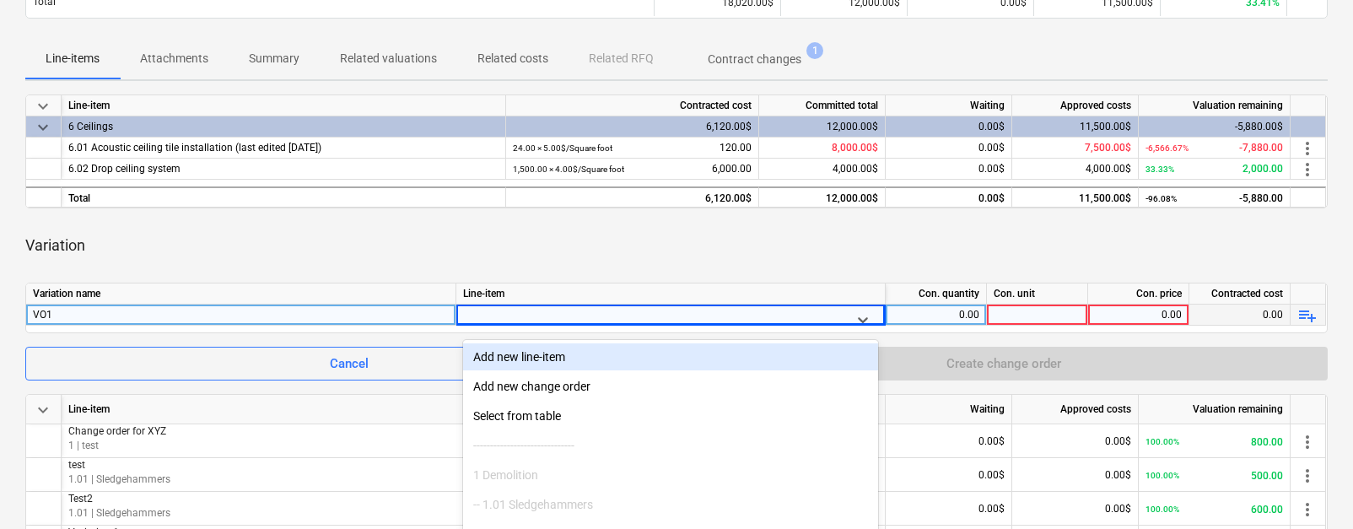
click at [559, 361] on div "Add new line-item" at bounding box center [670, 356] width 415 height 27
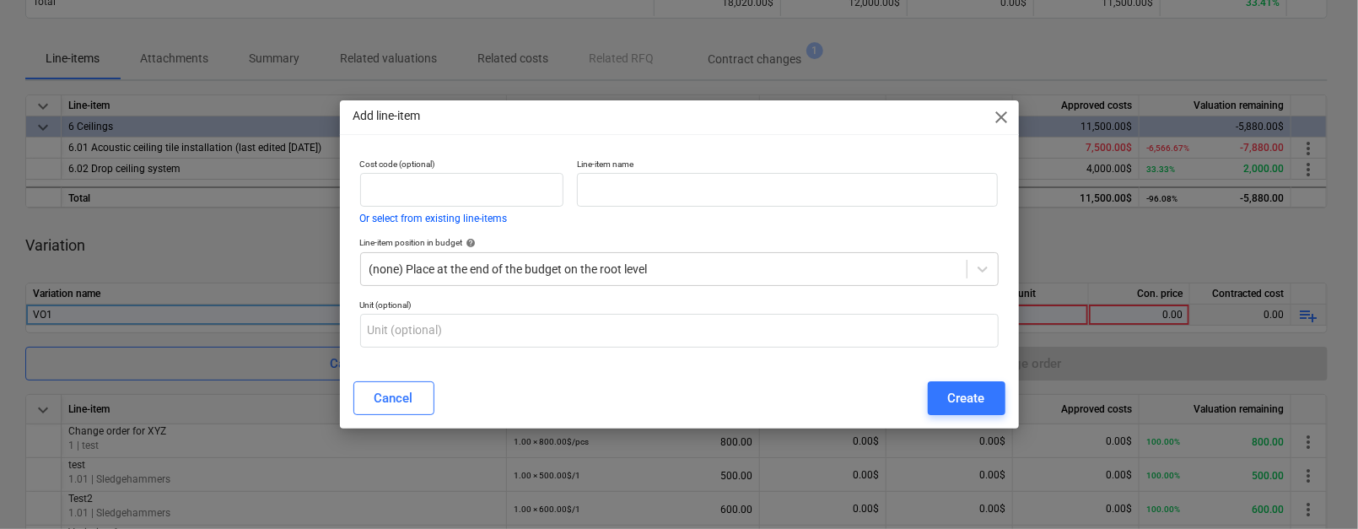
click at [1015, 113] on div "Add line-item close" at bounding box center [679, 117] width 679 height 34
click at [875, 193] on input "text" at bounding box center [787, 190] width 421 height 34
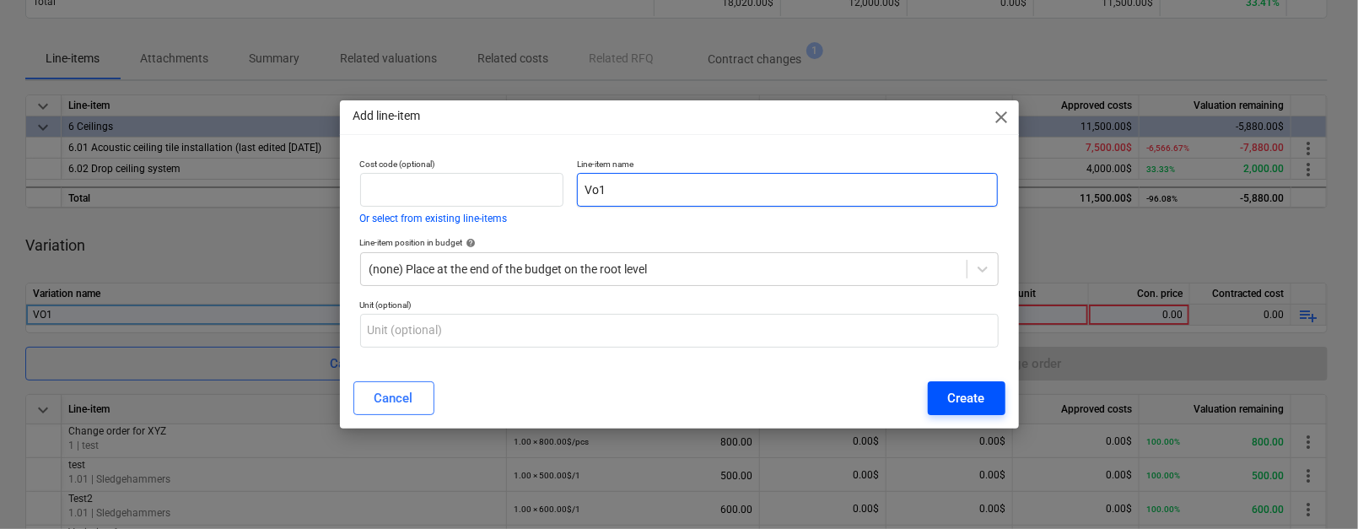
type input "Vo1"
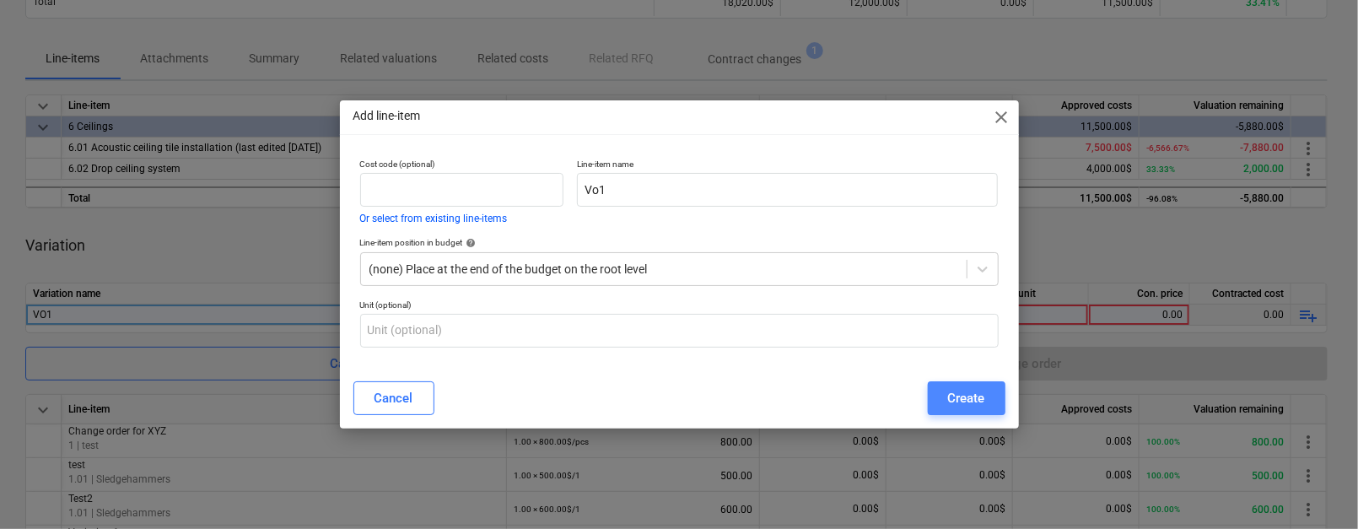
click at [948, 401] on div "Create" at bounding box center [966, 398] width 37 height 22
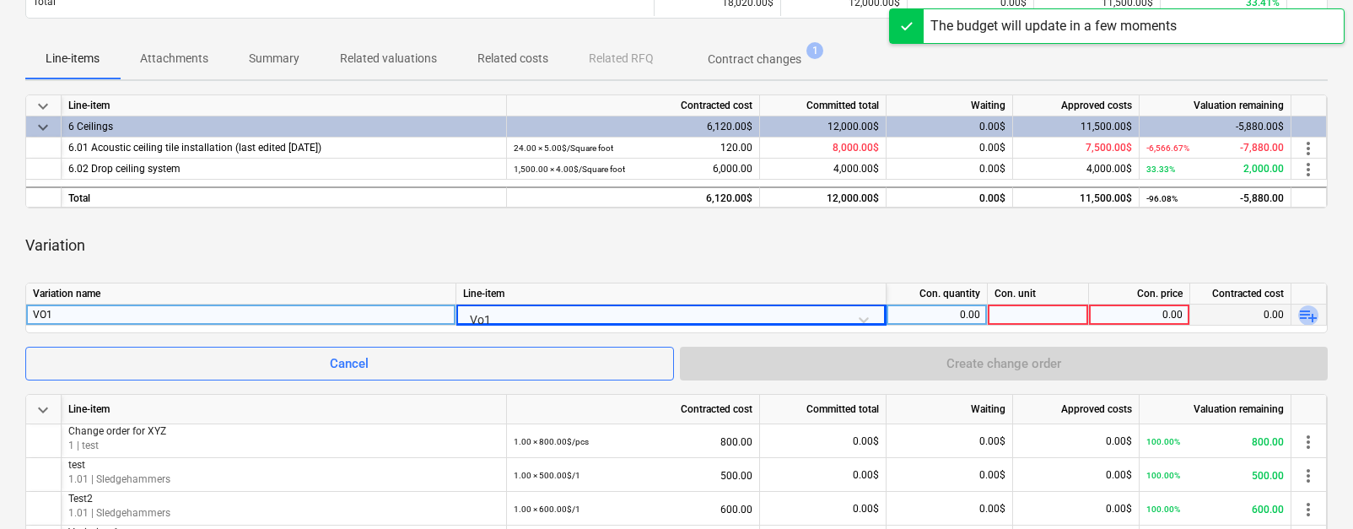
click at [1185, 306] on span "playlist_add" at bounding box center [1309, 315] width 20 height 20
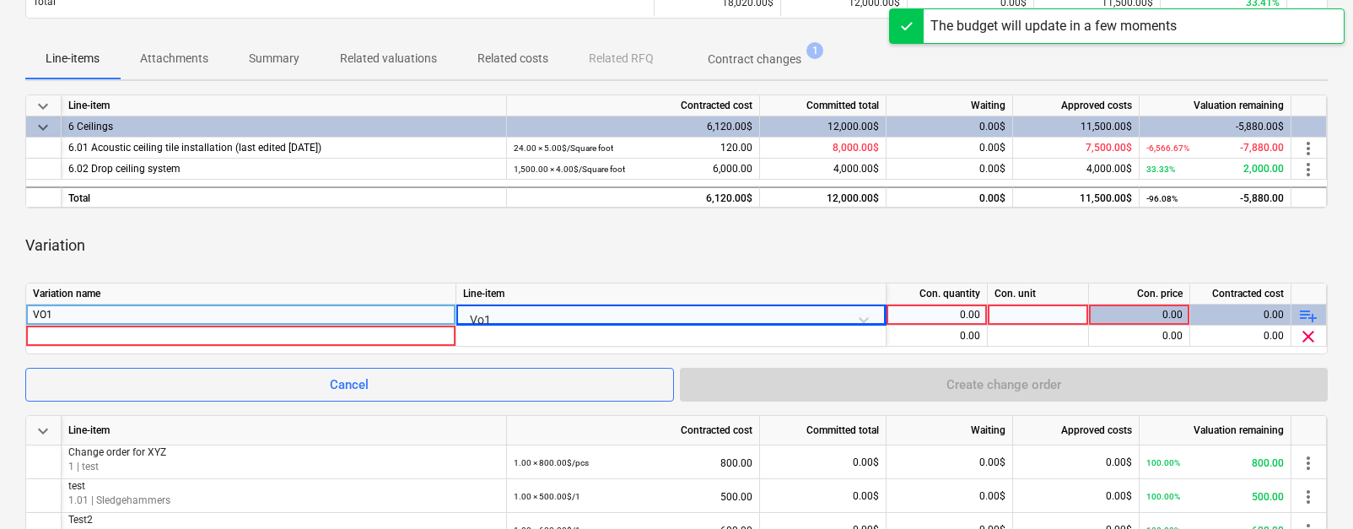
click at [1185, 311] on span "playlist_add" at bounding box center [1309, 315] width 20 height 20
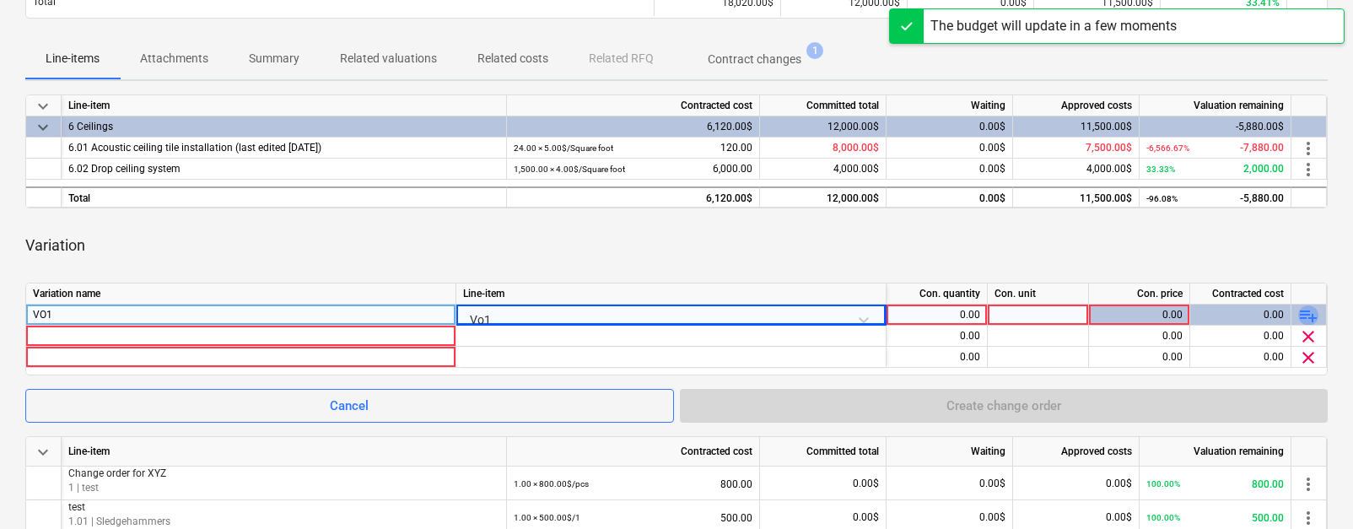
click at [1185, 311] on span "playlist_add" at bounding box center [1309, 315] width 20 height 20
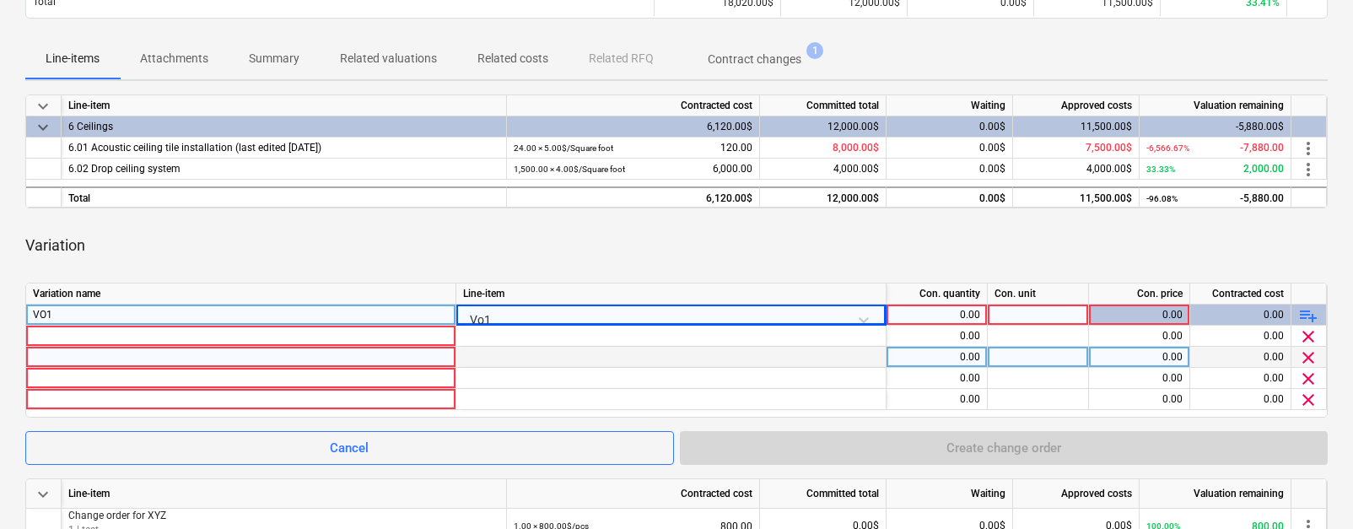
click at [709, 347] on div at bounding box center [671, 357] width 430 height 21
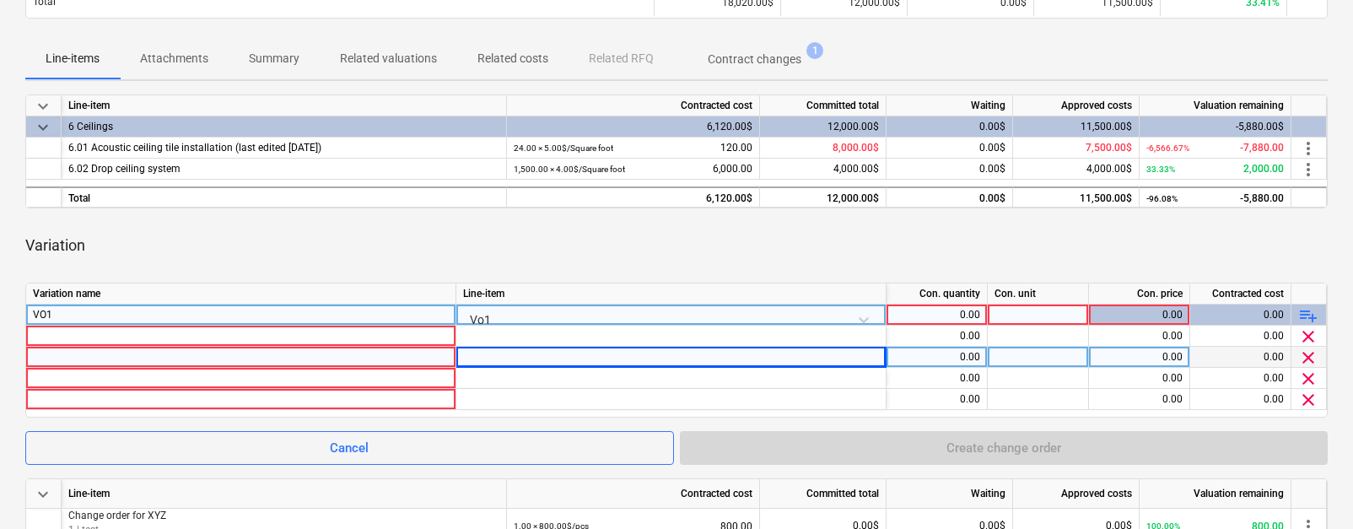
click at [397, 353] on div at bounding box center [241, 357] width 416 height 20
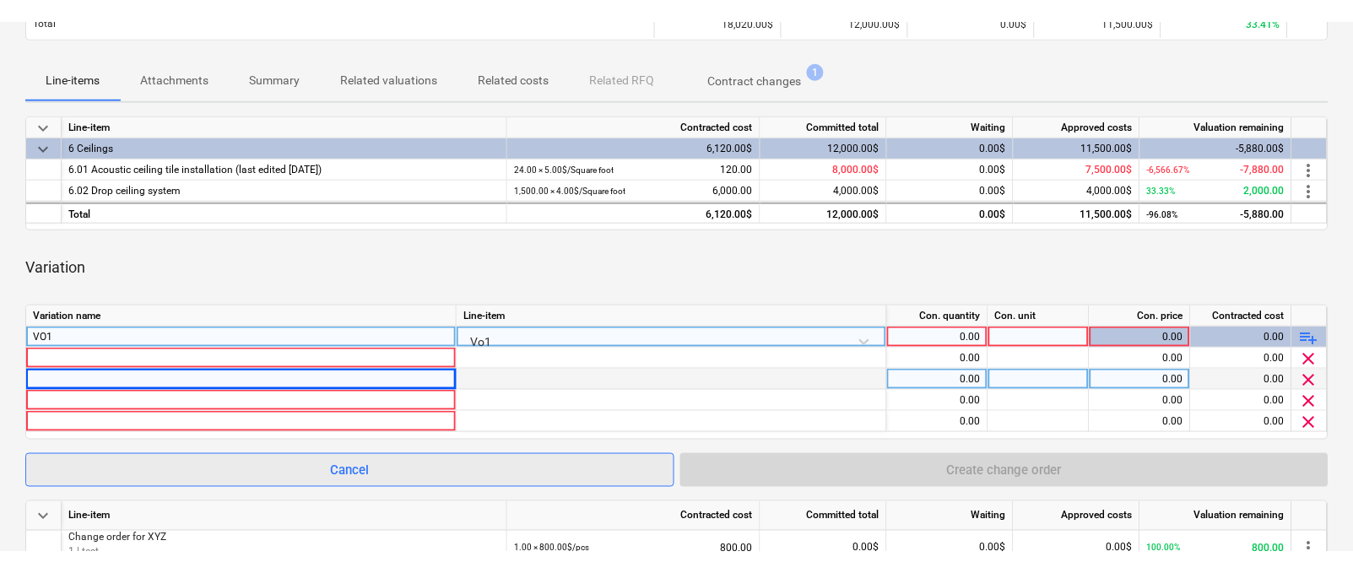
scroll to position [224, 0]
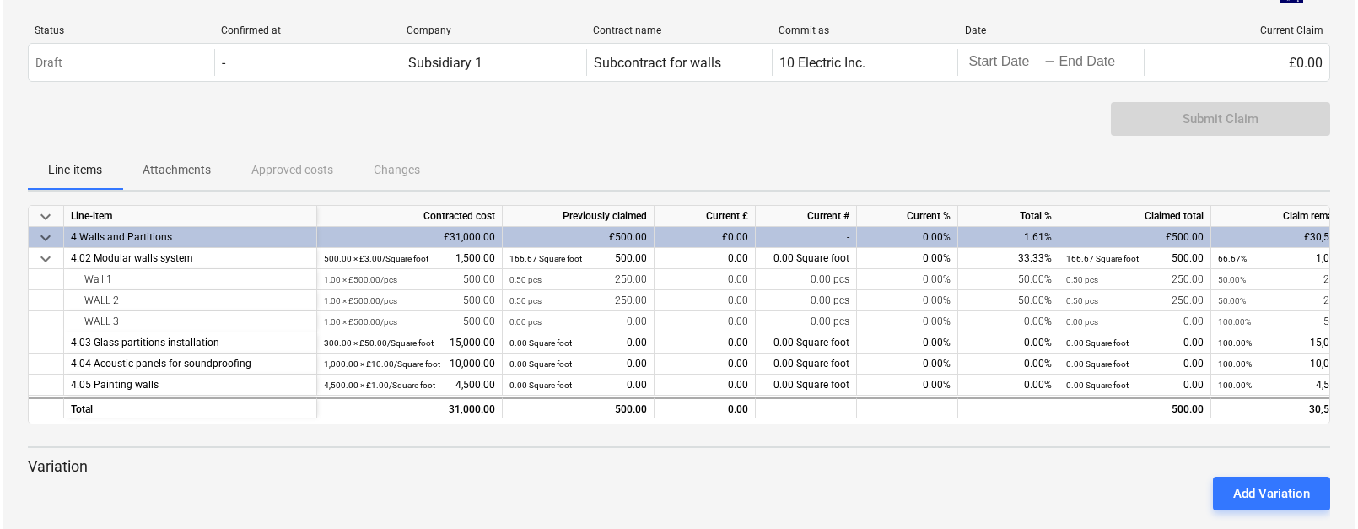
scroll to position [40, 0]
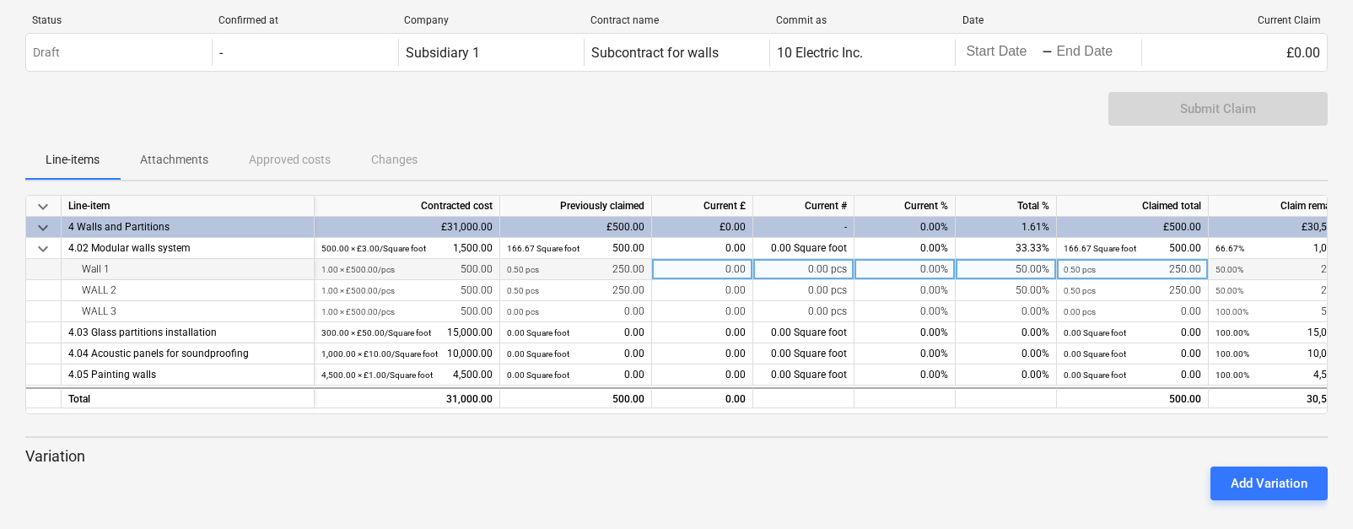
click at [912, 271] on div "0.00%" at bounding box center [905, 269] width 101 height 21
type input "20"
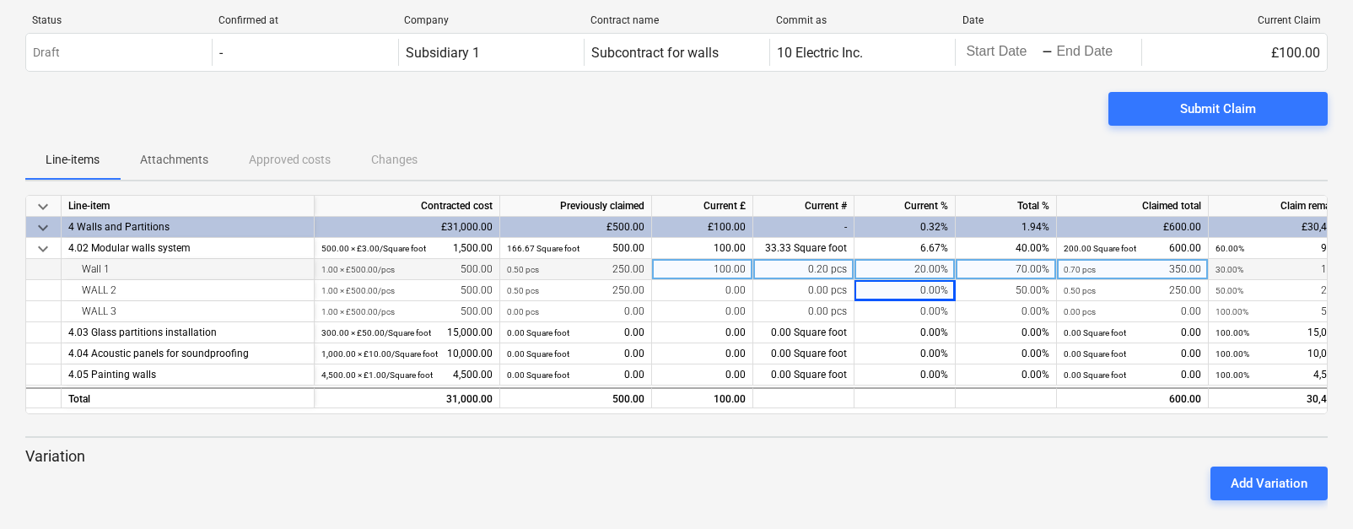
click at [934, 155] on div "Line-items Attachments Approved costs Changes" at bounding box center [676, 159] width 1303 height 41
click at [1160, 116] on span "Submit Claim" at bounding box center [1218, 109] width 179 height 22
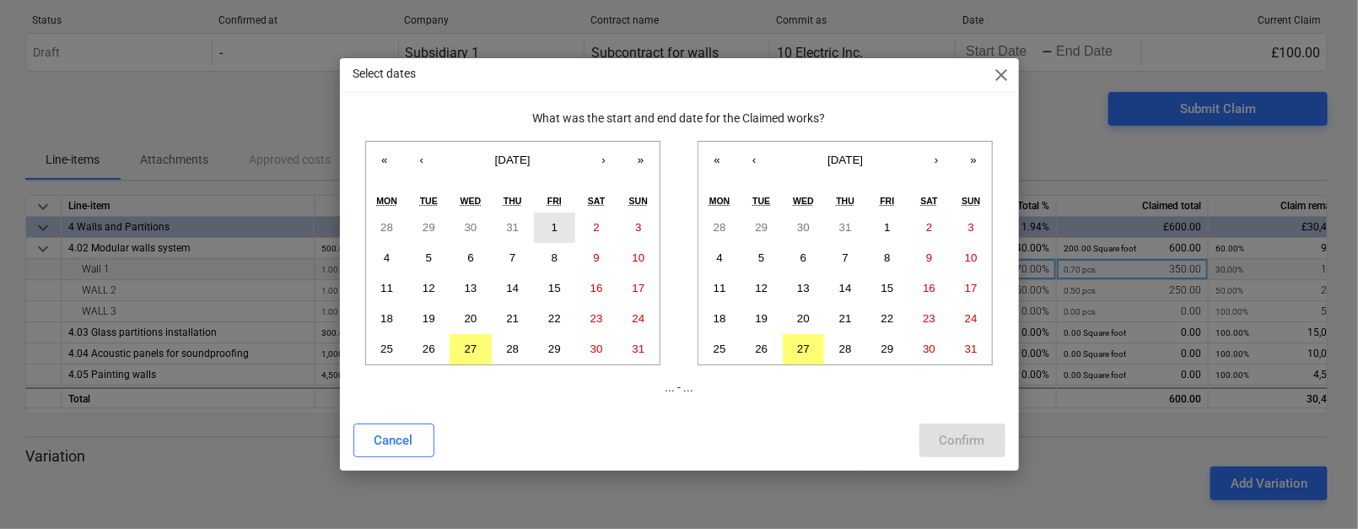
click at [552, 222] on abbr "1" at bounding box center [555, 227] width 6 height 13
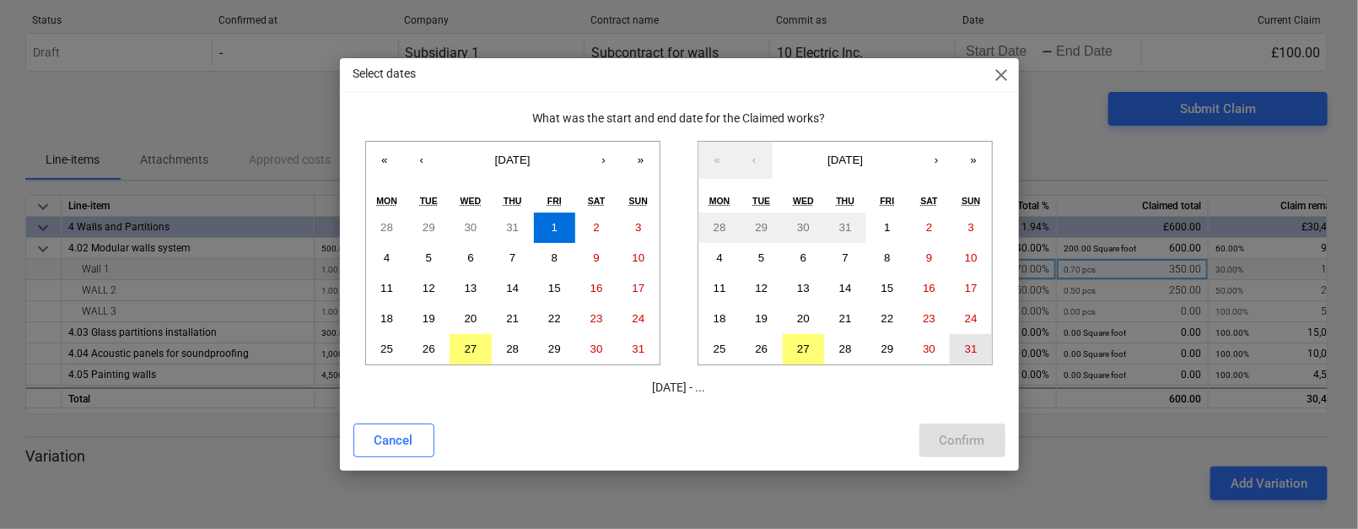
click at [971, 349] on abbr "31" at bounding box center [971, 349] width 13 height 13
click at [956, 426] on button "Confirm" at bounding box center [963, 441] width 86 height 34
